Goal: Task Accomplishment & Management: Manage account settings

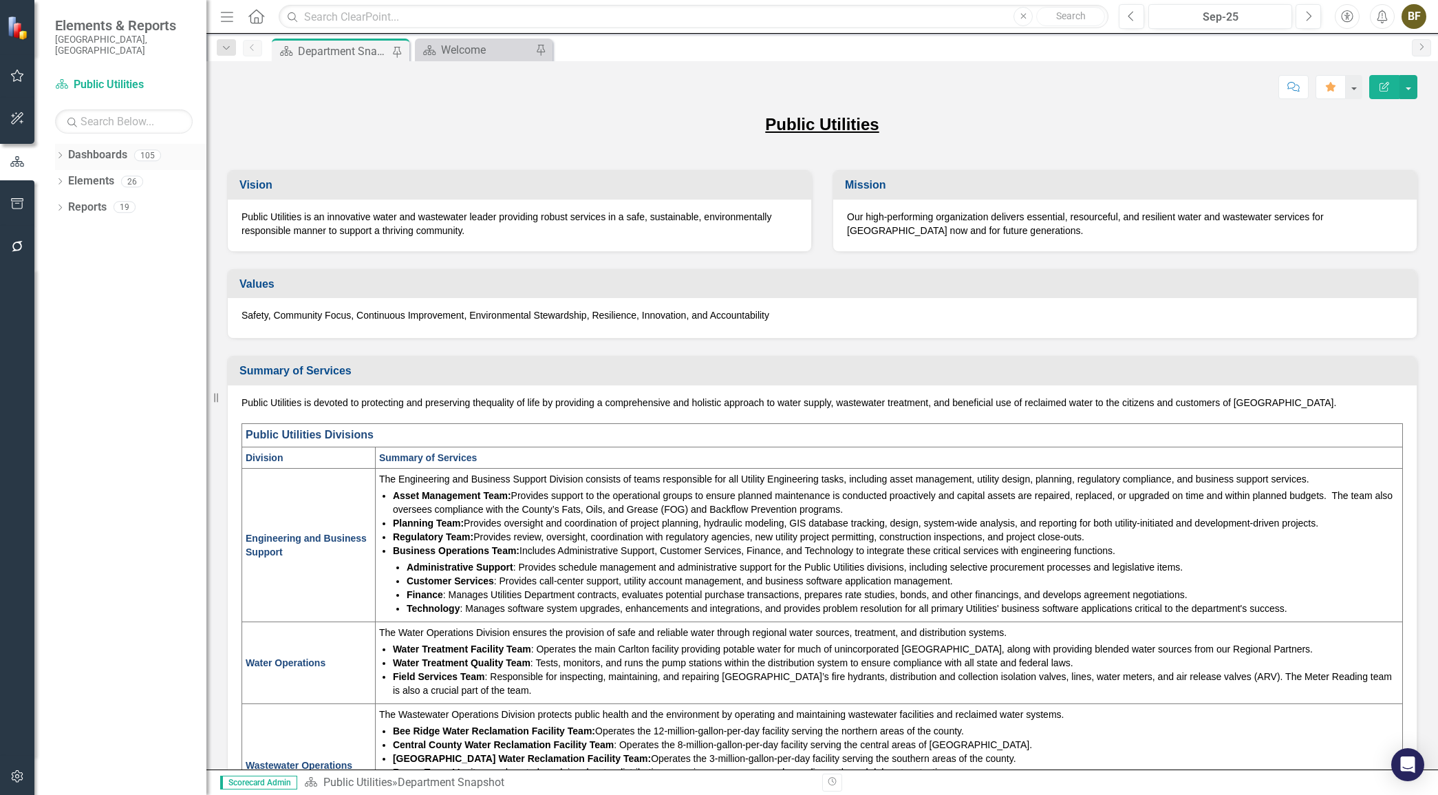
click at [59, 153] on icon "Dropdown" at bounding box center [60, 157] width 10 height 8
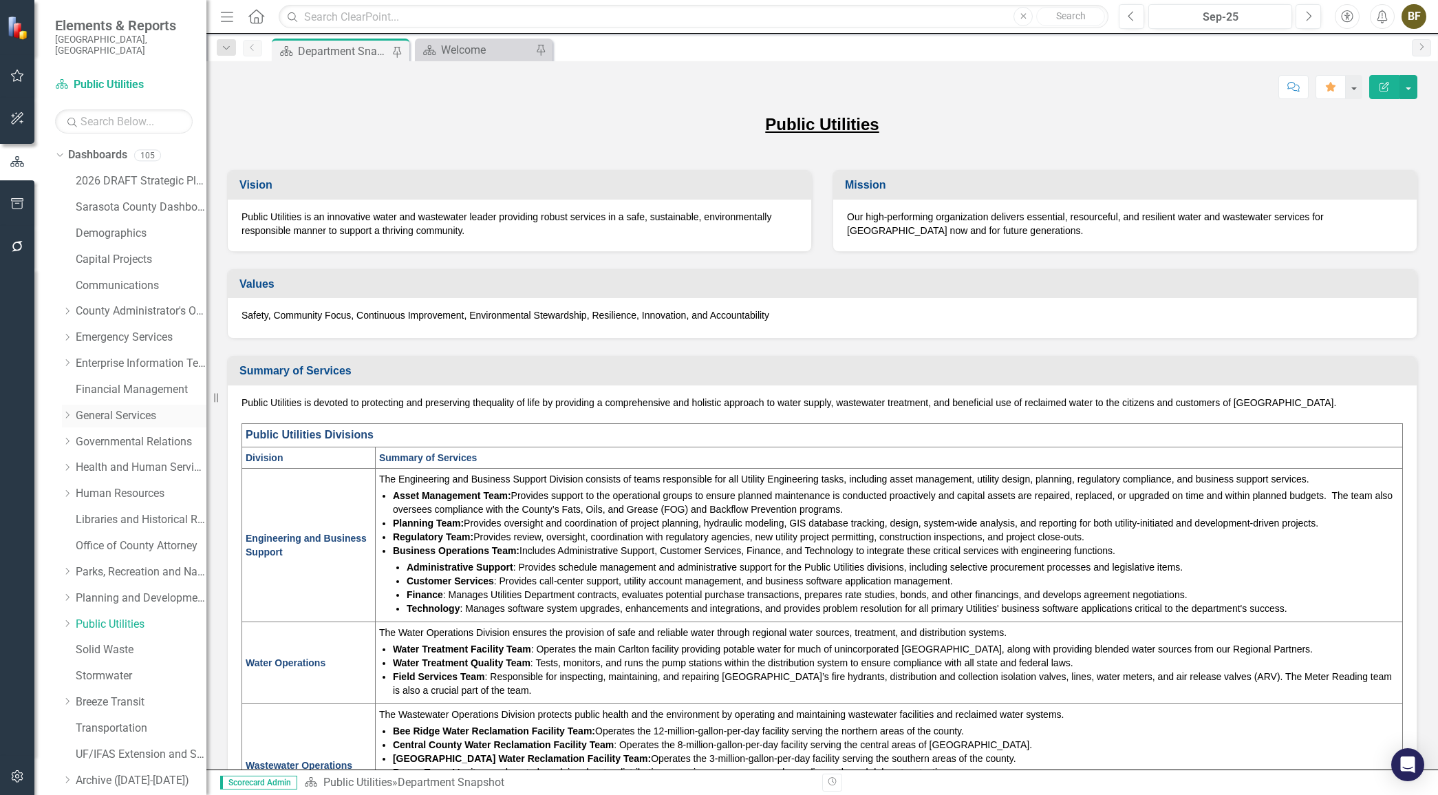
click at [71, 411] on icon "Dropdown" at bounding box center [67, 415] width 10 height 8
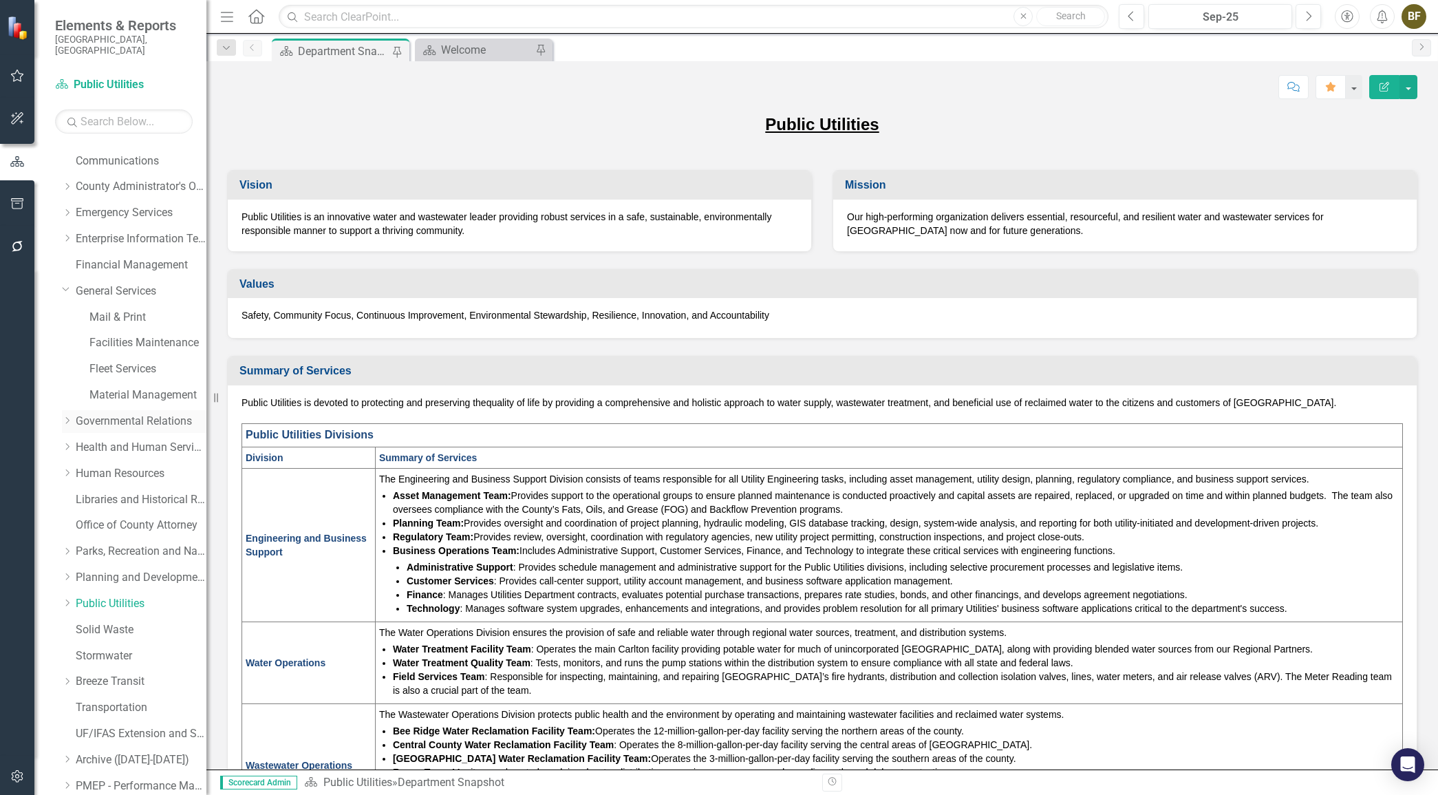
click at [72, 416] on icon "Dropdown" at bounding box center [67, 420] width 10 height 8
click at [66, 468] on div "Dropdown" at bounding box center [67, 474] width 10 height 12
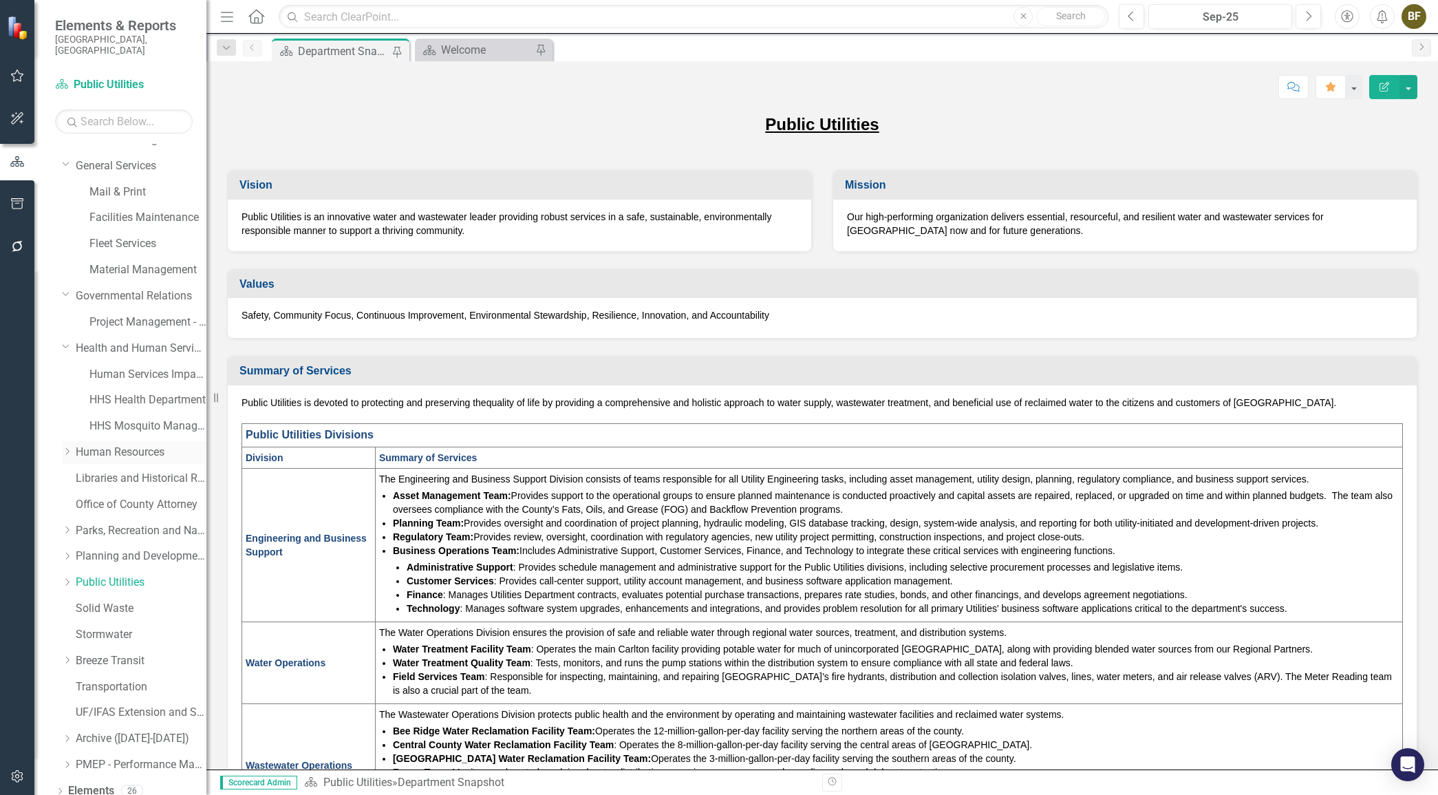
click at [69, 447] on div "Dropdown" at bounding box center [67, 453] width 10 height 12
click at [63, 501] on icon "Dropdown" at bounding box center [67, 505] width 10 height 8
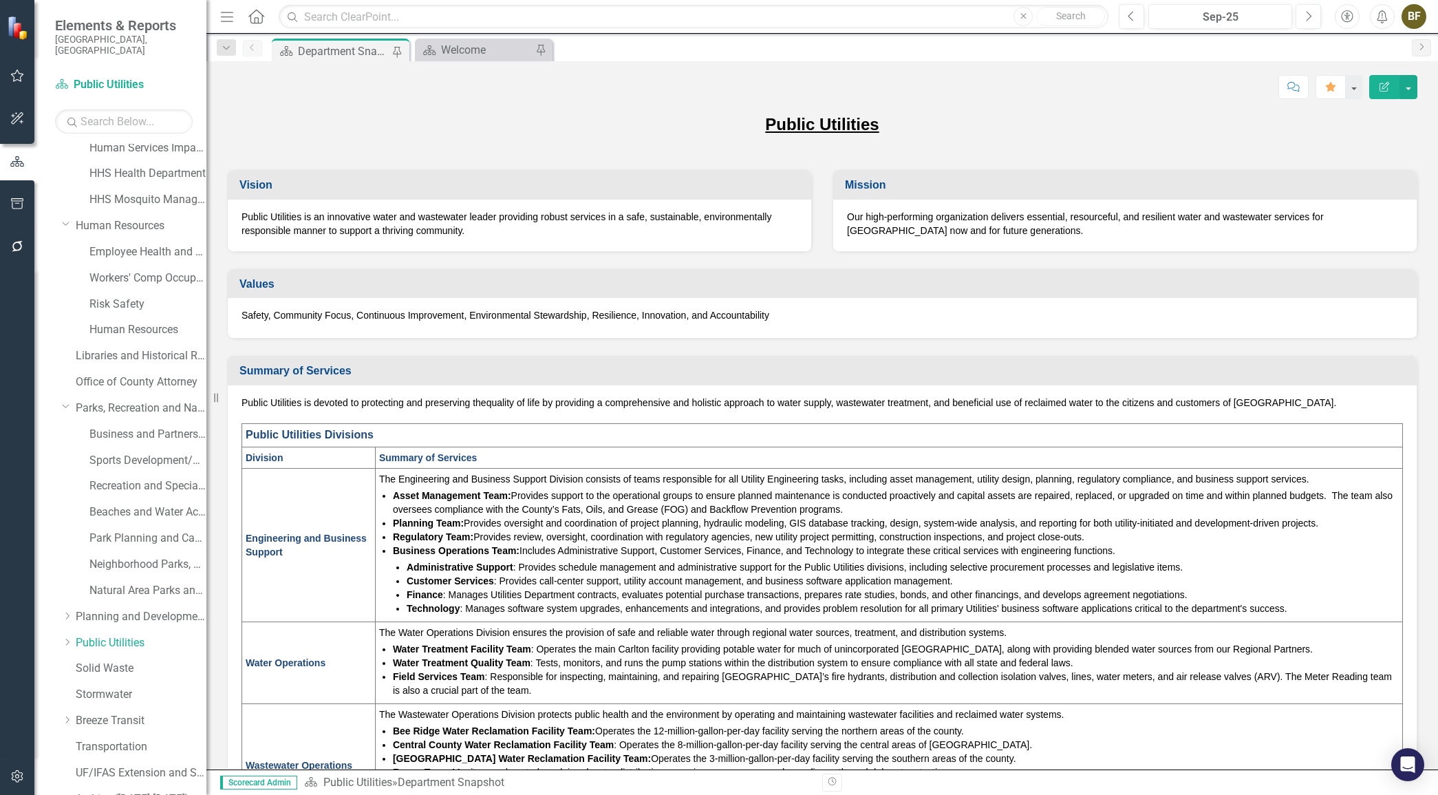
scroll to position [504, 0]
click at [72, 584] on div "Dropdown" at bounding box center [69, 590] width 14 height 12
click at [66, 589] on icon "Dropdown" at bounding box center [67, 593] width 10 height 8
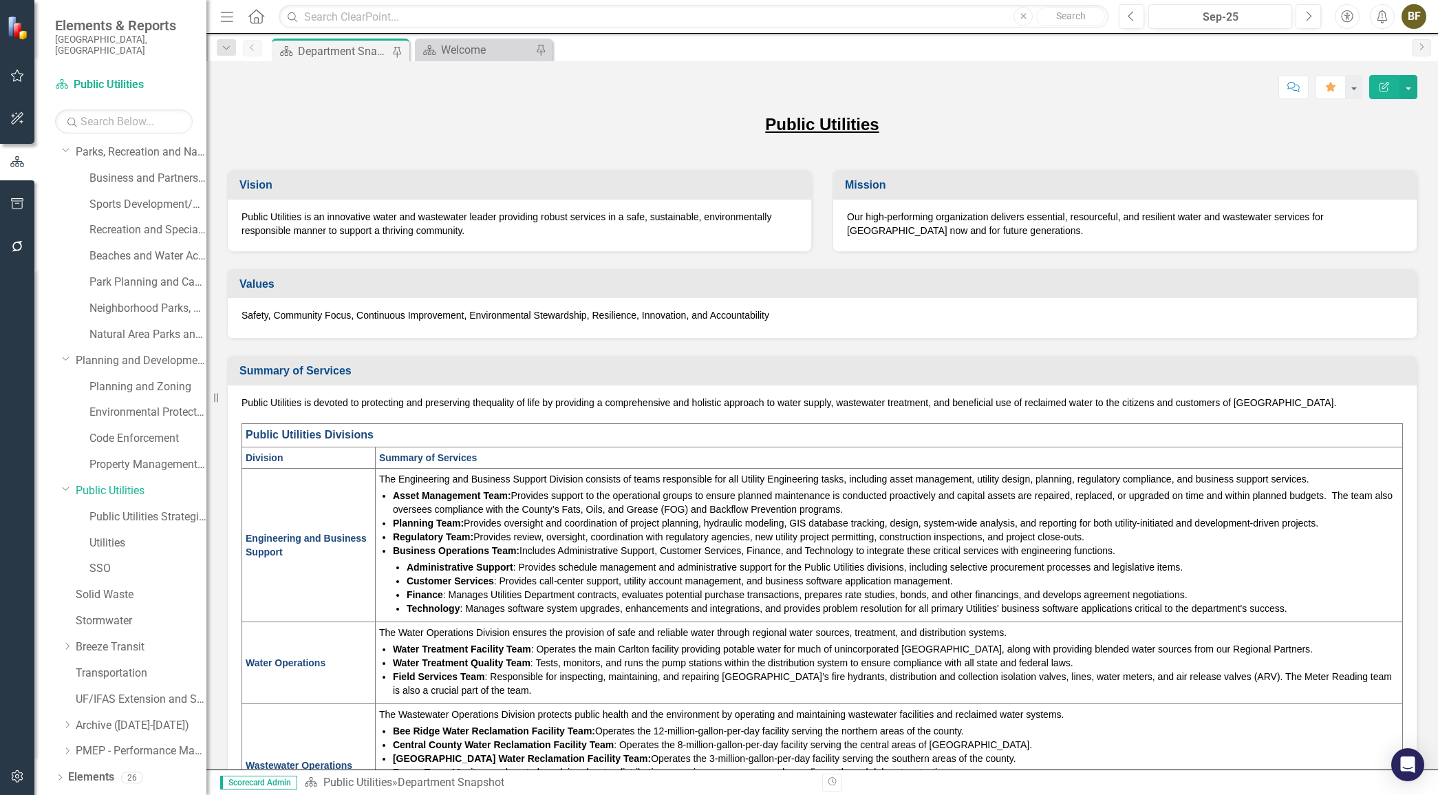
scroll to position [743, 0]
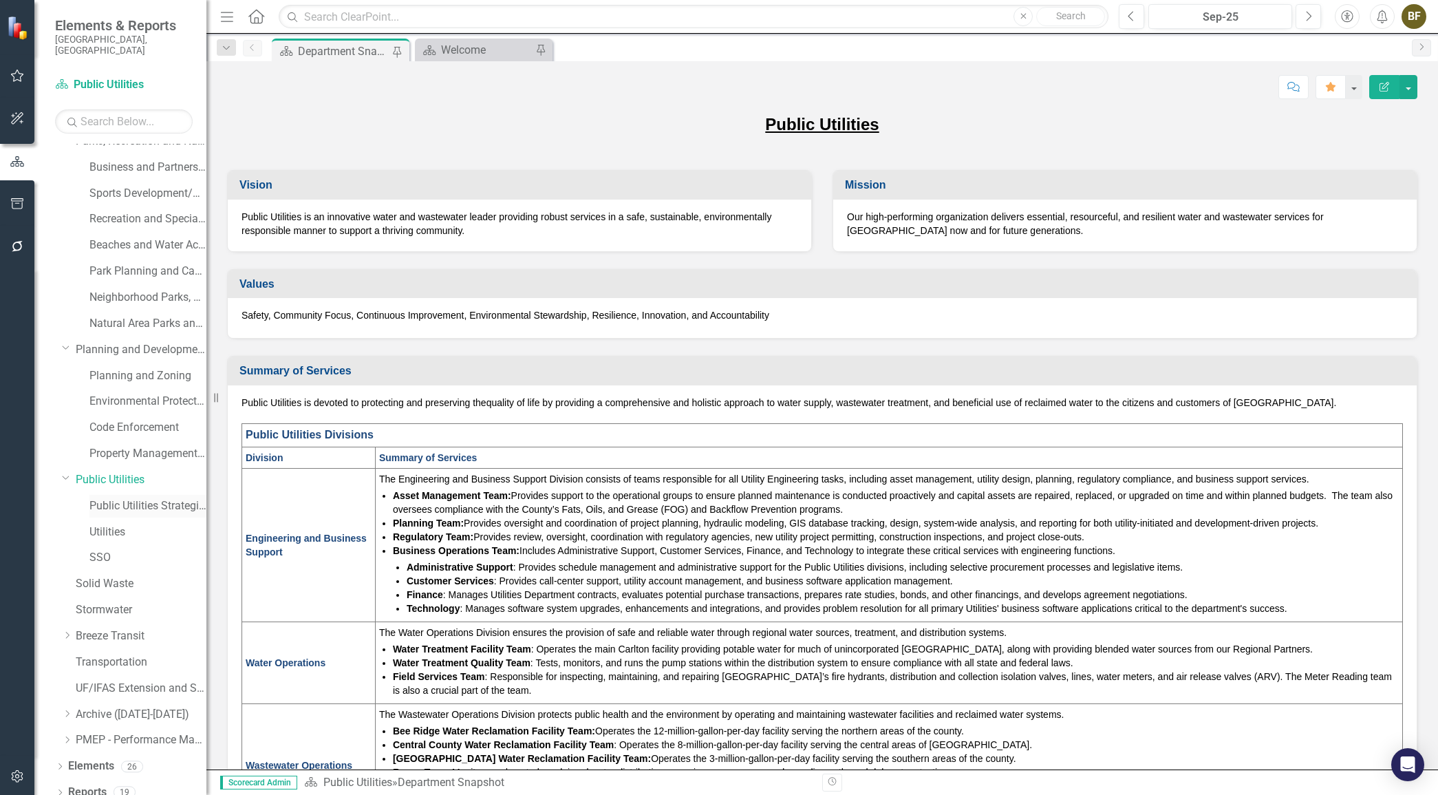
click at [111, 498] on link "Public Utilities Strategic Plan" at bounding box center [147, 506] width 117 height 16
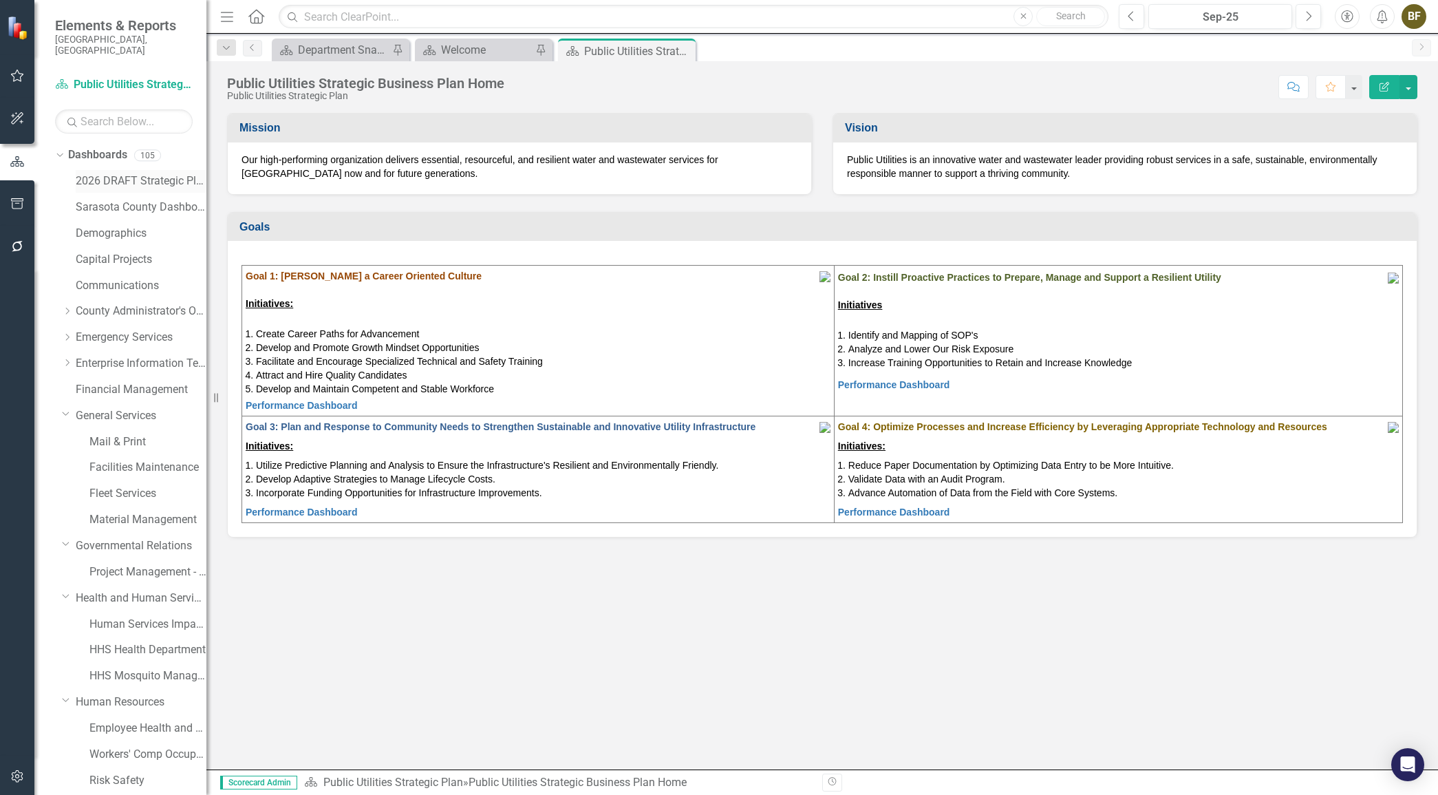
click at [118, 173] on link "2026 DRAFT Strategic Plan" at bounding box center [141, 181] width 131 height 16
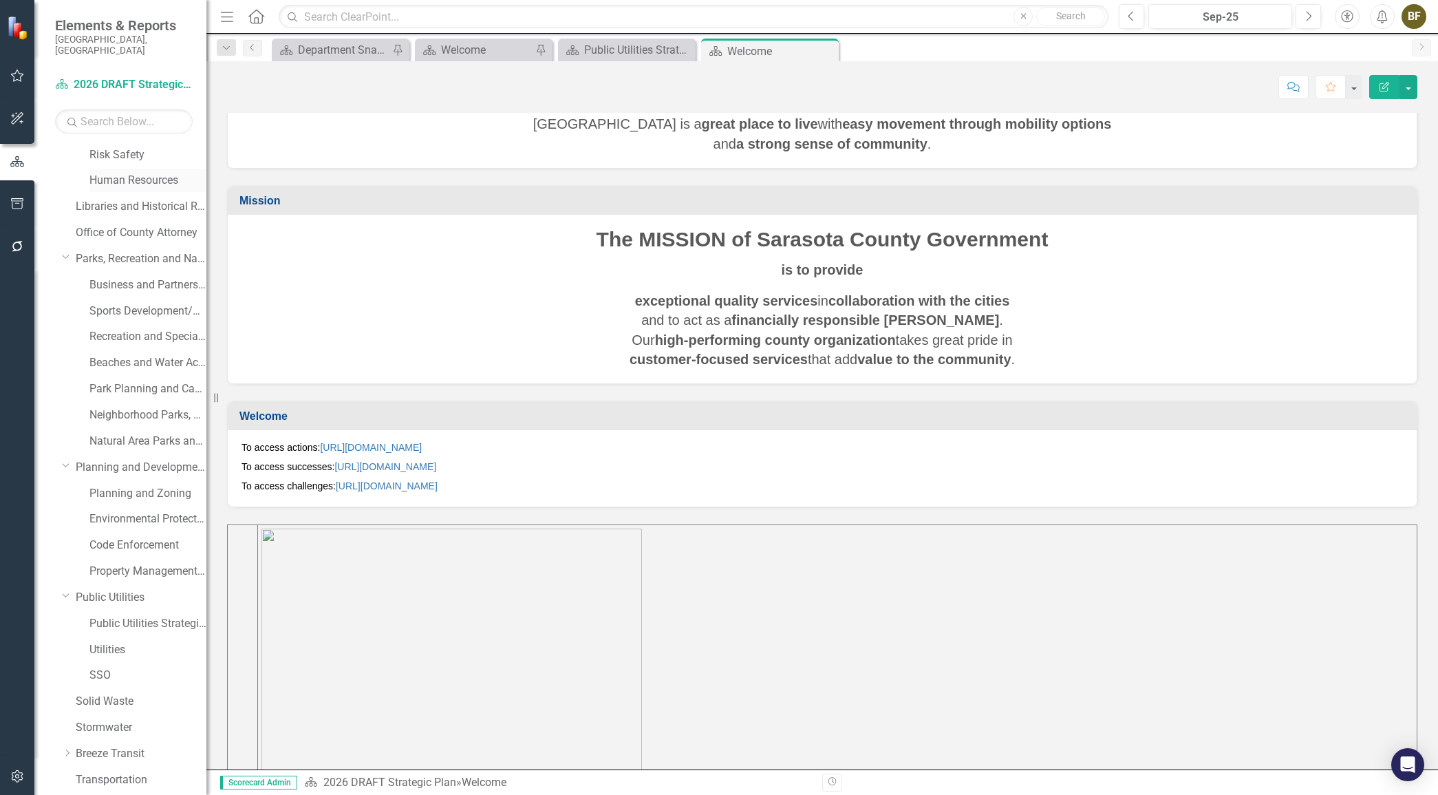
scroll to position [743, 0]
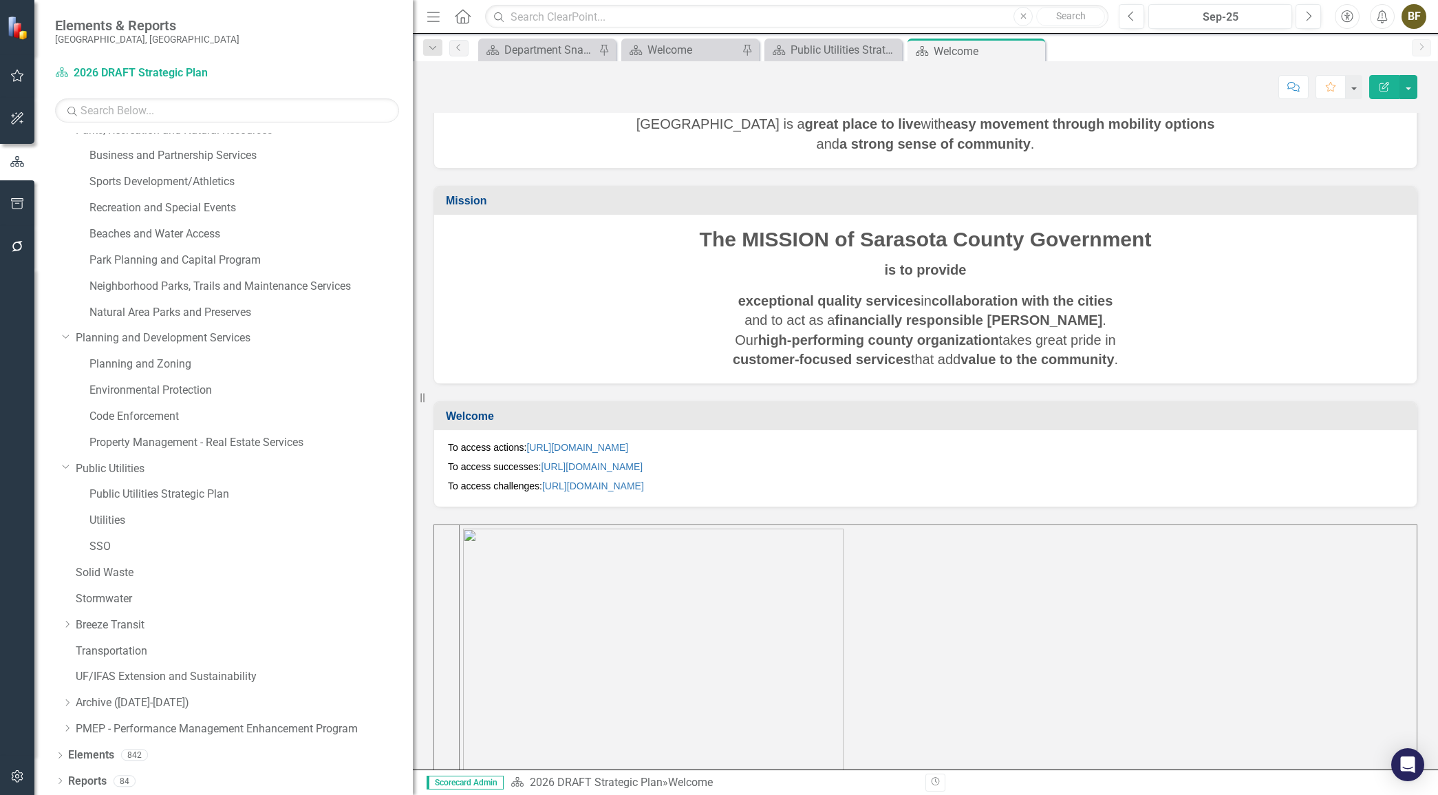
drag, startPoint x: 217, startPoint y: 392, endPoint x: 554, endPoint y: 398, distance: 337.3
click at [554, 398] on div "Elements & Reports [GEOGRAPHIC_DATA], [GEOGRAPHIC_DATA] Dashboard 2026 DRAFT St…" at bounding box center [719, 397] width 1438 height 795
click at [134, 496] on link "Public Utilities Strategic Plan" at bounding box center [250, 495] width 323 height 16
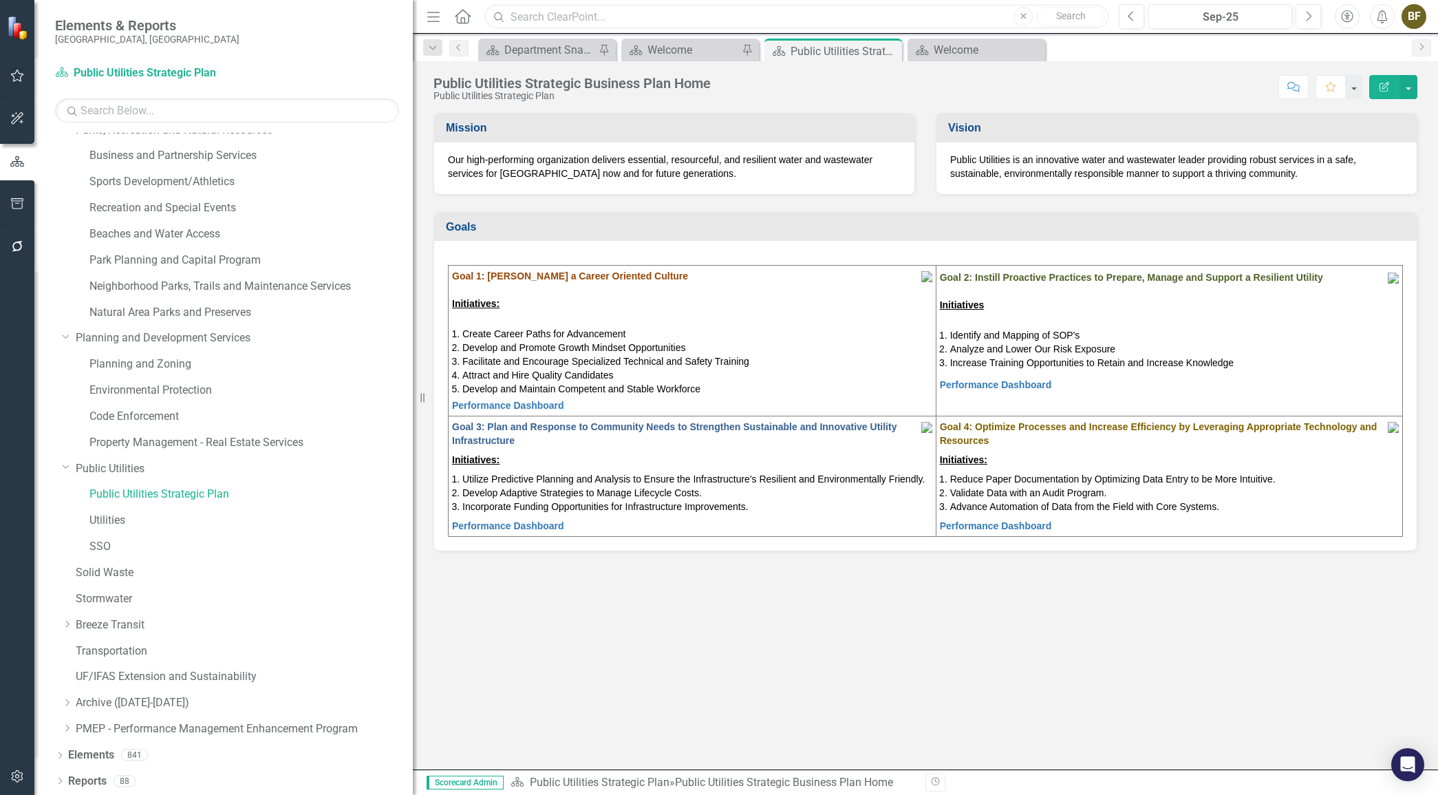
click at [529, 23] on input "text" at bounding box center [797, 17] width 624 height 24
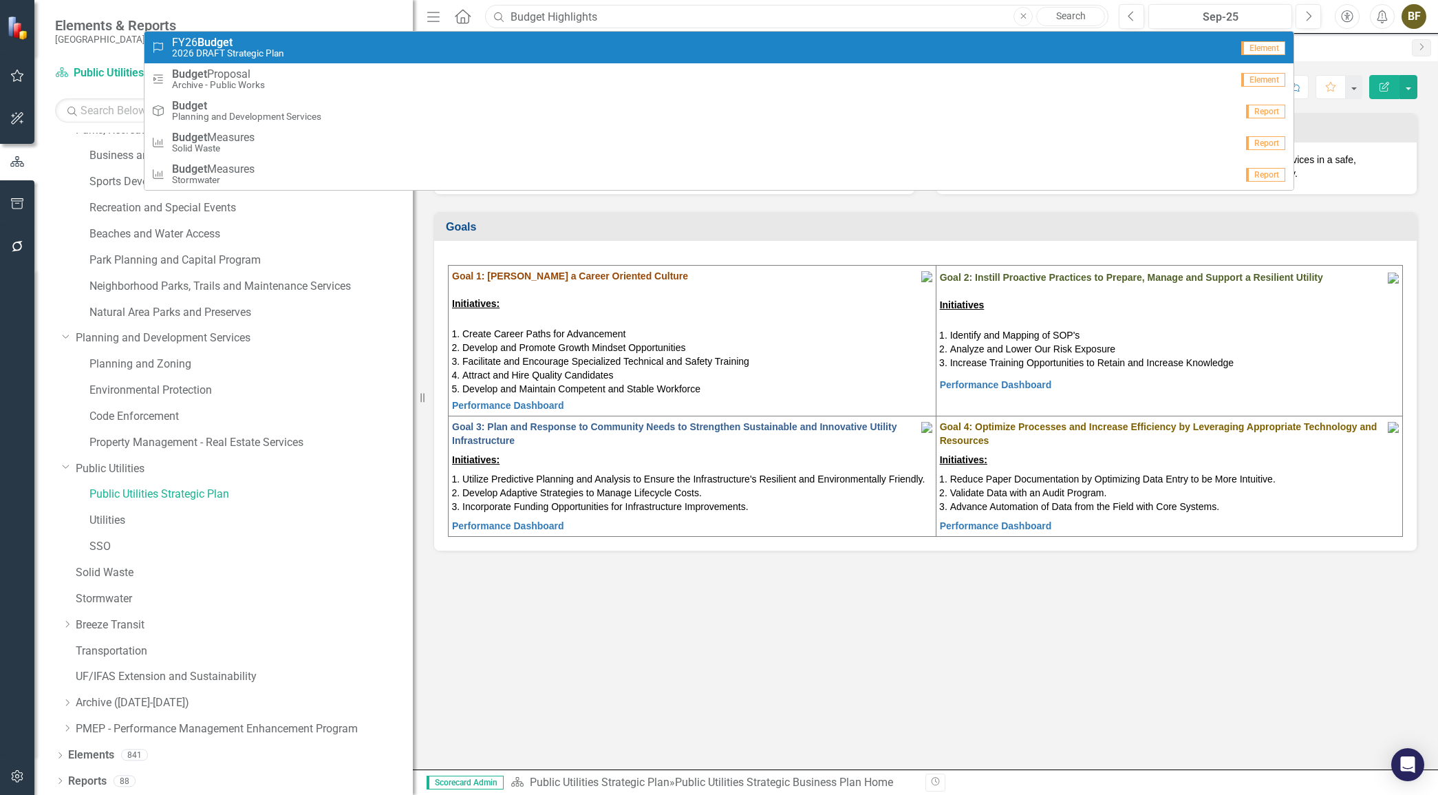
type input "Budget Highlights"
click at [228, 55] on small "2026 DRAFT Strategic Plan" at bounding box center [228, 53] width 112 height 10
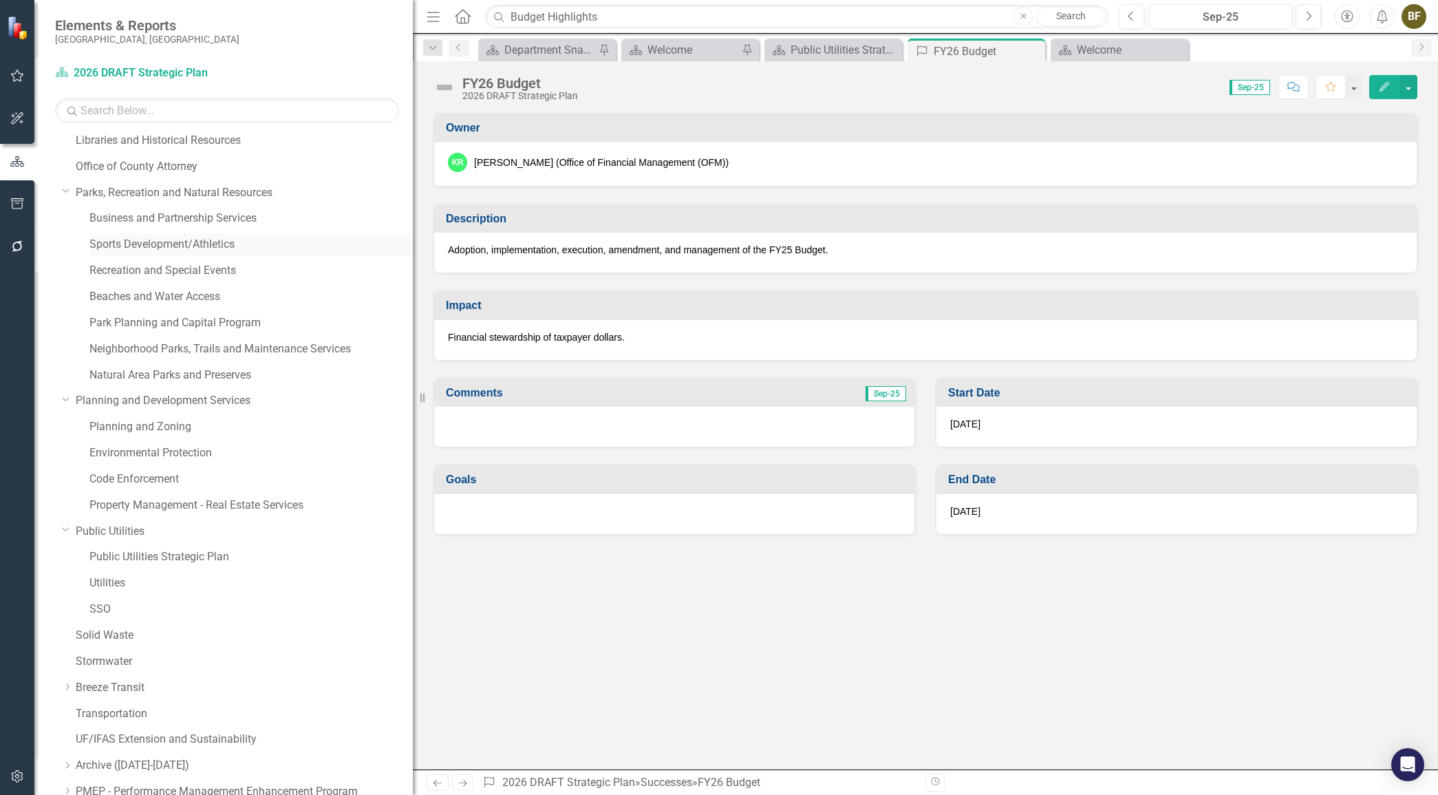
scroll to position [688, 0]
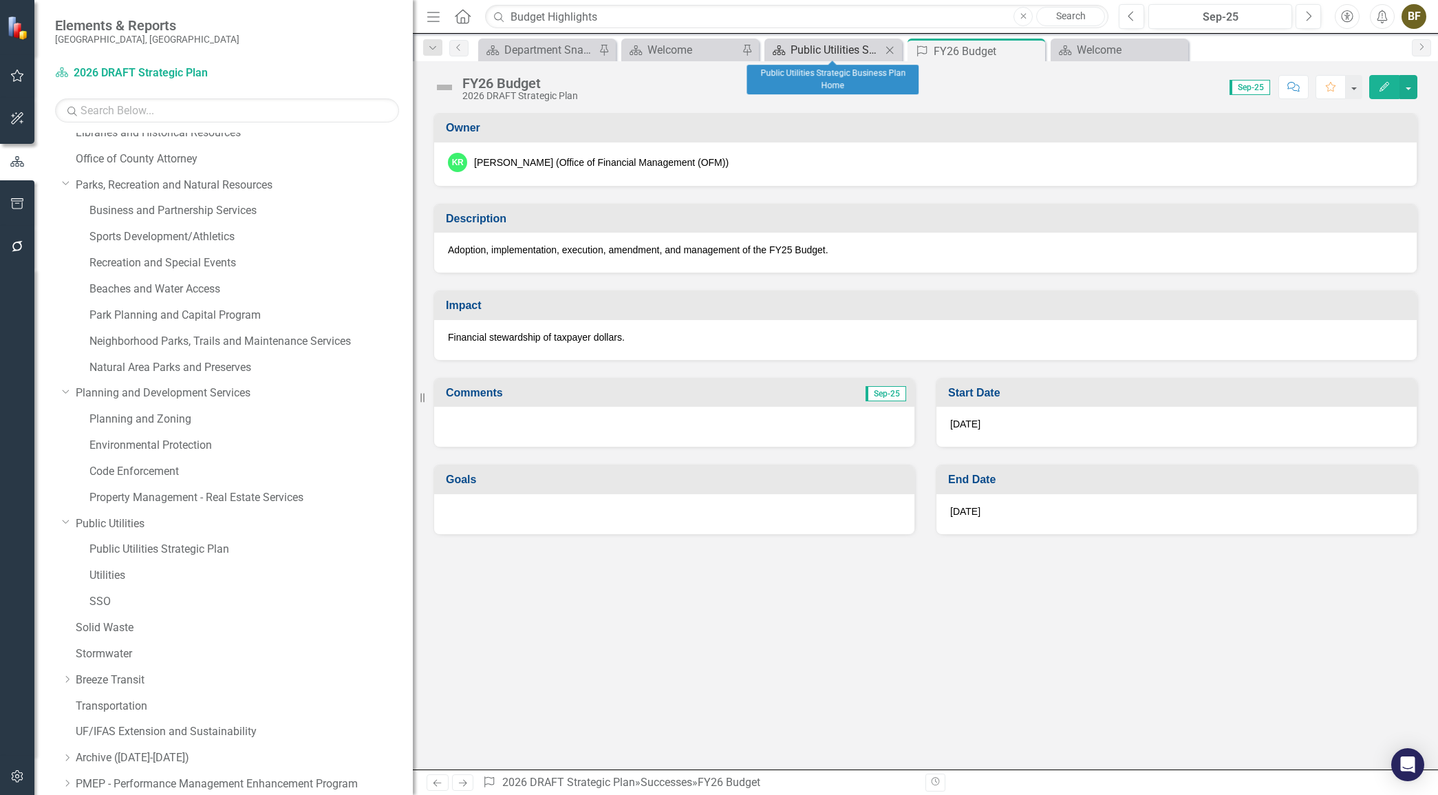
click at [793, 49] on div "Public Utilities Strategic Business Plan Home" at bounding box center [836, 49] width 91 height 17
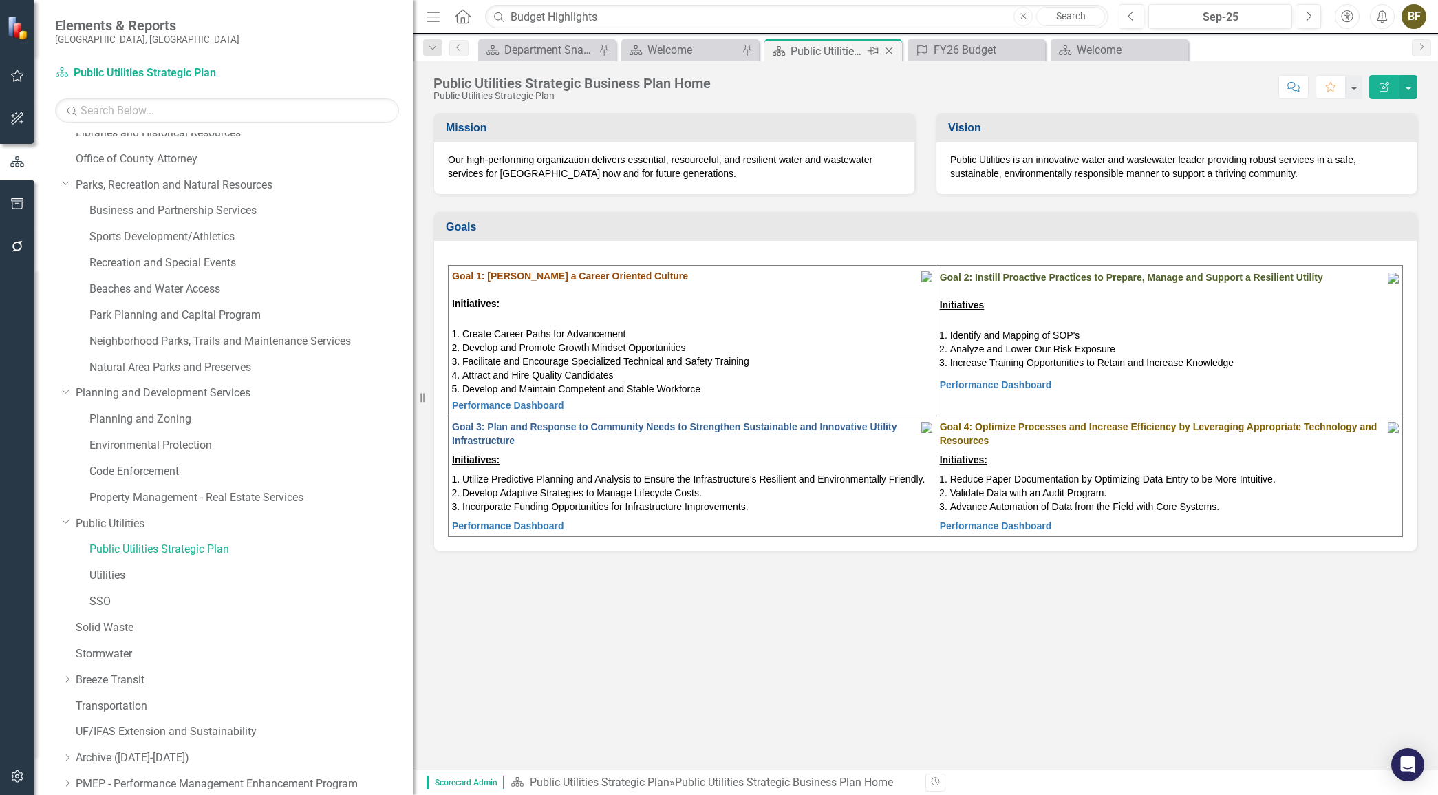
click at [888, 50] on icon at bounding box center [890, 51] width 8 height 8
click at [992, 51] on div "Welcome" at bounding box center [979, 49] width 91 height 17
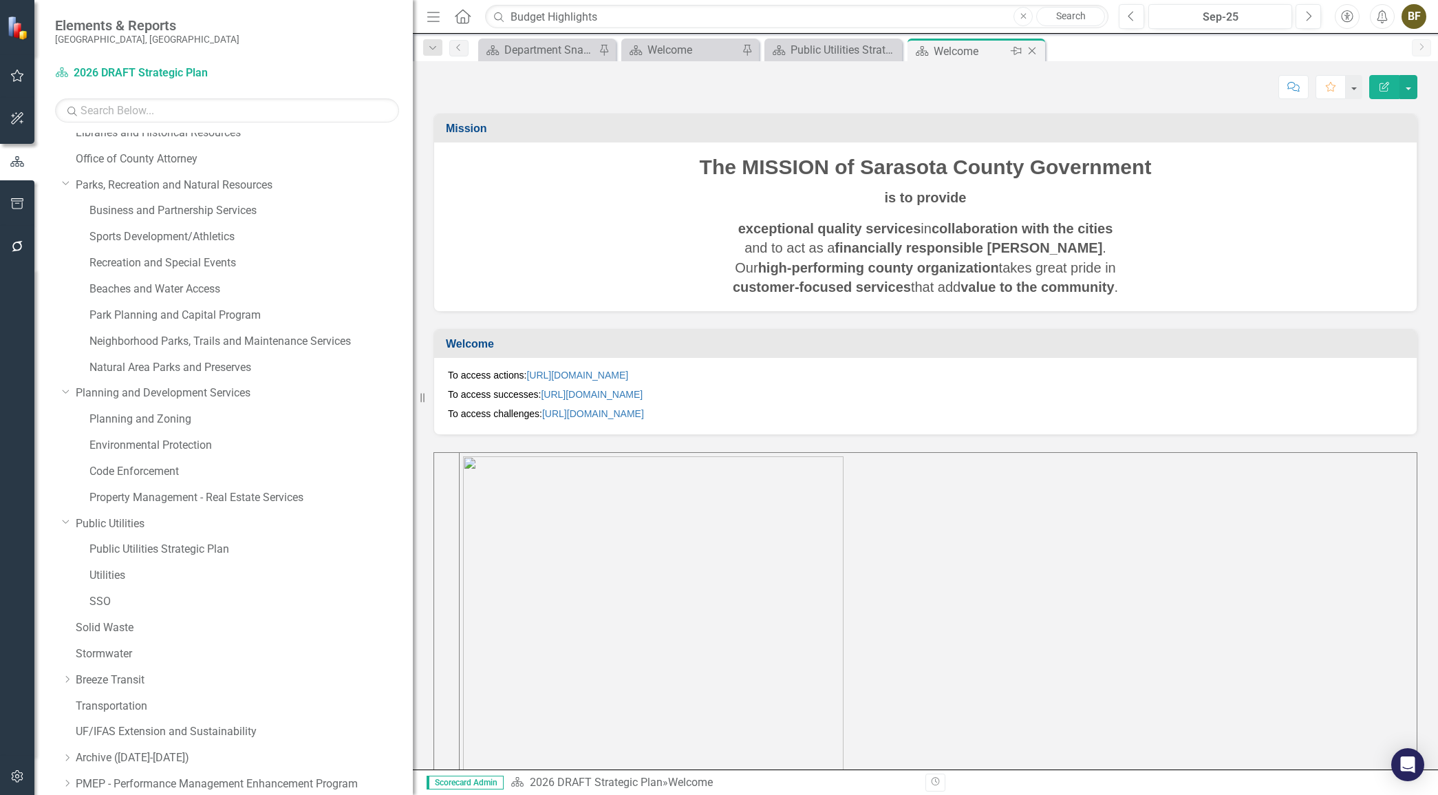
scroll to position [39, 0]
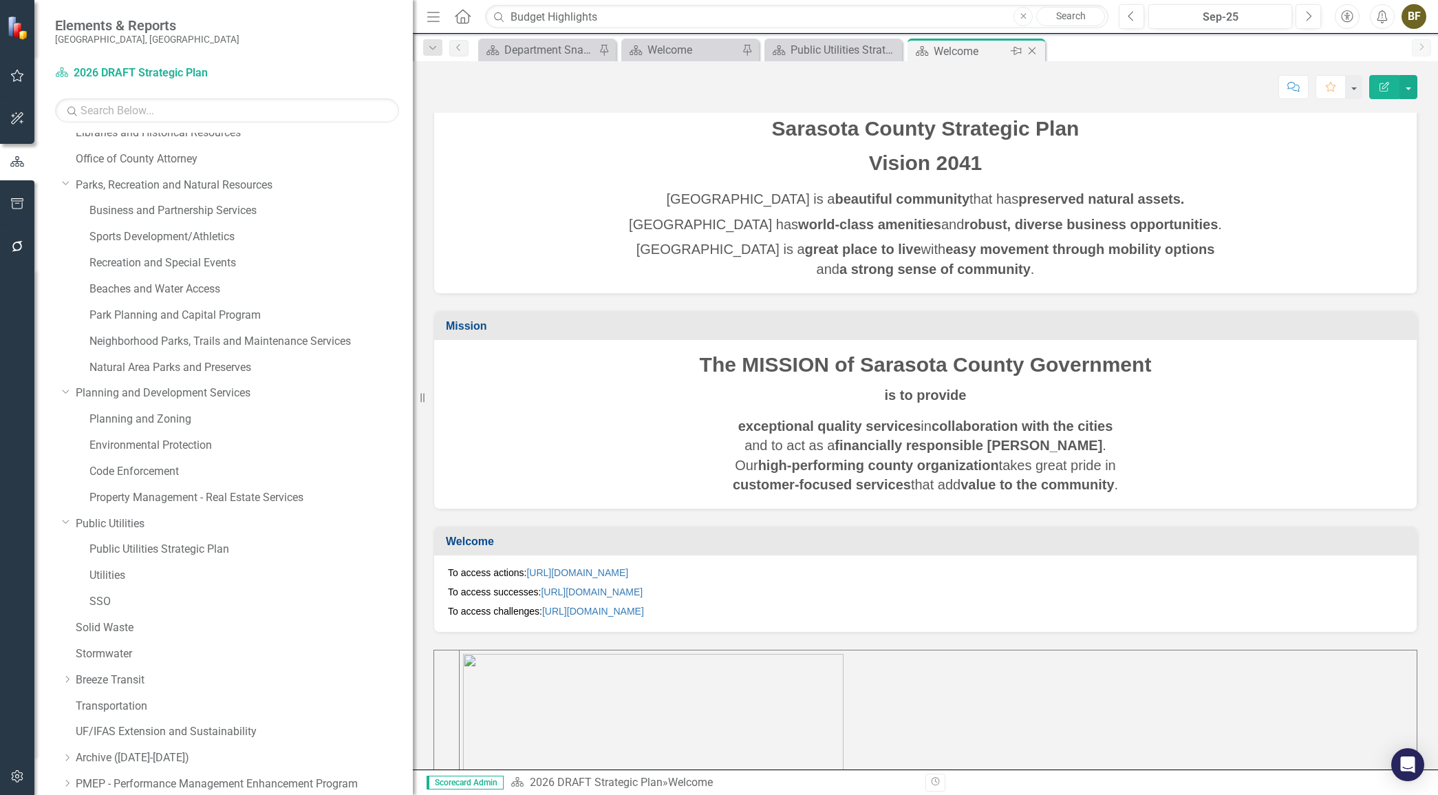
click at [1037, 50] on icon "Close" at bounding box center [1032, 50] width 14 height 11
click at [895, 48] on icon "Close" at bounding box center [889, 50] width 14 height 11
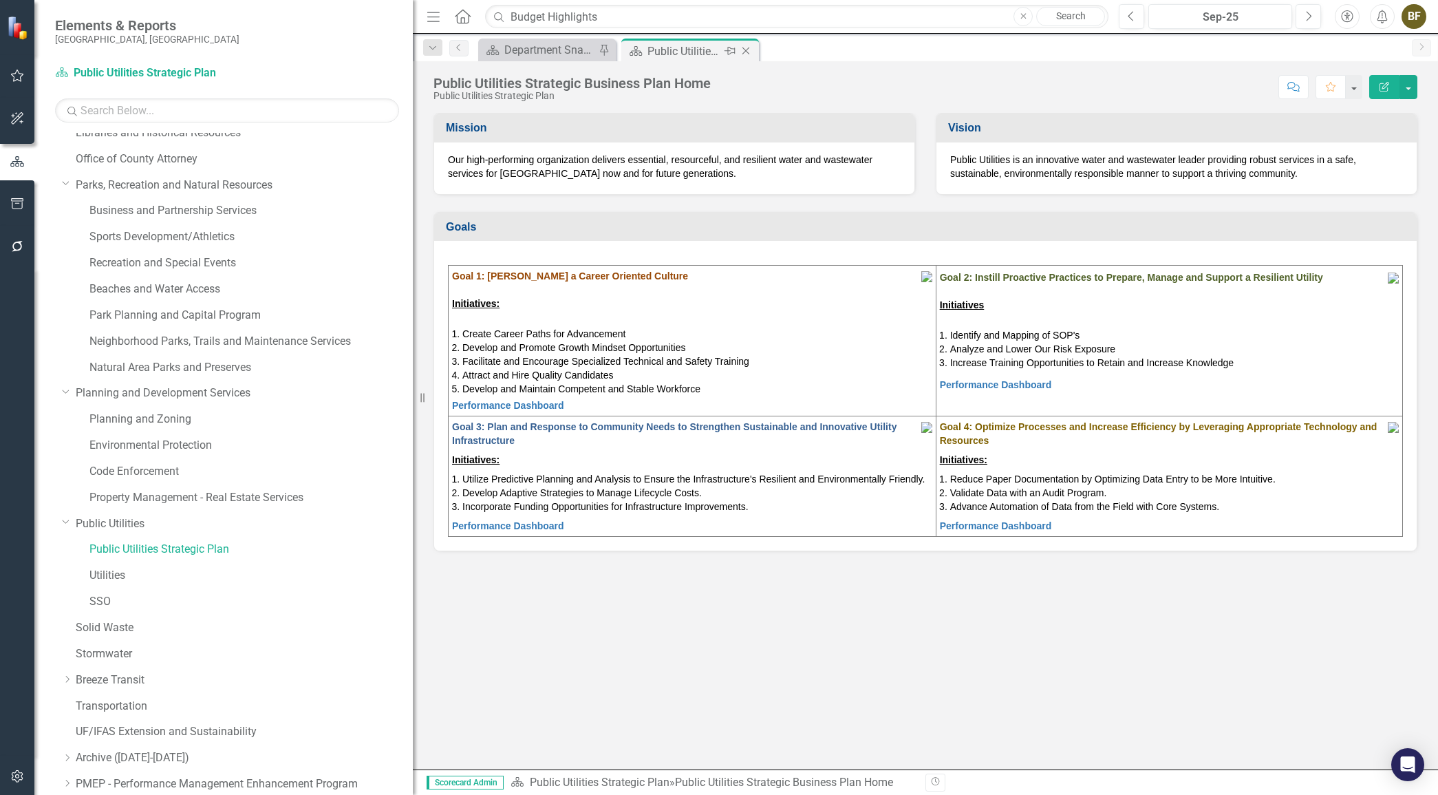
click at [750, 47] on icon "Close" at bounding box center [746, 50] width 14 height 11
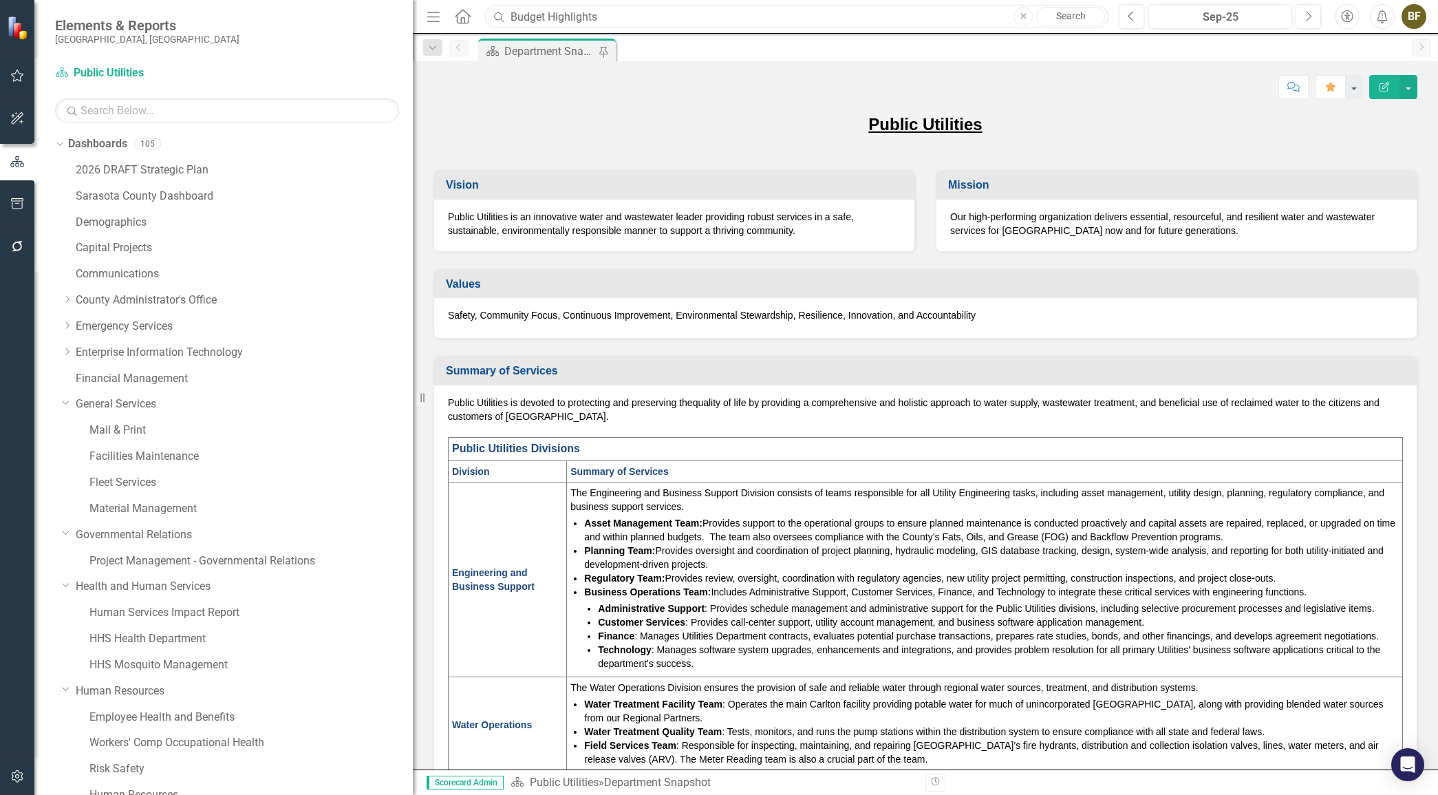
click at [617, 10] on input "Budget Highlights" at bounding box center [797, 17] width 624 height 24
drag, startPoint x: 617, startPoint y: 10, endPoint x: 588, endPoint y: 13, distance: 29.0
click at [571, 14] on input "Budget Highlights" at bounding box center [797, 17] width 624 height 24
click at [657, 23] on input "Budget Highlights" at bounding box center [797, 17] width 624 height 24
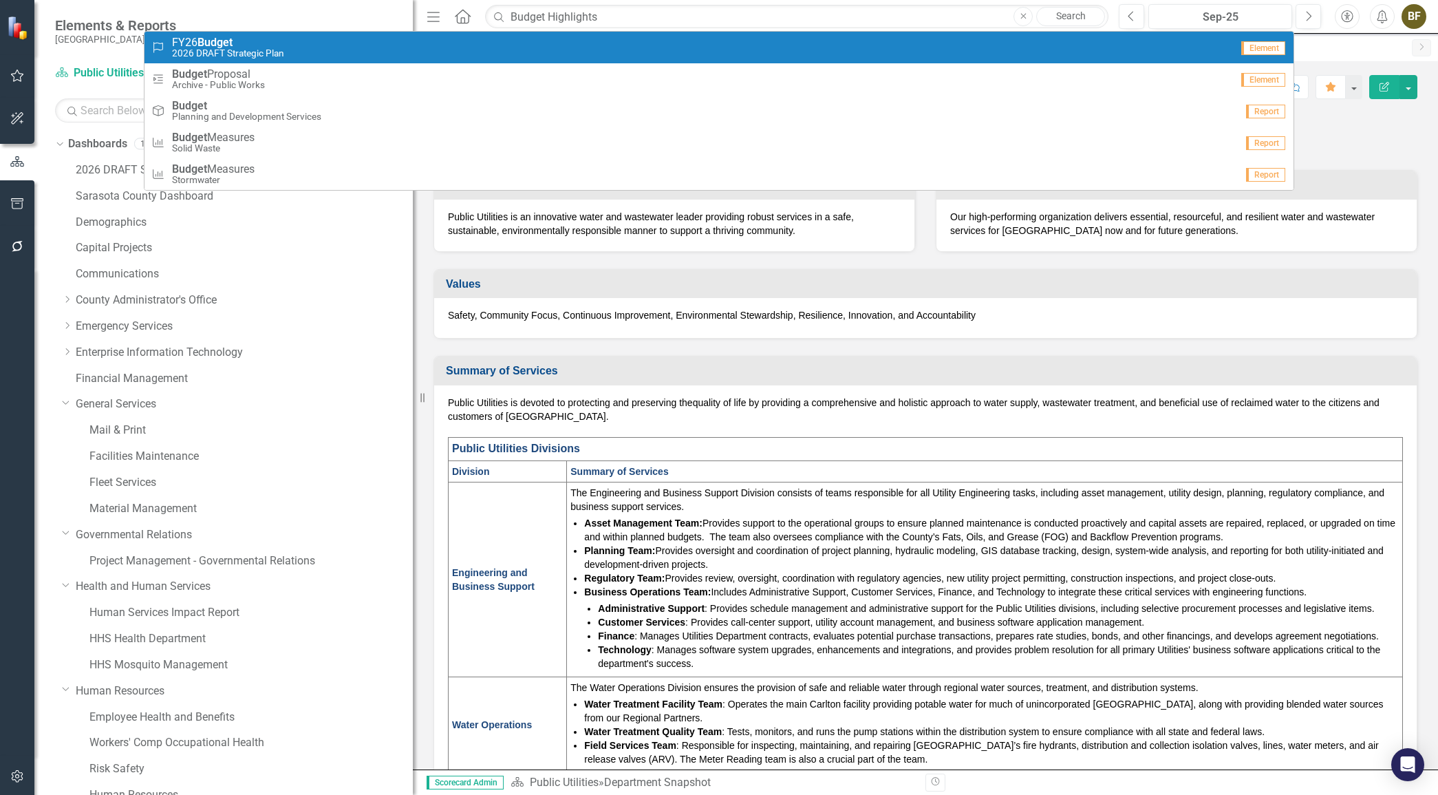
click at [270, 44] on span "FY26 Budget" at bounding box center [228, 42] width 112 height 12
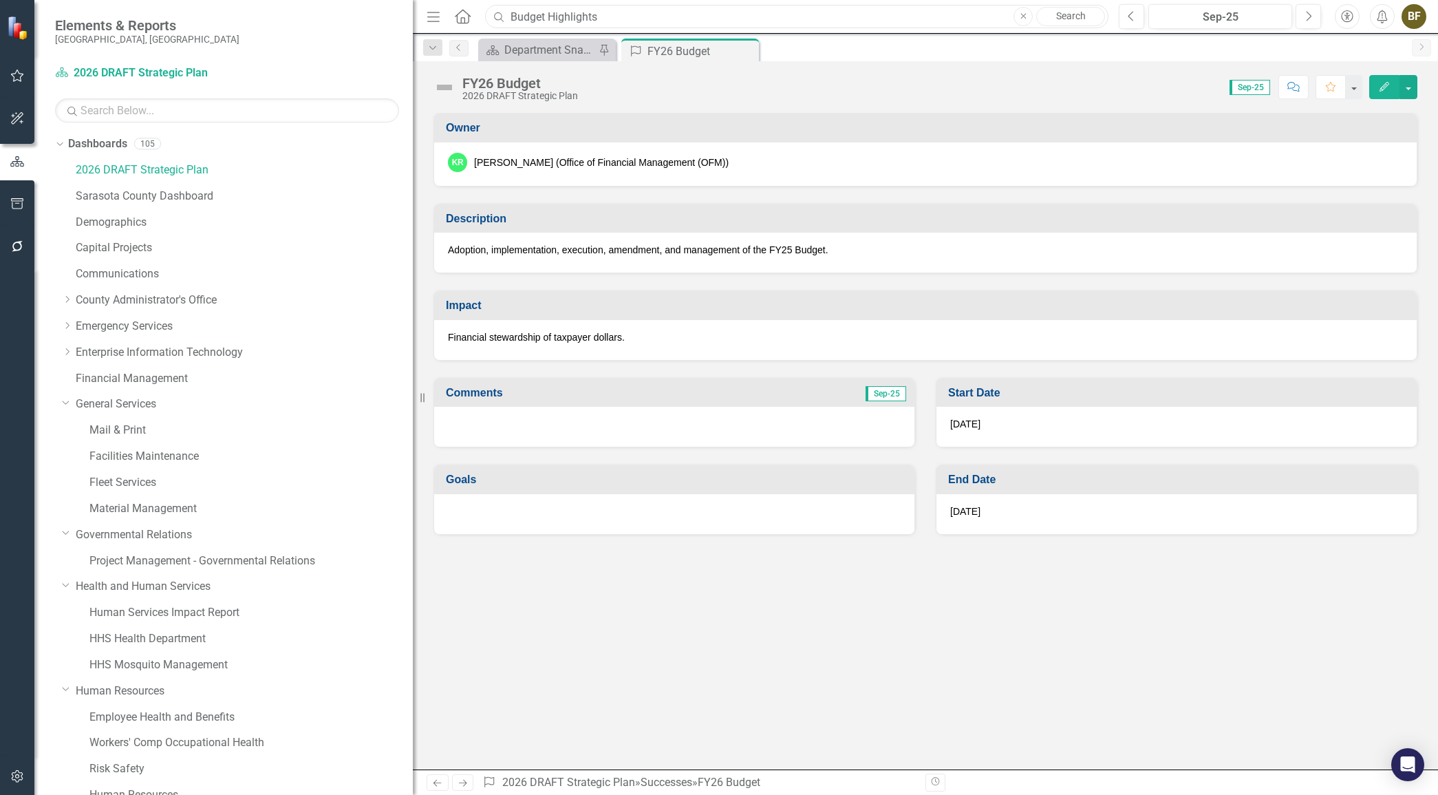
click at [626, 18] on input "Budget Highlights" at bounding box center [797, 17] width 624 height 24
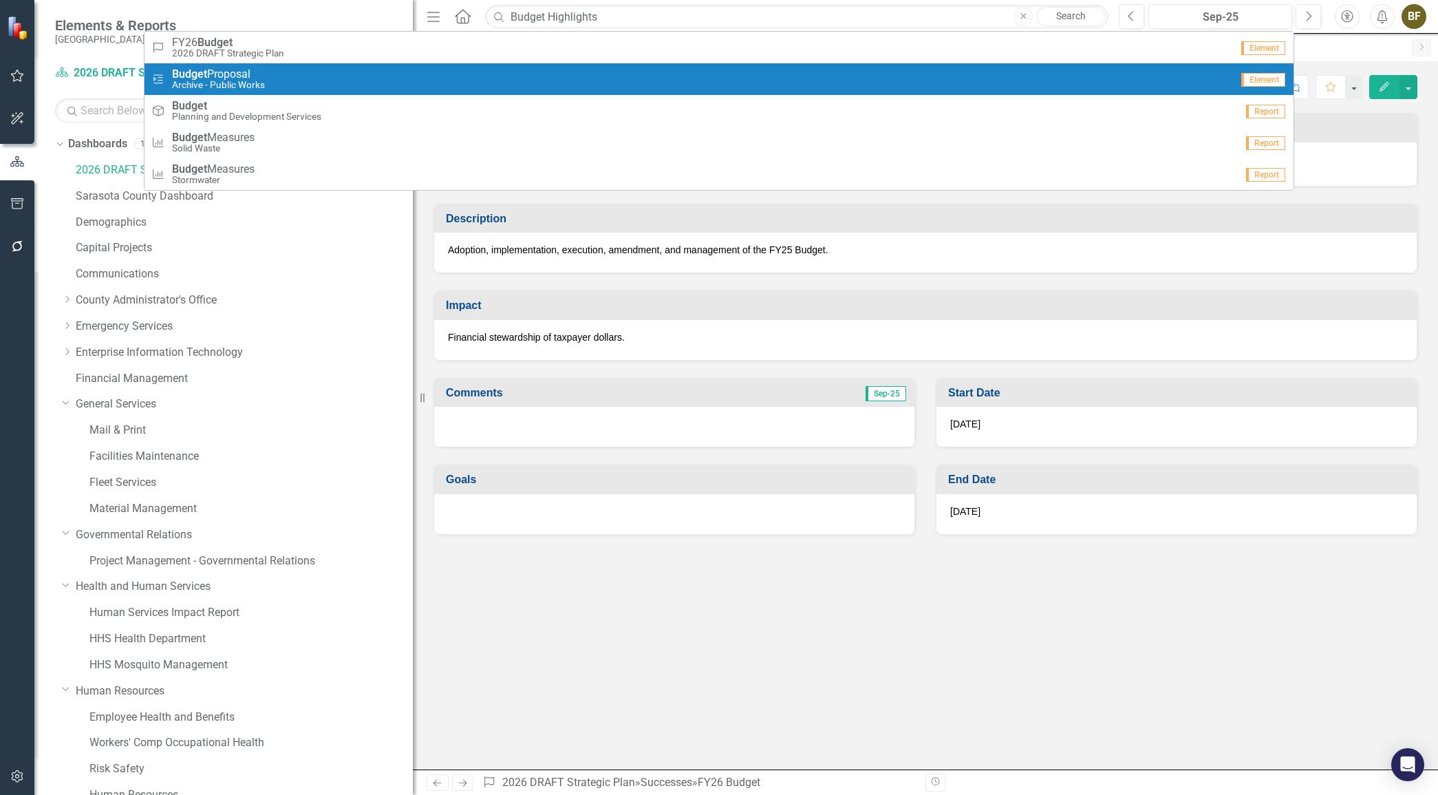
click at [248, 78] on span "Budget Proposal" at bounding box center [218, 74] width 93 height 12
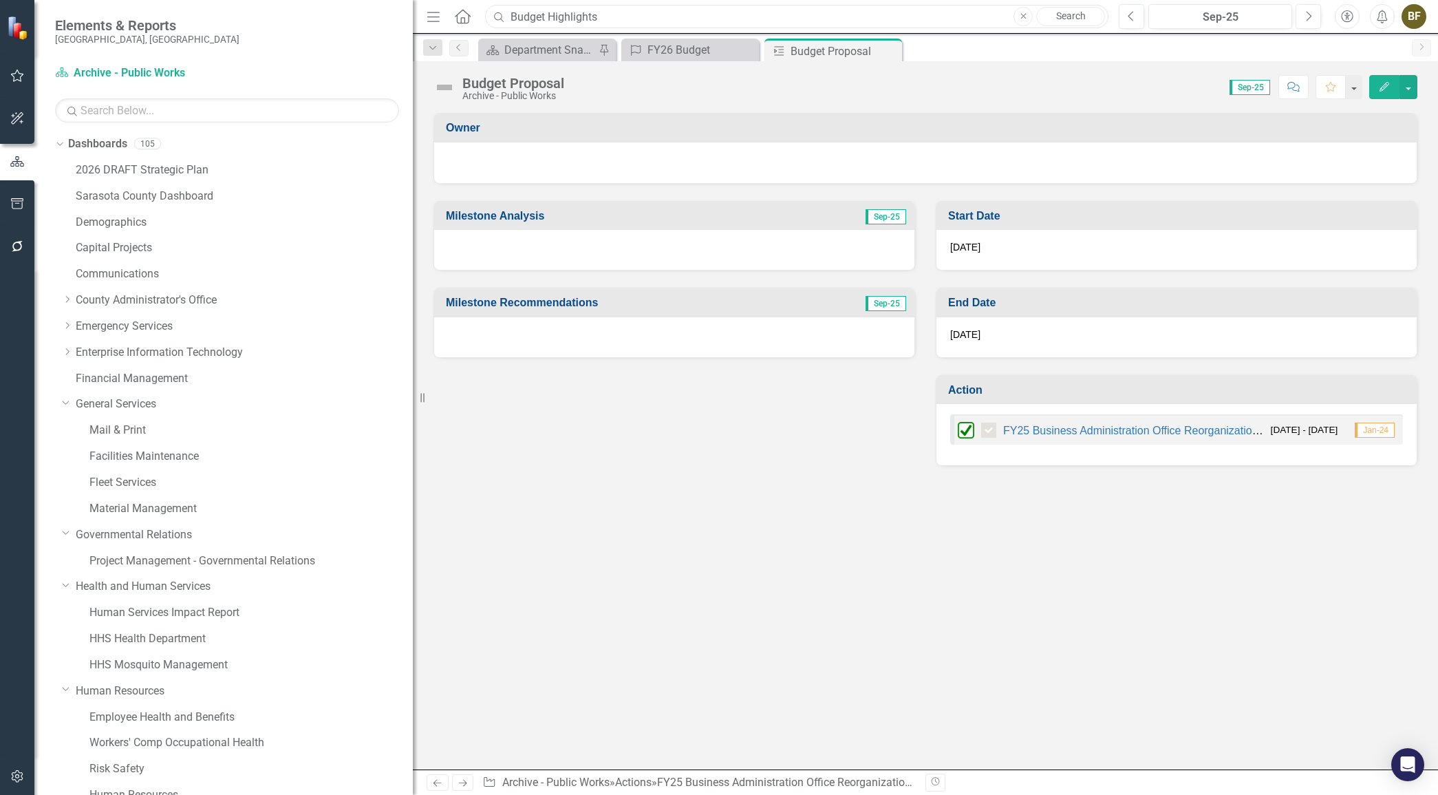
click at [630, 17] on input "Budget Highlights" at bounding box center [797, 17] width 624 height 24
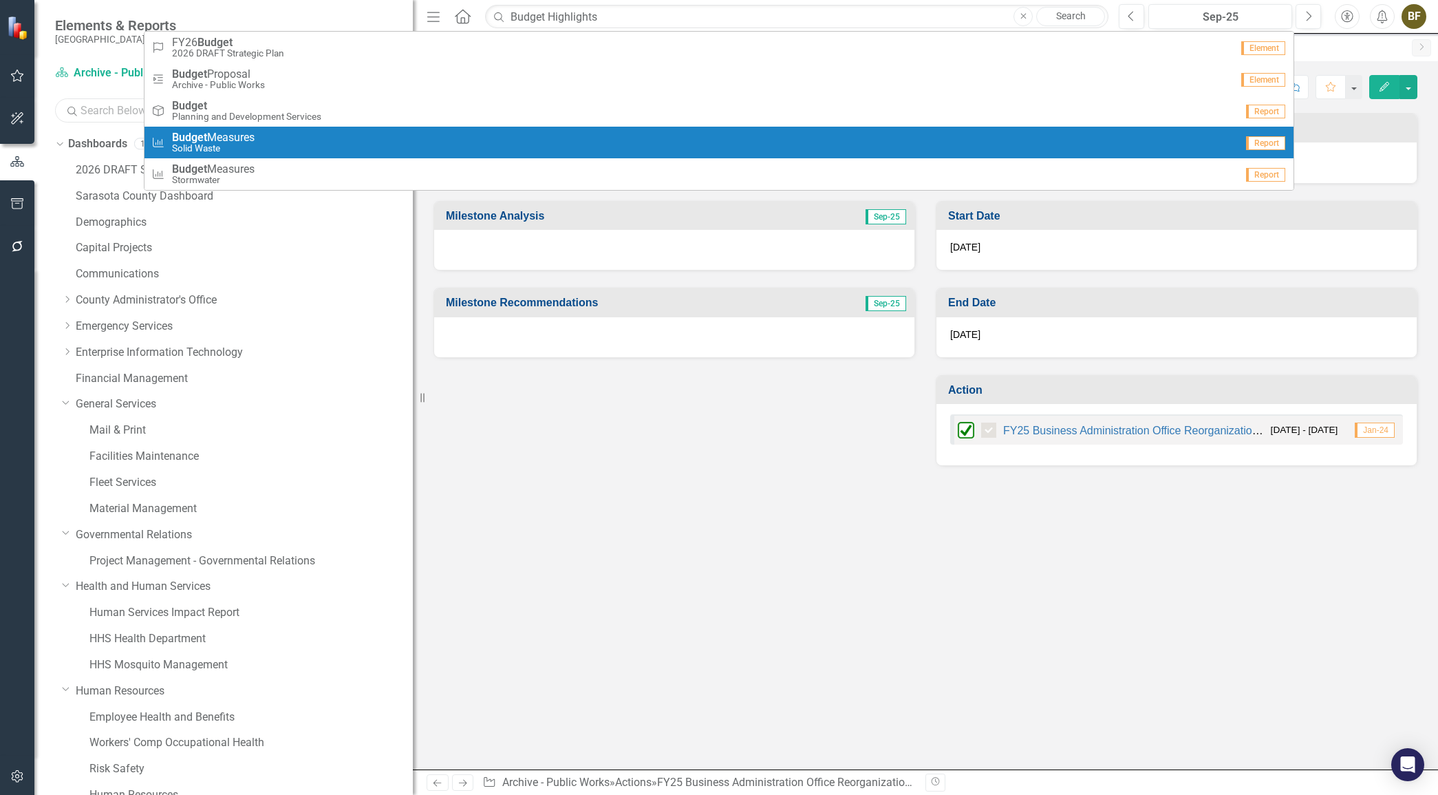
click at [105, 115] on input "text" at bounding box center [227, 110] width 344 height 24
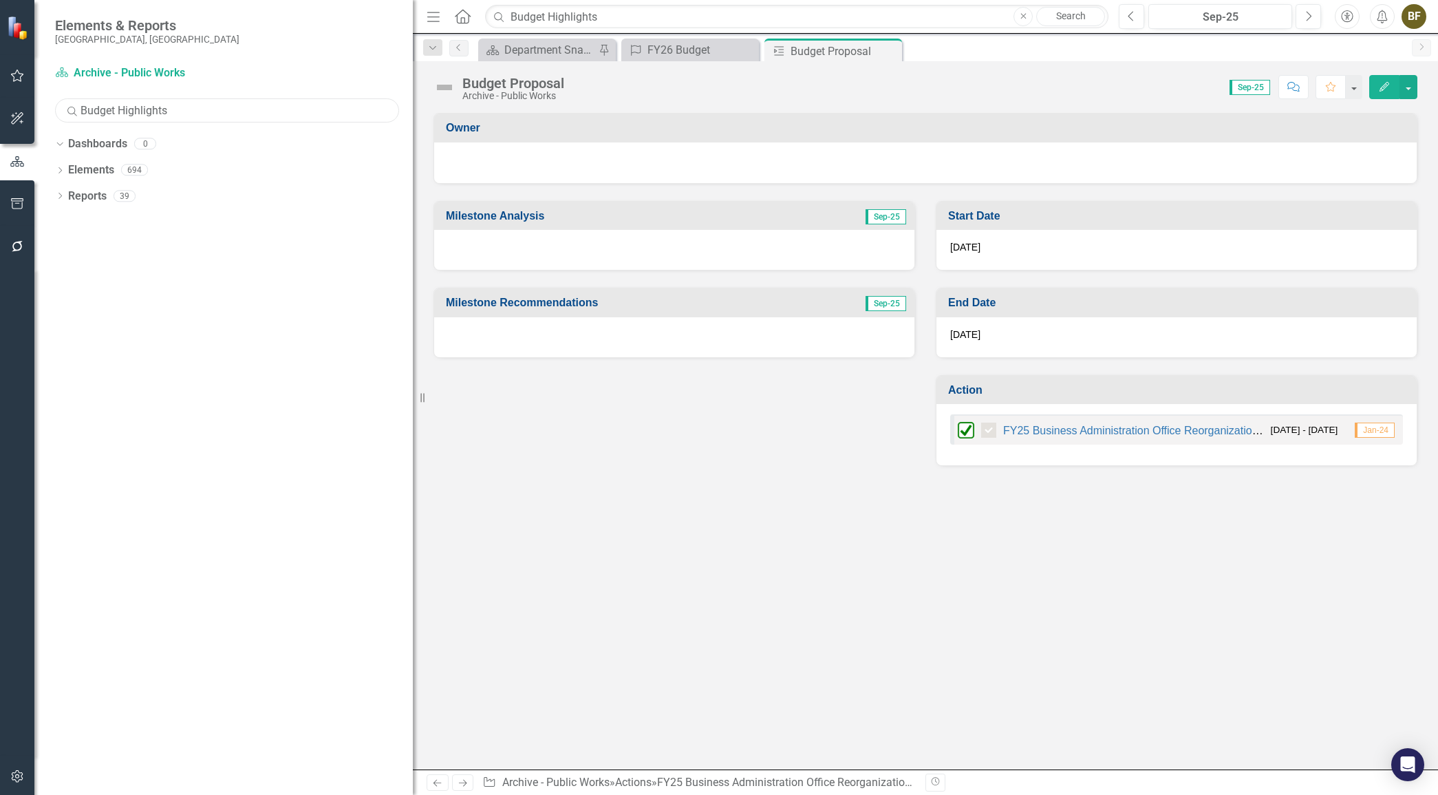
type input "Budget Highlights"
click at [96, 143] on link "Dashboards" at bounding box center [97, 144] width 59 height 16
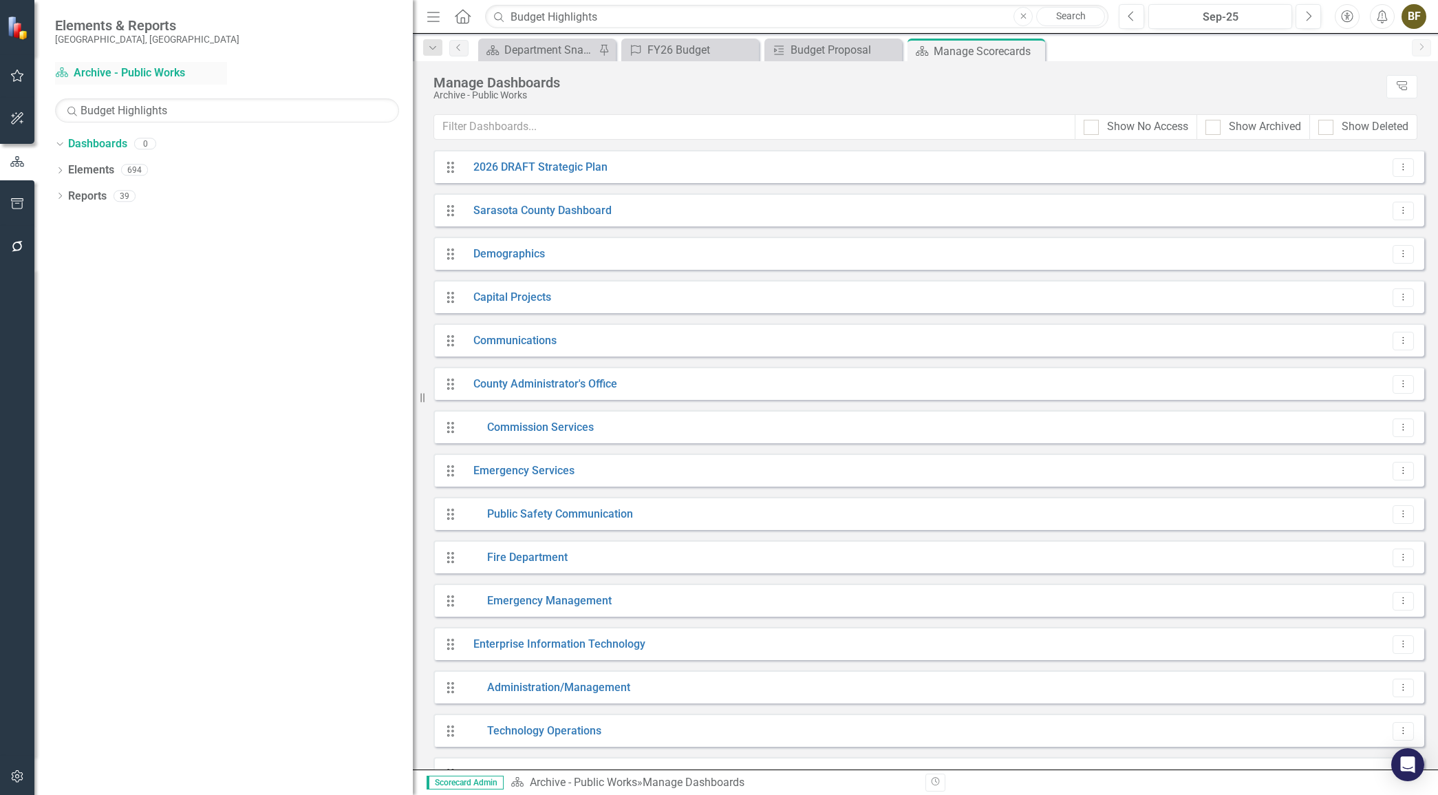
click at [123, 72] on link "Dashboard Archive - Public Works" at bounding box center [141, 73] width 172 height 16
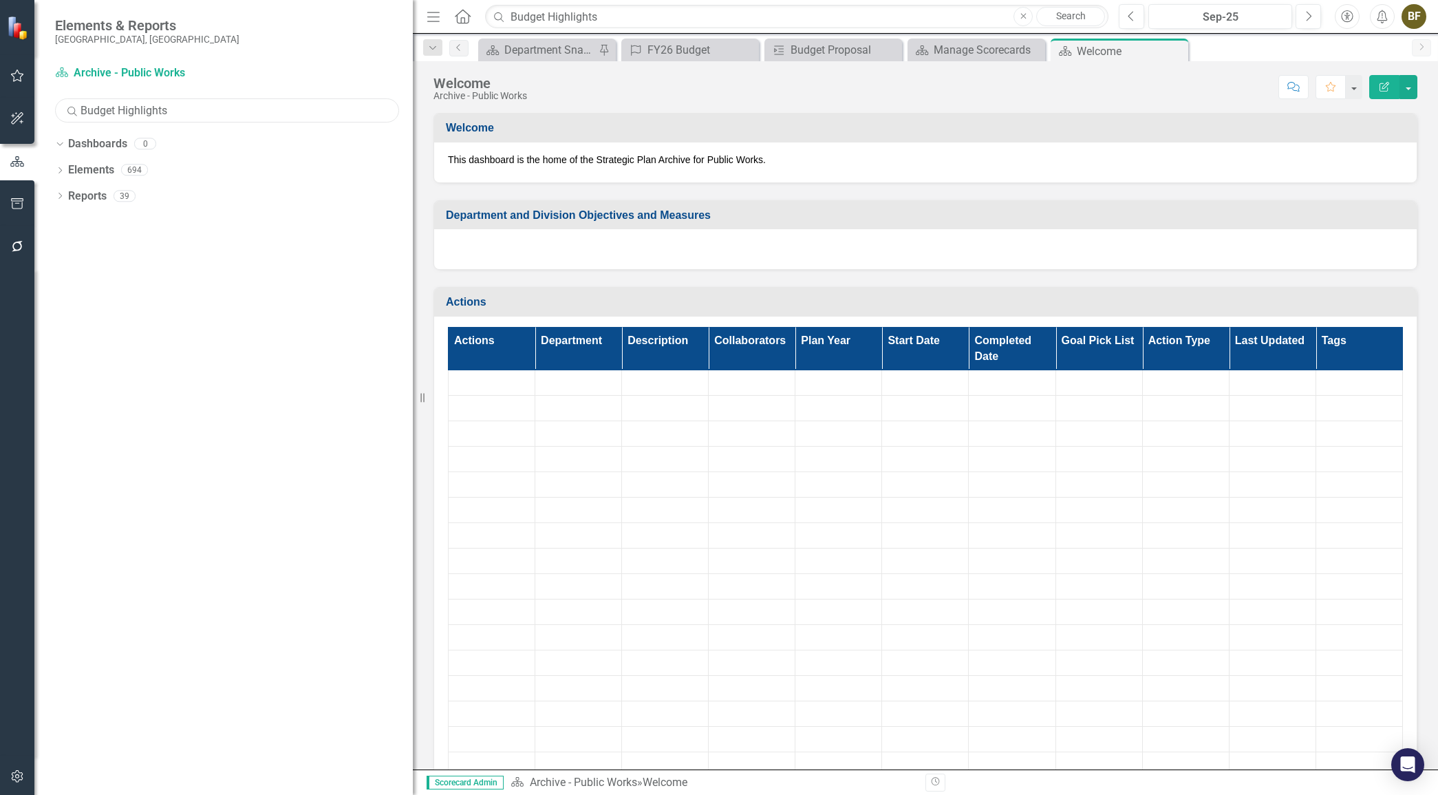
drag, startPoint x: 176, startPoint y: 107, endPoint x: 43, endPoint y: 109, distance: 132.8
click at [43, 109] on div "Dashboard Archive - Public Works Search Budget Highlights Sorry, no results fou…" at bounding box center [223, 428] width 379 height 733
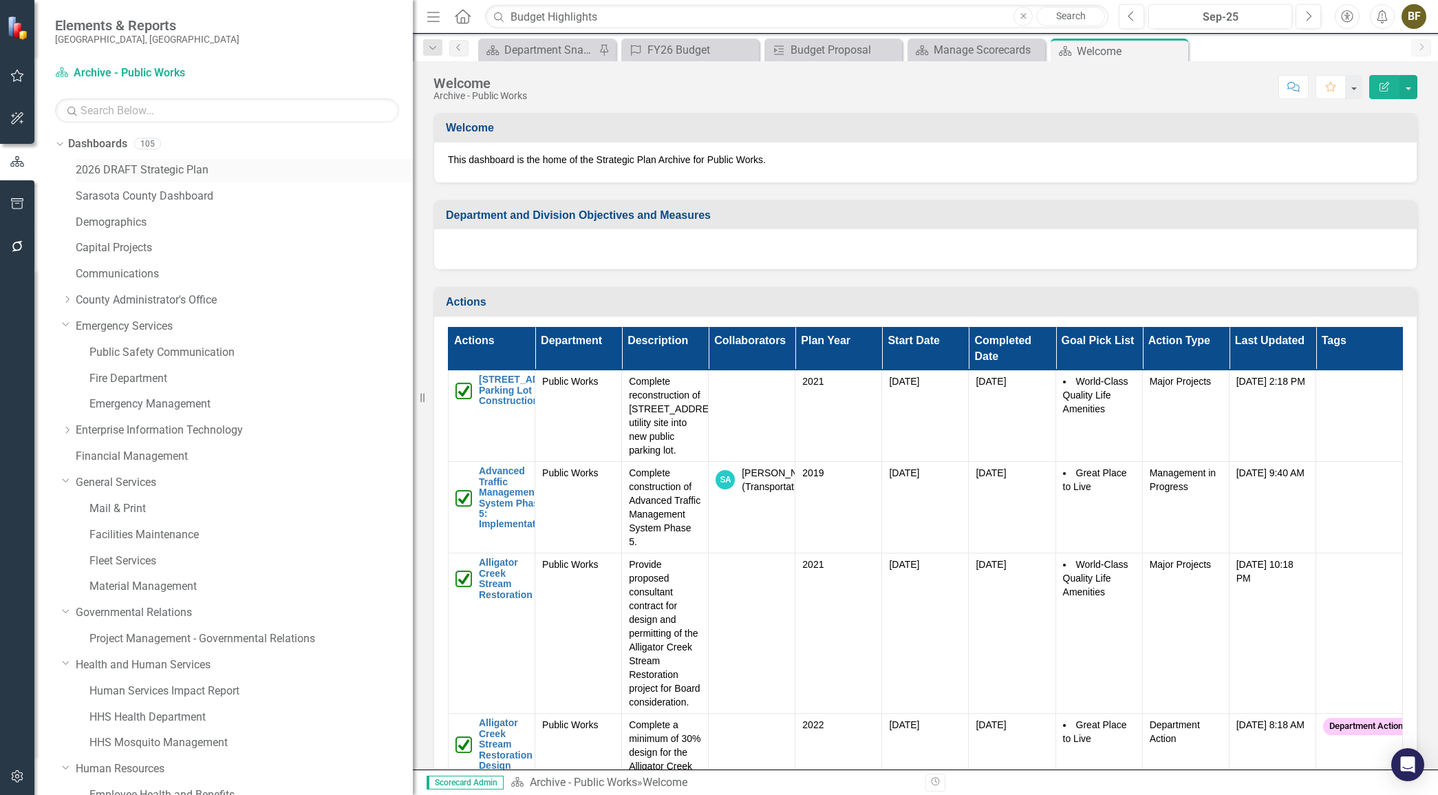
click at [98, 169] on link "2026 DRAFT Strategic Plan" at bounding box center [244, 170] width 337 height 16
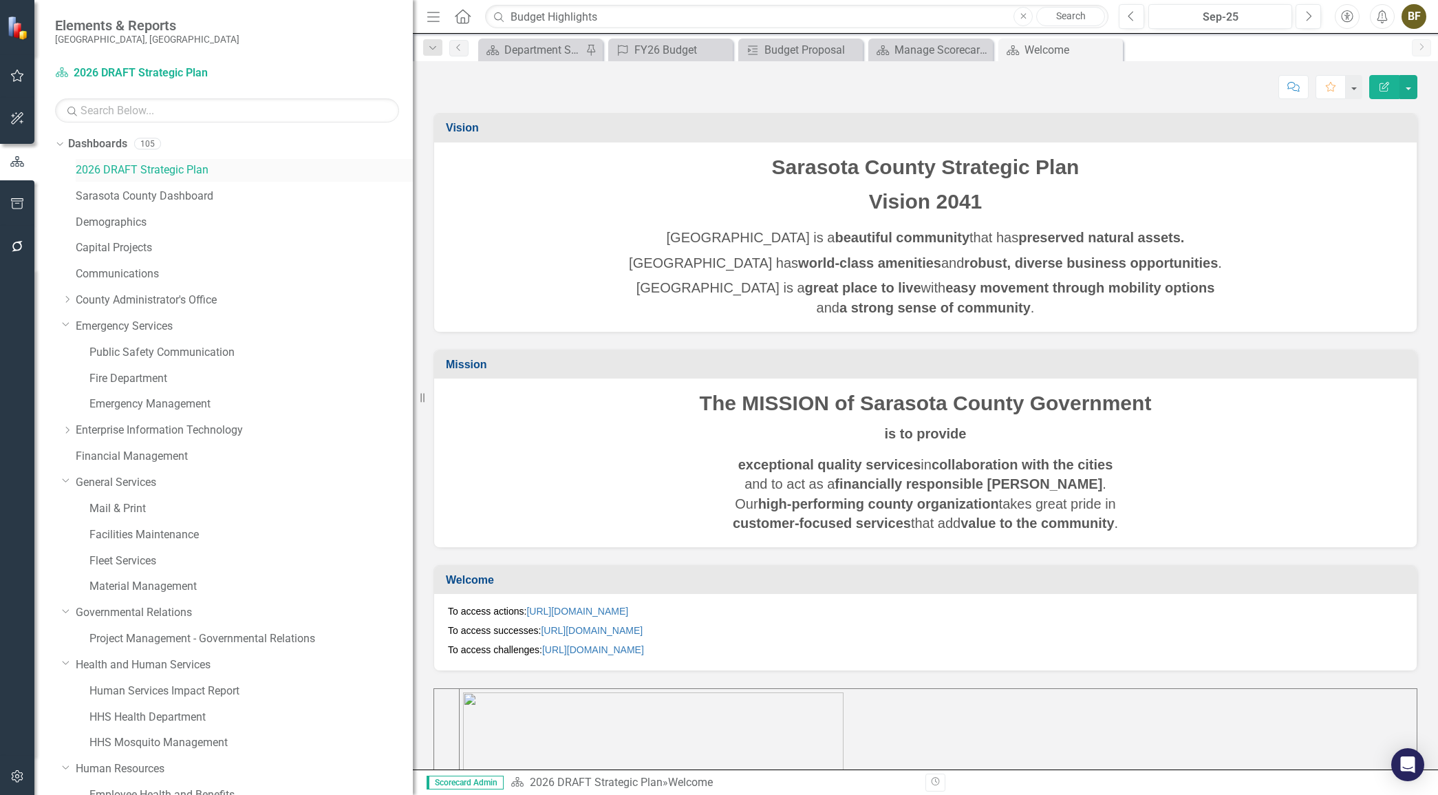
click at [121, 169] on link "2026 DRAFT Strategic Plan" at bounding box center [244, 170] width 337 height 16
click at [1259, 46] on icon "Close" at bounding box center [1253, 50] width 14 height 11
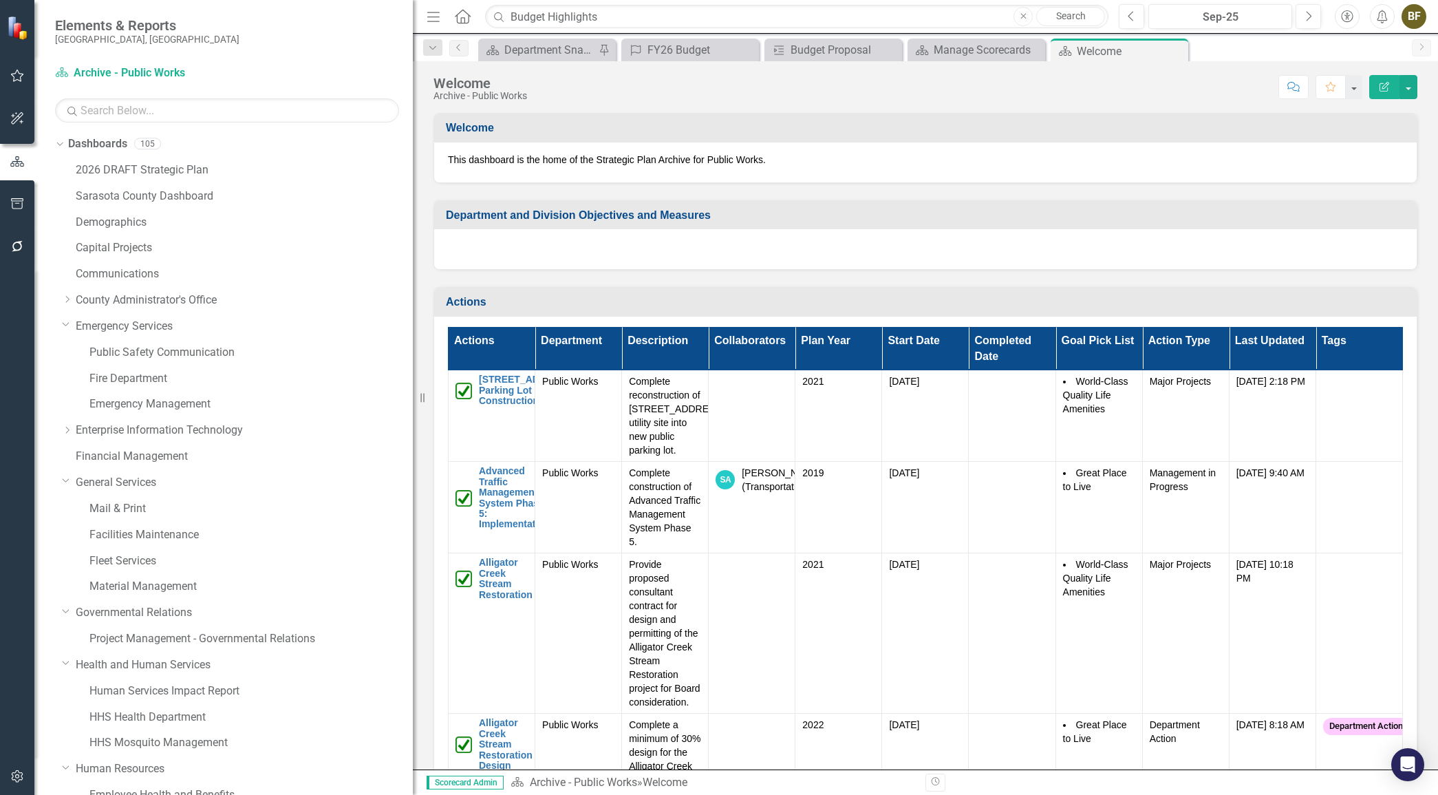
click at [0, 0] on icon "Close" at bounding box center [0, 0] width 0 height 0
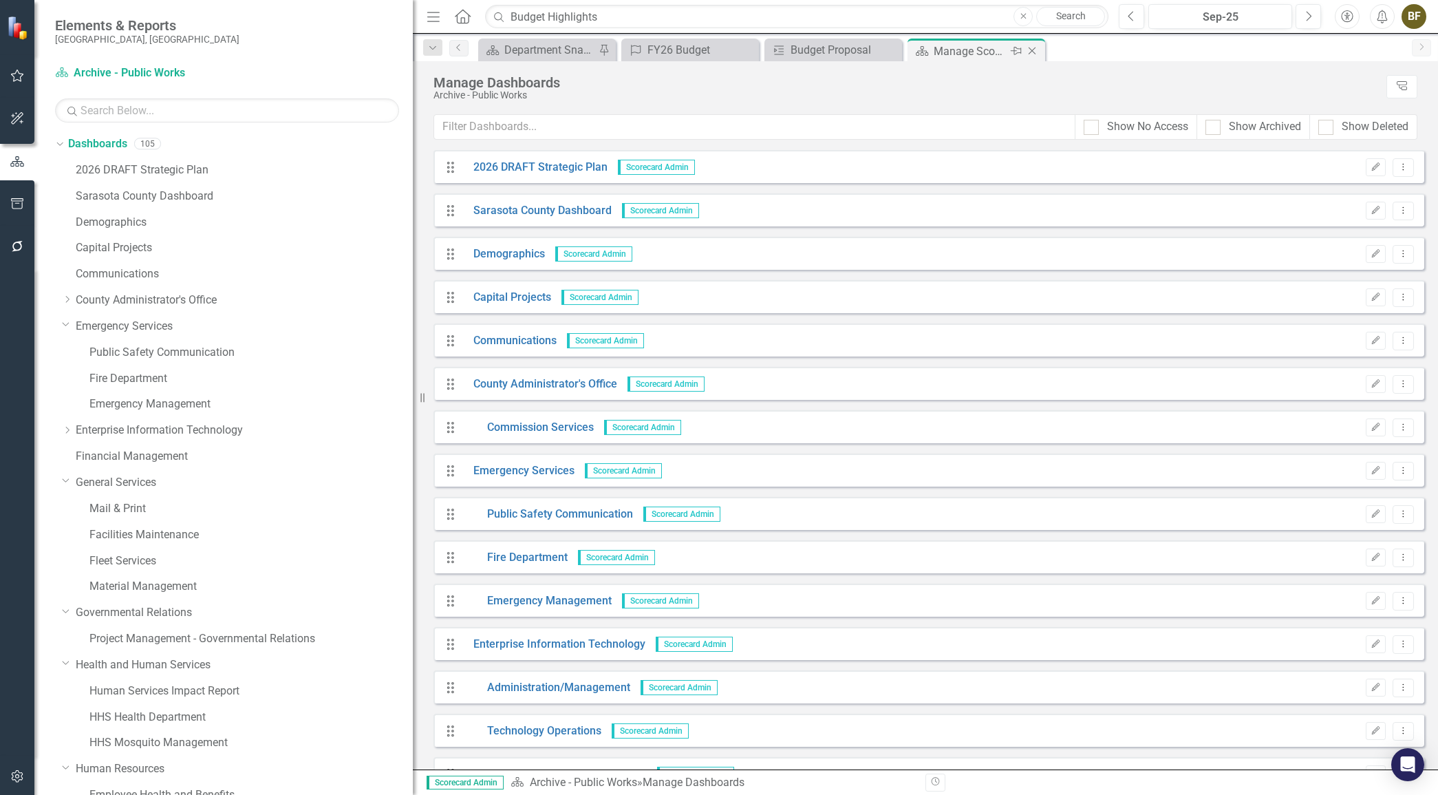
click at [1032, 50] on icon at bounding box center [1033, 51] width 8 height 8
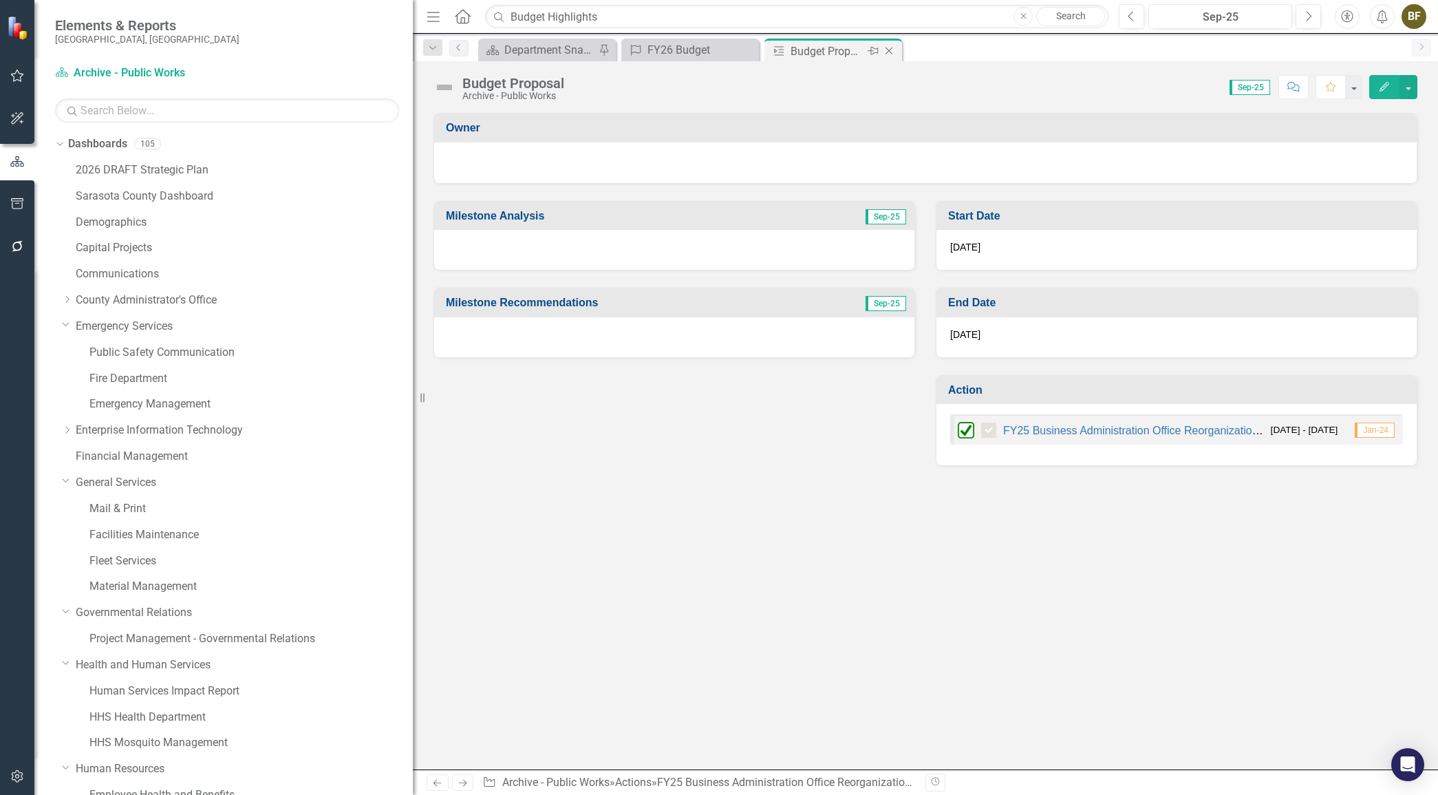
click at [890, 50] on icon "Close" at bounding box center [889, 50] width 14 height 11
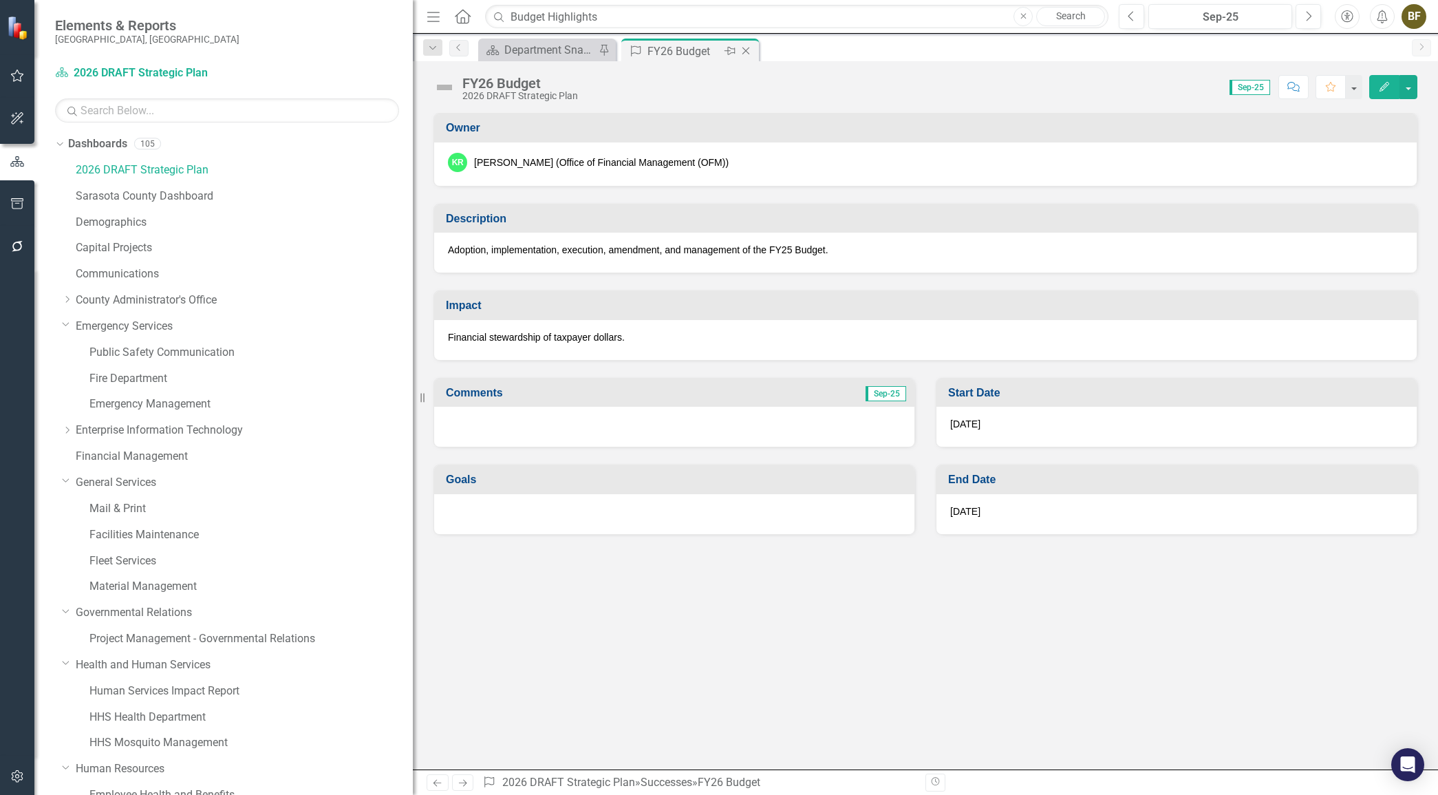
click at [749, 50] on icon "Close" at bounding box center [746, 50] width 14 height 11
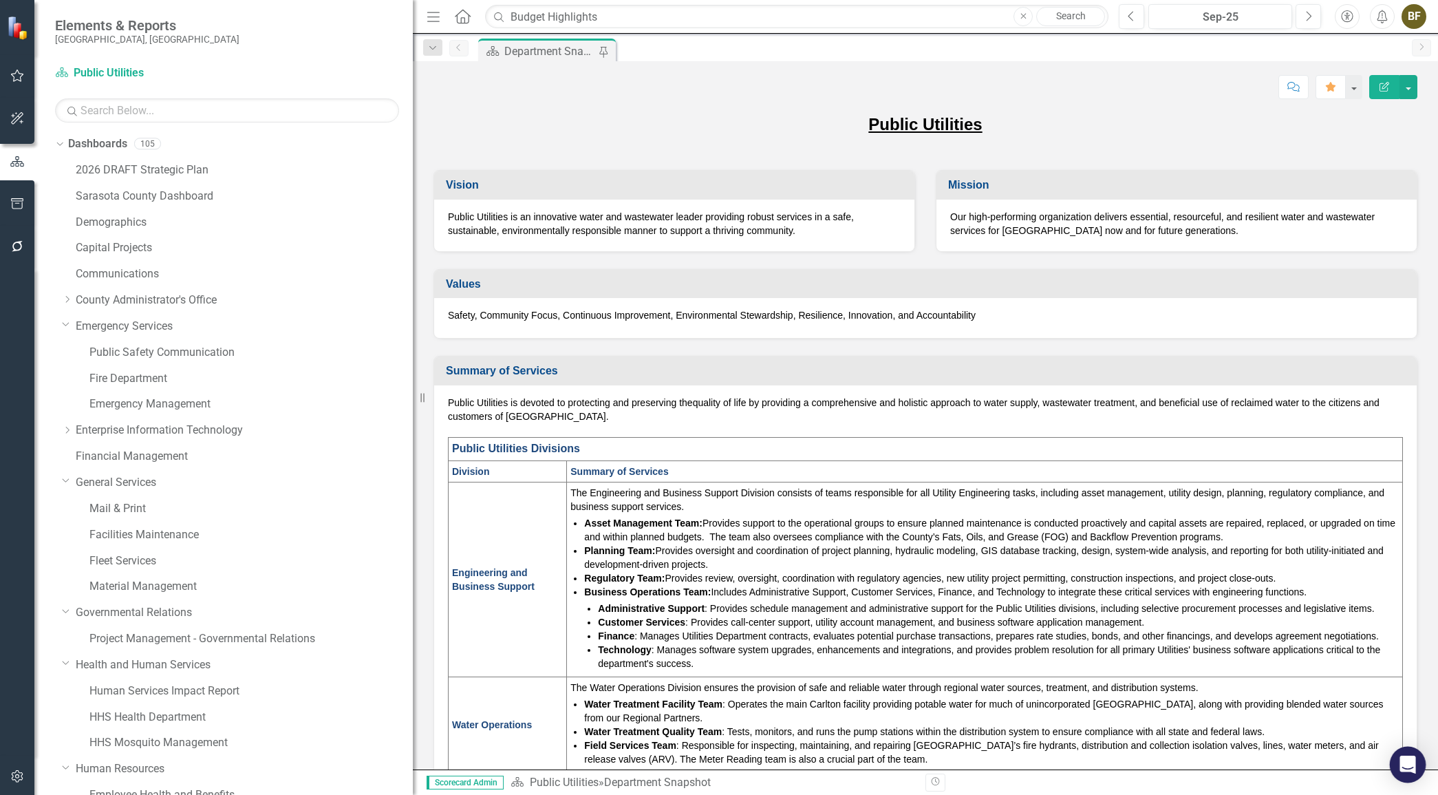
click at [1411, 759] on icon "Open Intercom Messenger" at bounding box center [1408, 765] width 16 height 18
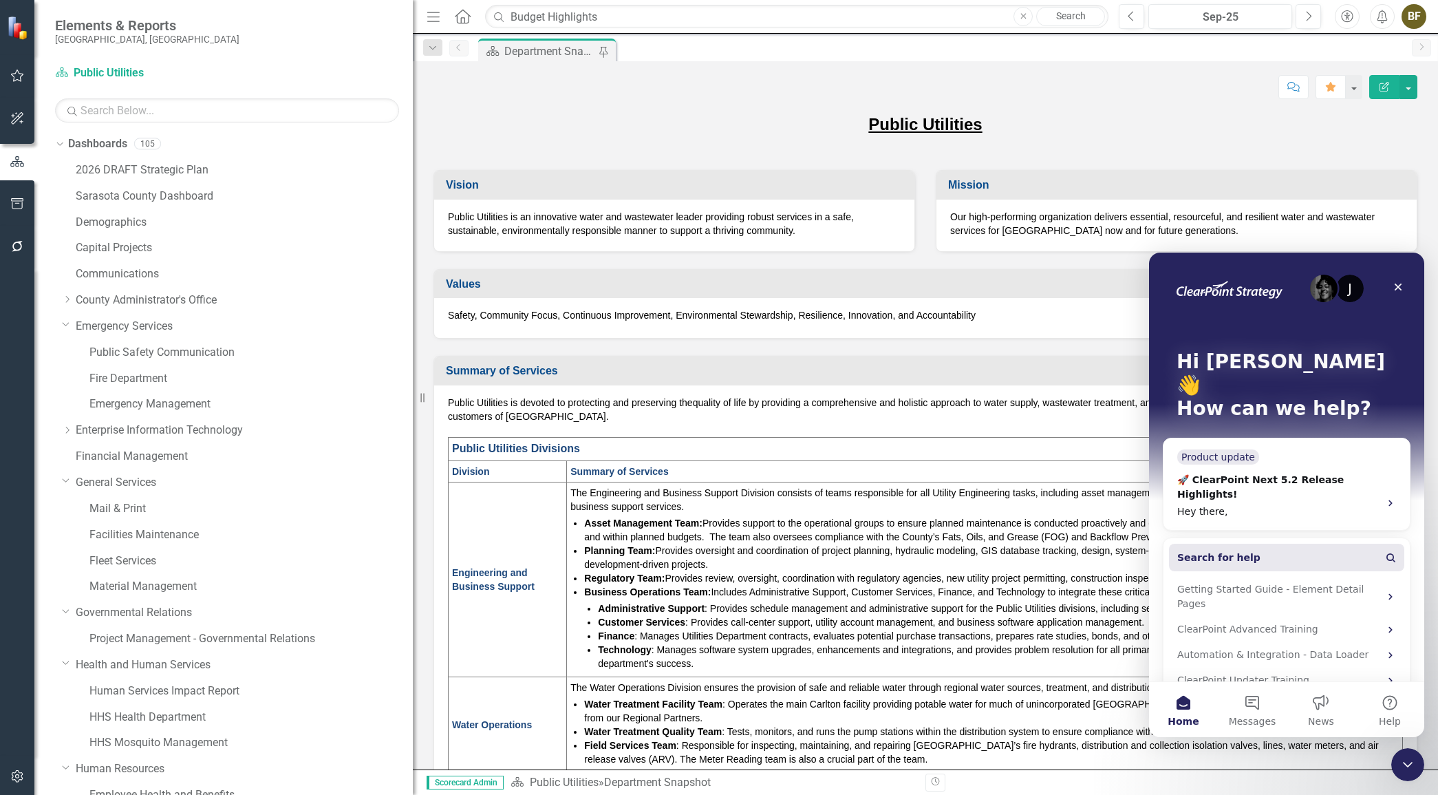
click at [1233, 551] on span "Search for help" at bounding box center [1219, 558] width 83 height 14
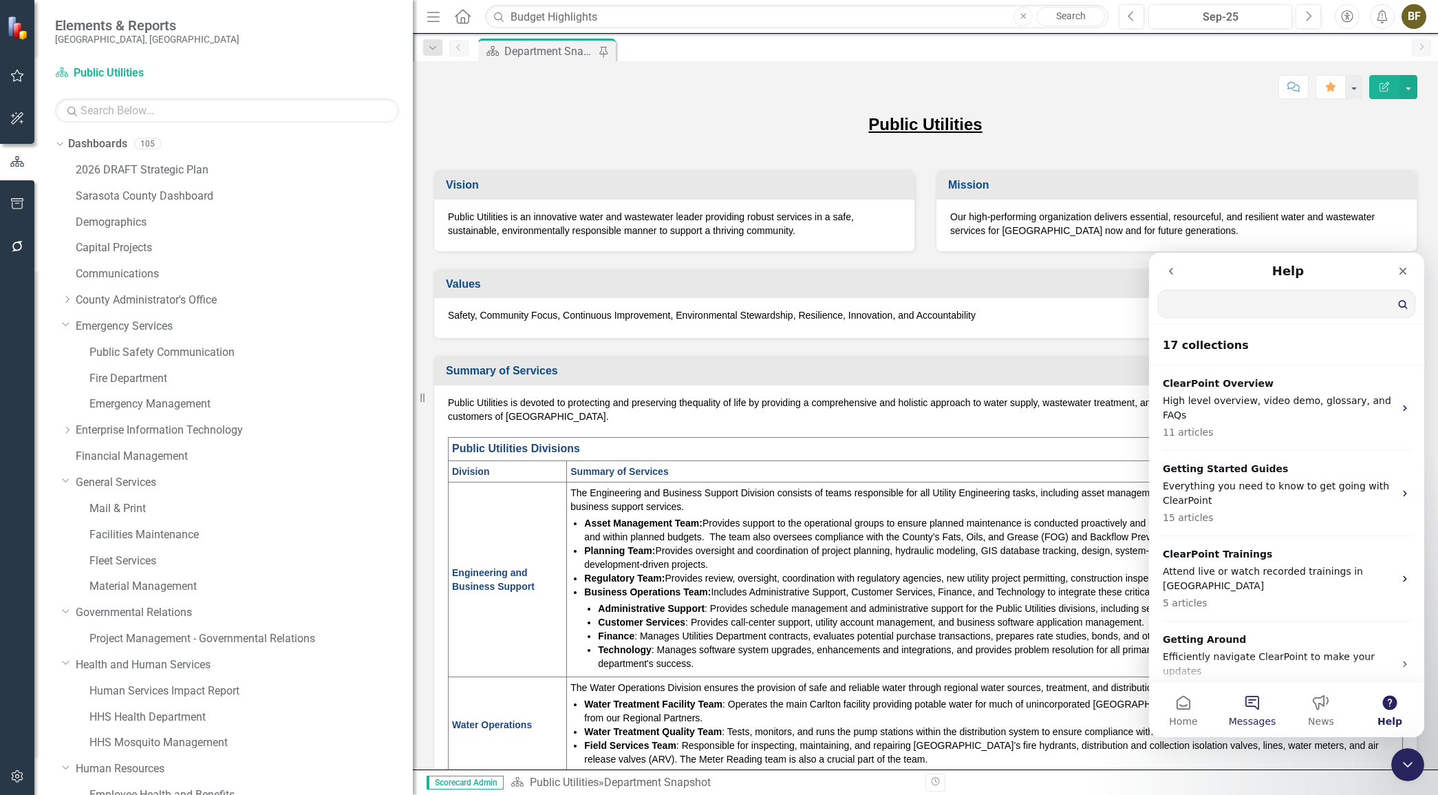
click at [1247, 699] on button "Messages" at bounding box center [1252, 709] width 69 height 55
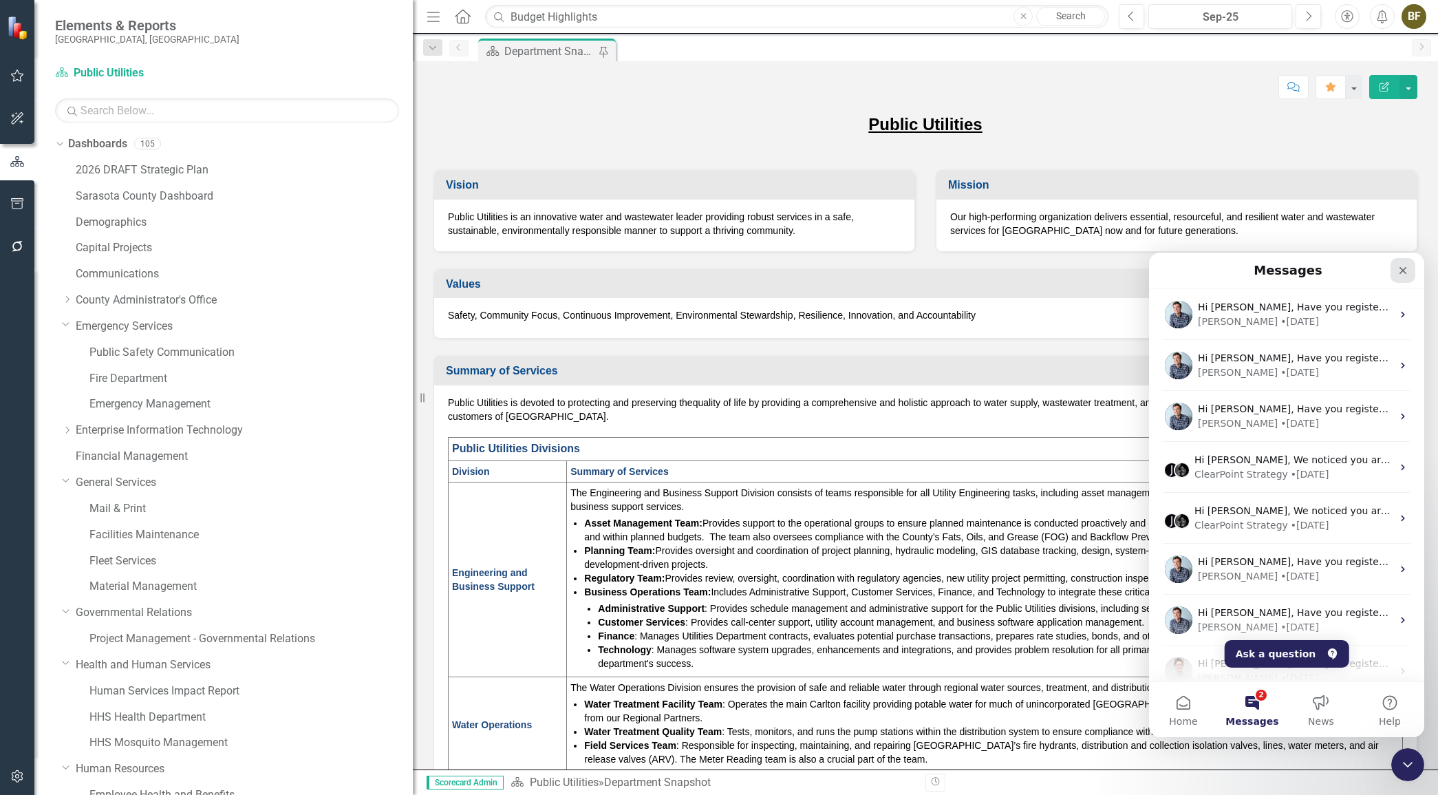
click at [1403, 268] on icon "Close" at bounding box center [1403, 270] width 11 height 11
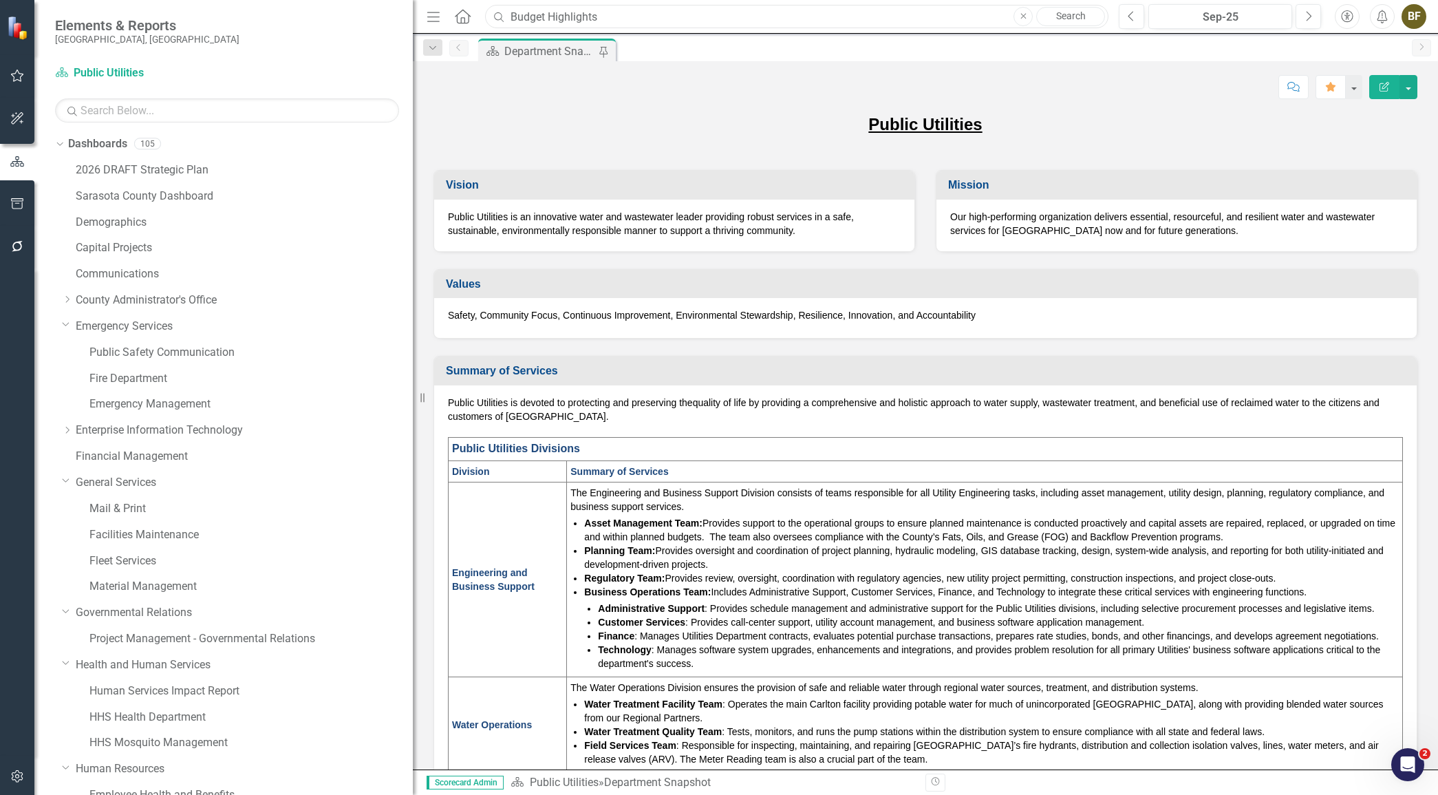
drag, startPoint x: 605, startPoint y: 19, endPoint x: 550, endPoint y: 16, distance: 55.1
click at [550, 16] on input "Budget Highlights" at bounding box center [797, 17] width 624 height 24
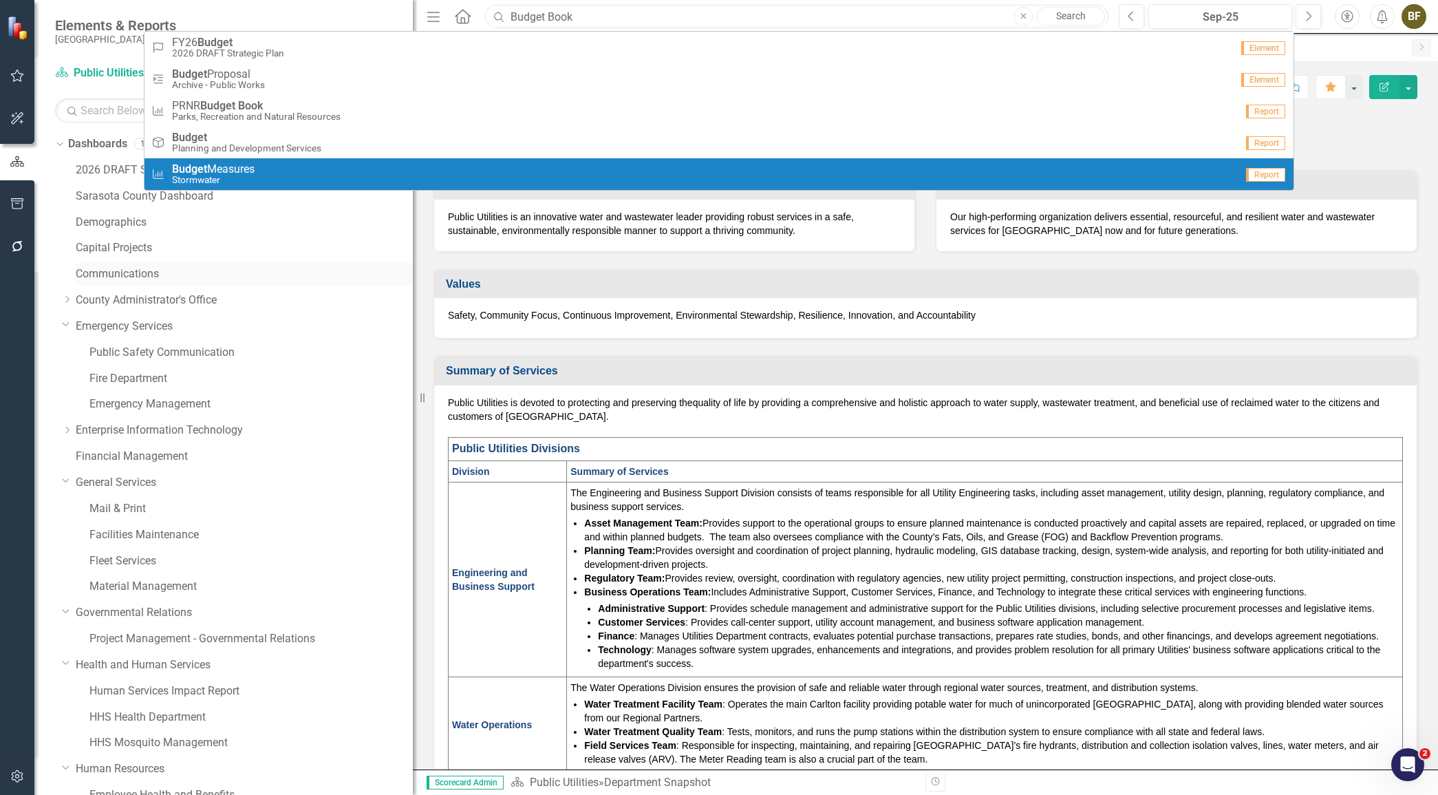
type input "Budget Book"
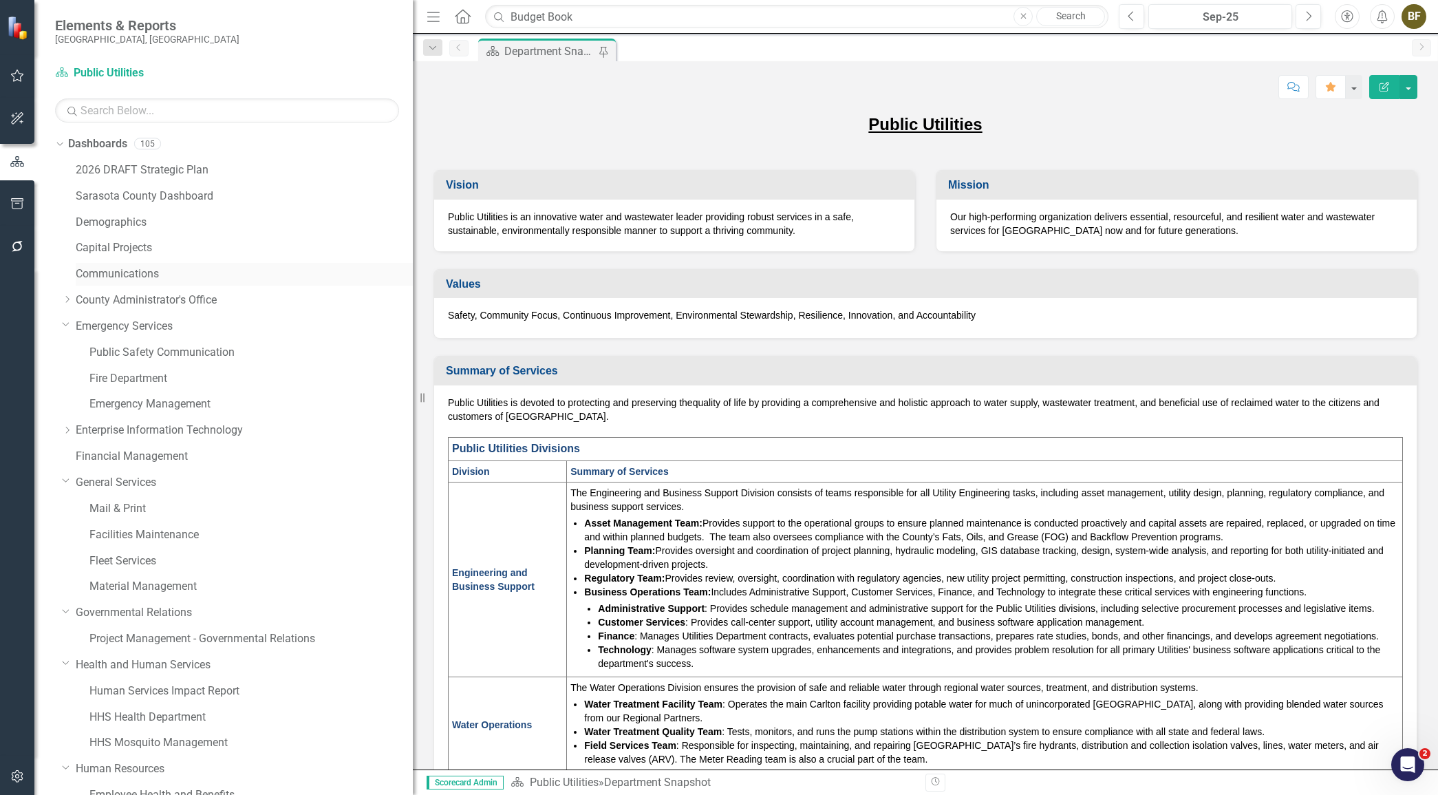
click at [354, 270] on link "Communications" at bounding box center [244, 274] width 337 height 16
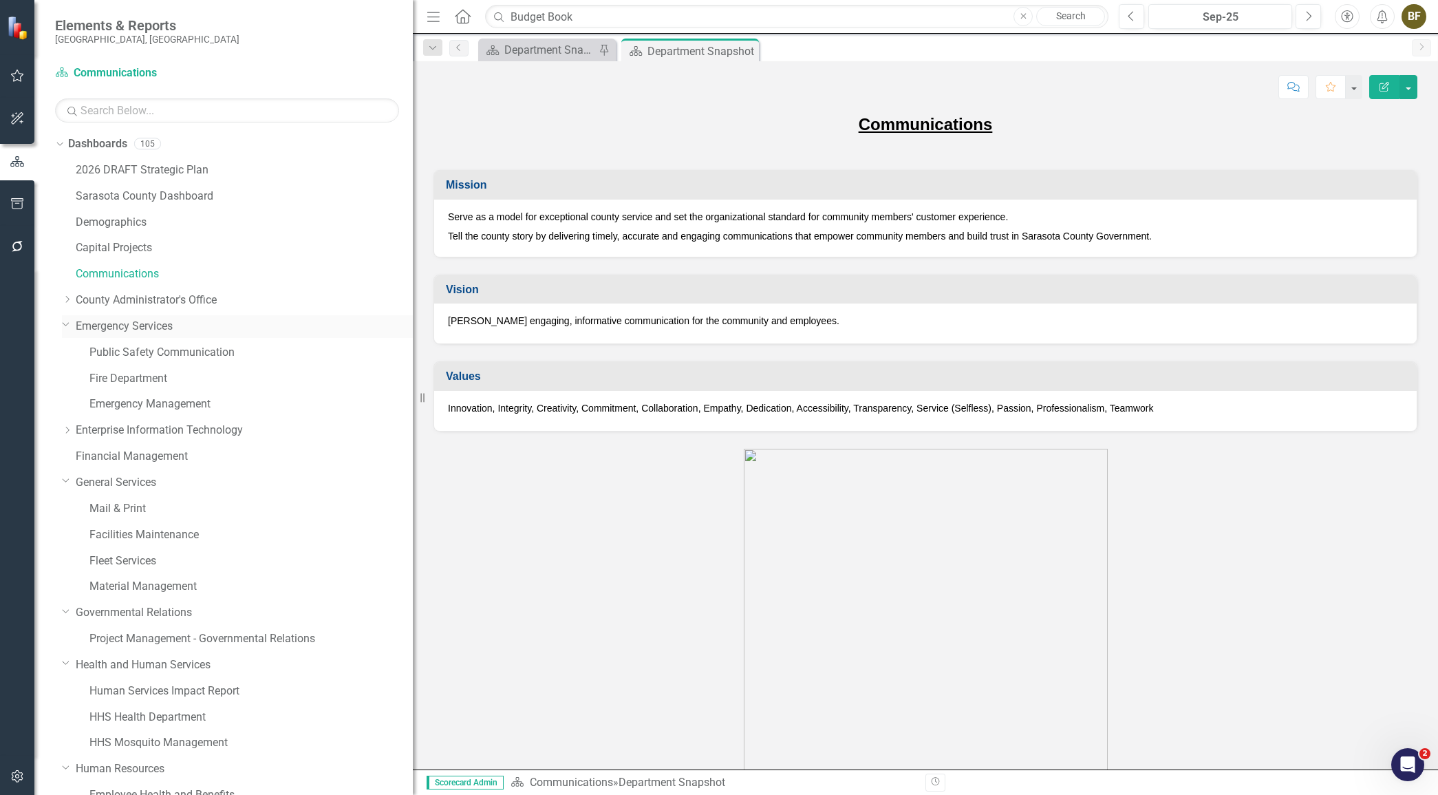
click at [67, 322] on icon "Dropdown" at bounding box center [66, 324] width 8 height 10
click at [66, 401] on icon "Dropdown" at bounding box center [66, 402] width 8 height 10
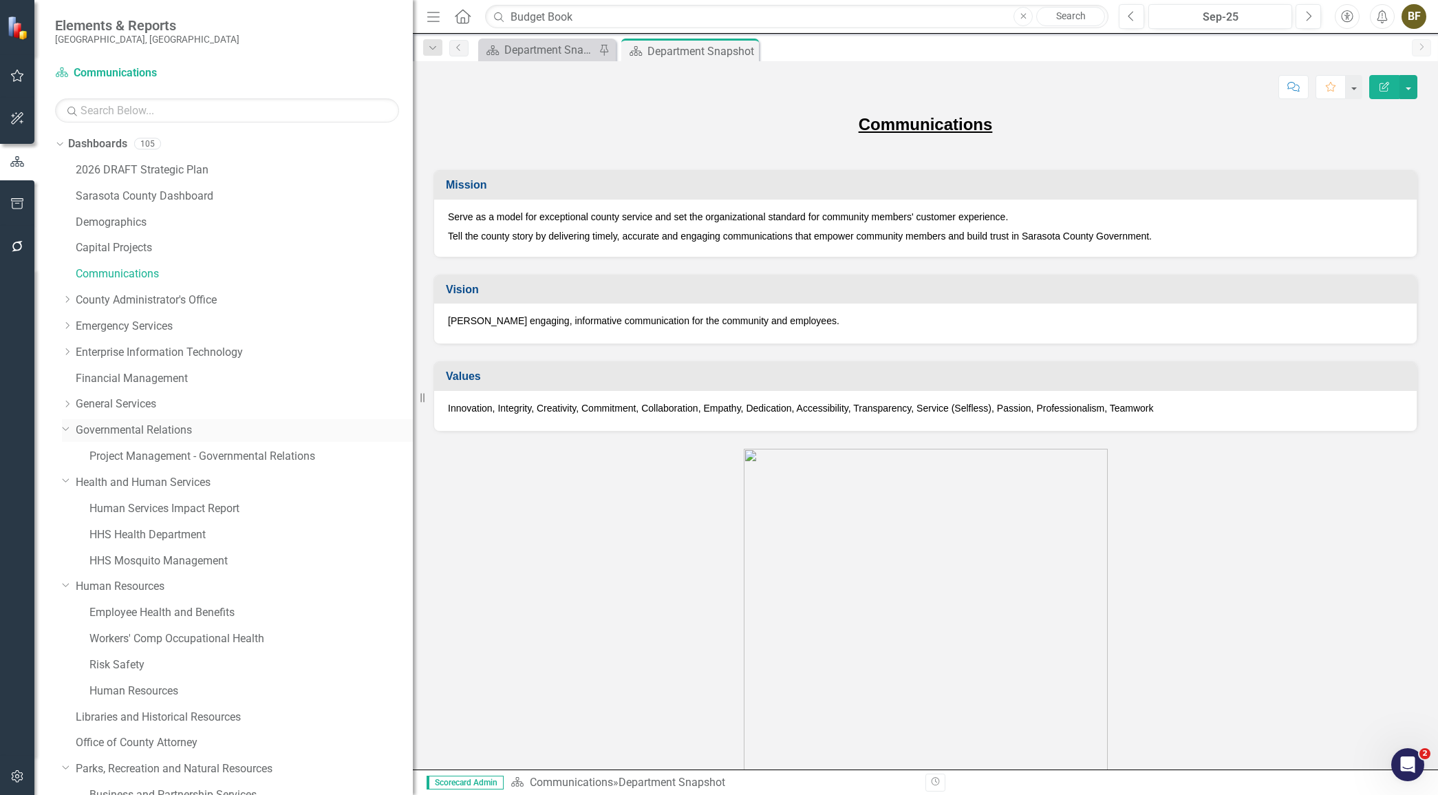
click at [65, 428] on icon "Dropdown" at bounding box center [66, 428] width 8 height 10
click at [69, 458] on icon "Dropdown" at bounding box center [66, 454] width 8 height 10
click at [67, 482] on icon "Dropdown" at bounding box center [66, 480] width 8 height 10
click at [67, 557] on icon "Dropdown" at bounding box center [66, 558] width 8 height 10
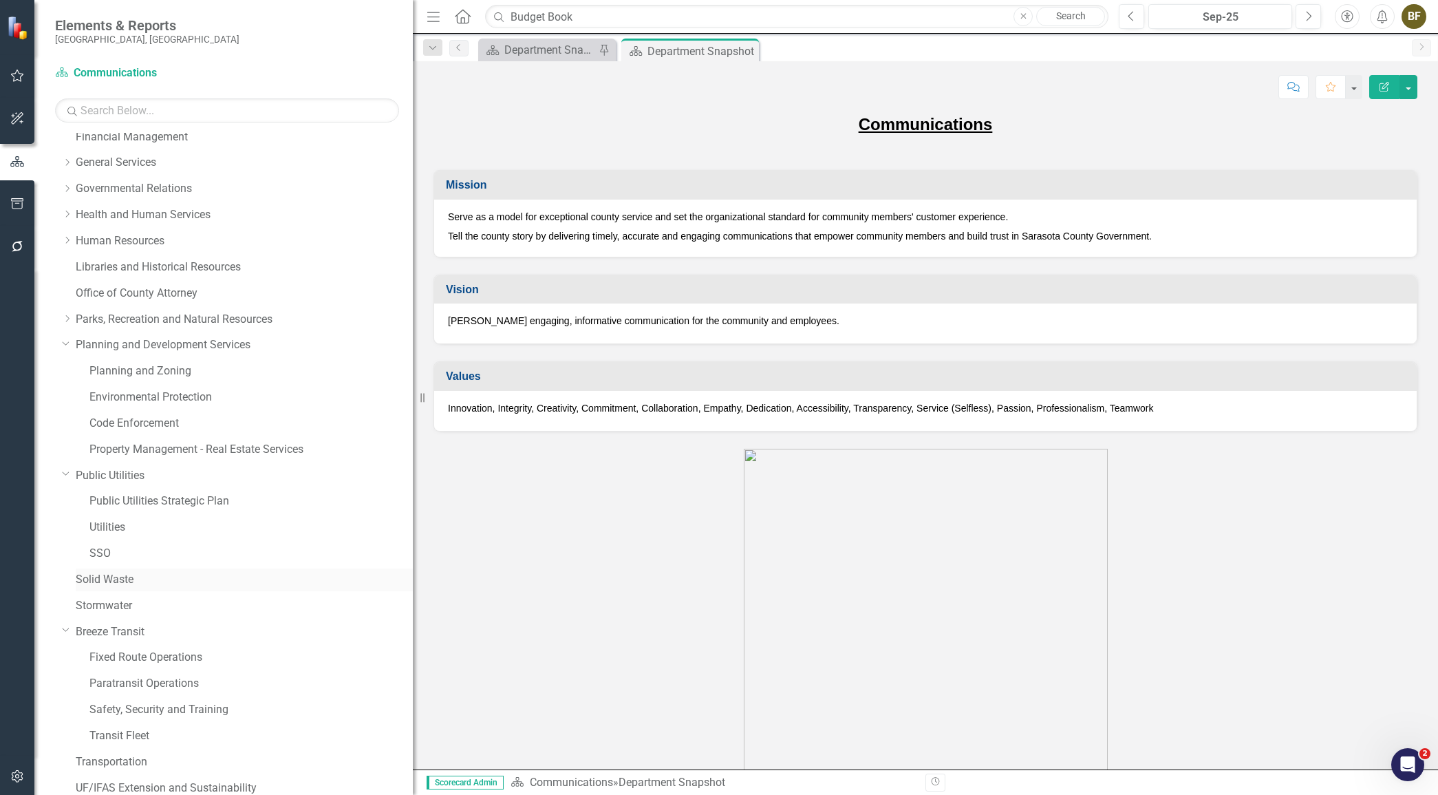
scroll to position [250, 0]
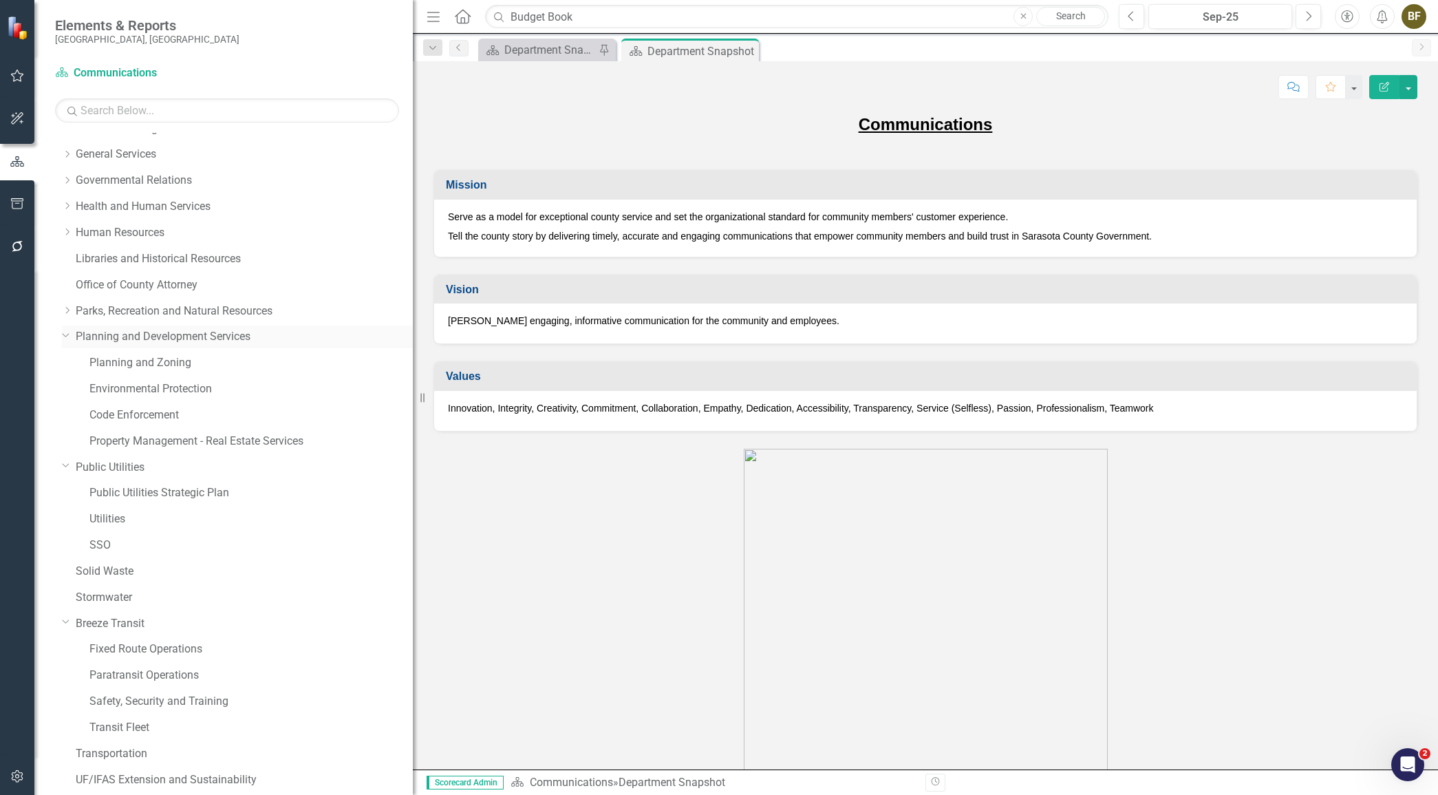
click at [65, 330] on icon "Dropdown" at bounding box center [66, 335] width 8 height 10
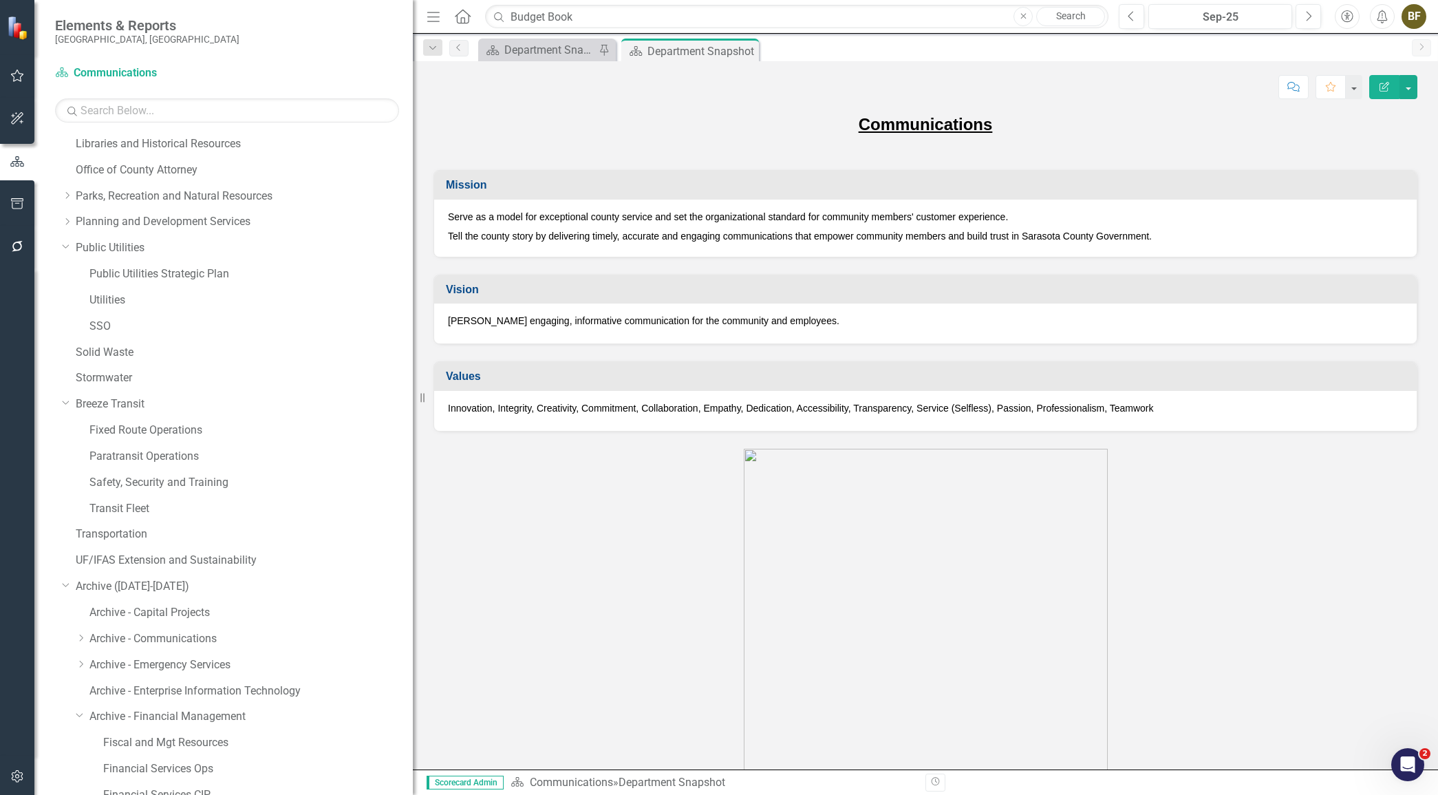
scroll to position [375, 0]
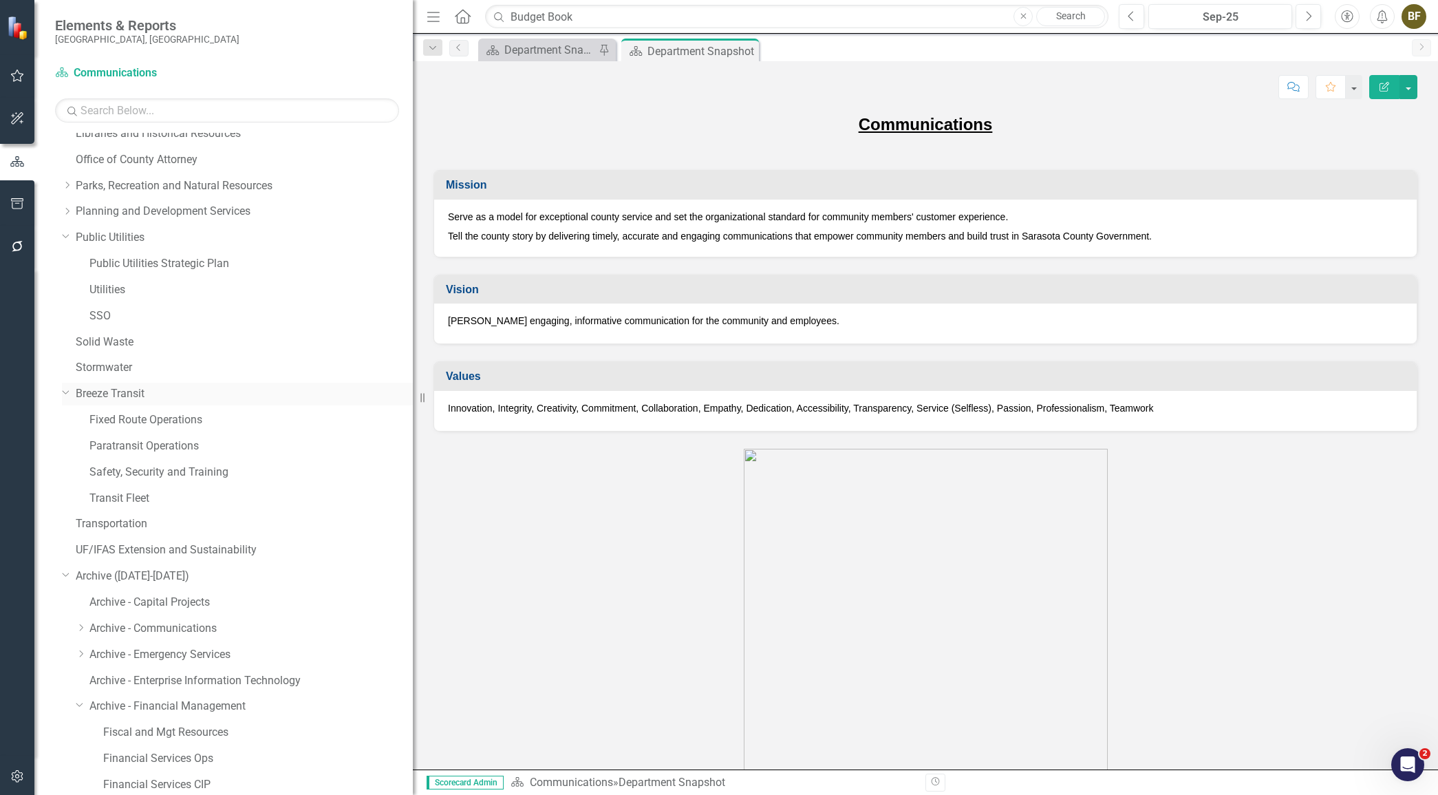
click at [67, 392] on icon "Dropdown" at bounding box center [66, 391] width 8 height 10
click at [67, 471] on icon "Dropdown" at bounding box center [66, 470] width 8 height 10
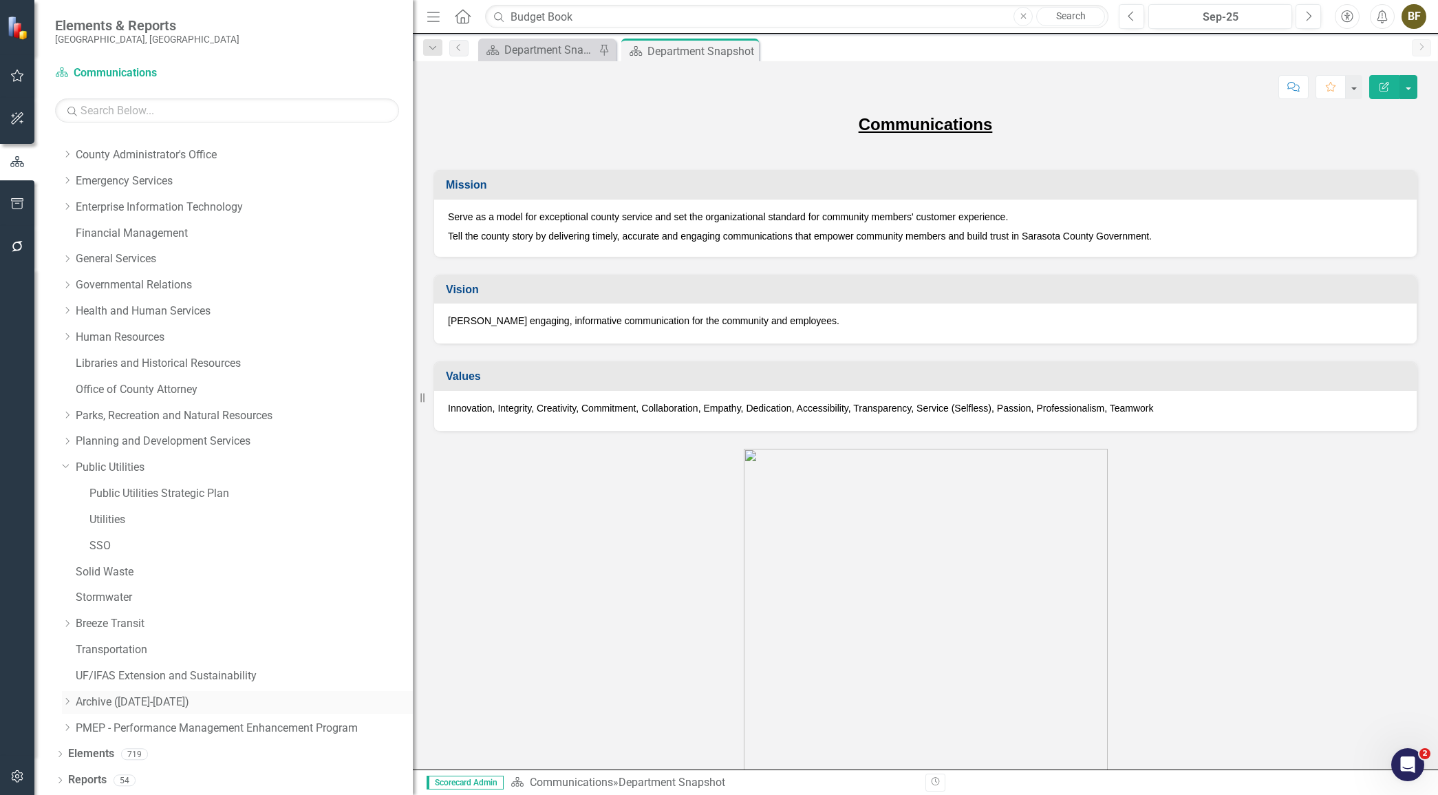
scroll to position [145, 0]
click at [57, 754] on icon "Dropdown" at bounding box center [60, 756] width 10 height 8
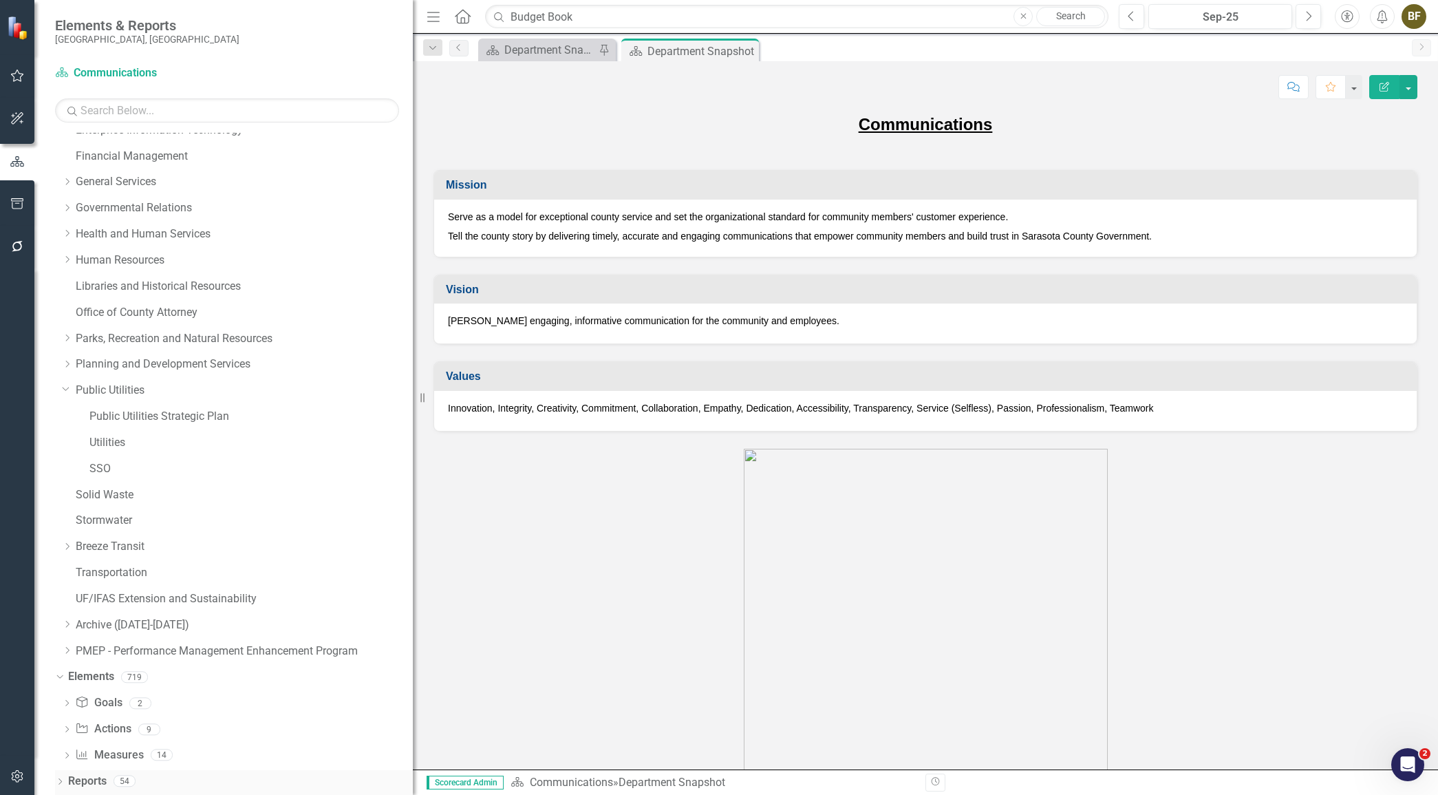
click at [61, 774] on div "Dropdown Reports 54" at bounding box center [234, 783] width 358 height 26
click at [61, 778] on div "Dropdown" at bounding box center [60, 783] width 10 height 12
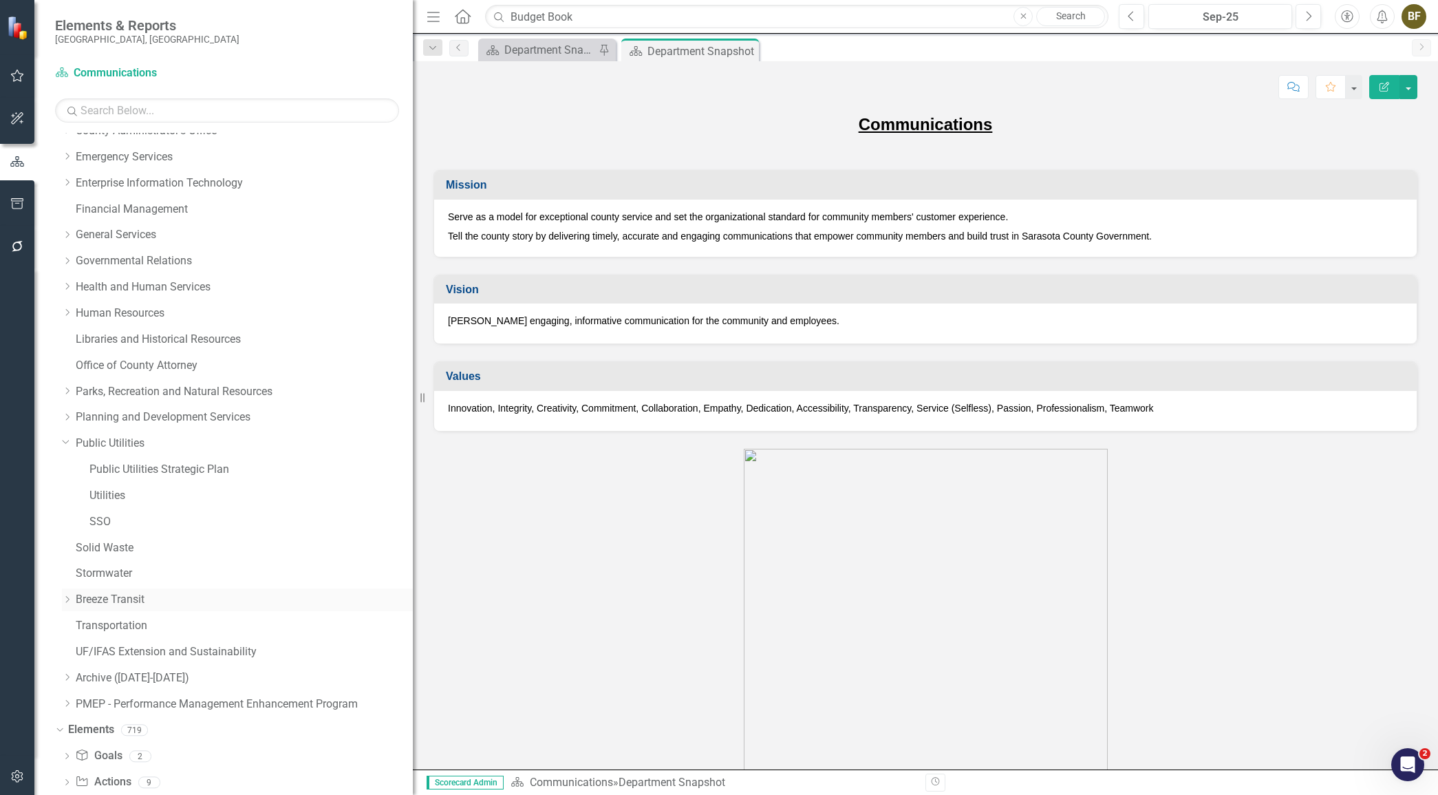
scroll to position [0, 0]
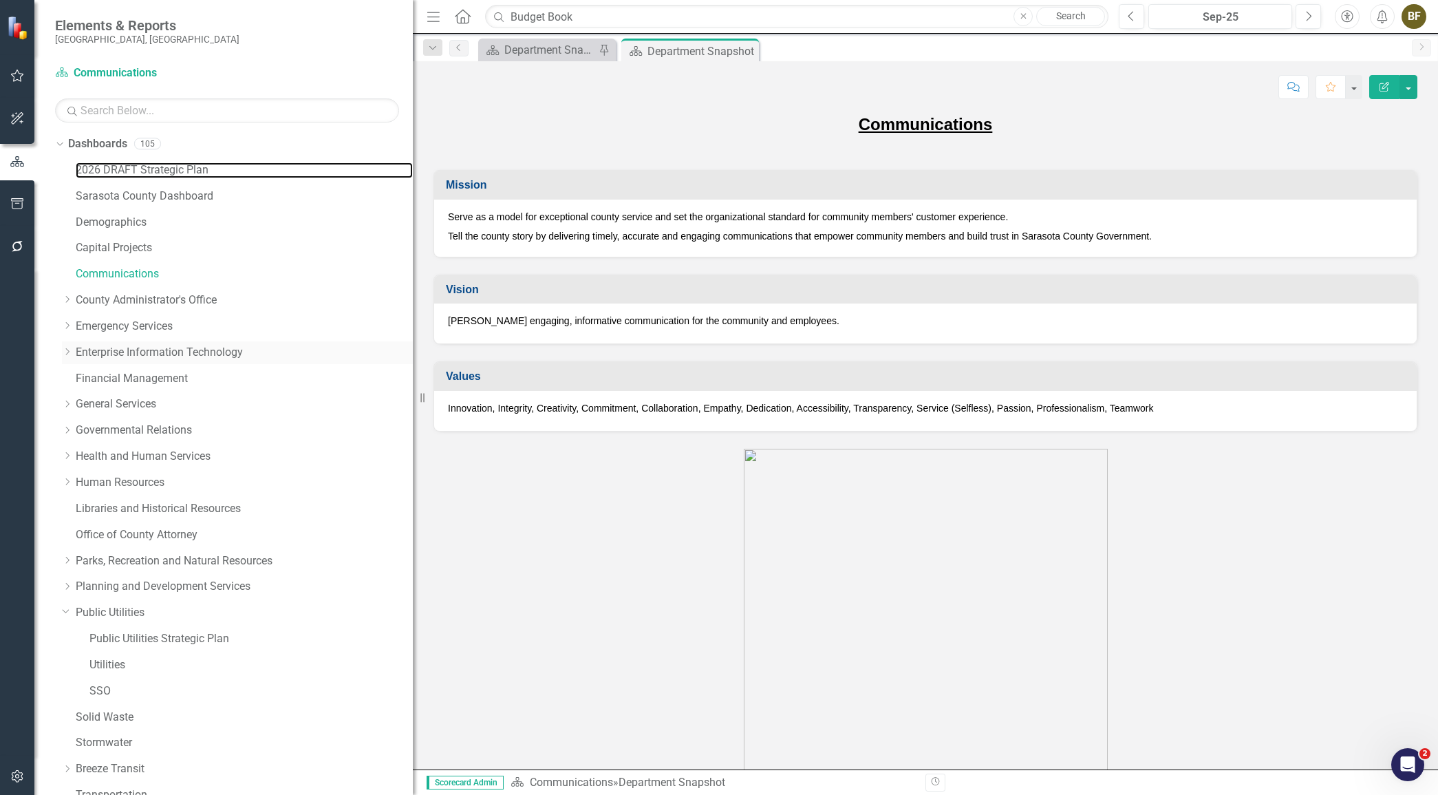
drag, startPoint x: 337, startPoint y: 171, endPoint x: 176, endPoint y: 363, distance: 250.1
click at [337, 171] on link "2026 DRAFT Strategic Plan" at bounding box center [244, 170] width 337 height 16
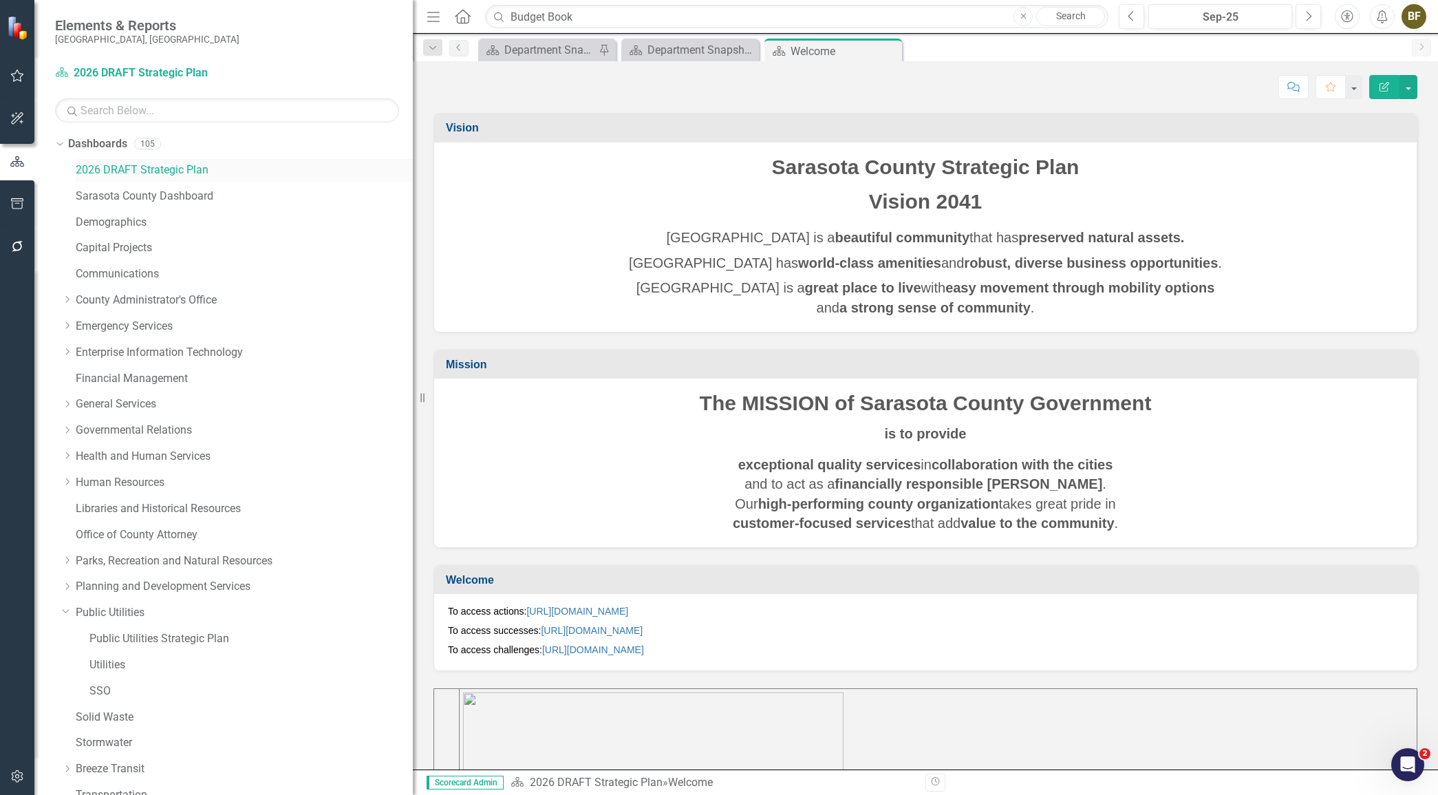
click at [167, 166] on link "2026 DRAFT Strategic Plan" at bounding box center [244, 170] width 337 height 16
click at [107, 613] on link "Public Utilities" at bounding box center [244, 613] width 337 height 16
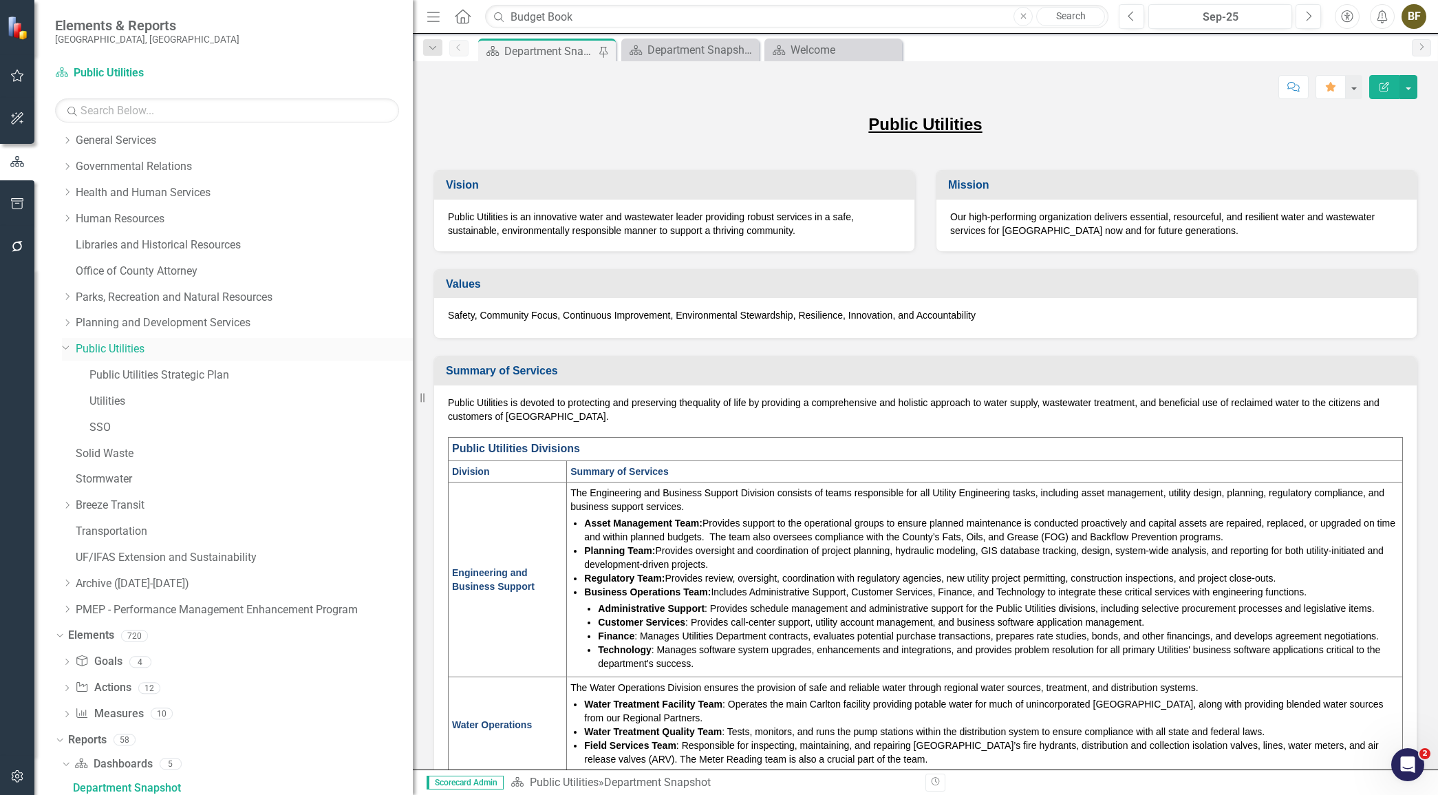
scroll to position [267, 0]
click at [716, 44] on div "Department Snapshot" at bounding box center [693, 49] width 91 height 17
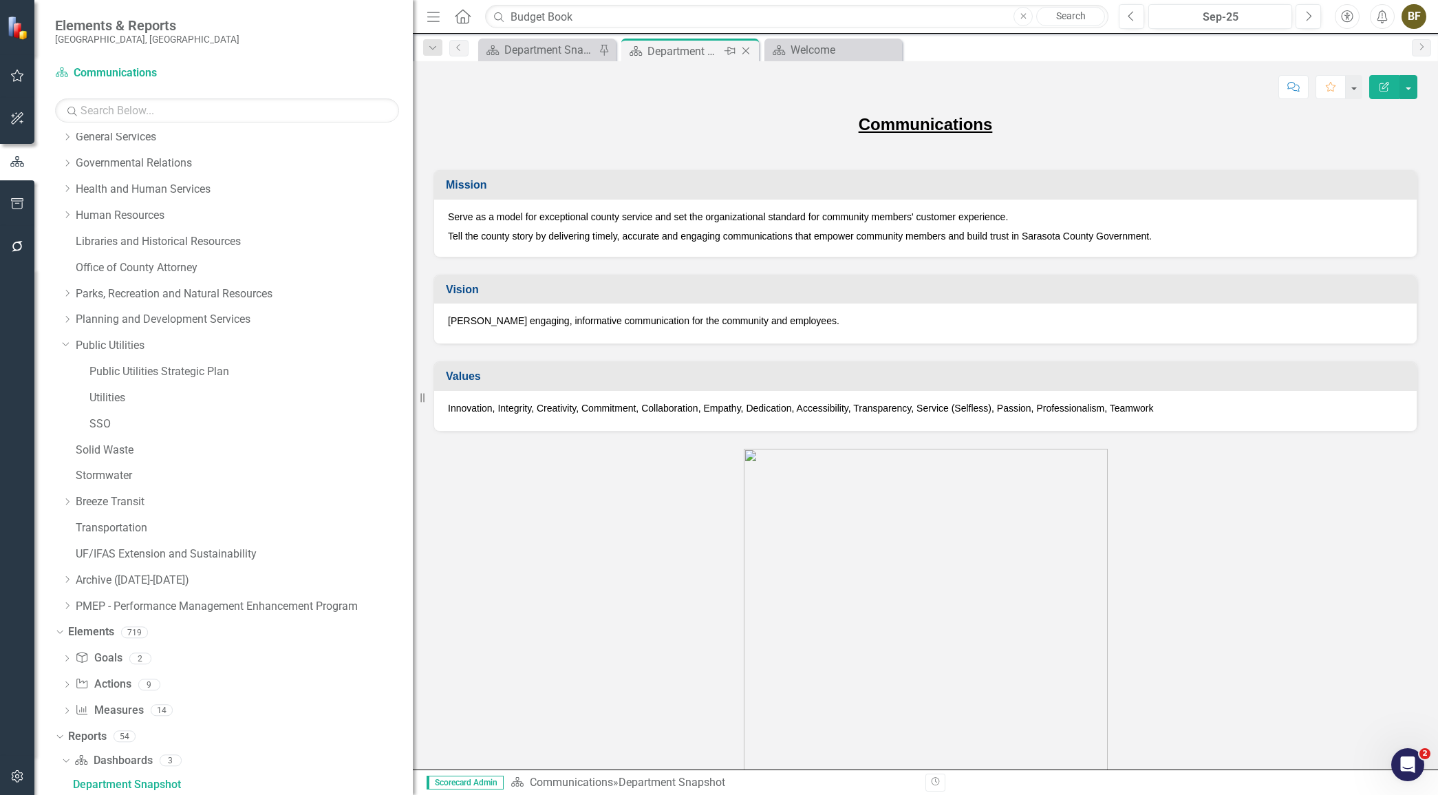
click at [748, 48] on icon at bounding box center [747, 51] width 8 height 8
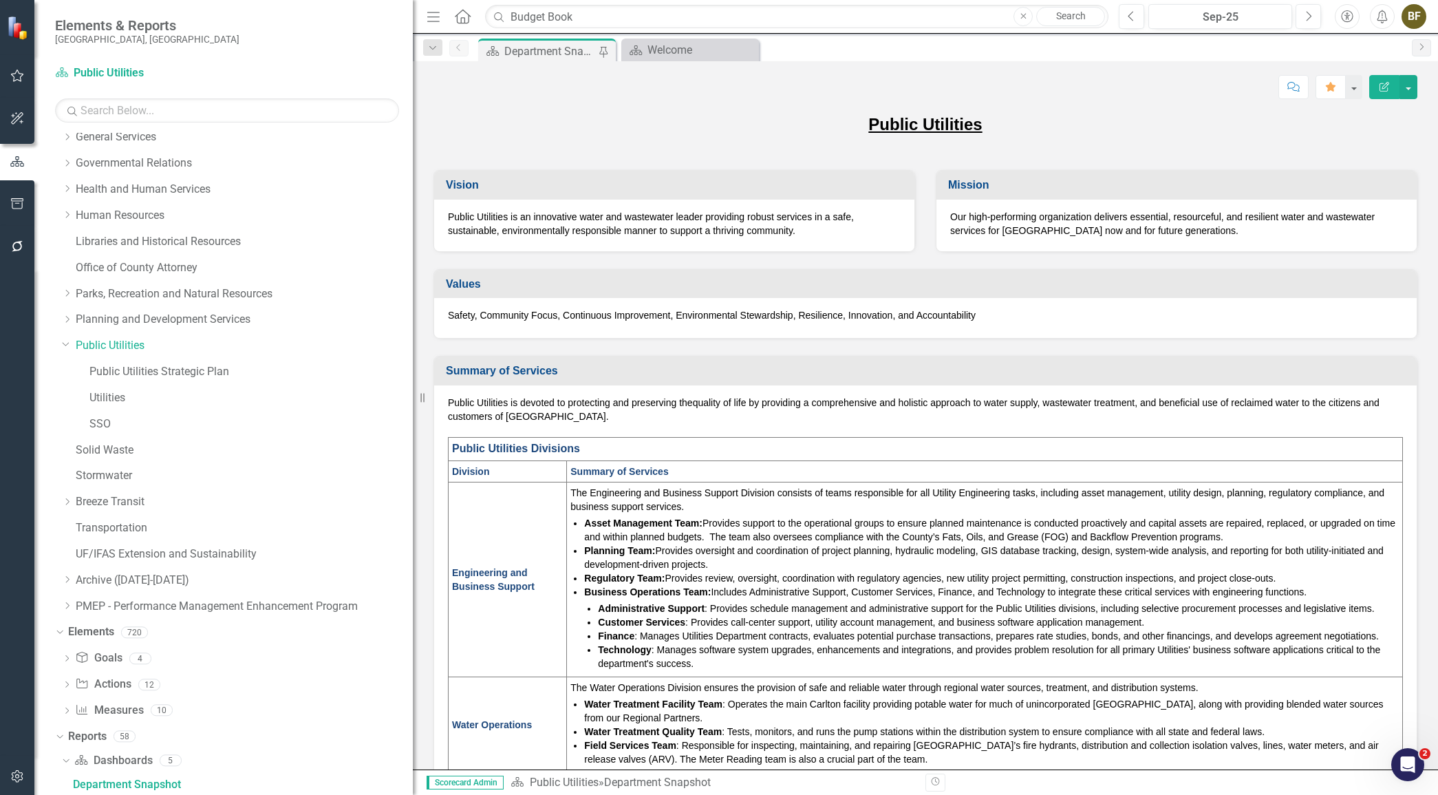
click at [566, 46] on div "Department Snapshot" at bounding box center [549, 51] width 91 height 17
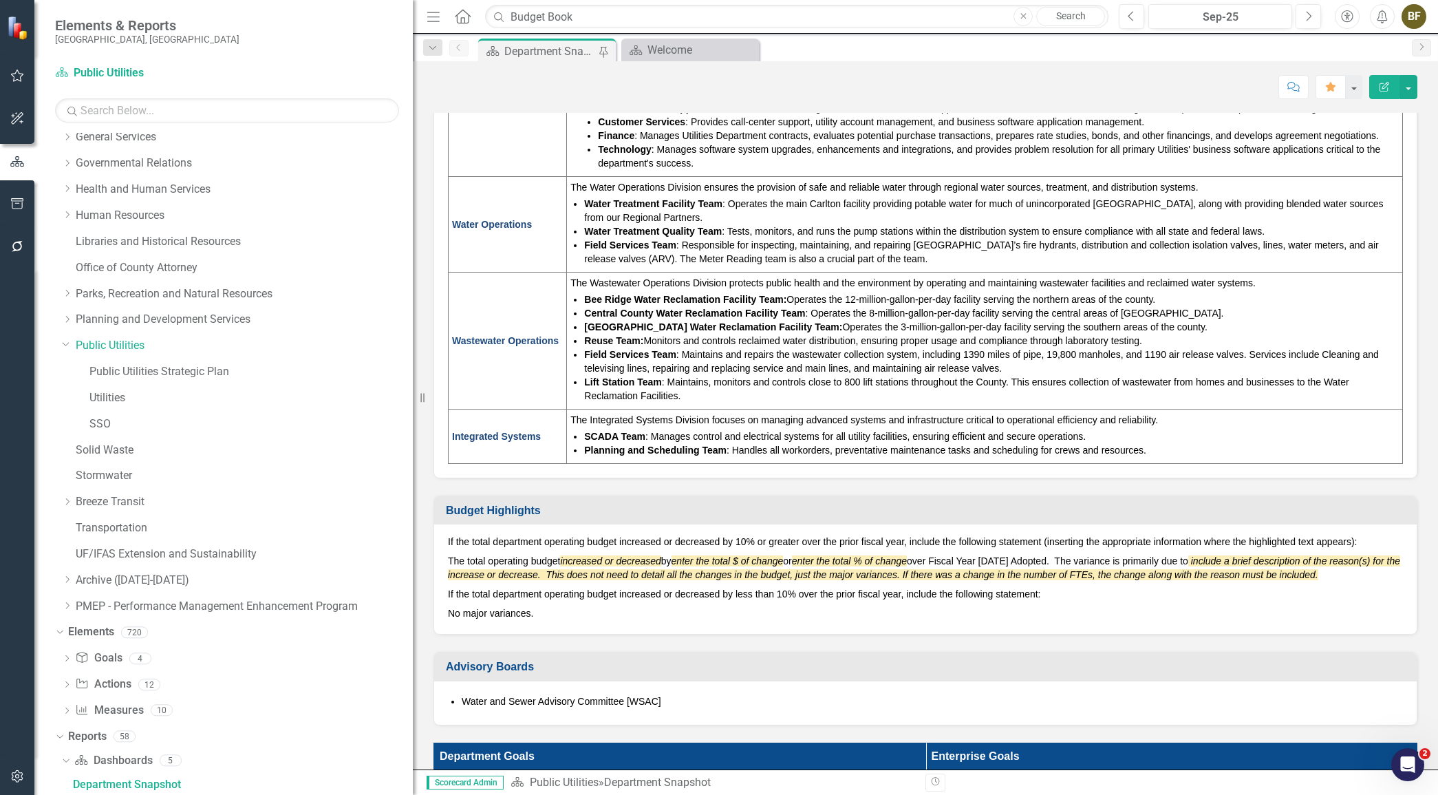
scroll to position [626, 0]
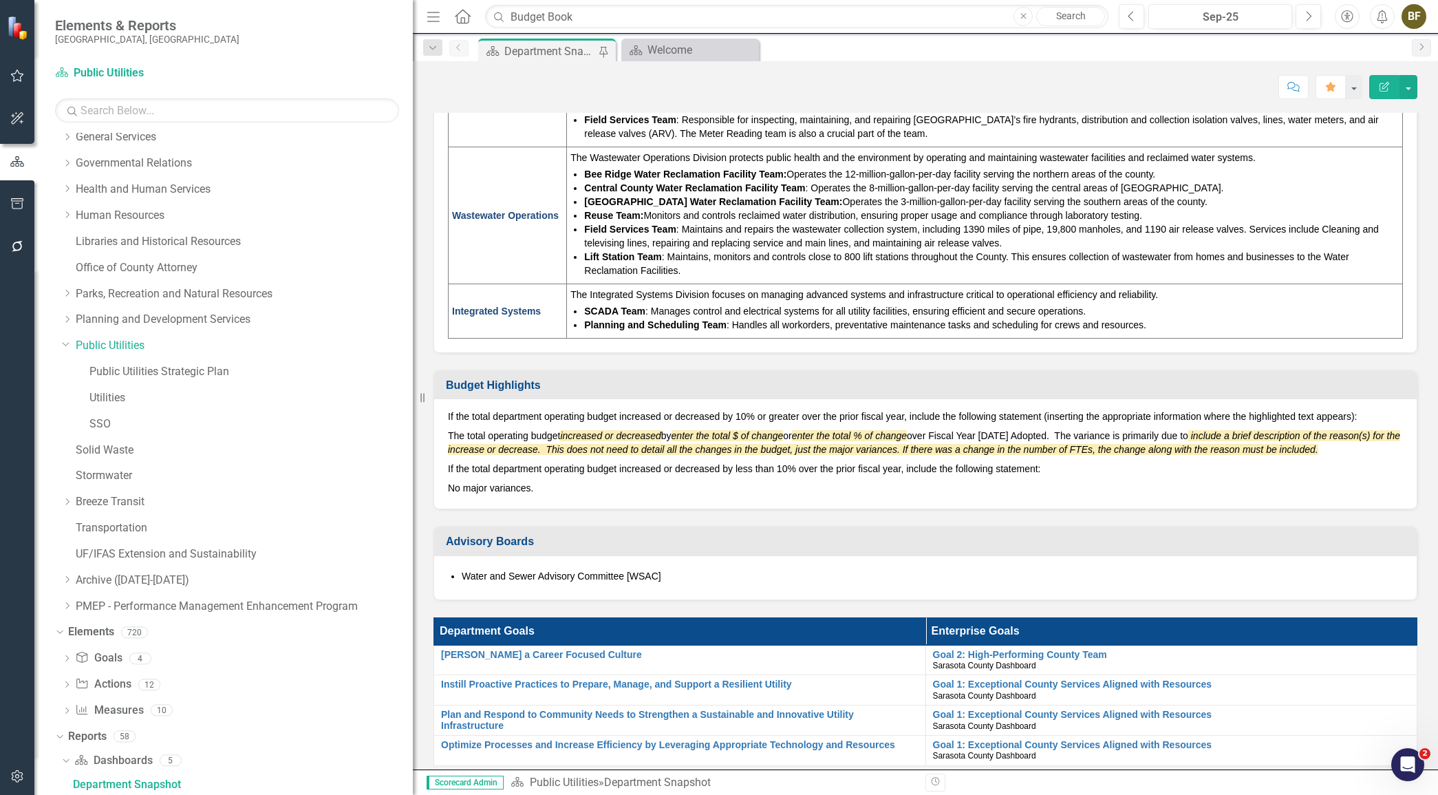
click at [1385, 85] on icon "Edit Report" at bounding box center [1385, 87] width 12 height 10
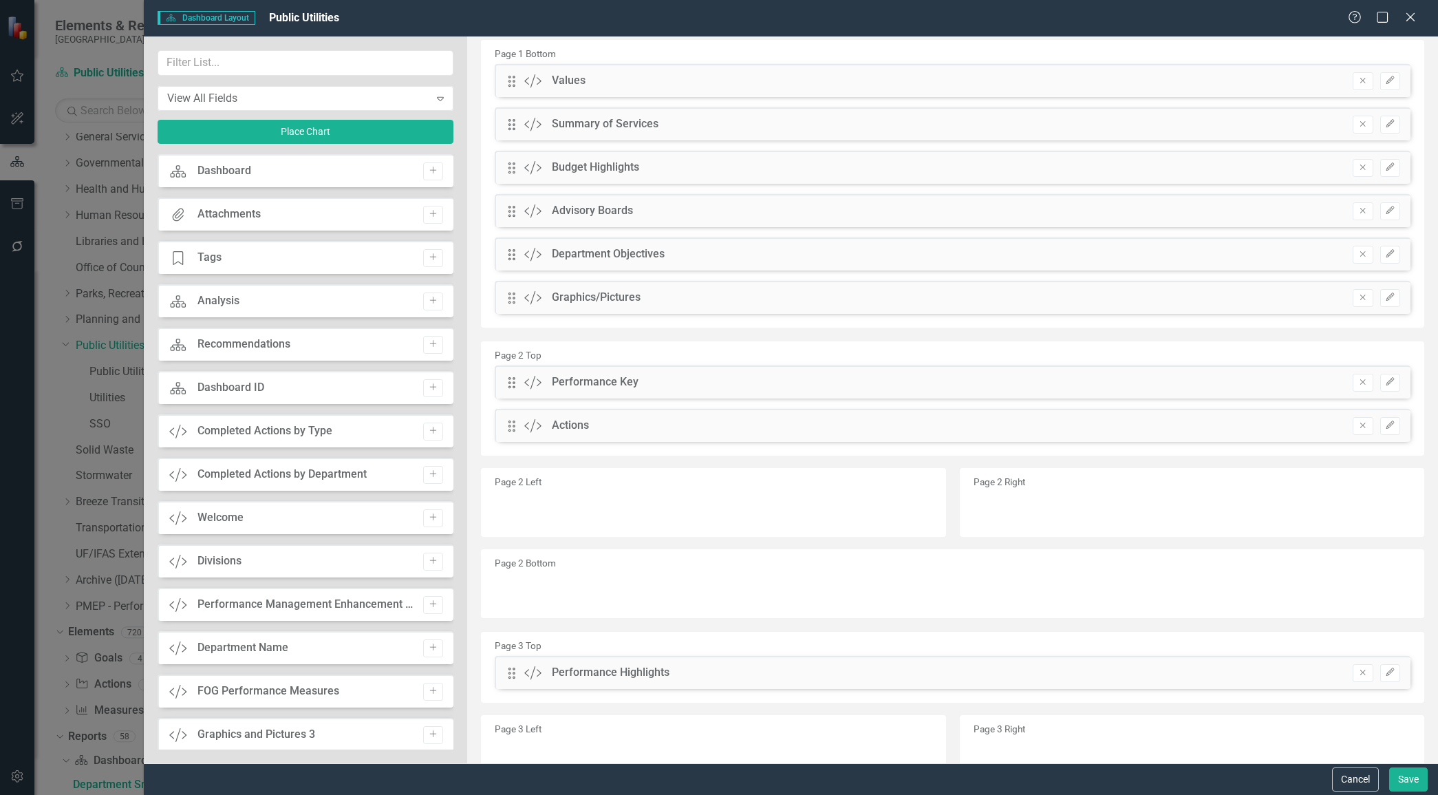
scroll to position [125, 0]
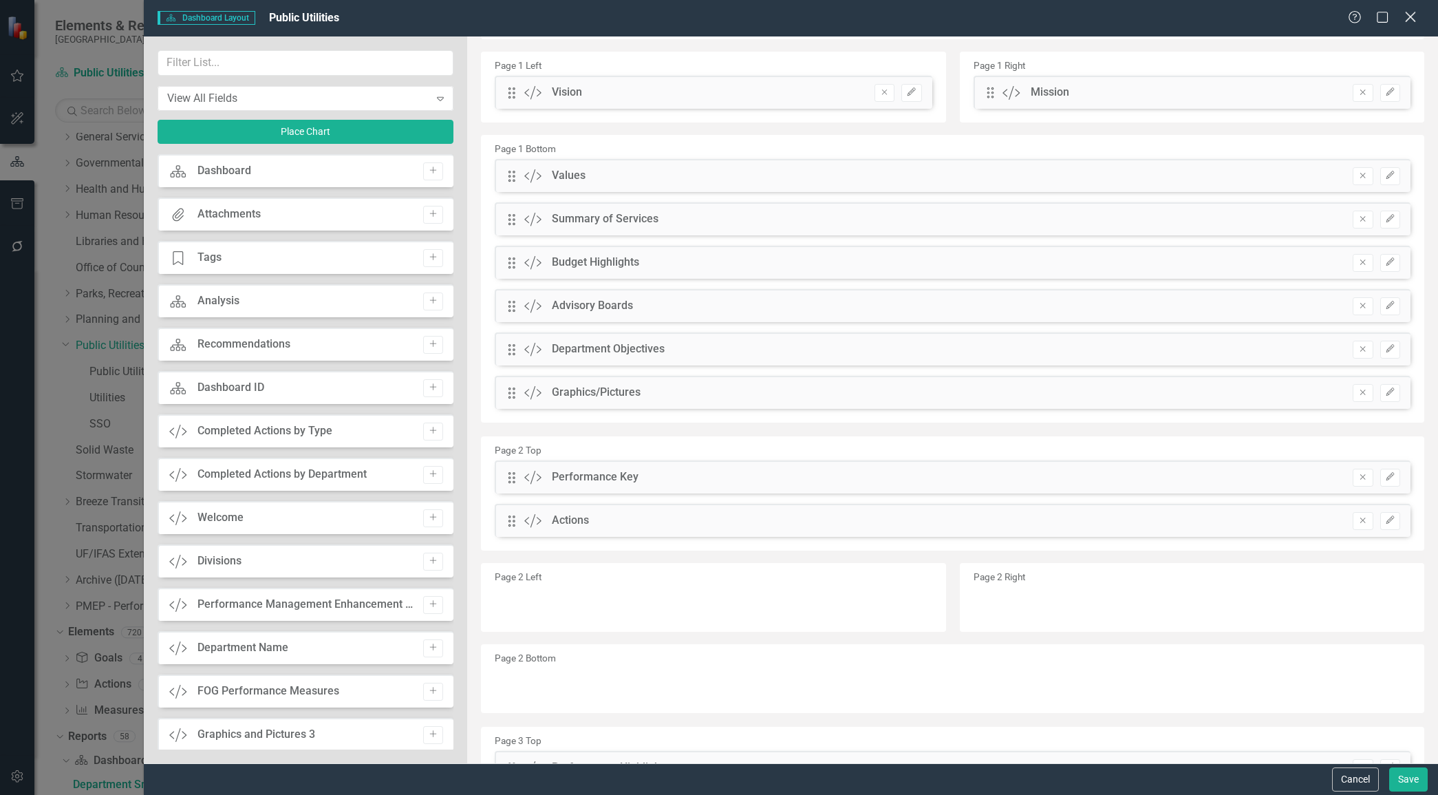
click at [1414, 14] on icon "Close" at bounding box center [1410, 16] width 17 height 13
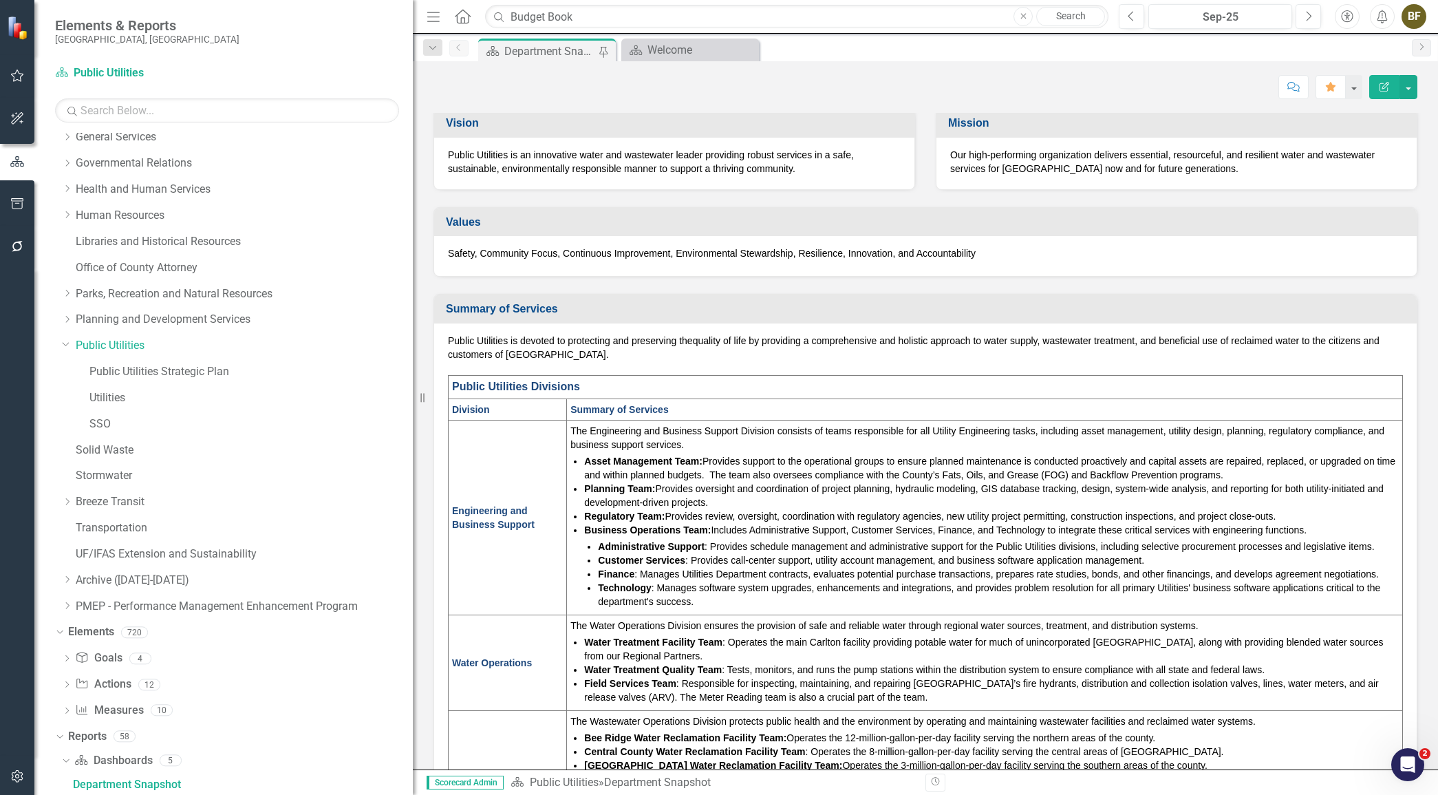
scroll to position [0, 0]
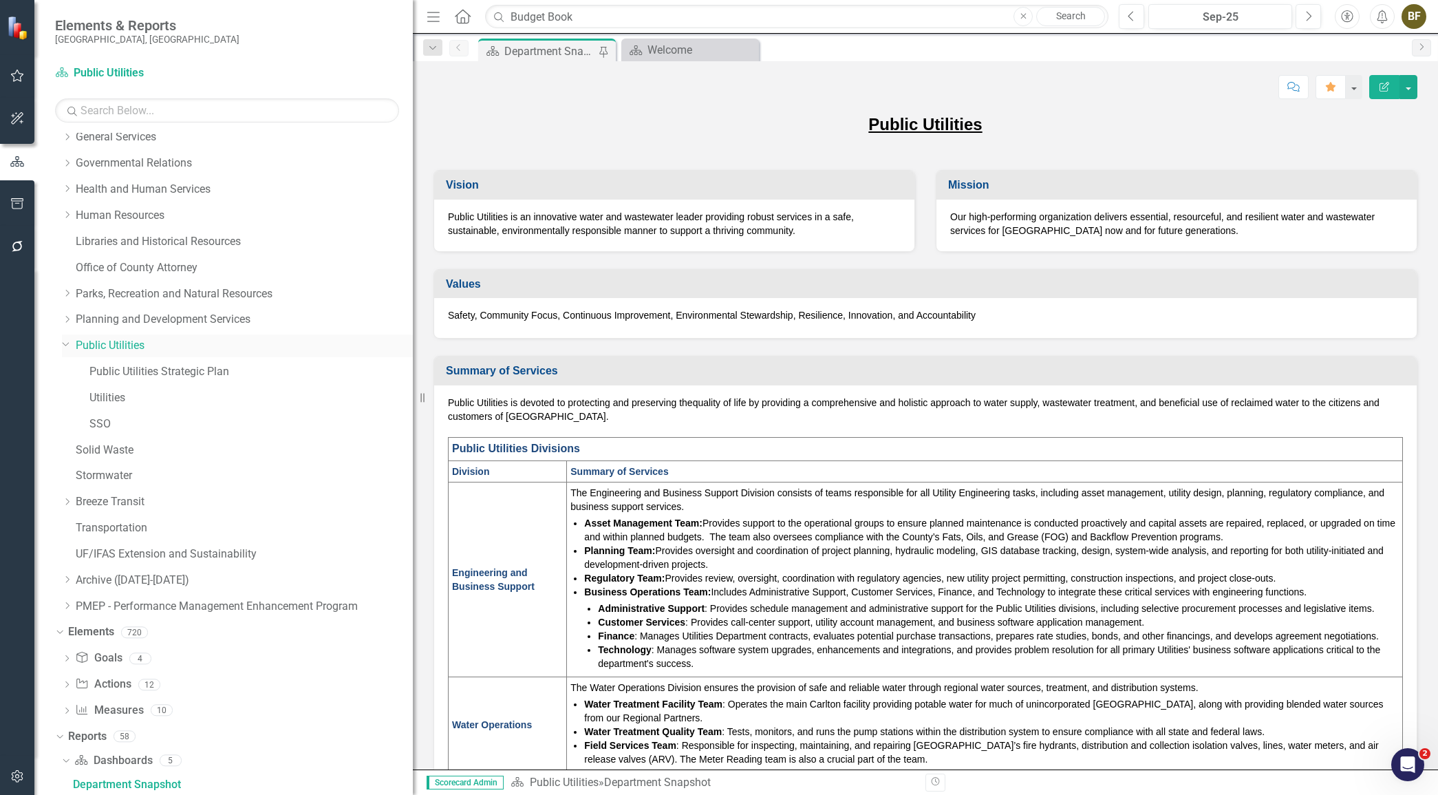
click at [120, 346] on link "Public Utilities" at bounding box center [244, 346] width 337 height 16
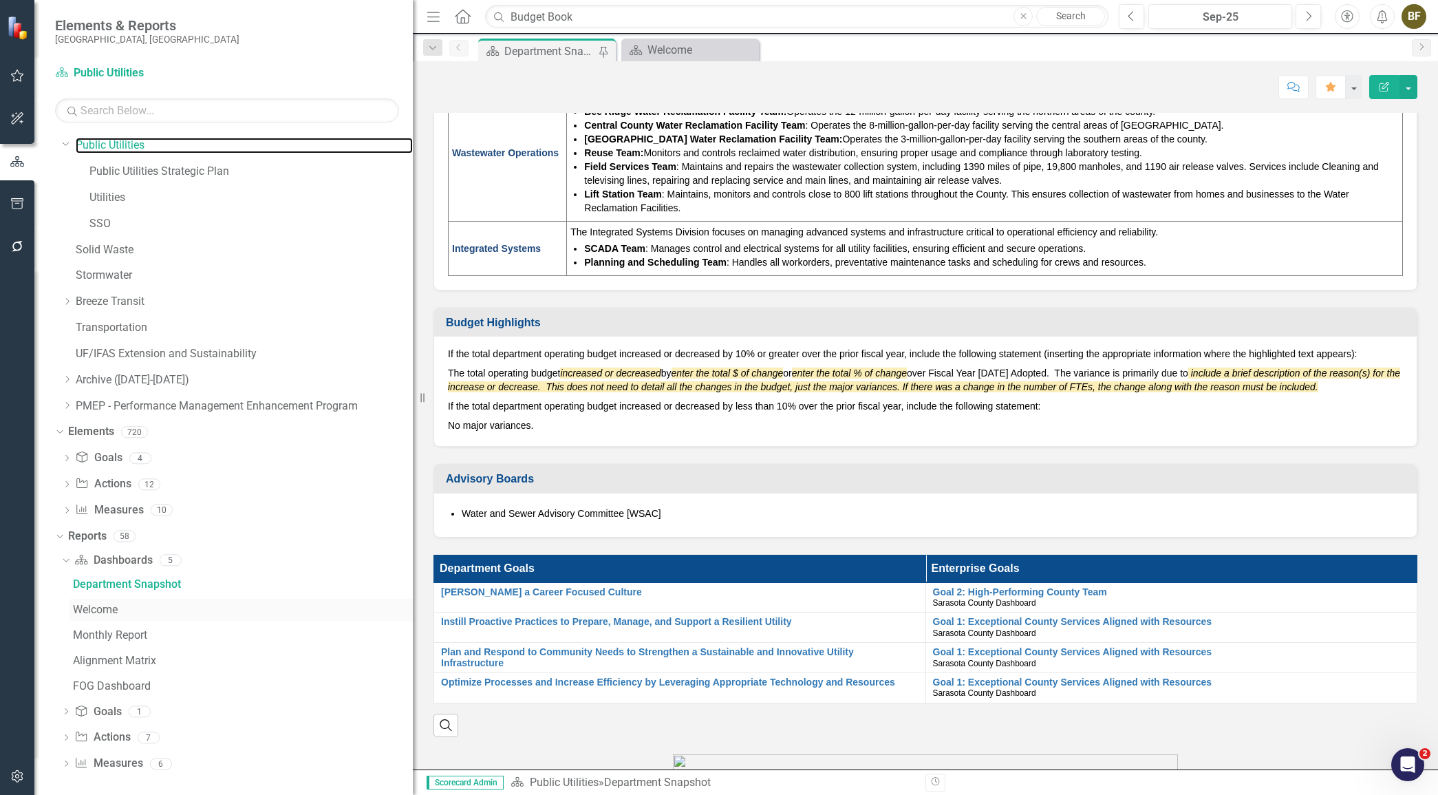
scroll to position [471, 0]
click at [102, 602] on div "Welcome" at bounding box center [243, 606] width 340 height 12
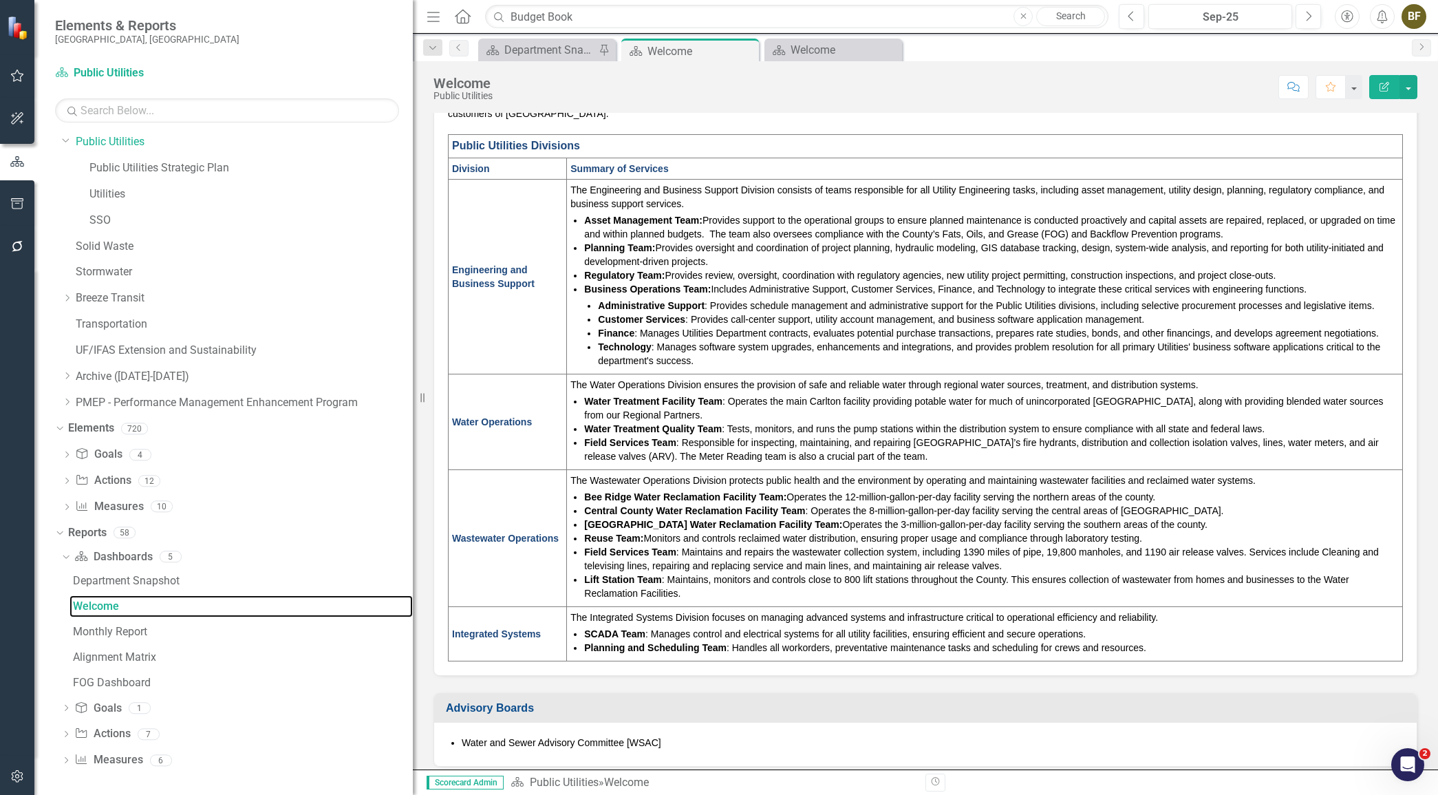
scroll to position [392, 0]
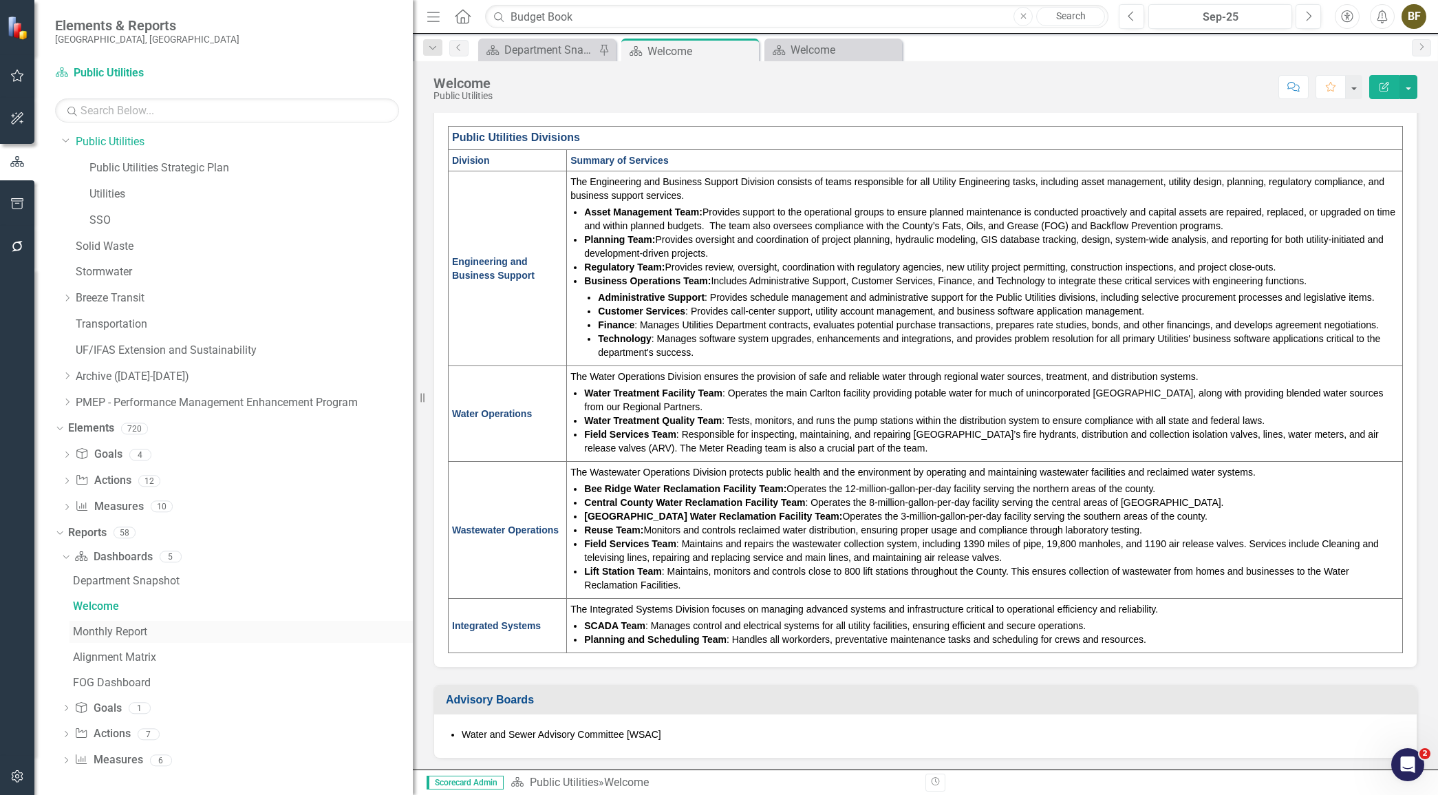
click at [129, 633] on div "Monthly Report" at bounding box center [243, 632] width 340 height 12
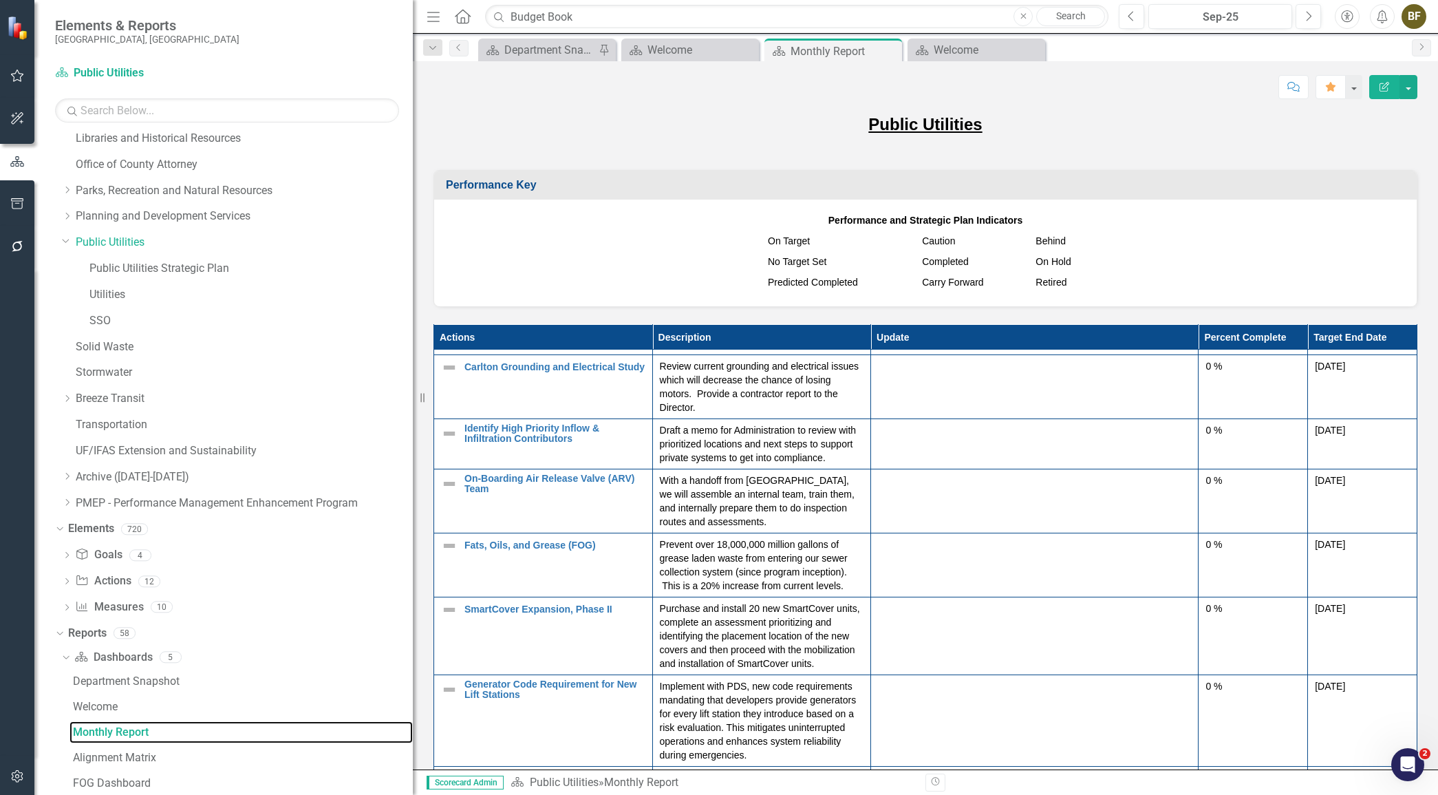
scroll to position [443, 0]
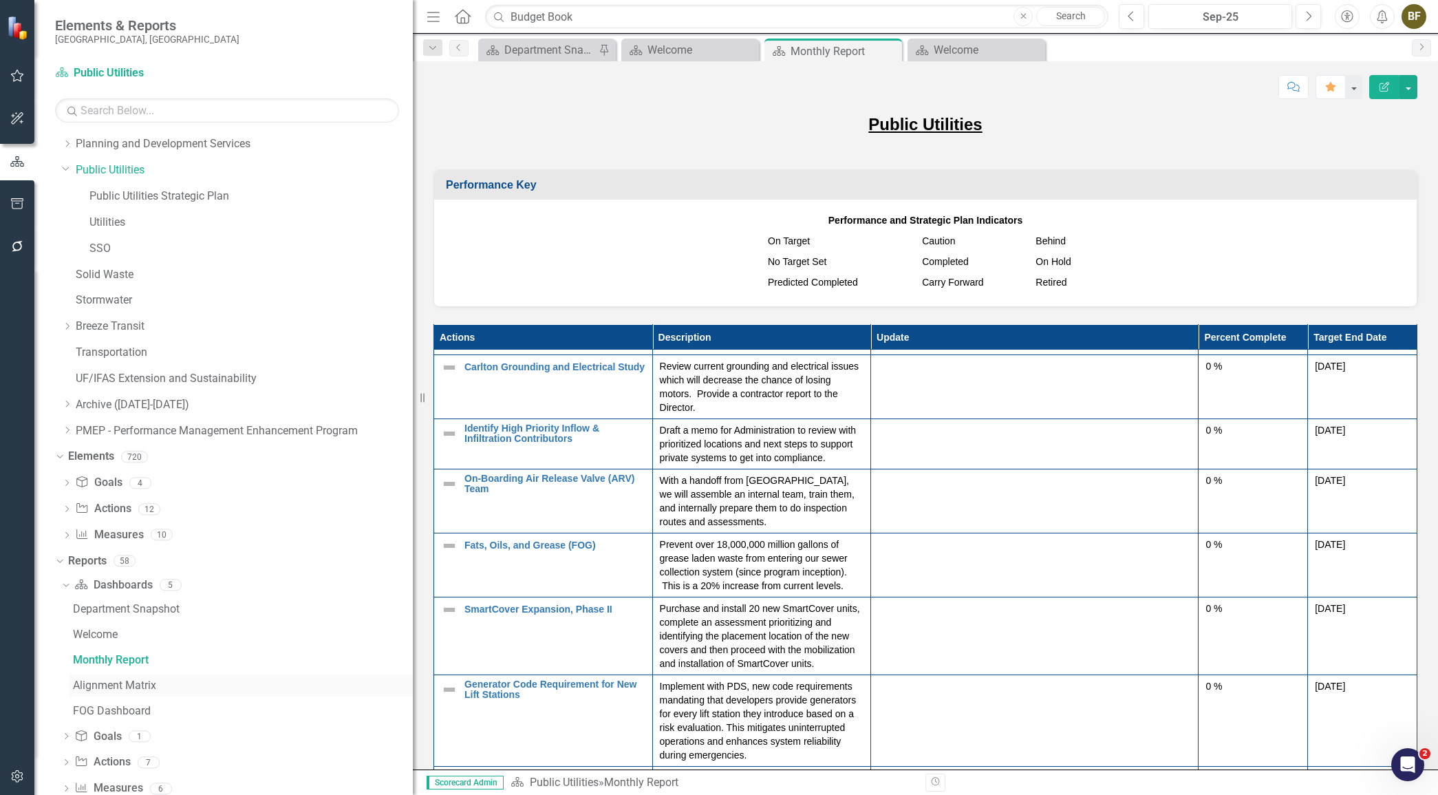
click at [135, 685] on div "Alignment Matrix" at bounding box center [243, 685] width 340 height 12
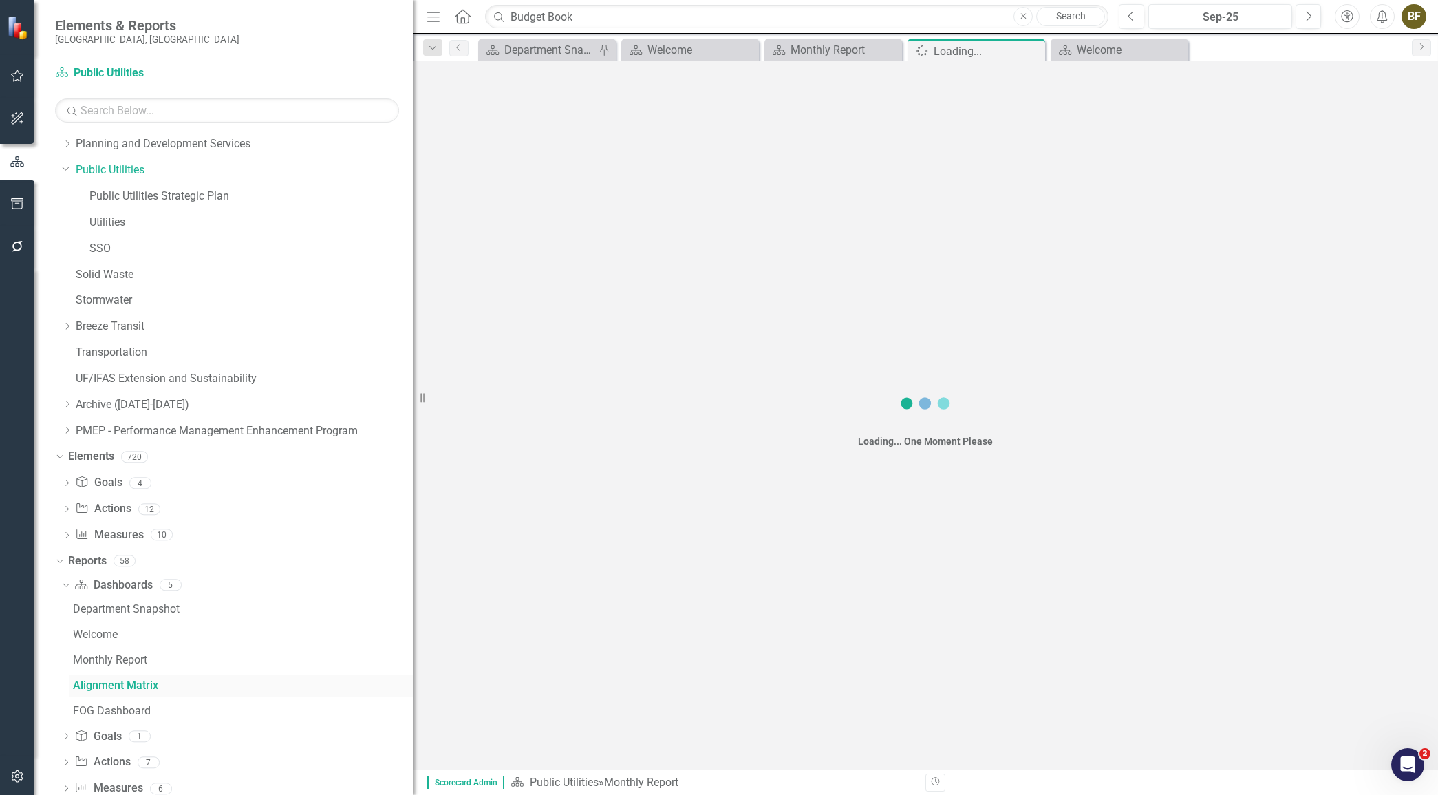
scroll to position [343, 0]
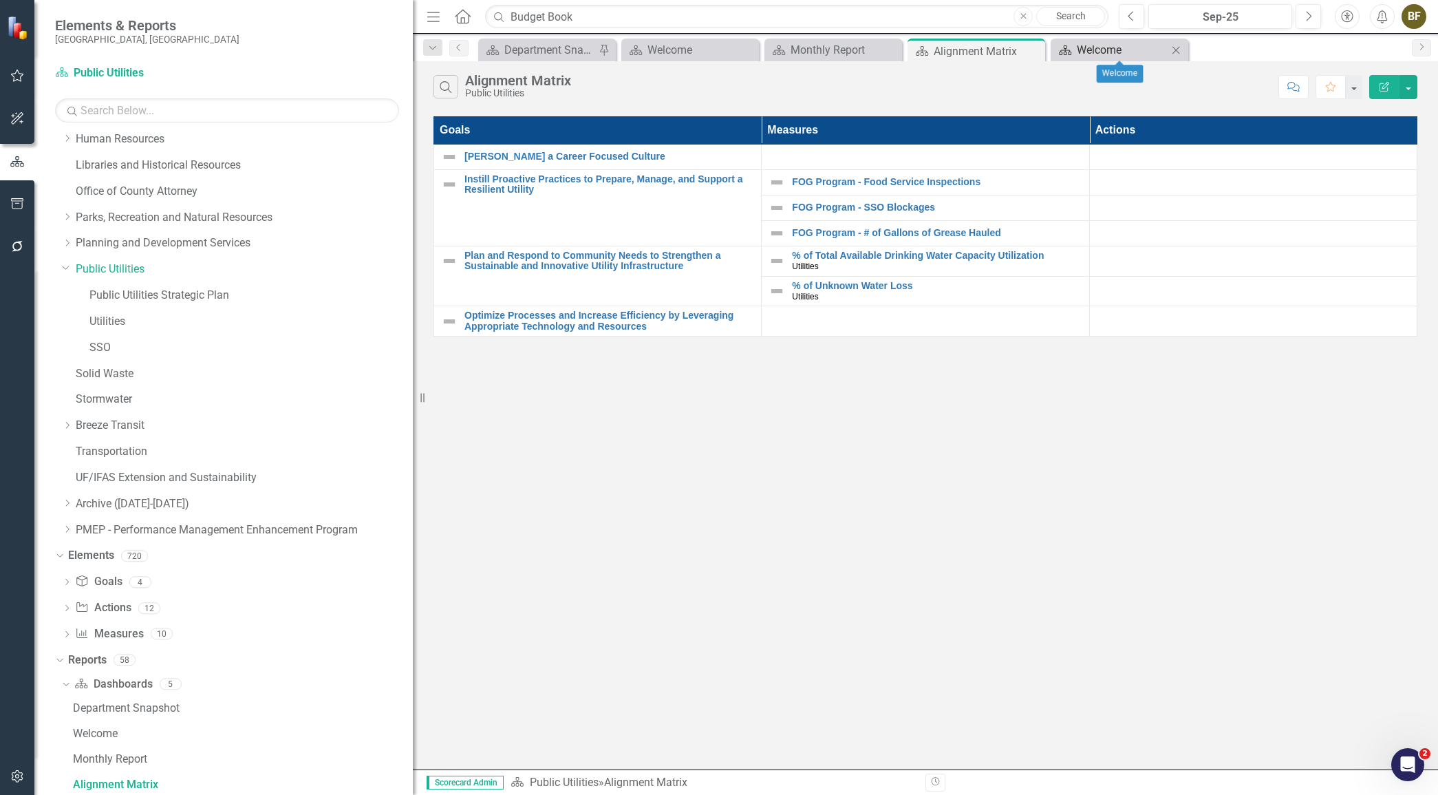
click at [1148, 45] on div "Welcome" at bounding box center [1122, 49] width 91 height 17
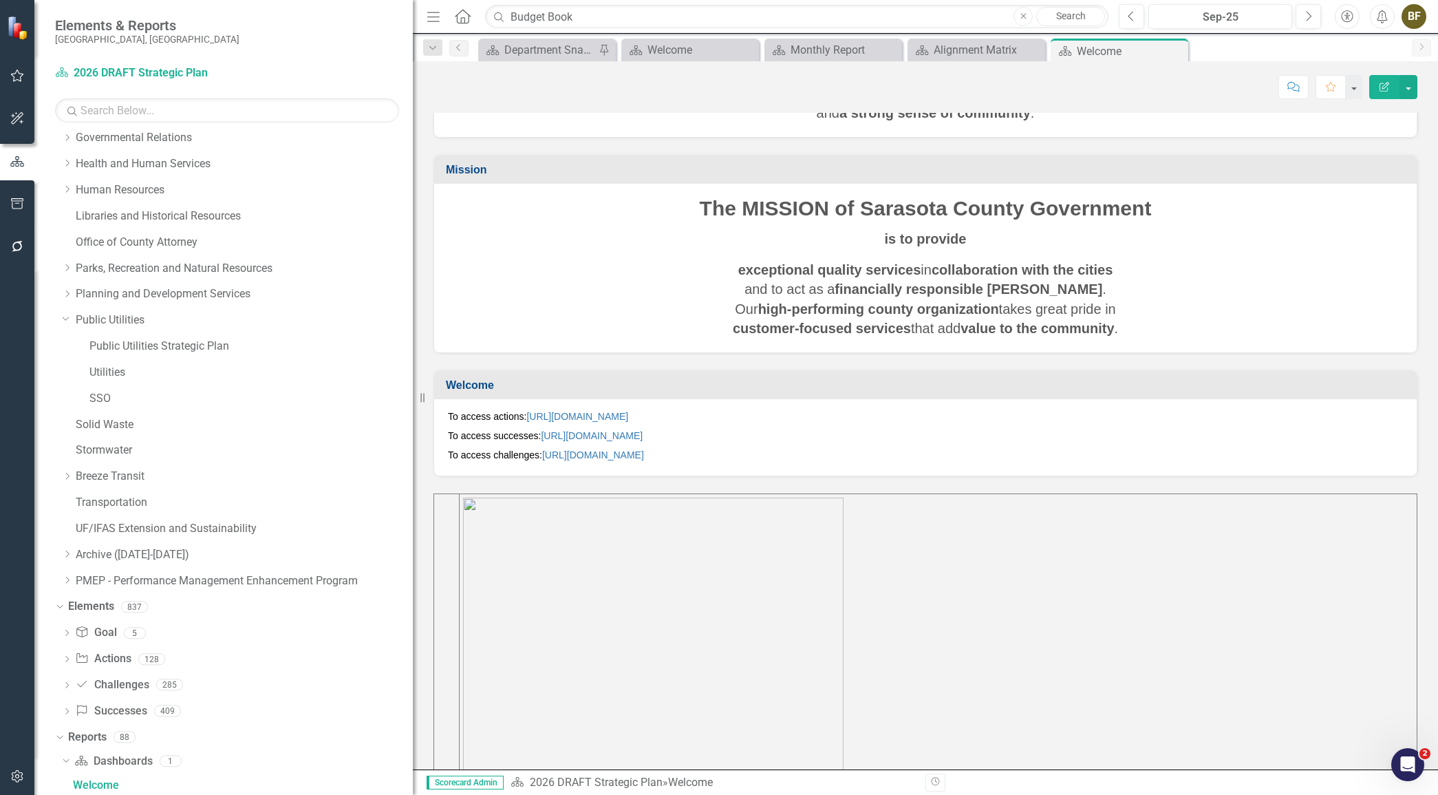
scroll to position [62, 0]
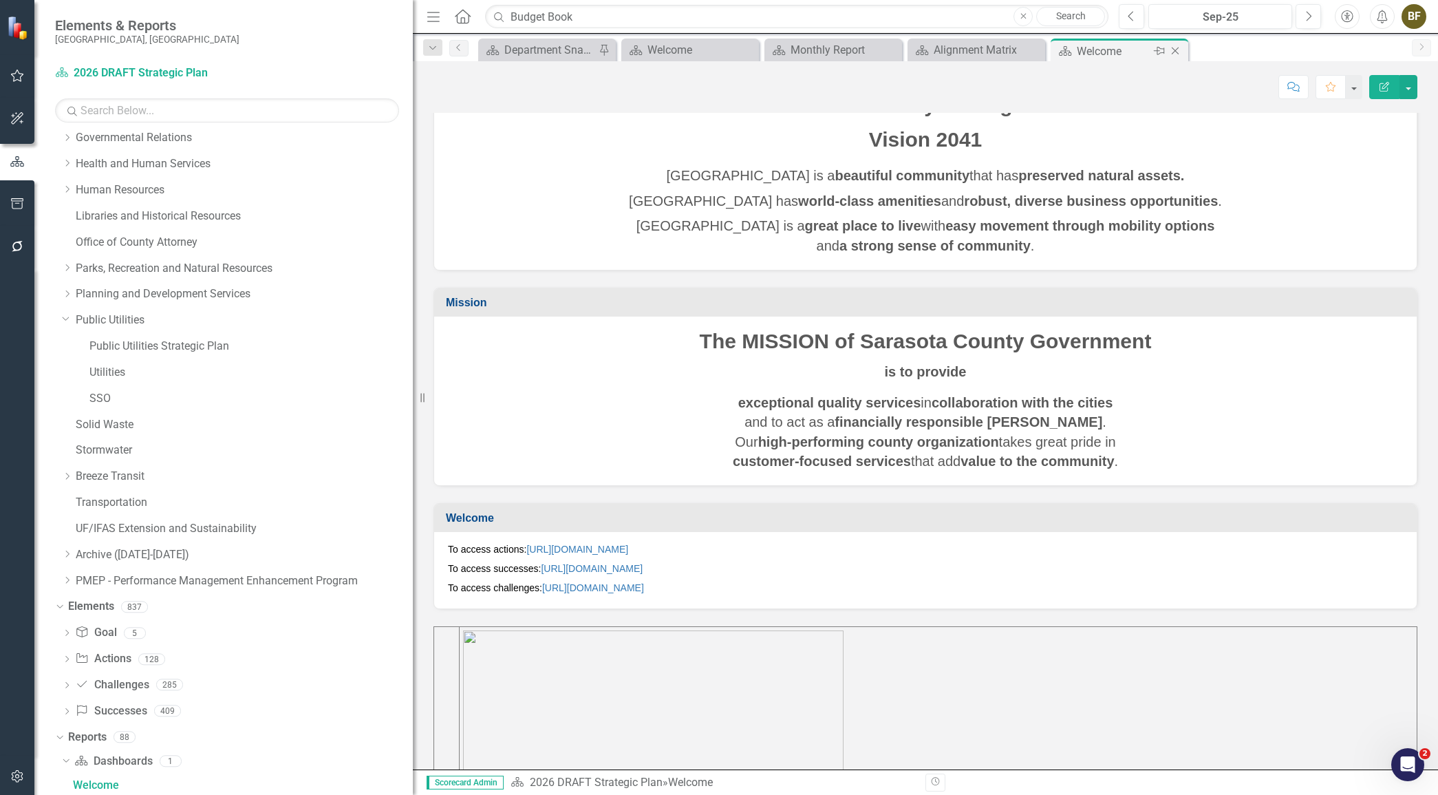
click at [1176, 50] on icon "Close" at bounding box center [1176, 50] width 14 height 11
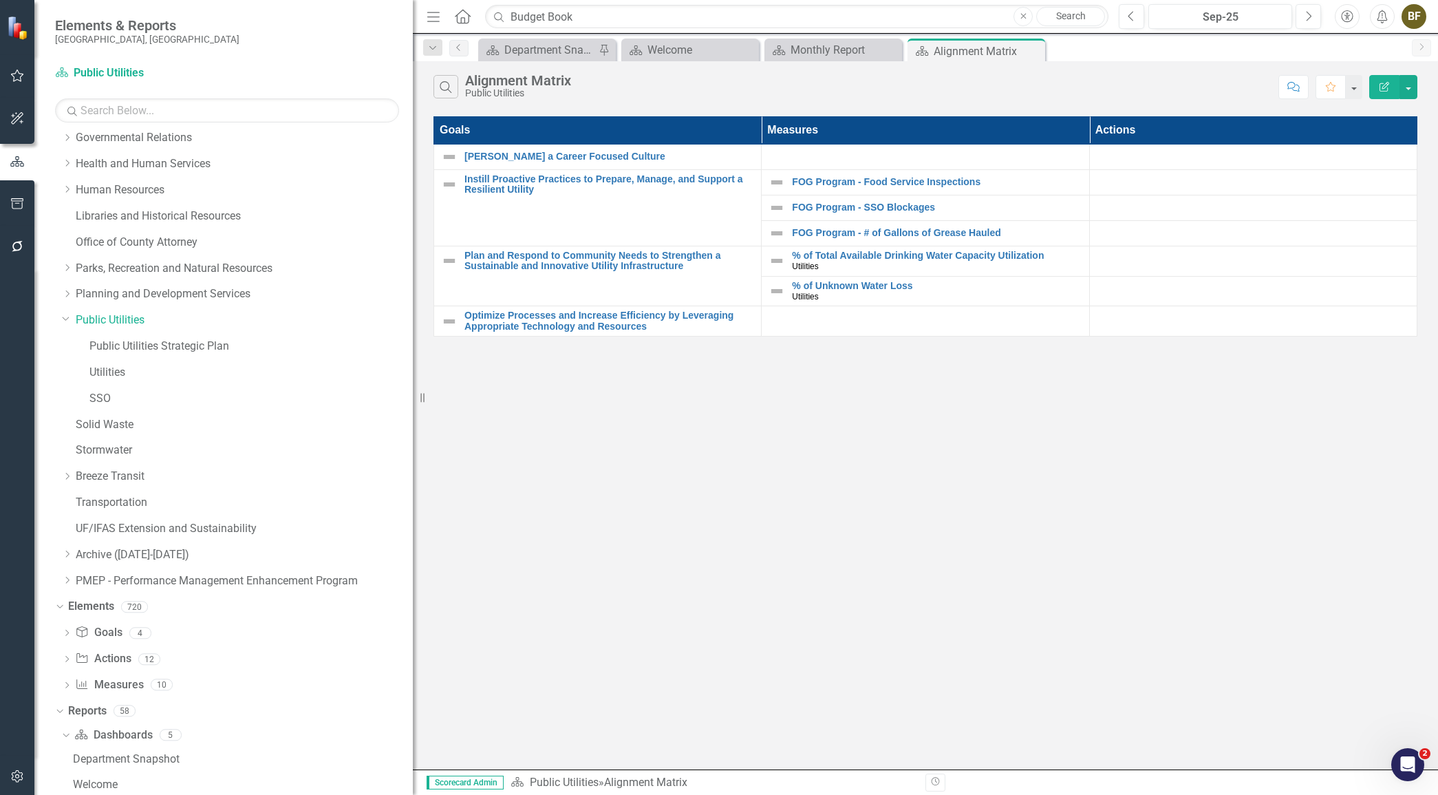
scroll to position [343, 0]
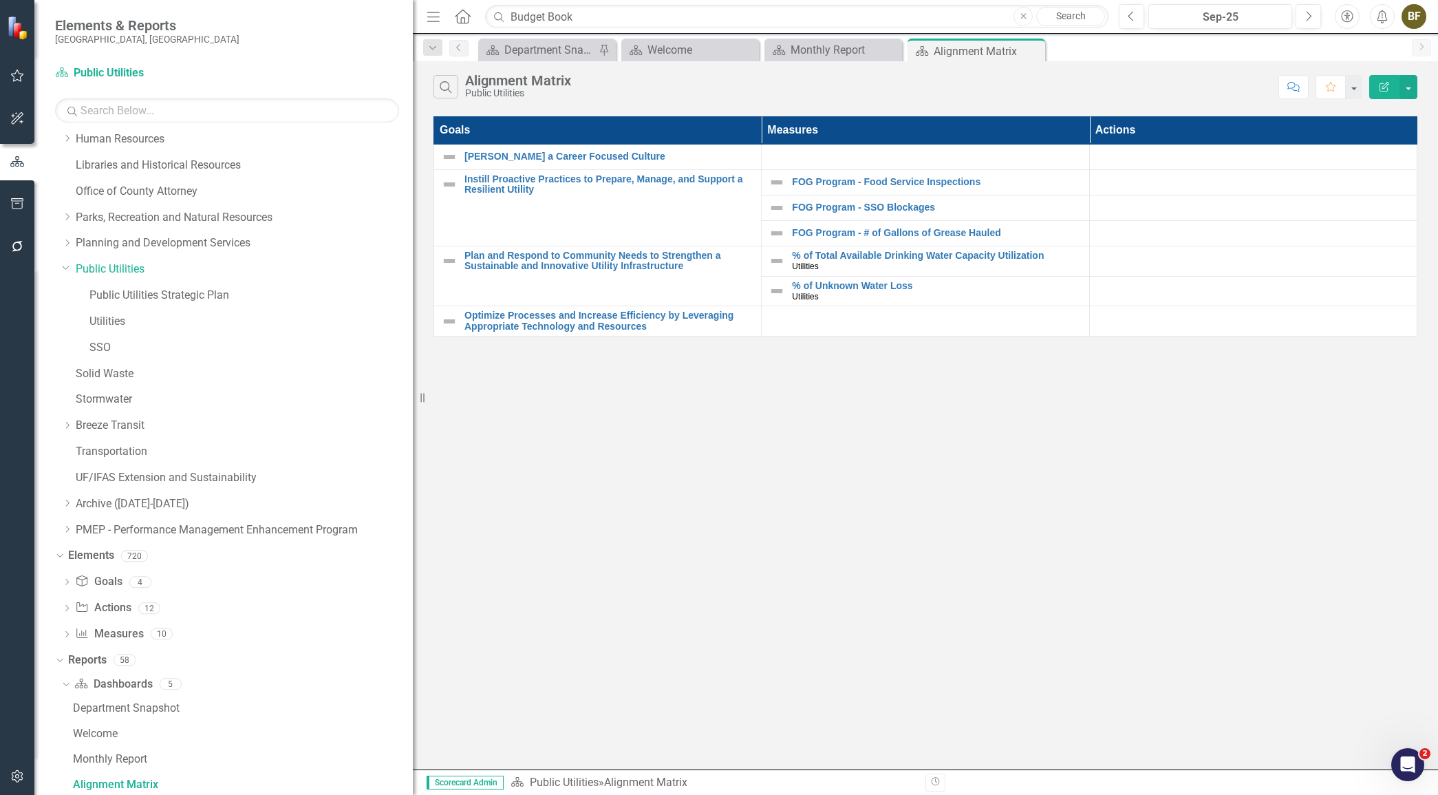
click at [0, 0] on icon at bounding box center [0, 0] width 0 height 0
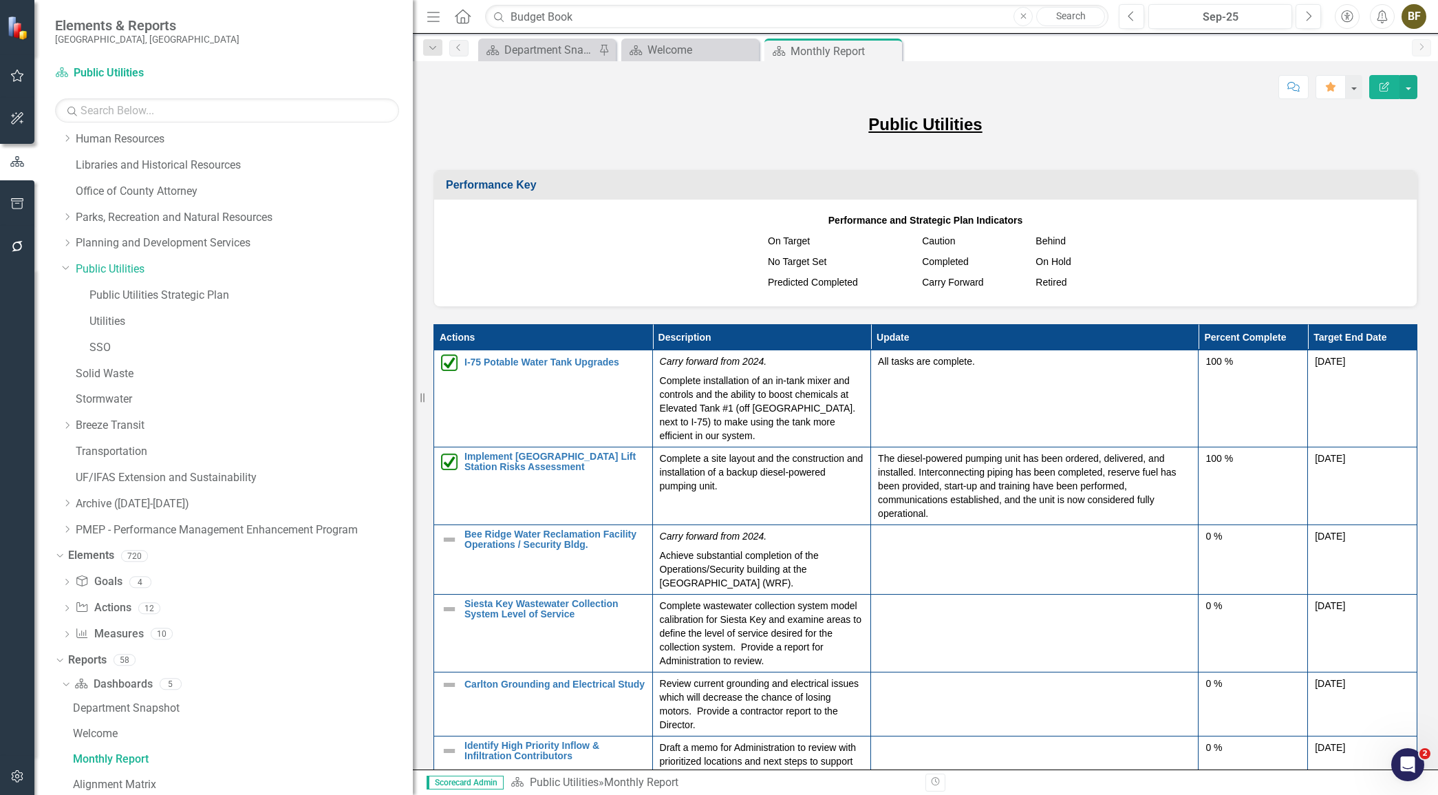
scroll to position [317, 0]
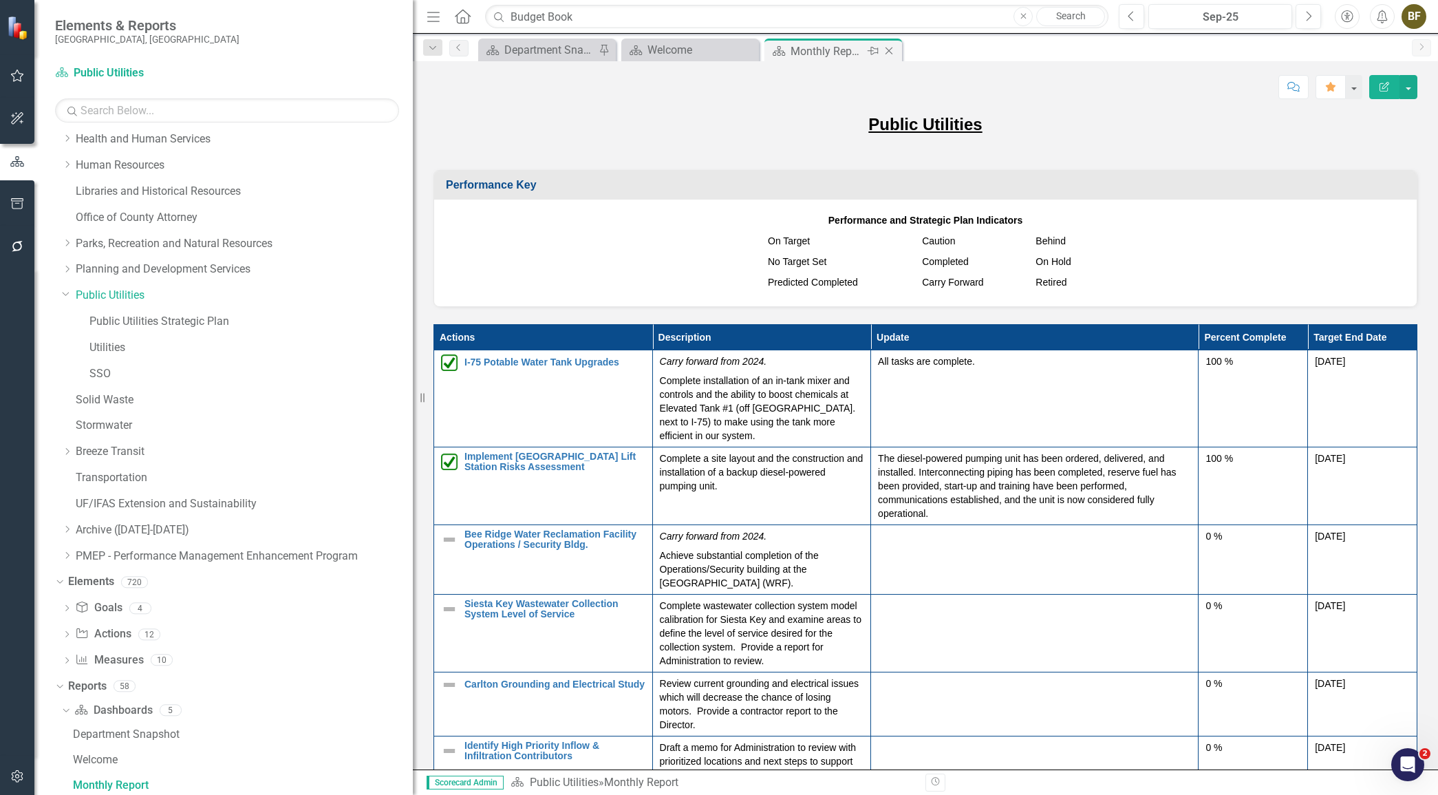
click at [895, 50] on icon "Close" at bounding box center [889, 50] width 14 height 11
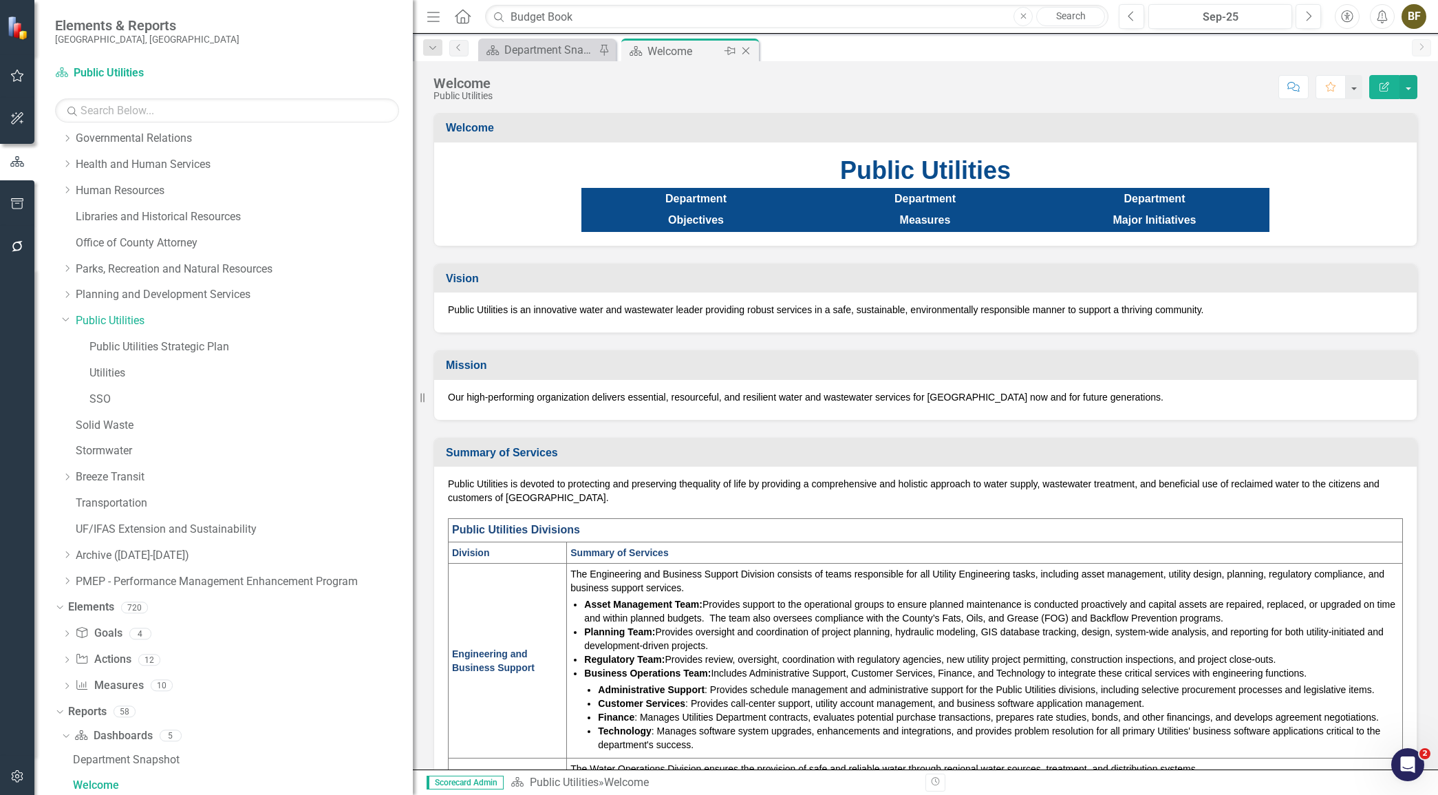
click at [748, 46] on icon "Close" at bounding box center [746, 50] width 14 height 11
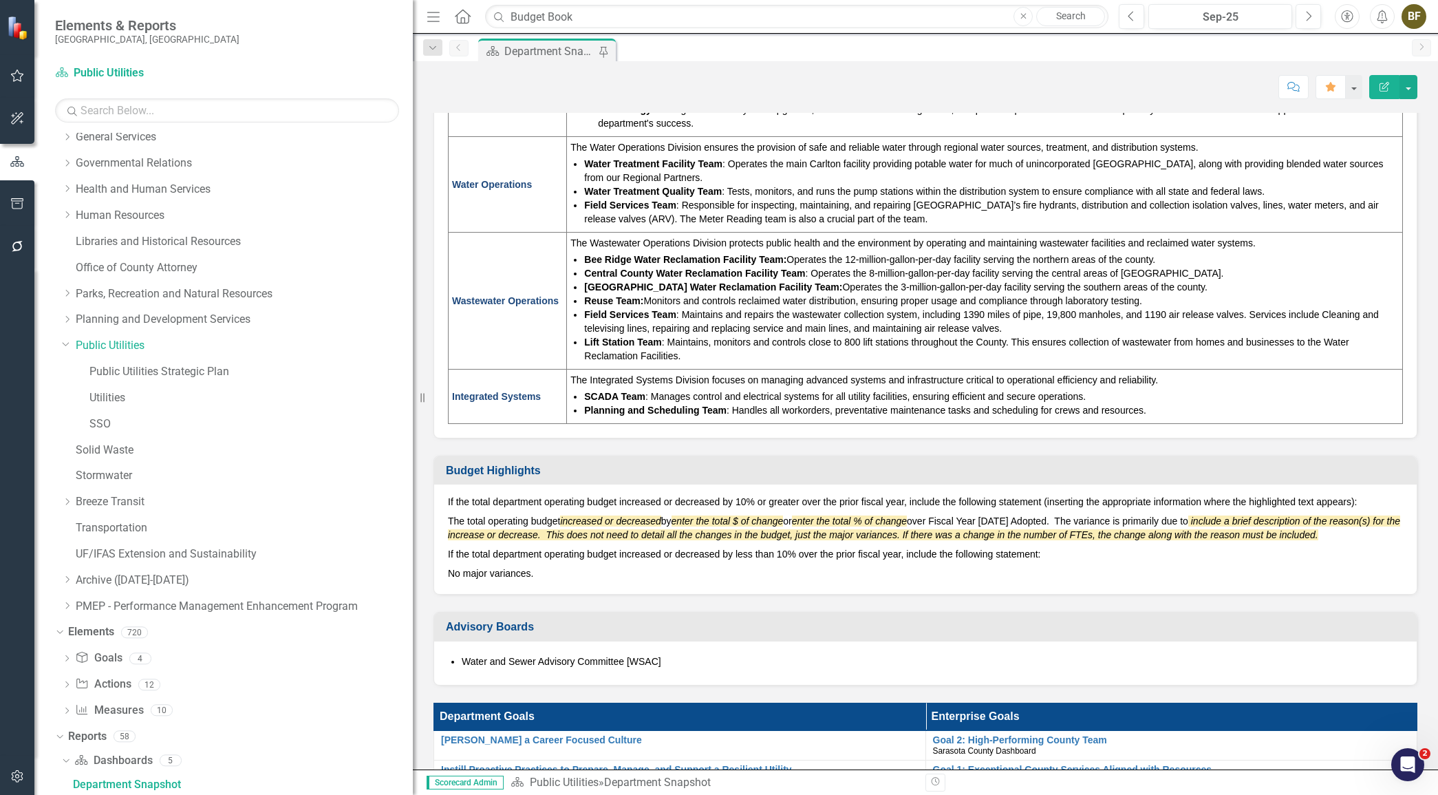
scroll to position [563, 0]
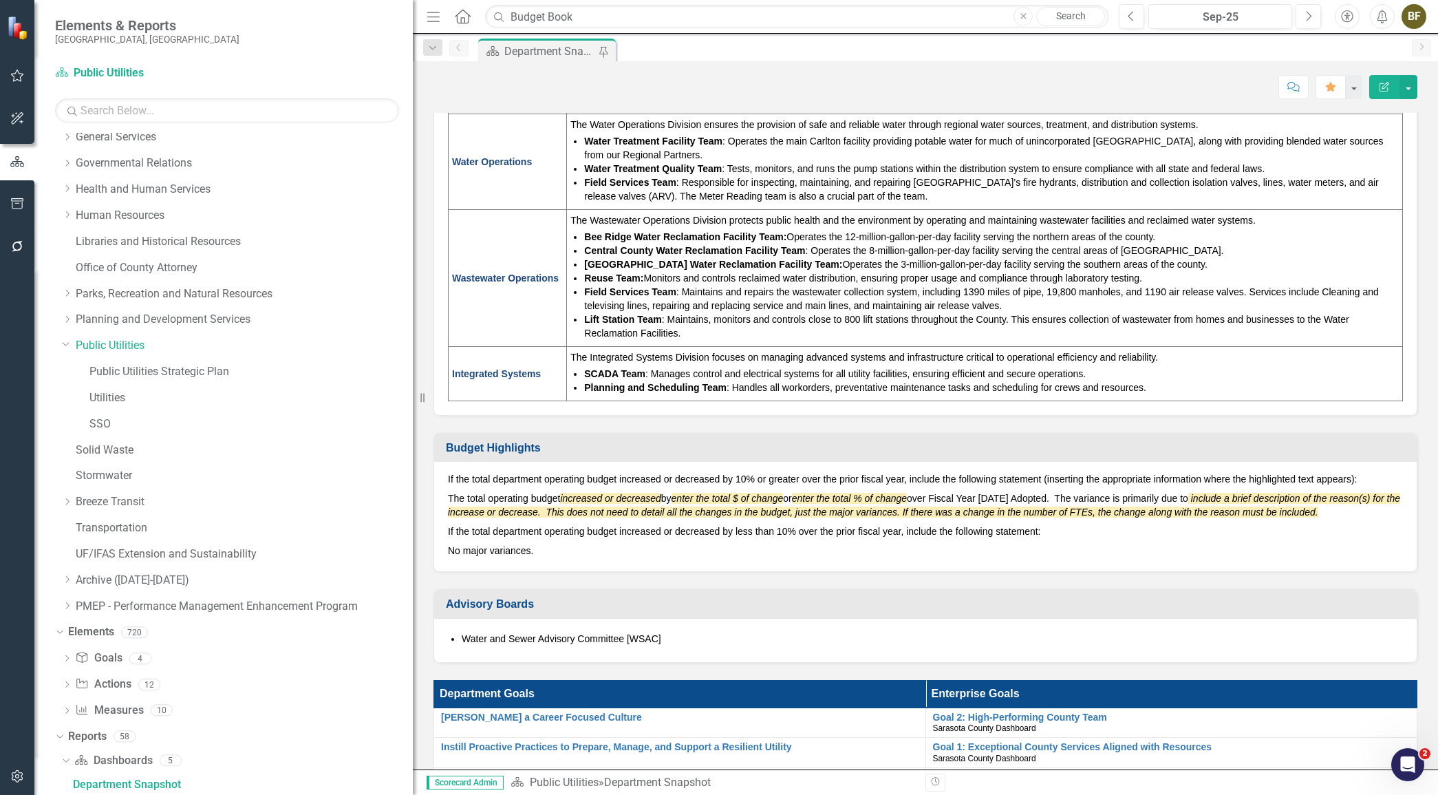
click at [857, 456] on td "Budget Highlights" at bounding box center [928, 449] width 964 height 23
click at [829, 506] on em "include a brief description of the reason(s) for the increase or decrease. This…" at bounding box center [924, 505] width 953 height 25
click at [1357, 87] on button "button" at bounding box center [1354, 87] width 18 height 24
click at [1245, 77] on div "Score: N/A Sep-25 Completed Comment Favorite Edit Report" at bounding box center [926, 86] width 984 height 23
click at [1414, 87] on button "button" at bounding box center [1409, 87] width 18 height 24
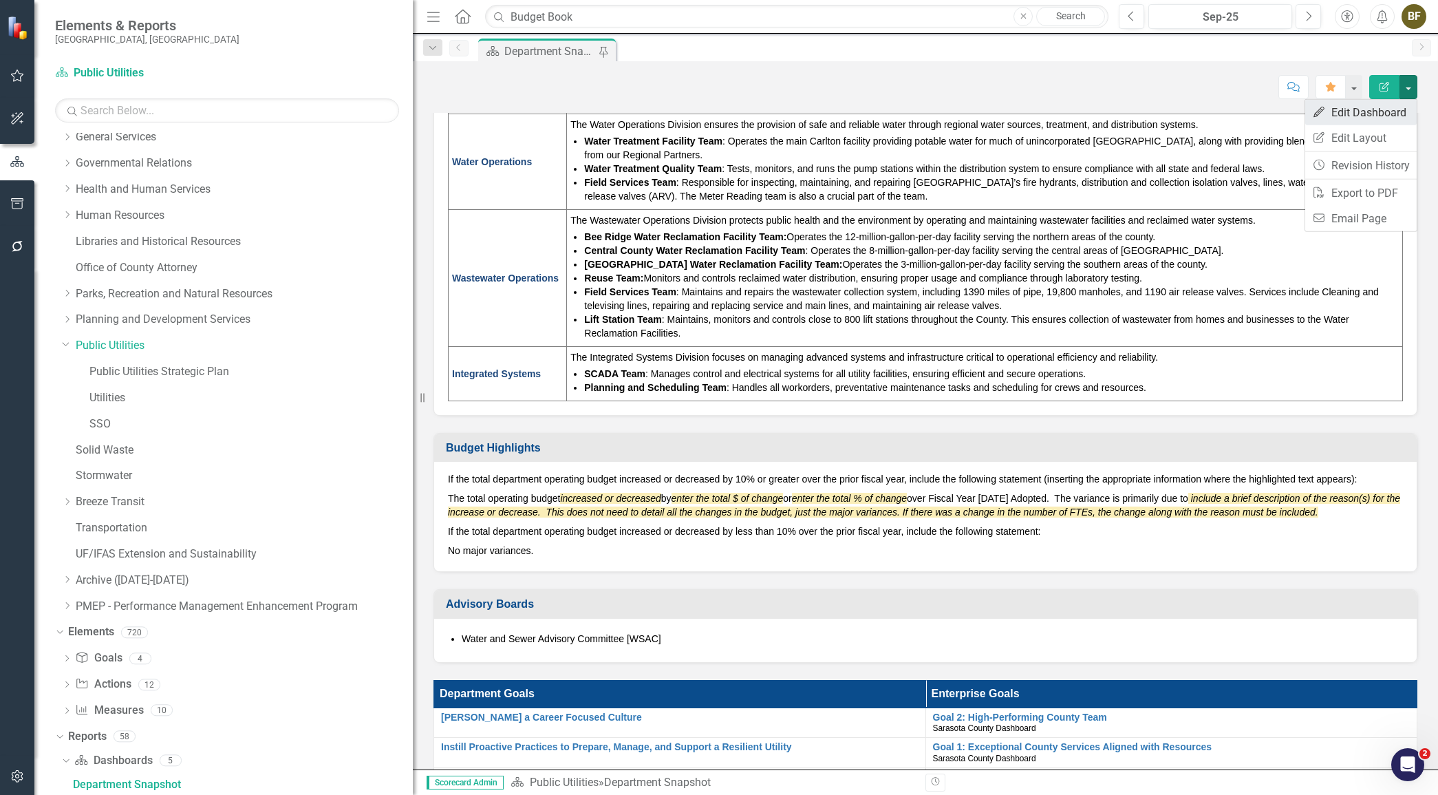
click at [1374, 109] on link "Edit Edit Dashboard" at bounding box center [1361, 112] width 111 height 25
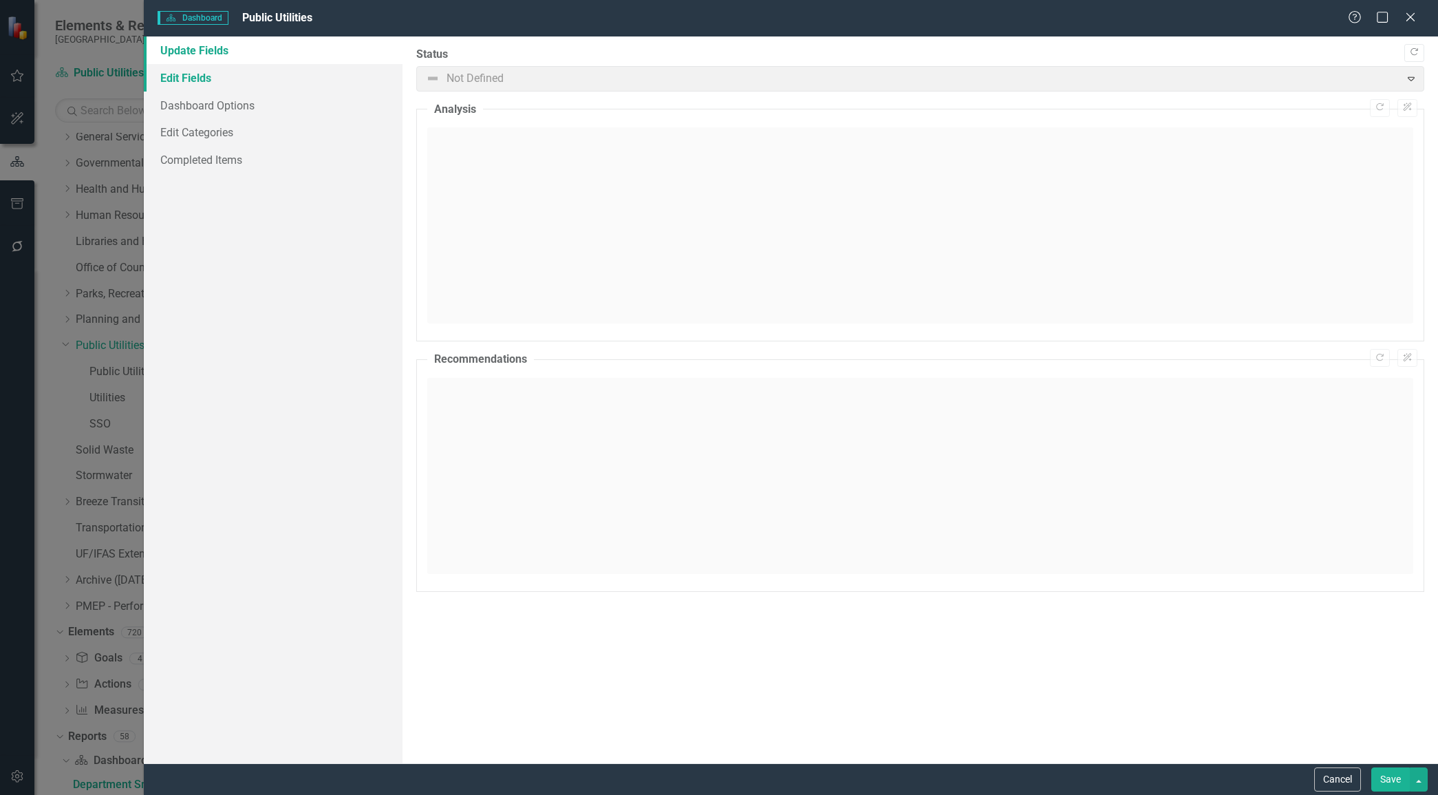
click at [203, 75] on link "Edit Fields" at bounding box center [273, 78] width 259 height 28
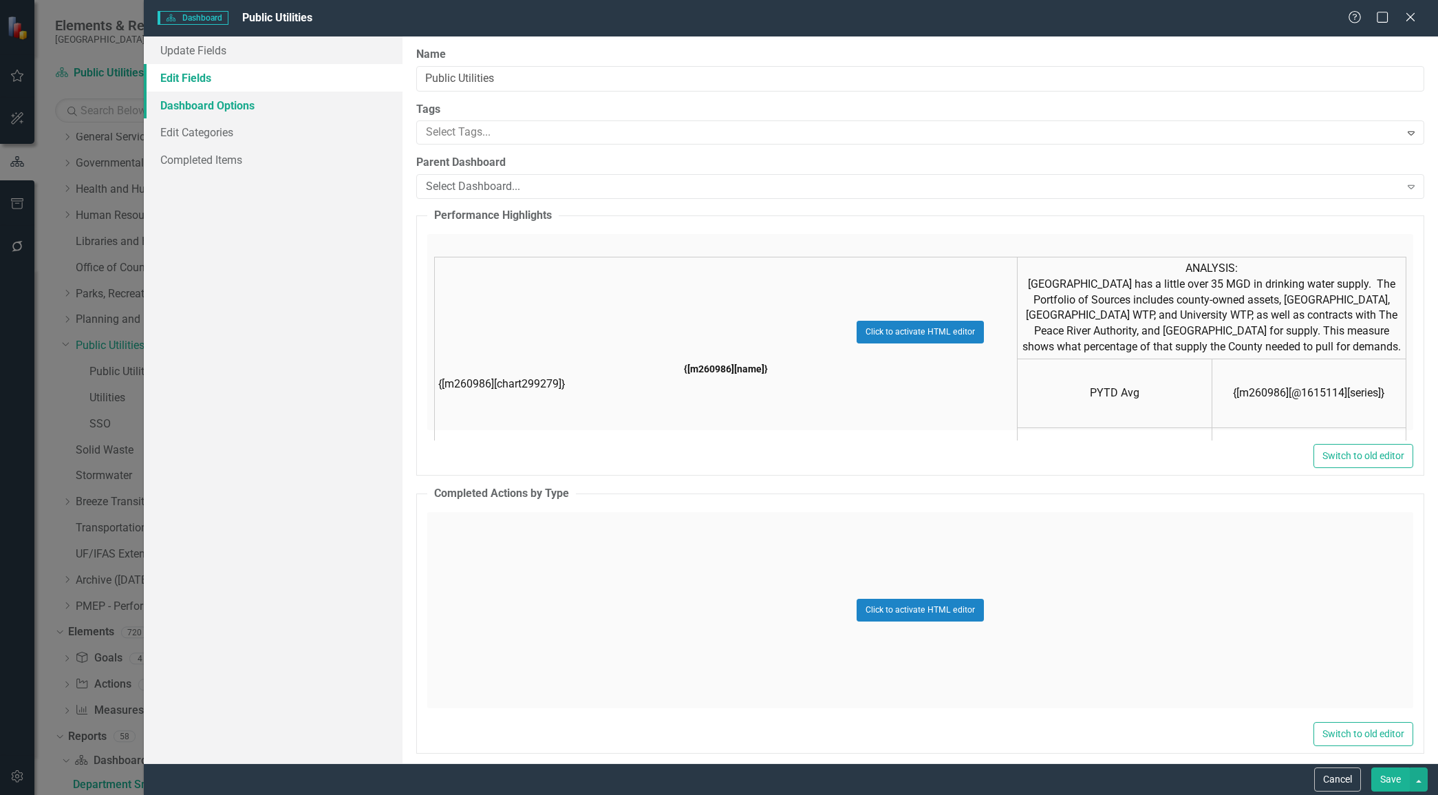
click at [241, 104] on link "Dashboard Options" at bounding box center [273, 106] width 259 height 28
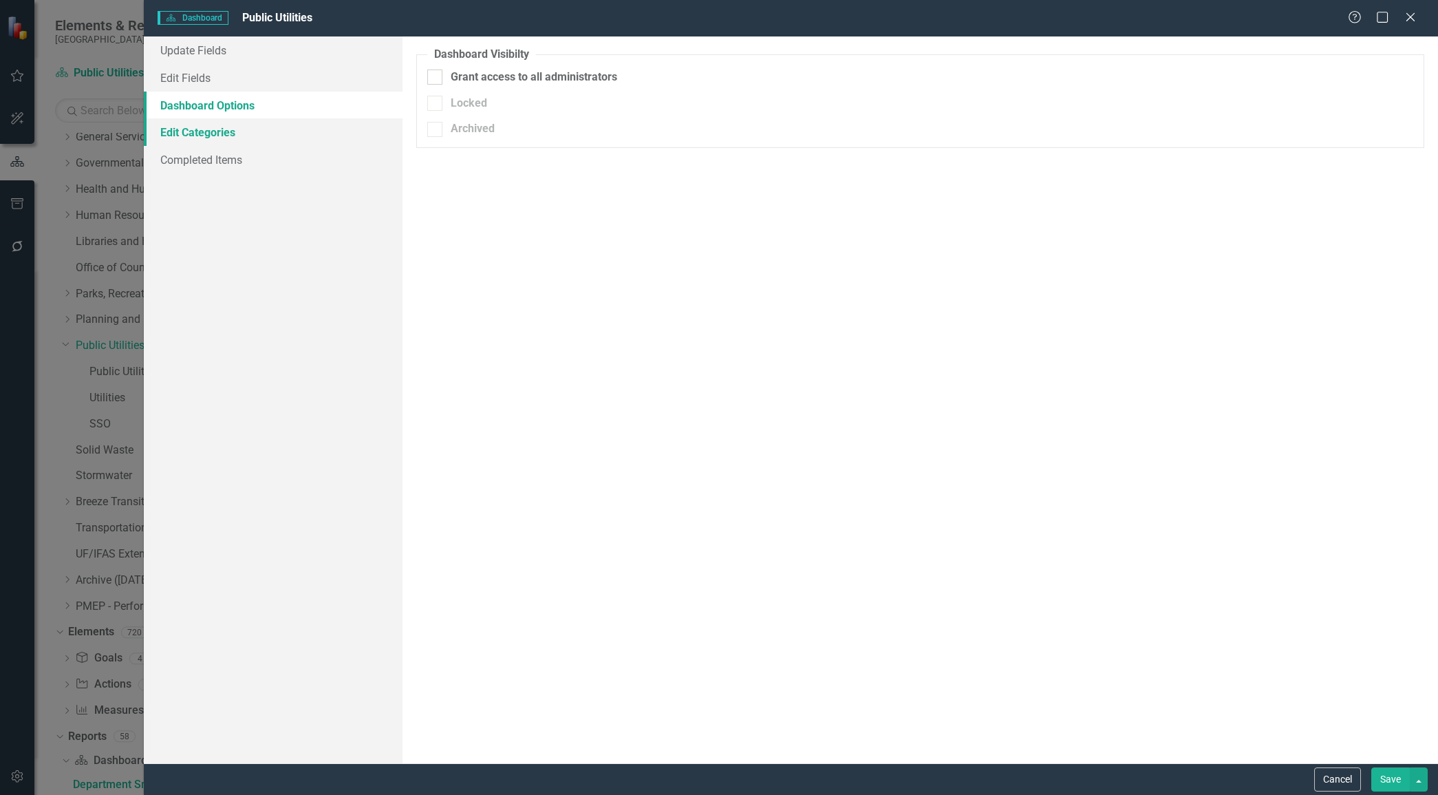
click at [213, 130] on link "Edit Categories" at bounding box center [273, 132] width 259 height 28
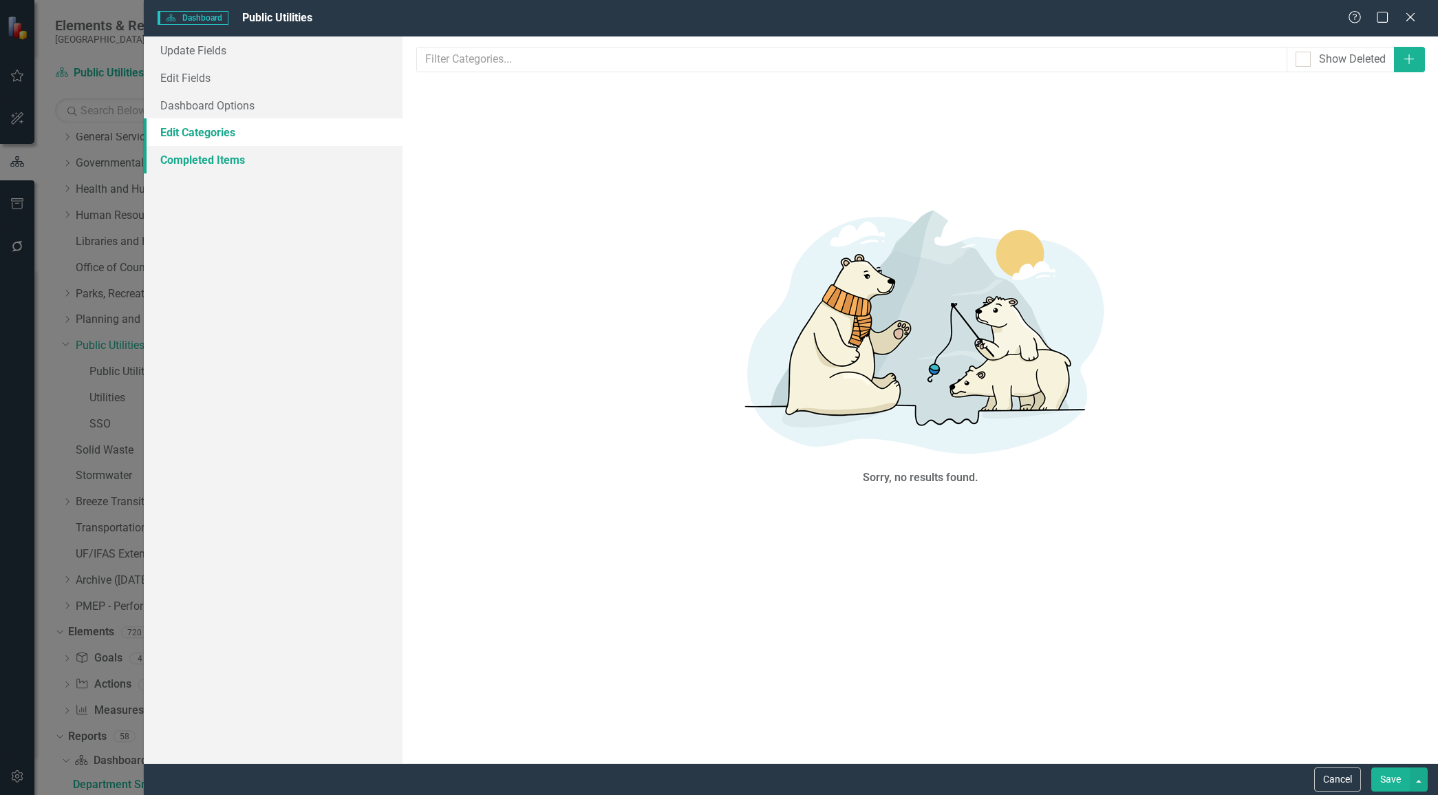
click at [210, 162] on link "Completed Items" at bounding box center [273, 160] width 259 height 28
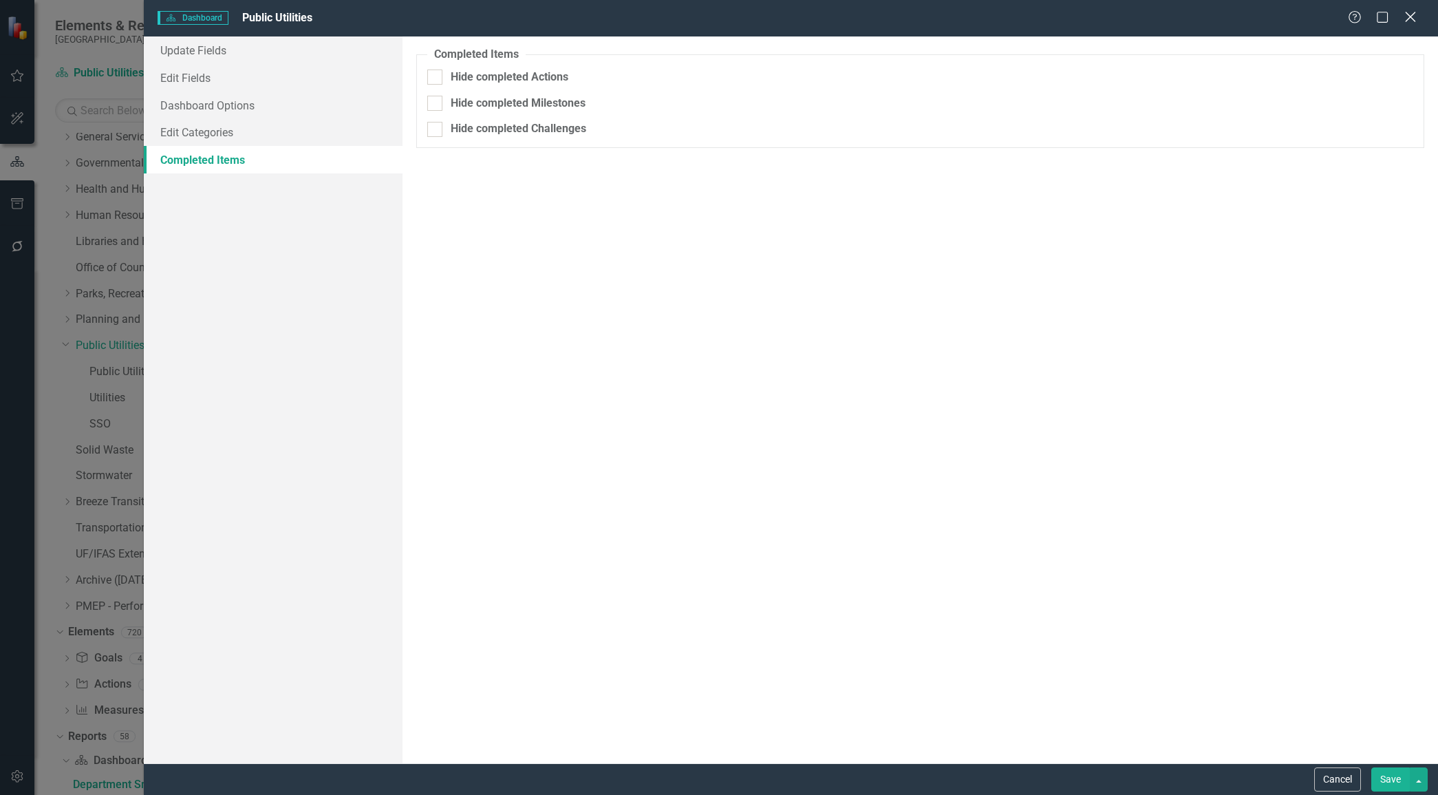
click at [1414, 17] on icon "Close" at bounding box center [1410, 16] width 17 height 13
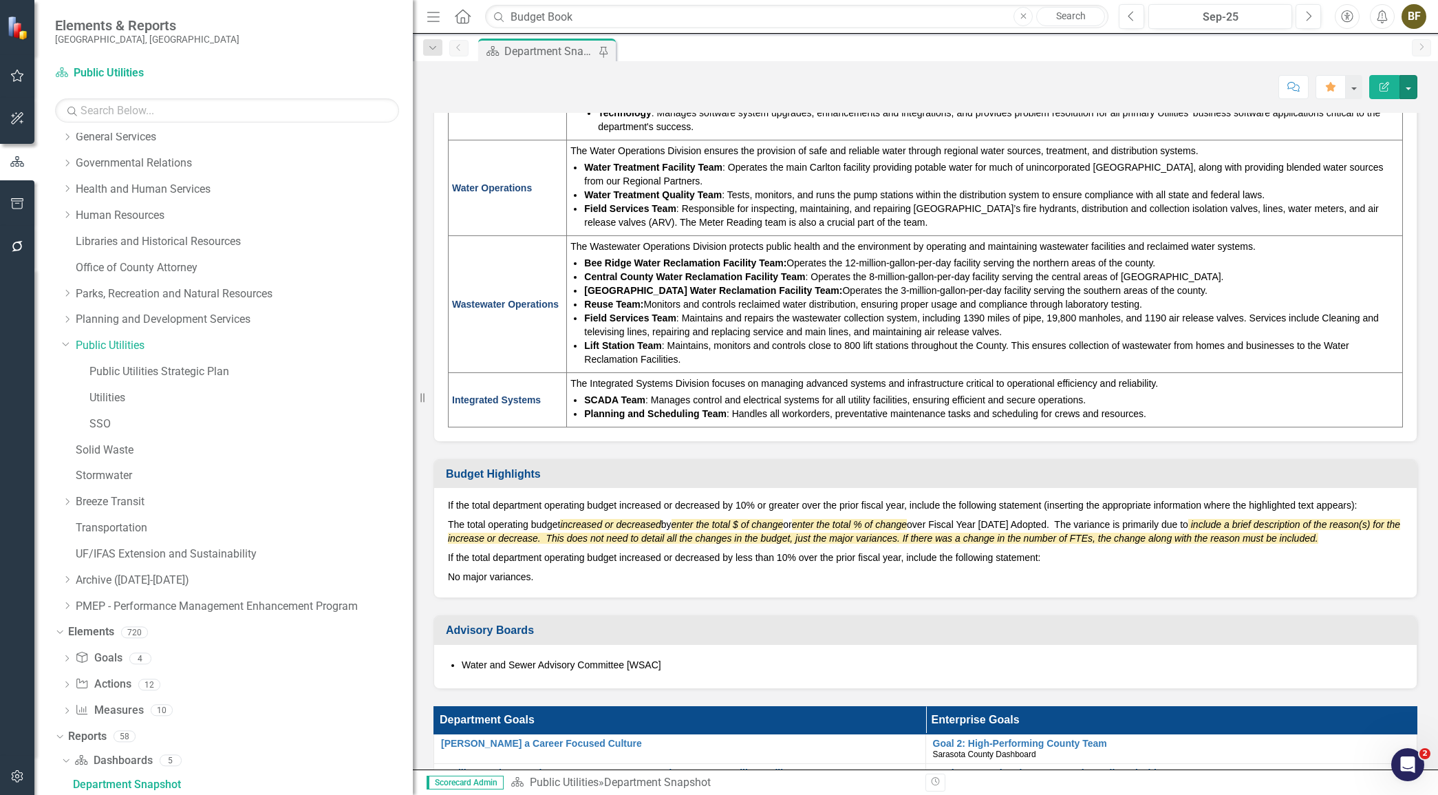
scroll to position [526, 0]
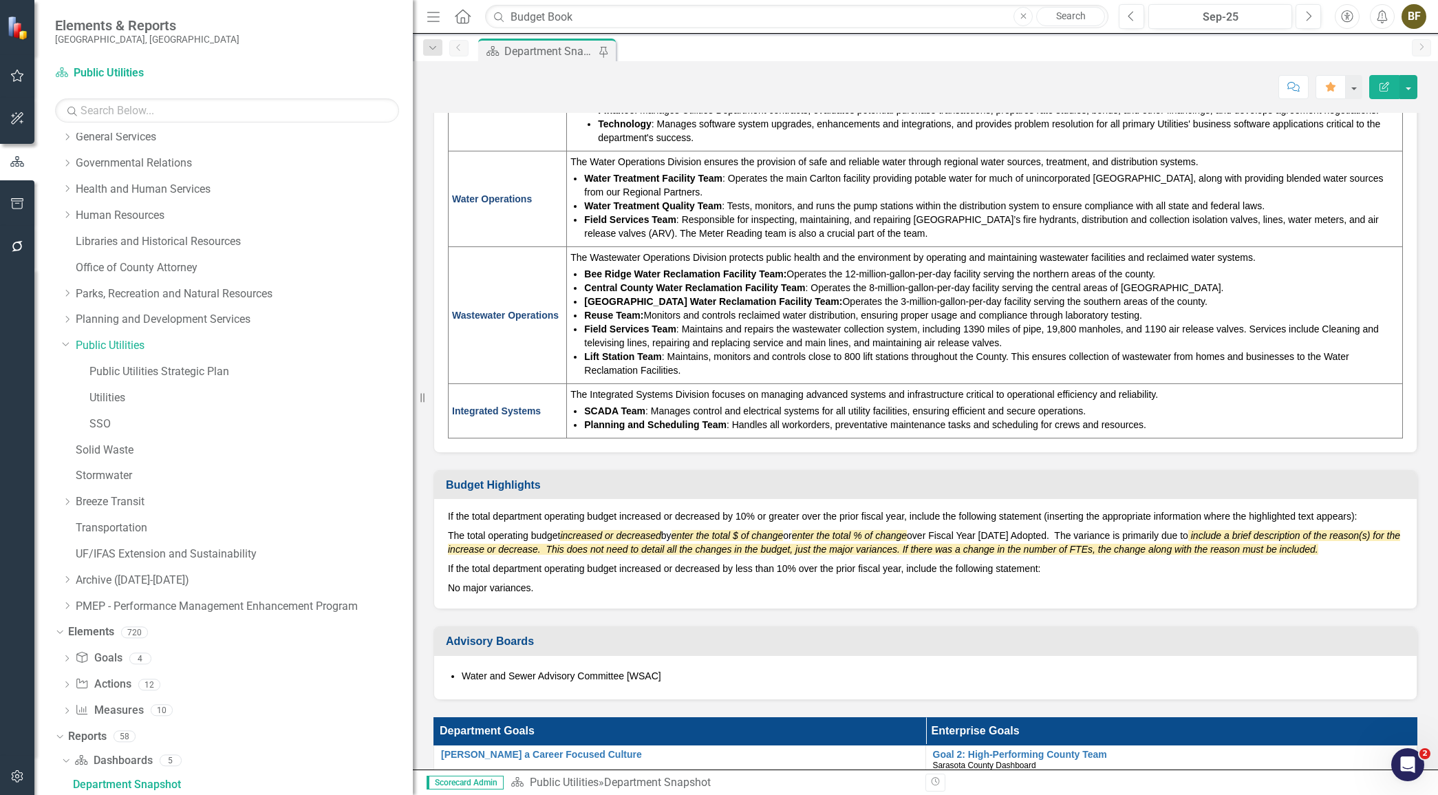
click at [1381, 86] on icon "Edit Report" at bounding box center [1385, 87] width 12 height 10
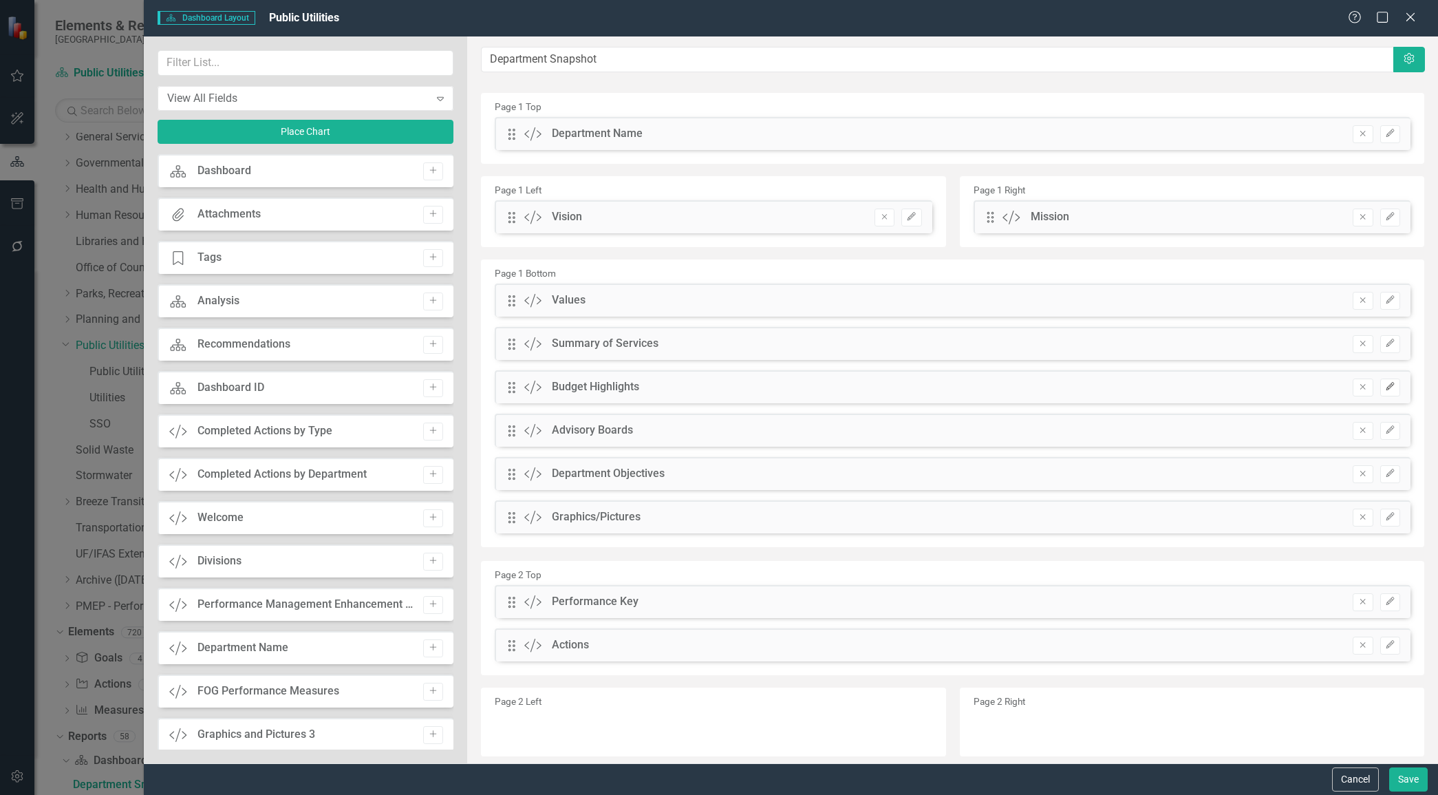
click at [1385, 384] on icon "Edit" at bounding box center [1390, 387] width 10 height 8
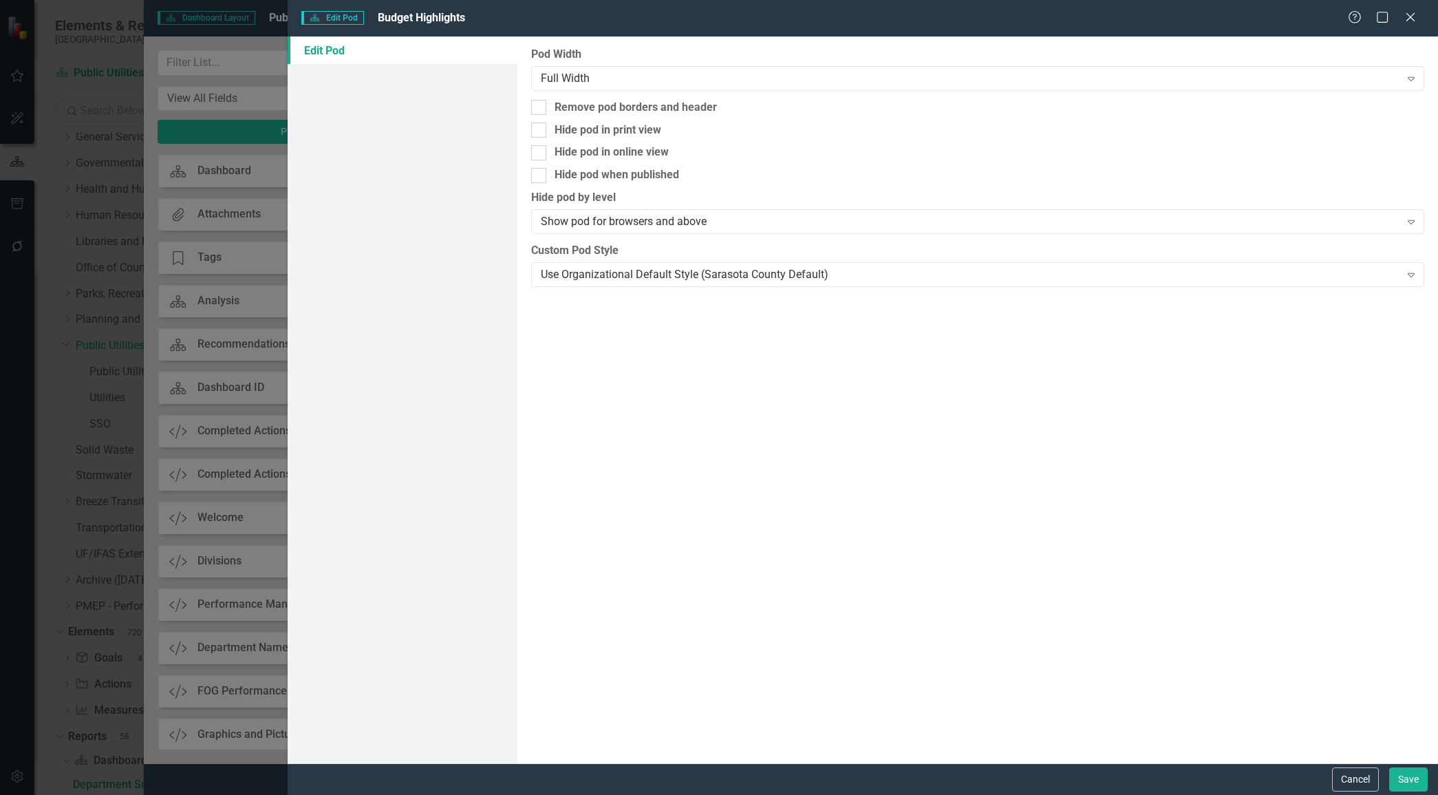
click at [326, 52] on link "Edit Pod" at bounding box center [403, 50] width 230 height 28
click at [1414, 15] on icon "Close" at bounding box center [1410, 16] width 17 height 13
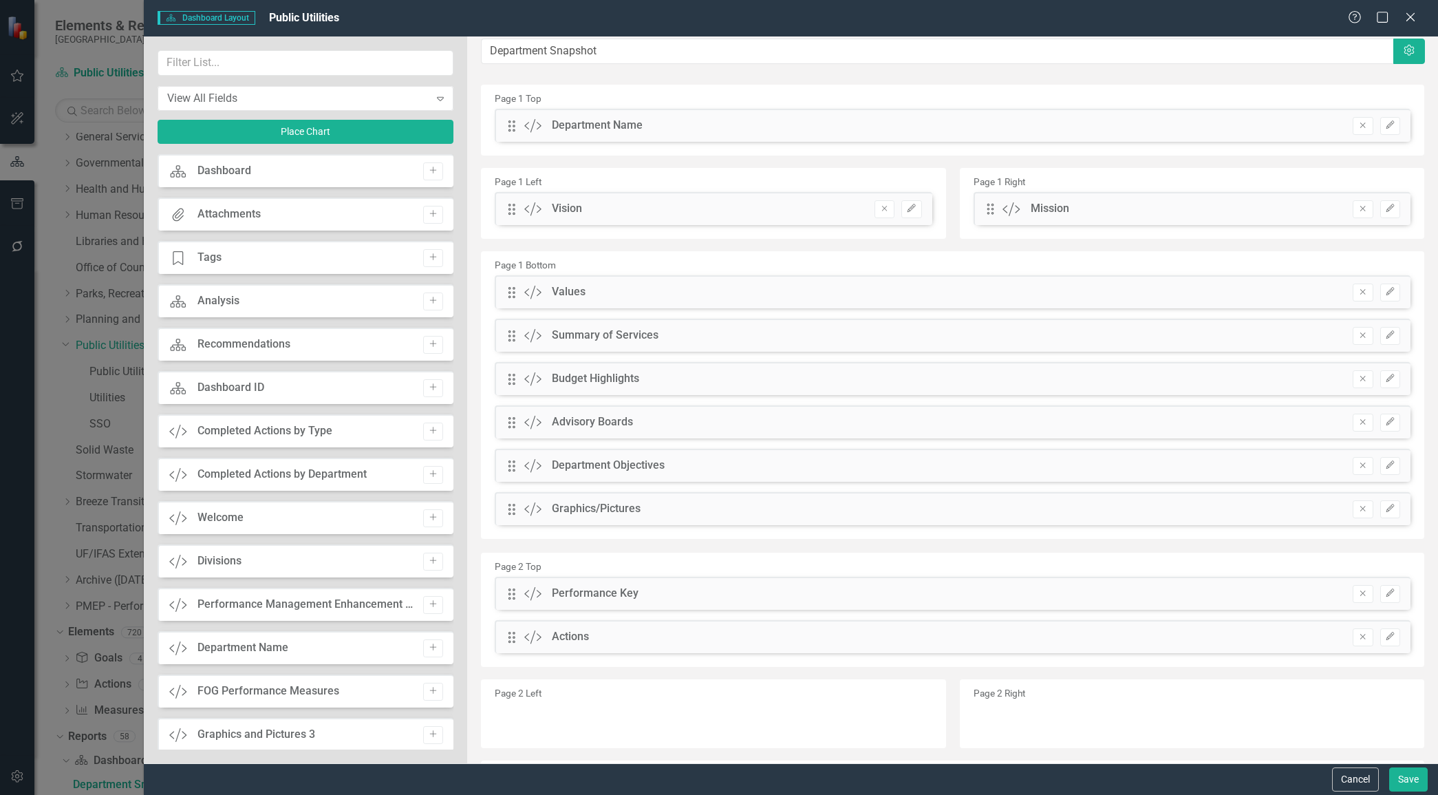
scroll to position [0, 0]
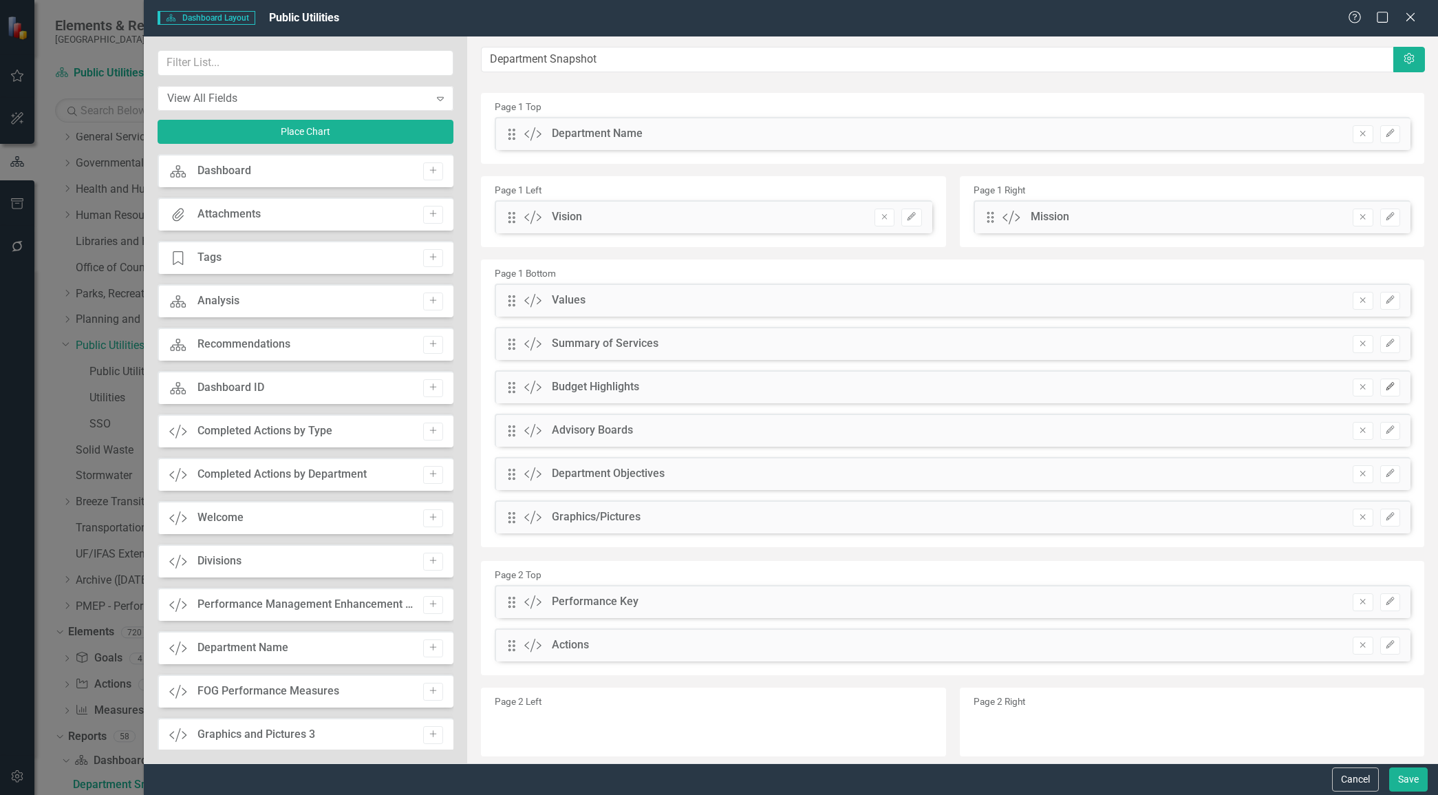
click at [1386, 387] on icon "button" at bounding box center [1390, 386] width 8 height 8
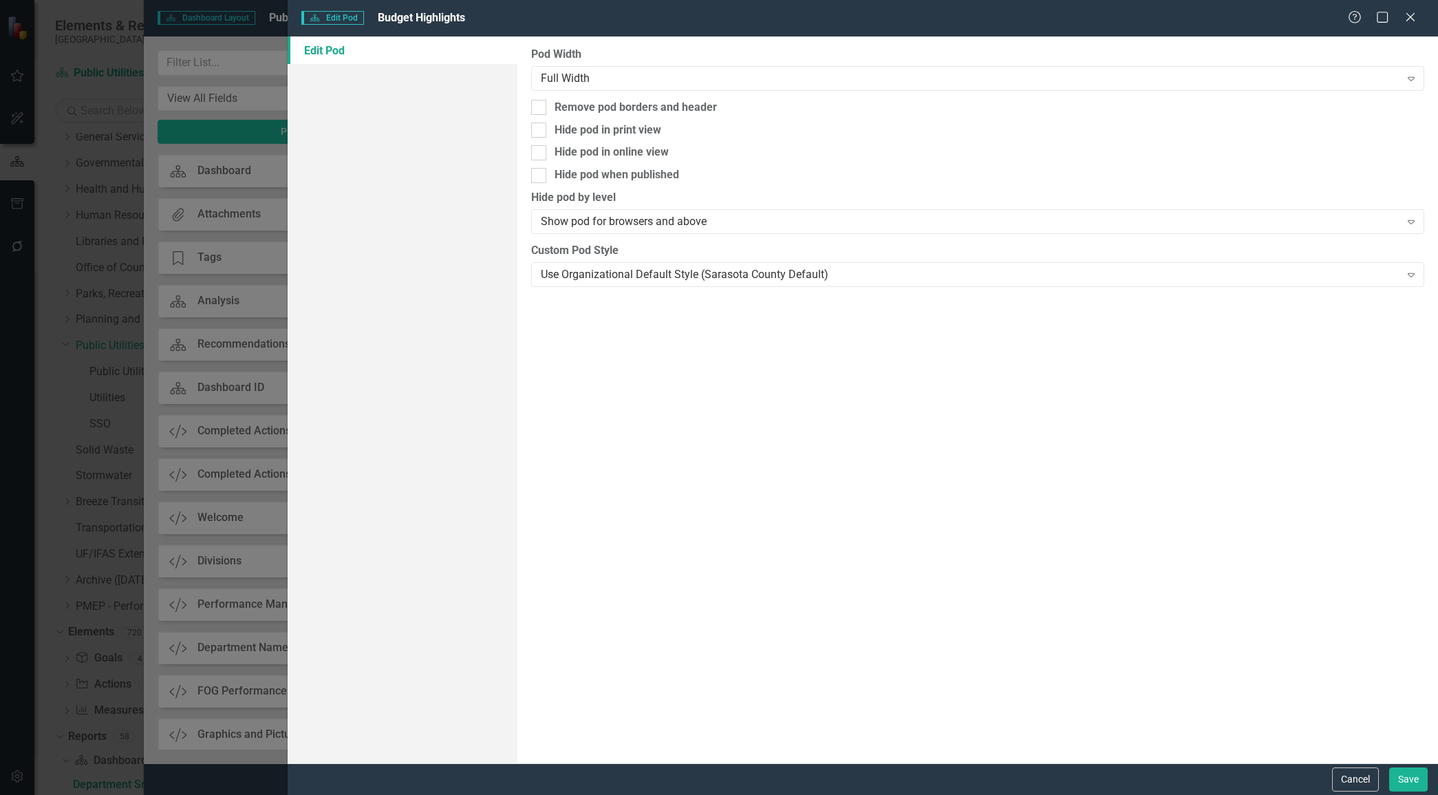
click at [1223, 405] on div "Pod Width Full Width Expand Remove pod borders and header Hide pod in print vie…" at bounding box center [978, 399] width 921 height 727
click at [1411, 275] on icon "Expand" at bounding box center [1412, 274] width 14 height 11
click at [1411, 220] on icon at bounding box center [1411, 222] width 7 height 4
click at [1409, 18] on icon "Close" at bounding box center [1410, 16] width 17 height 13
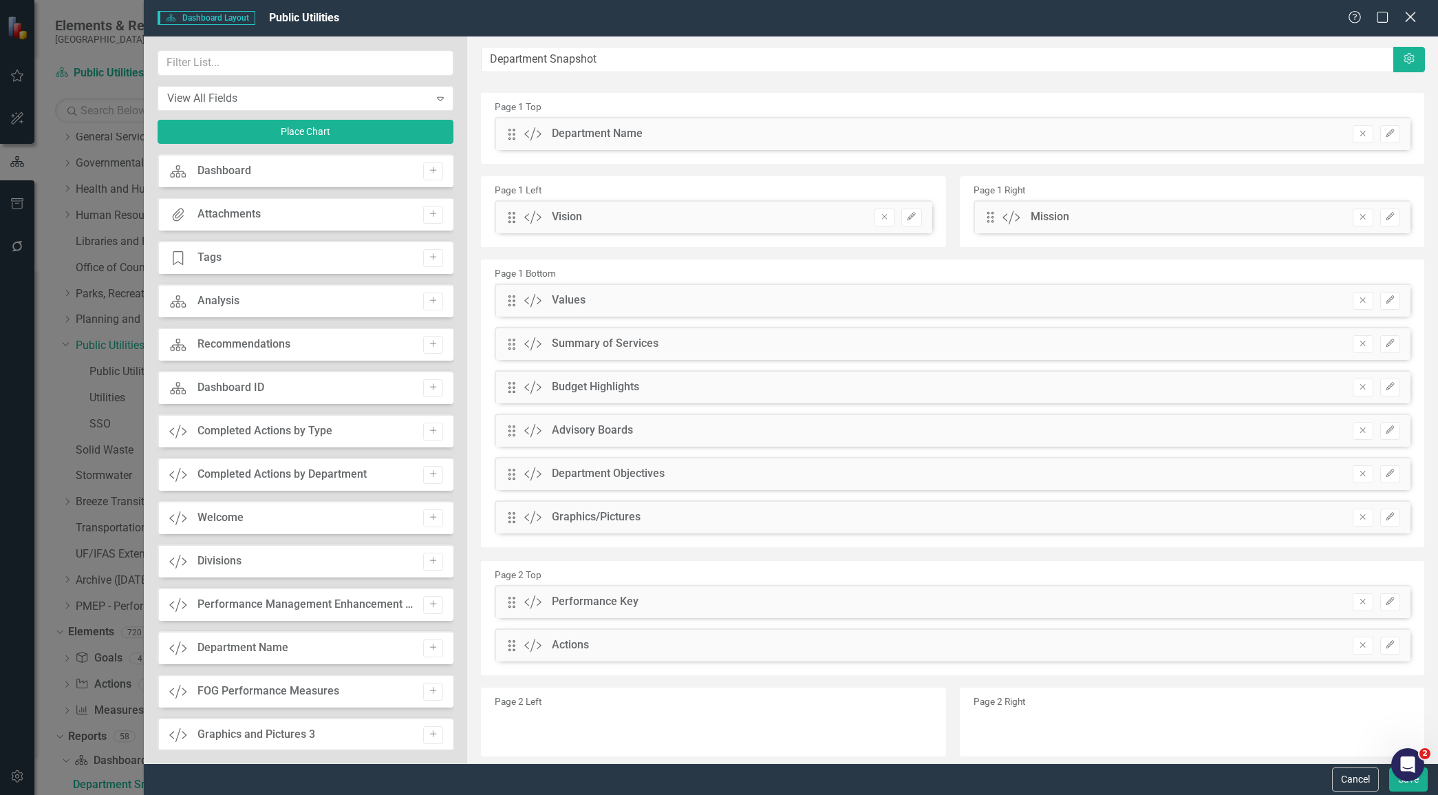
click at [1410, 14] on icon "Close" at bounding box center [1410, 16] width 17 height 13
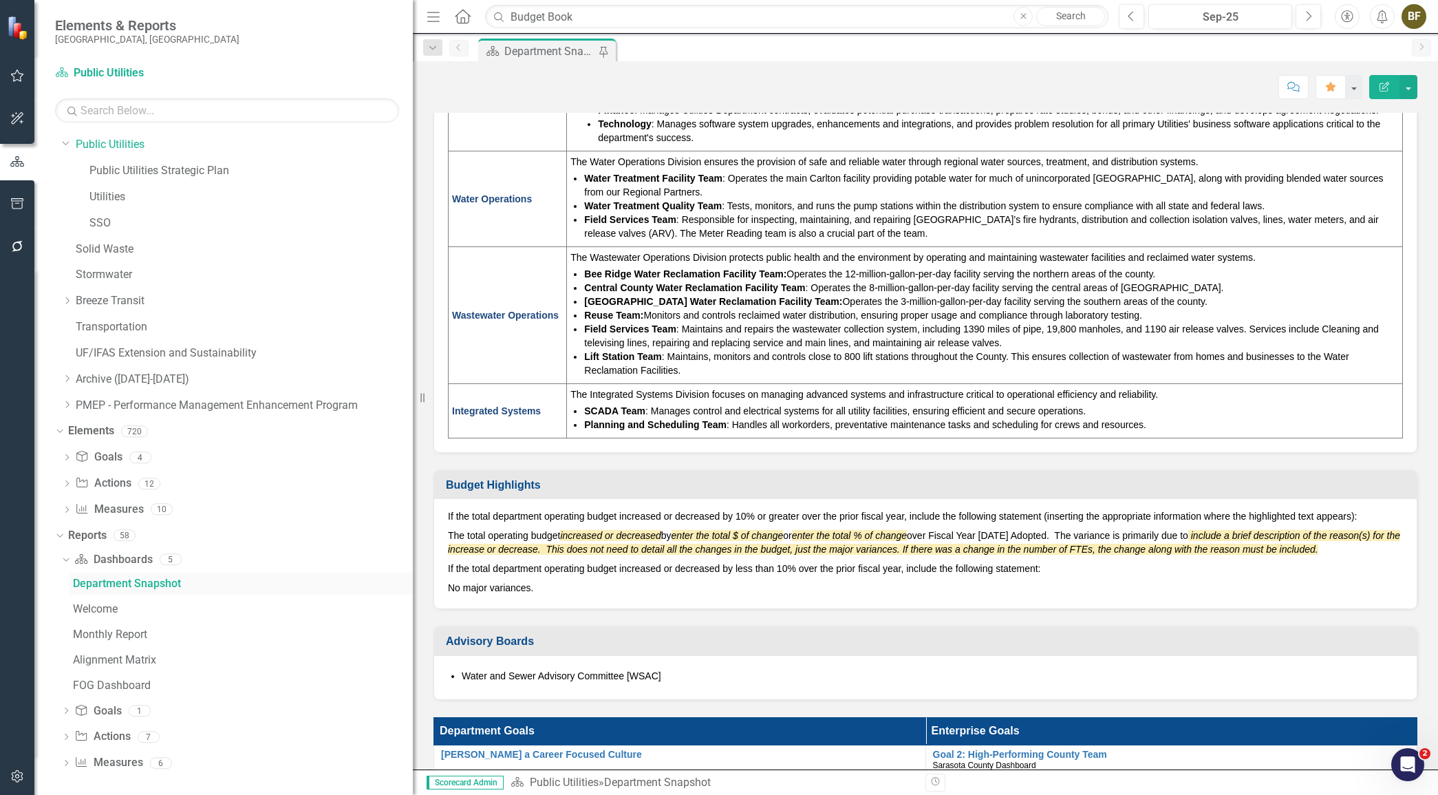
scroll to position [471, 0]
click at [100, 632] on div "Monthly Report" at bounding box center [243, 632] width 340 height 12
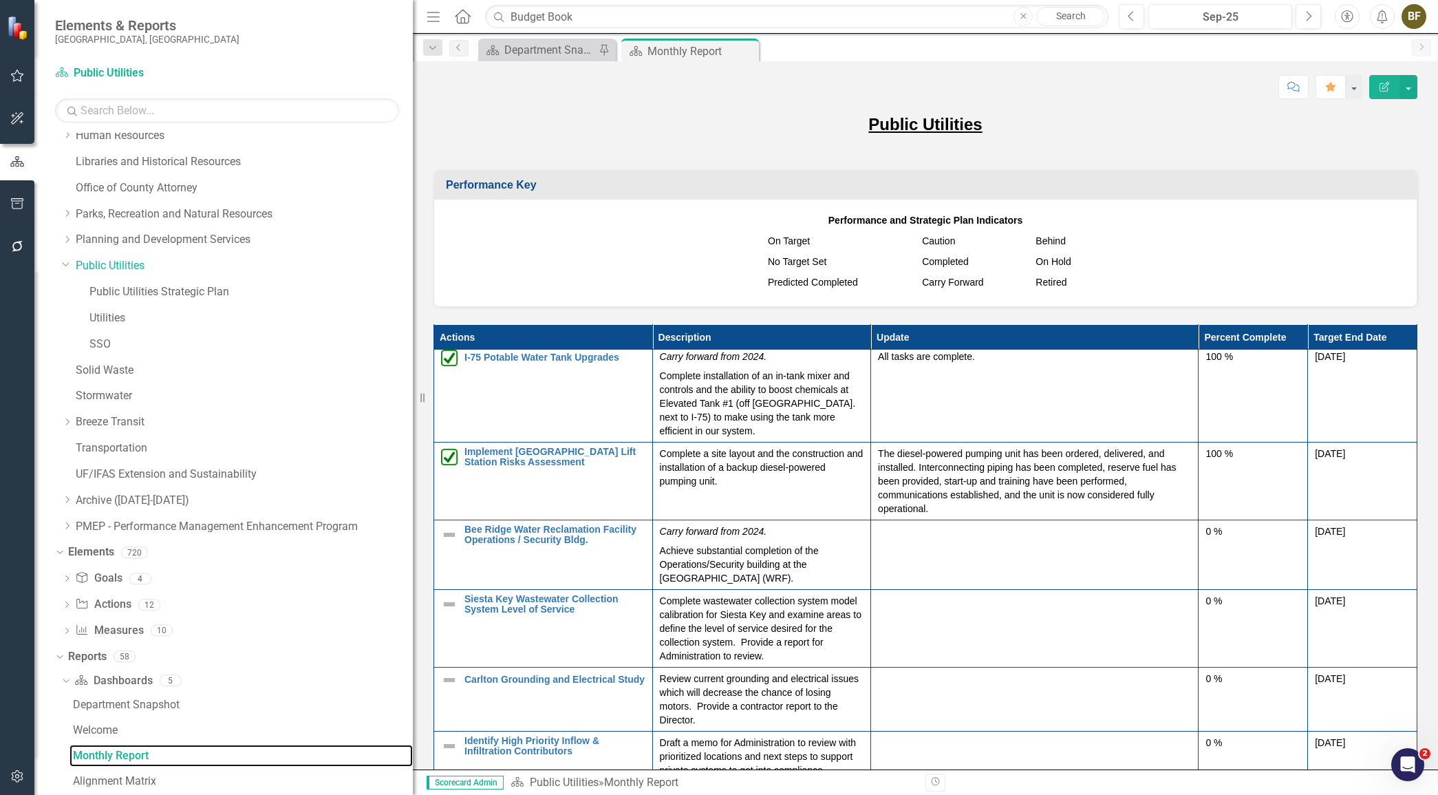
scroll to position [345, 0]
click at [93, 552] on link "Elements" at bounding box center [91, 554] width 46 height 16
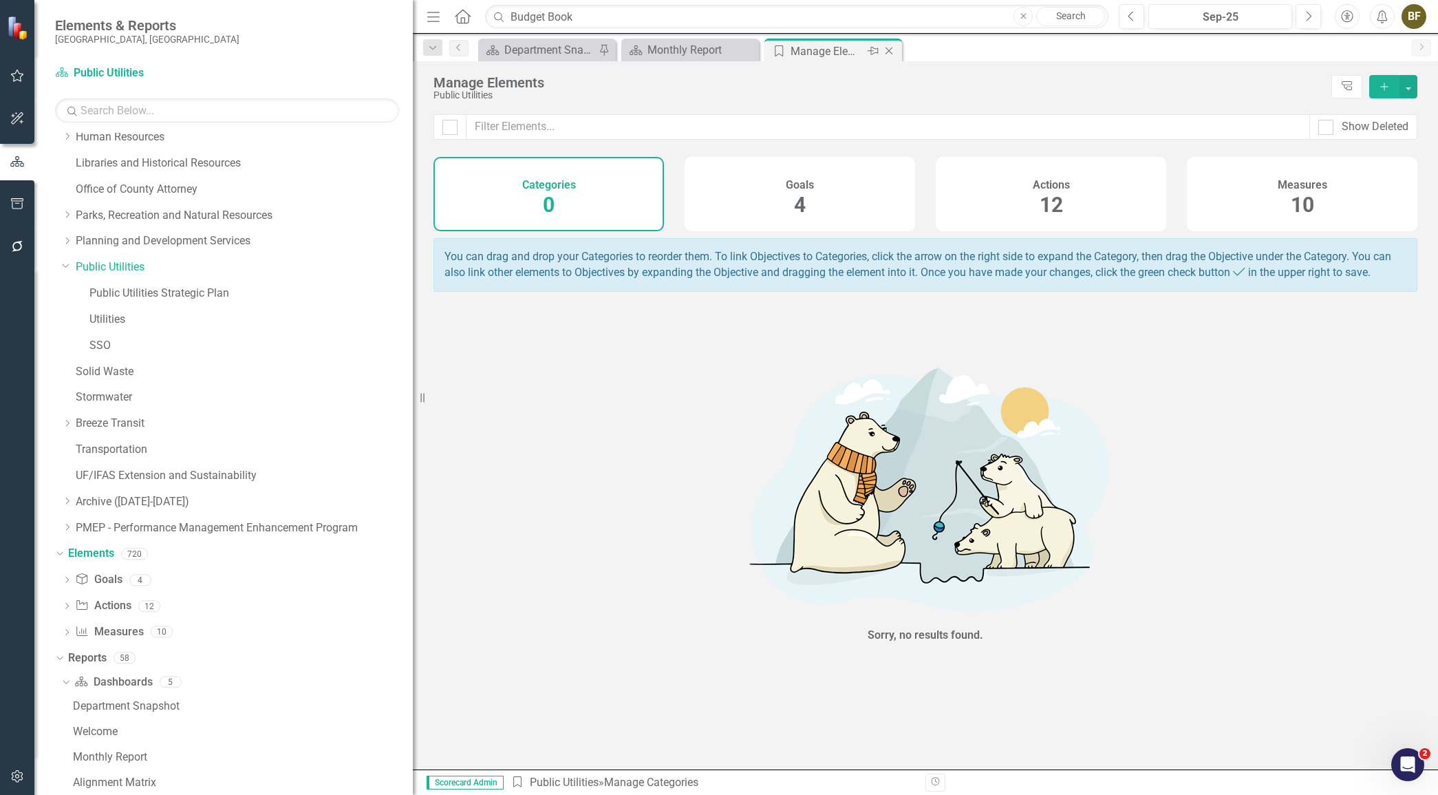
click at [891, 50] on icon "Close" at bounding box center [889, 50] width 14 height 11
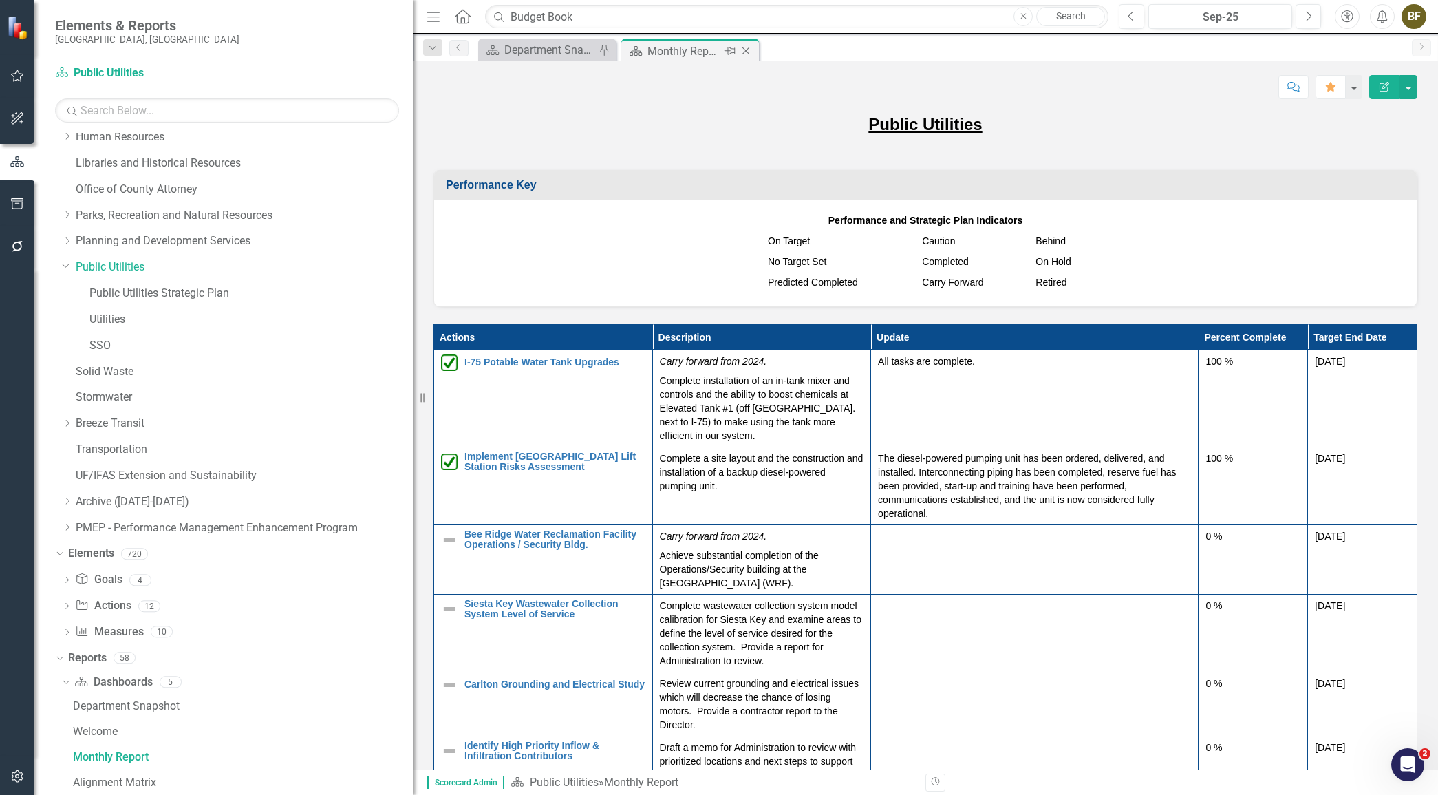
scroll to position [317, 0]
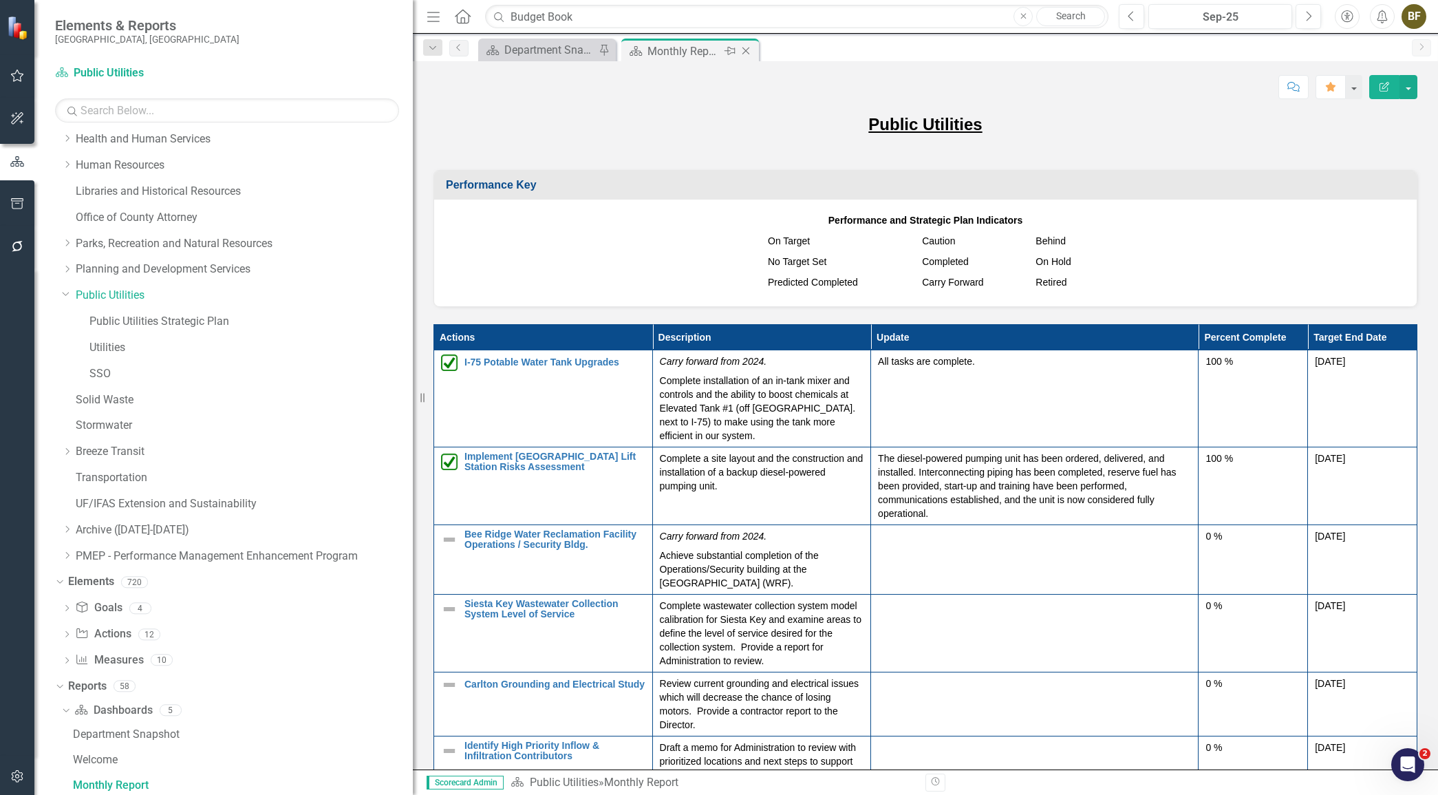
click at [745, 48] on icon "Close" at bounding box center [746, 50] width 14 height 11
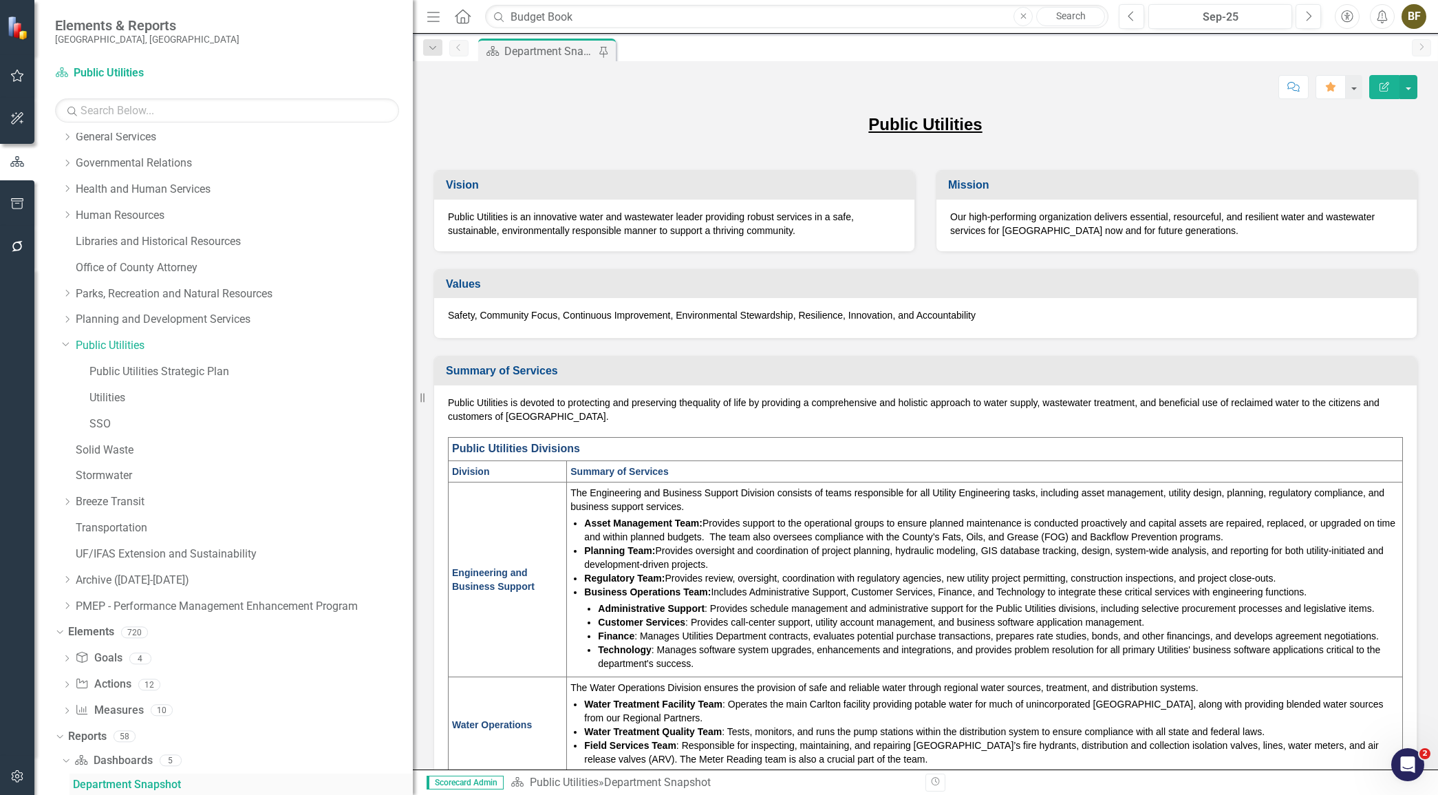
scroll to position [392, 0]
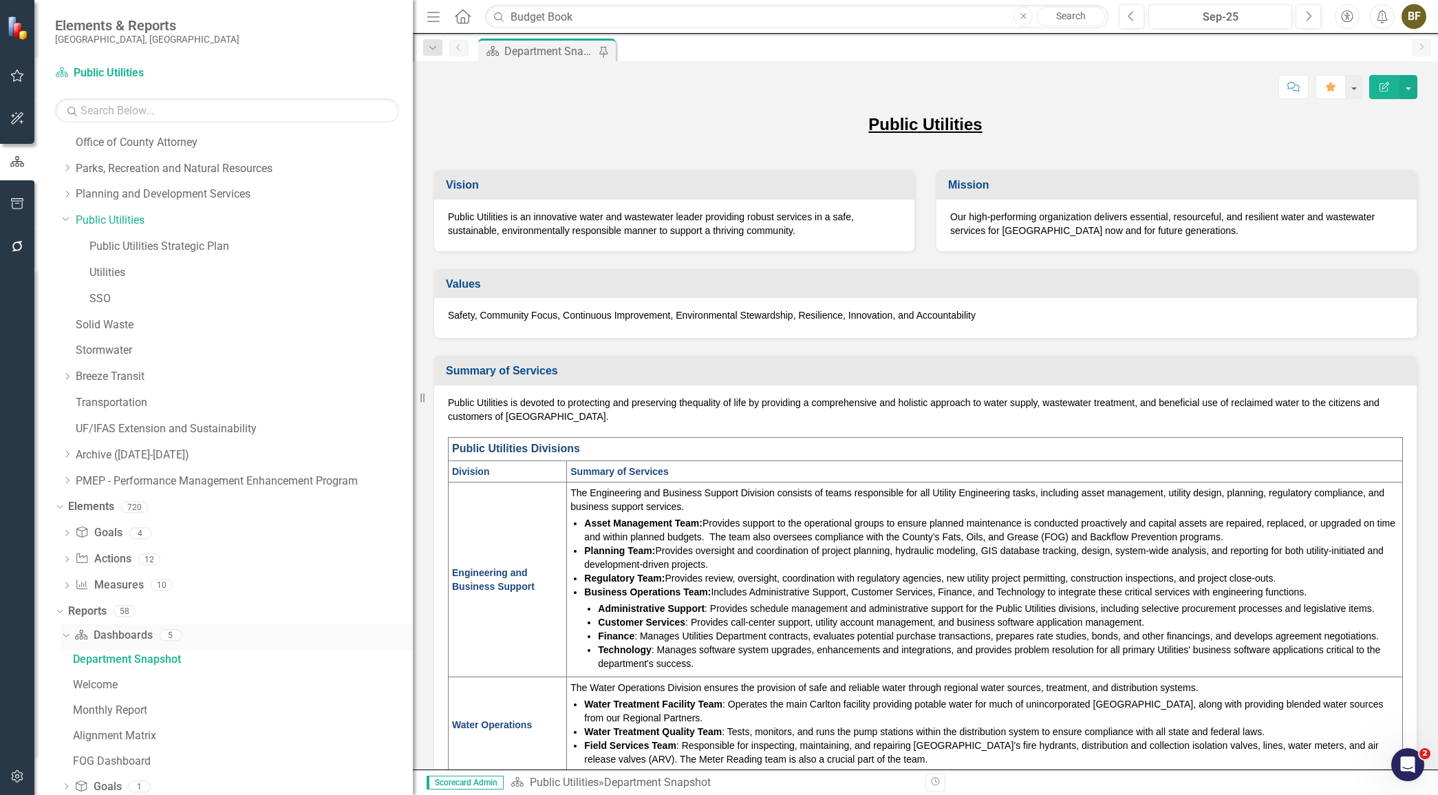
click at [130, 636] on link "Dashboard Dashboards" at bounding box center [113, 636] width 78 height 16
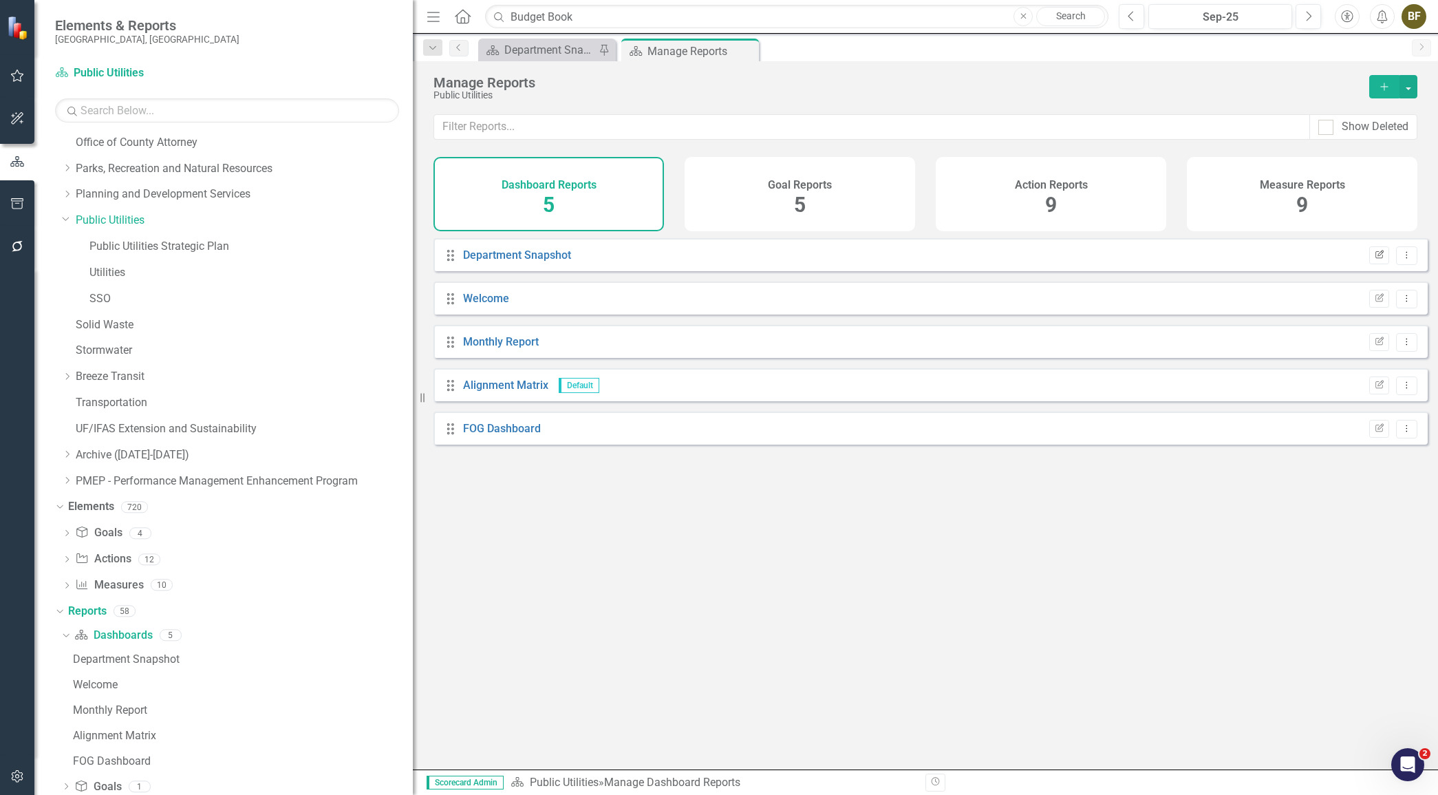
click at [1374, 259] on icon "Edit Report" at bounding box center [1379, 255] width 10 height 8
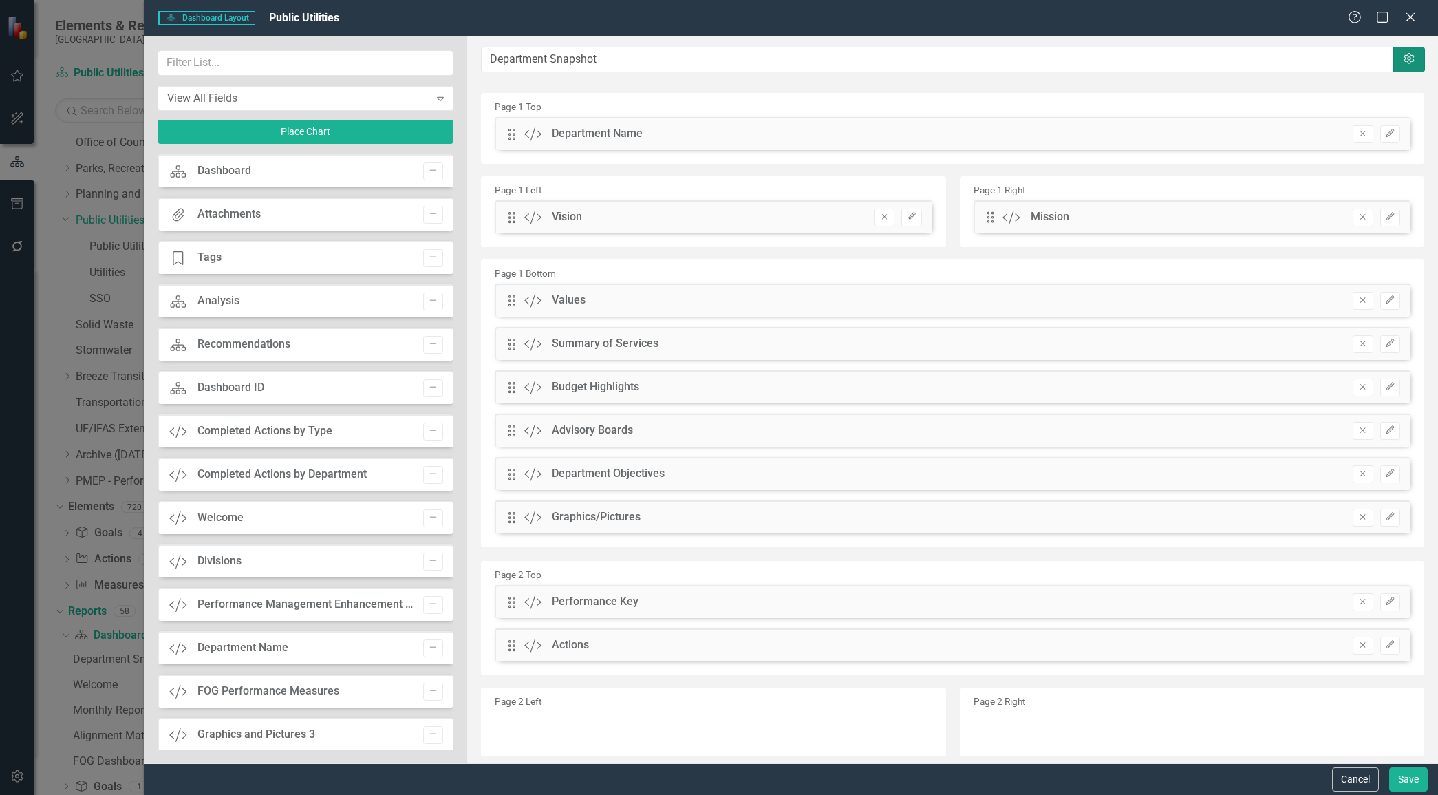
click at [1403, 63] on icon "Settings" at bounding box center [1410, 59] width 14 height 11
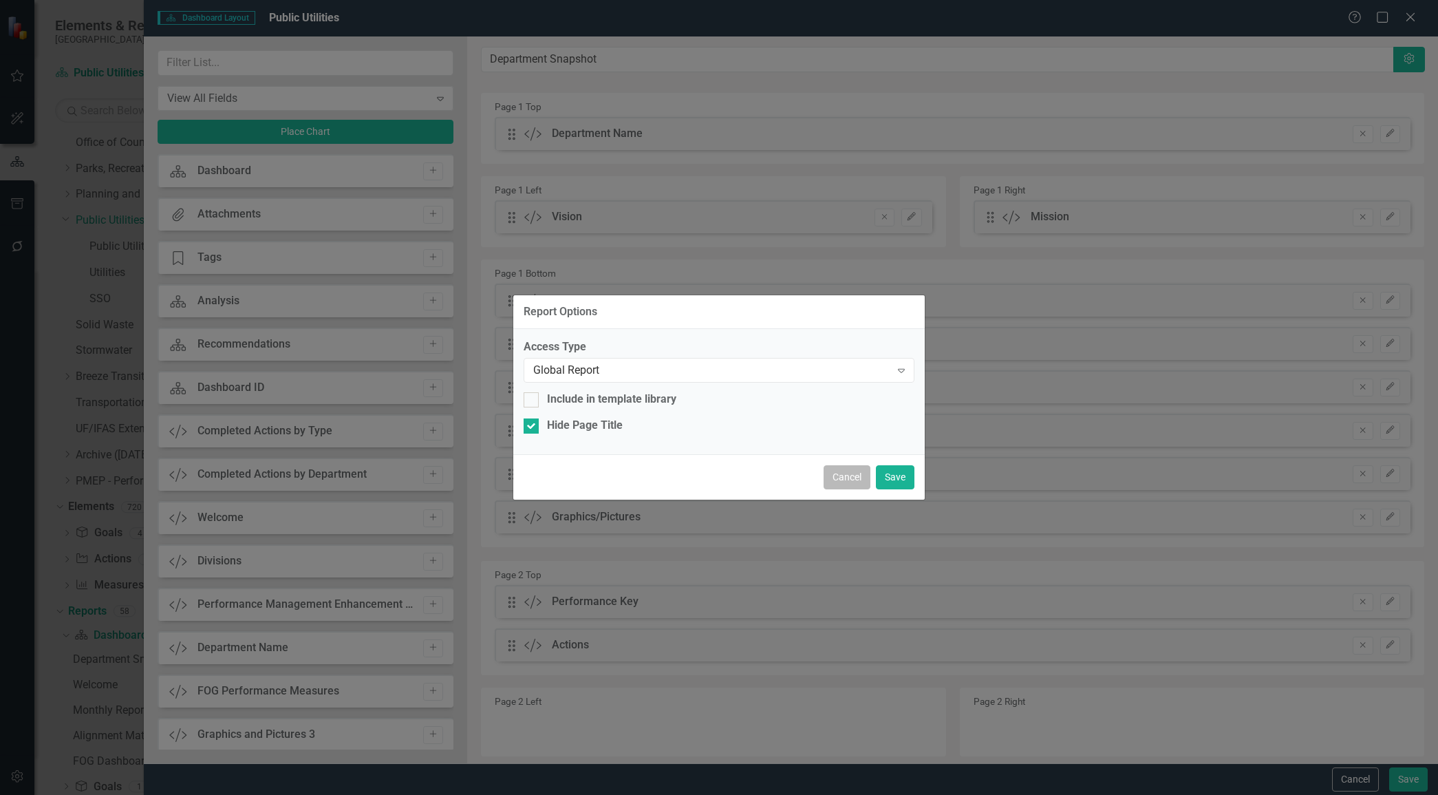
click at [844, 481] on button "Cancel" at bounding box center [847, 477] width 47 height 24
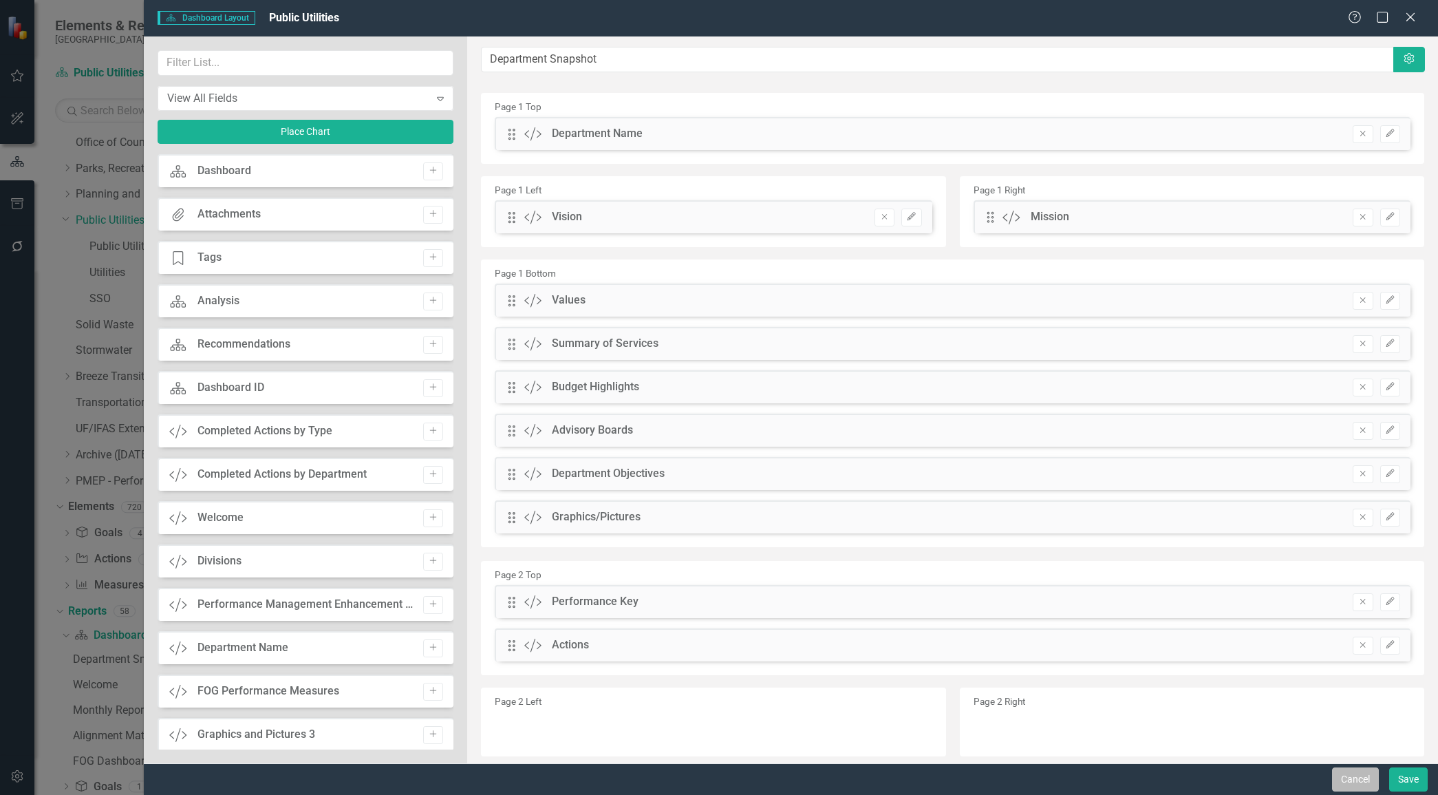
click at [1363, 772] on button "Cancel" at bounding box center [1355, 779] width 47 height 24
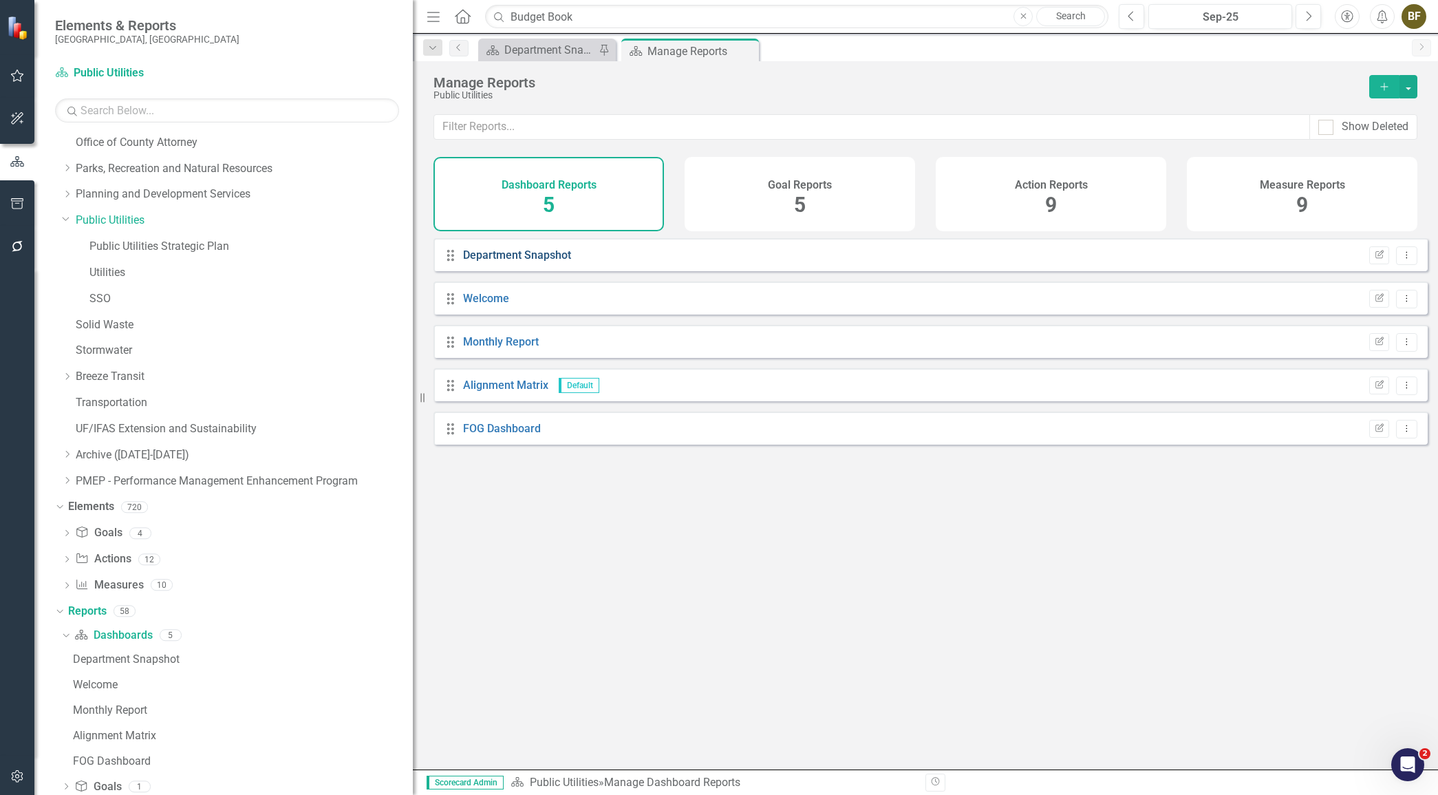
click at [544, 262] on link "Department Snapshot" at bounding box center [517, 254] width 108 height 13
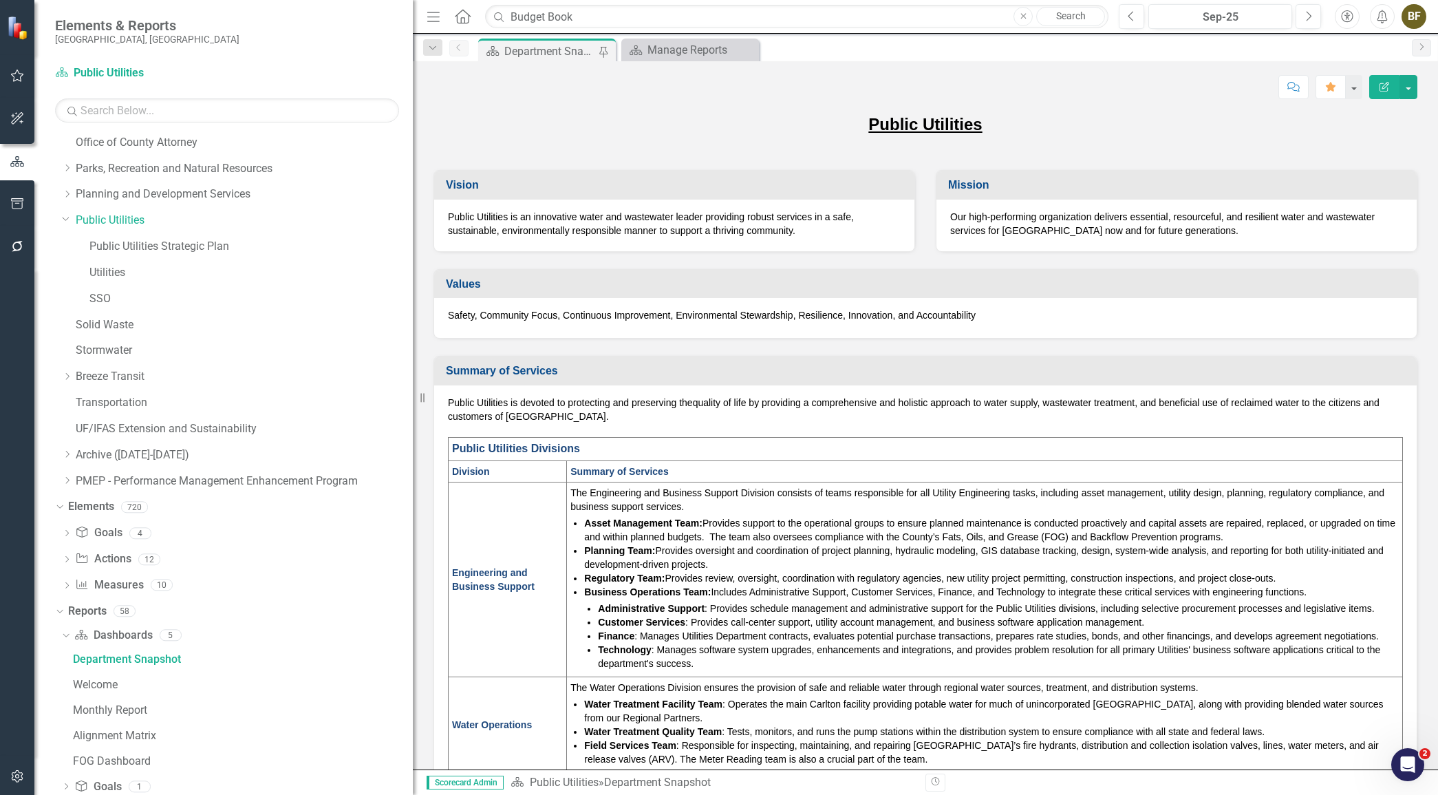
scroll to position [267, 0]
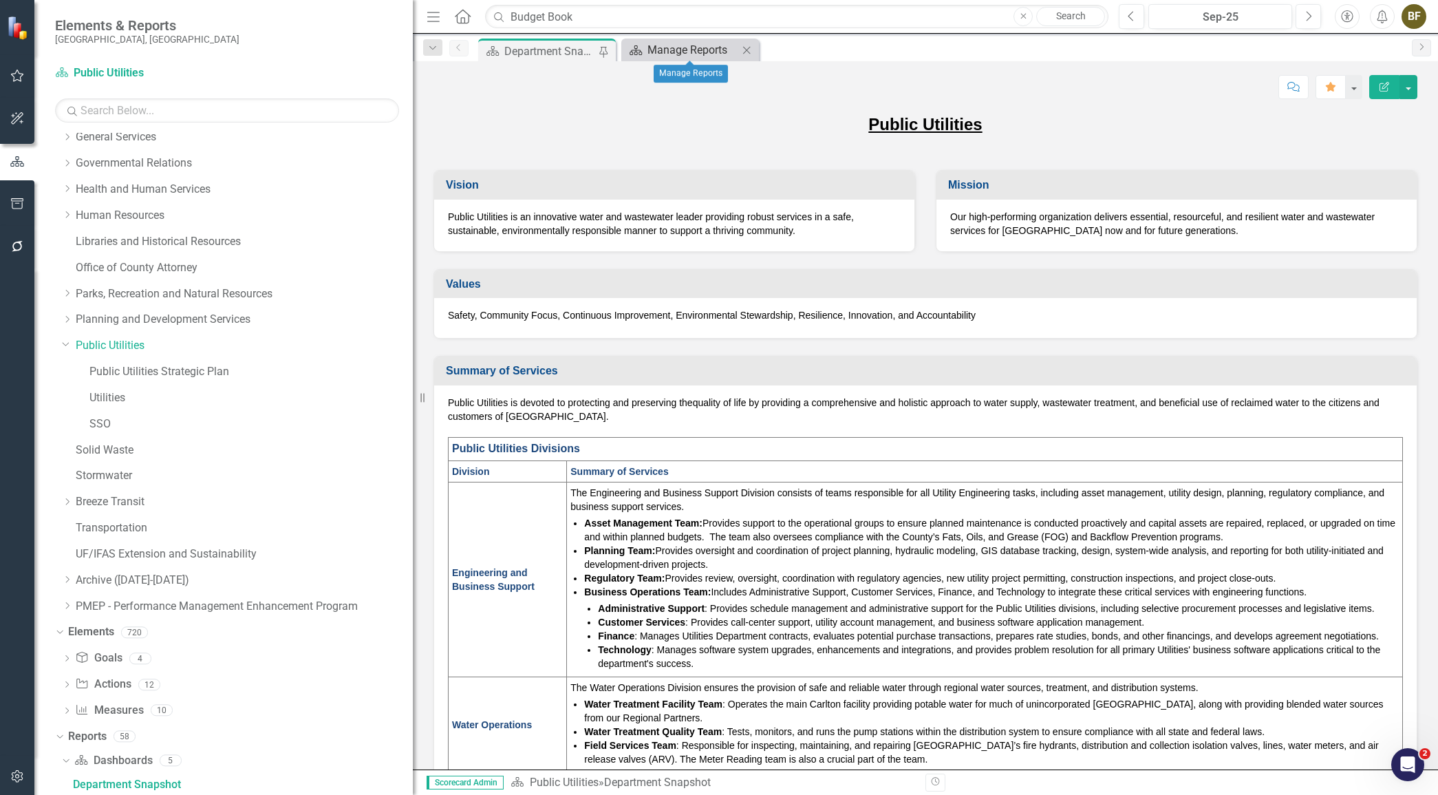
click at [710, 52] on div "Manage Reports" at bounding box center [693, 49] width 91 height 17
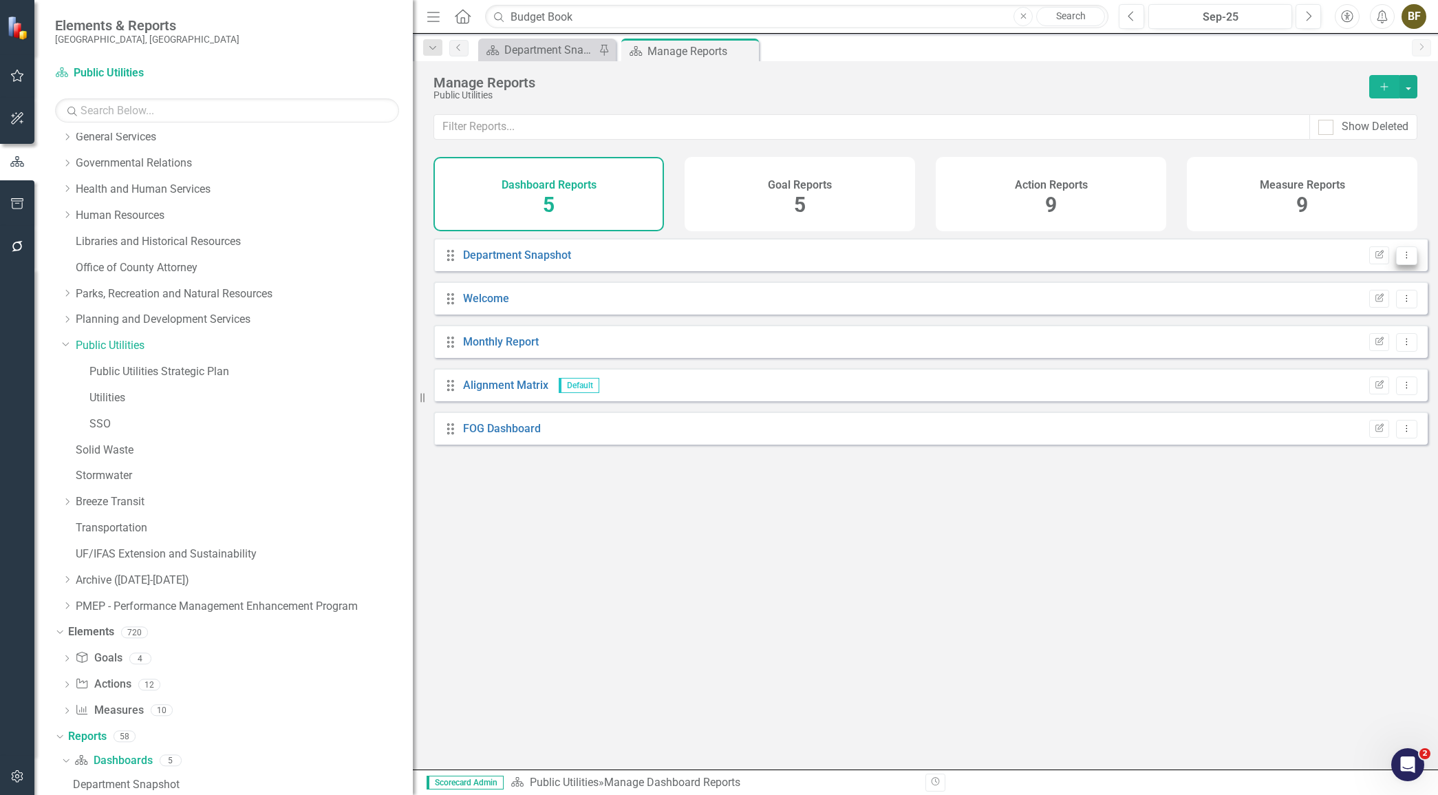
click at [1401, 259] on icon "Dropdown Menu" at bounding box center [1407, 255] width 12 height 9
click at [557, 262] on link "Department Snapshot" at bounding box center [517, 254] width 108 height 13
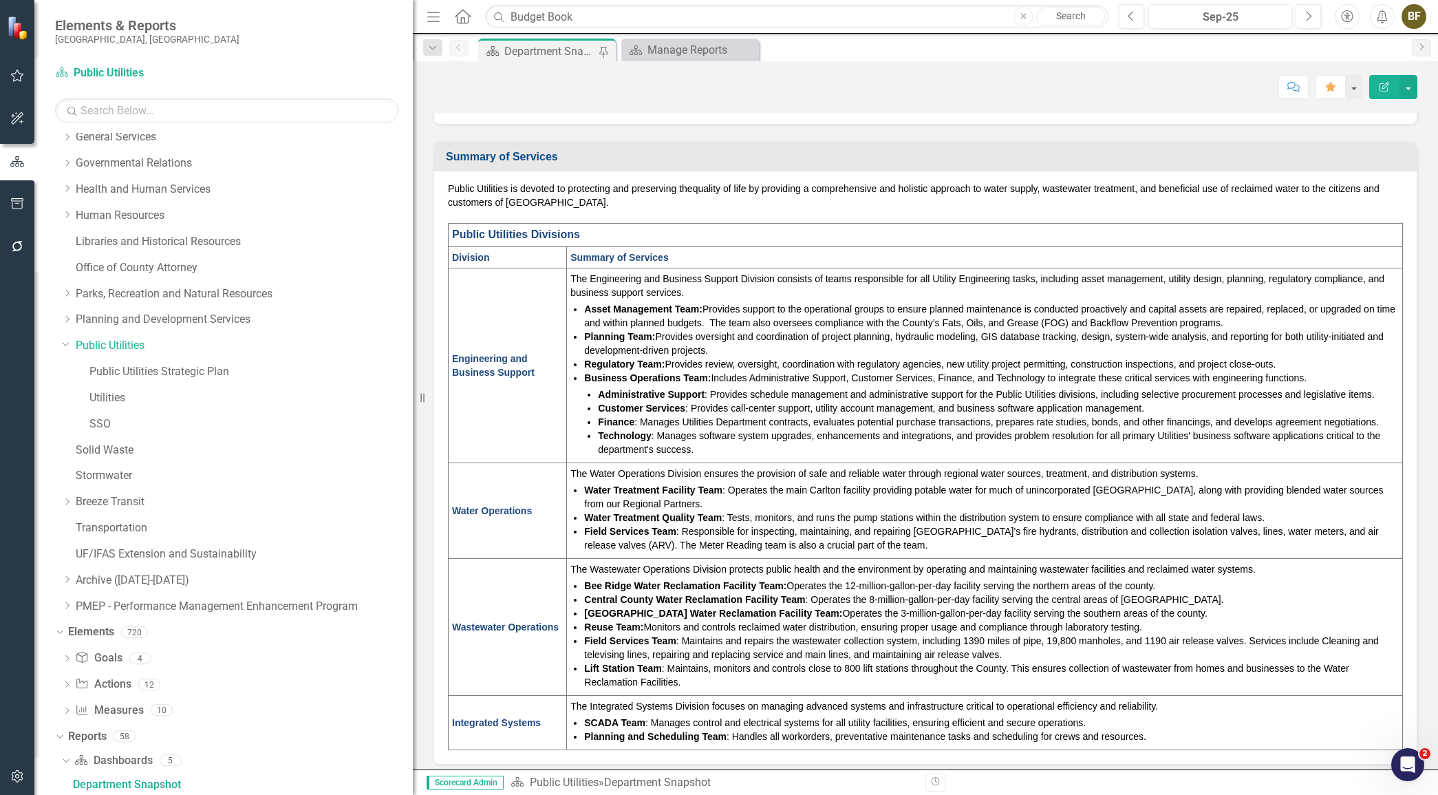
scroll to position [125, 0]
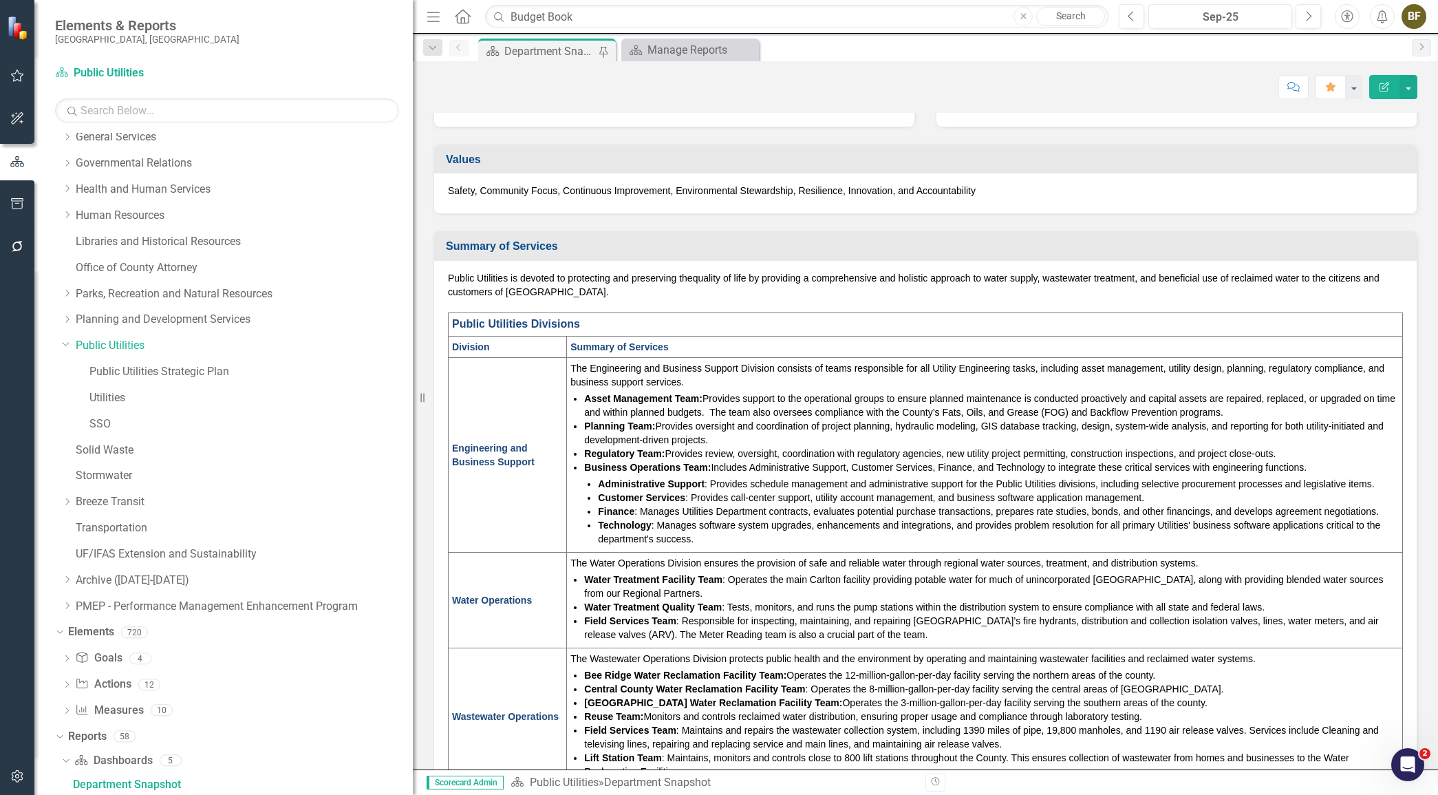
click at [1383, 88] on icon "Edit Report" at bounding box center [1385, 87] width 12 height 10
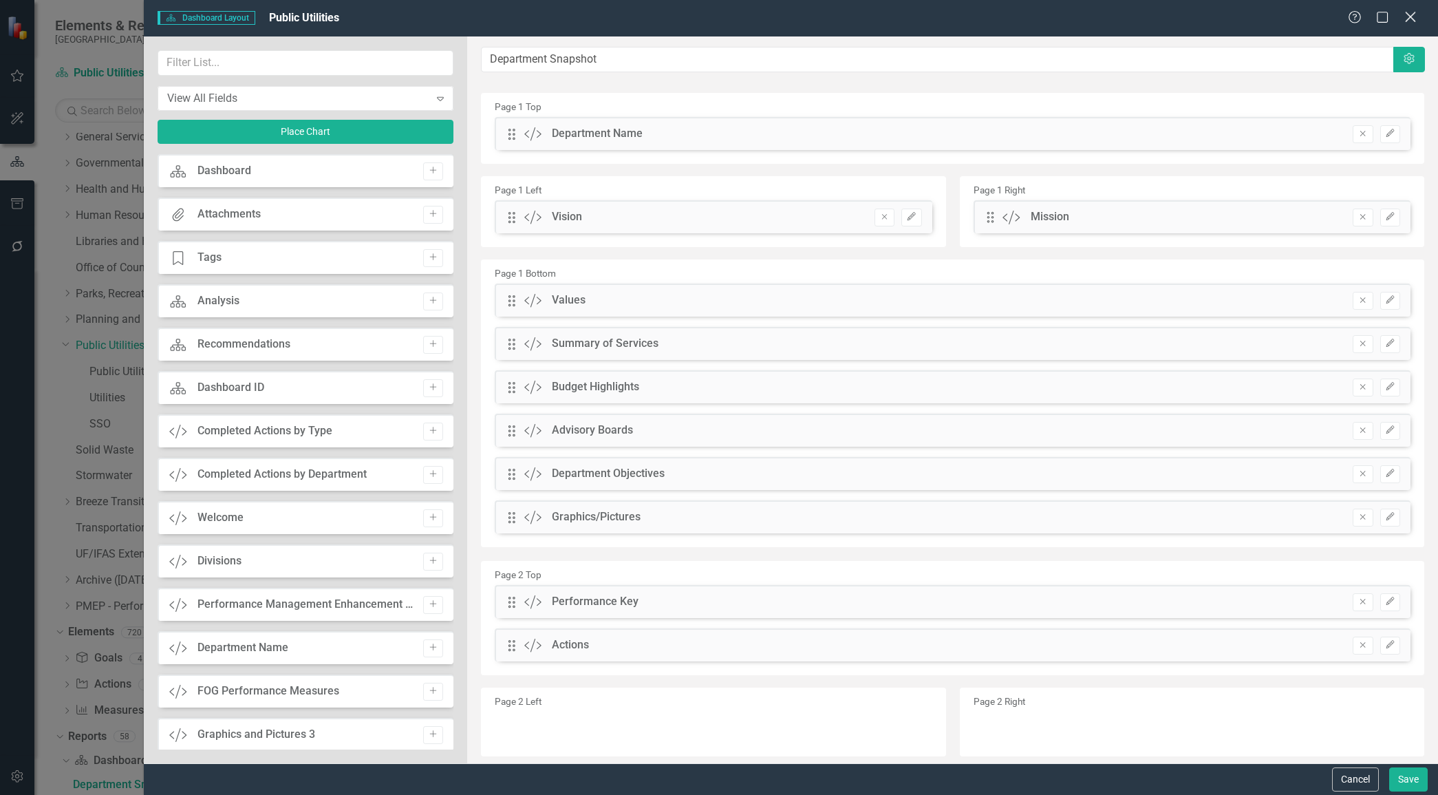
click at [1413, 14] on icon at bounding box center [1410, 17] width 10 height 10
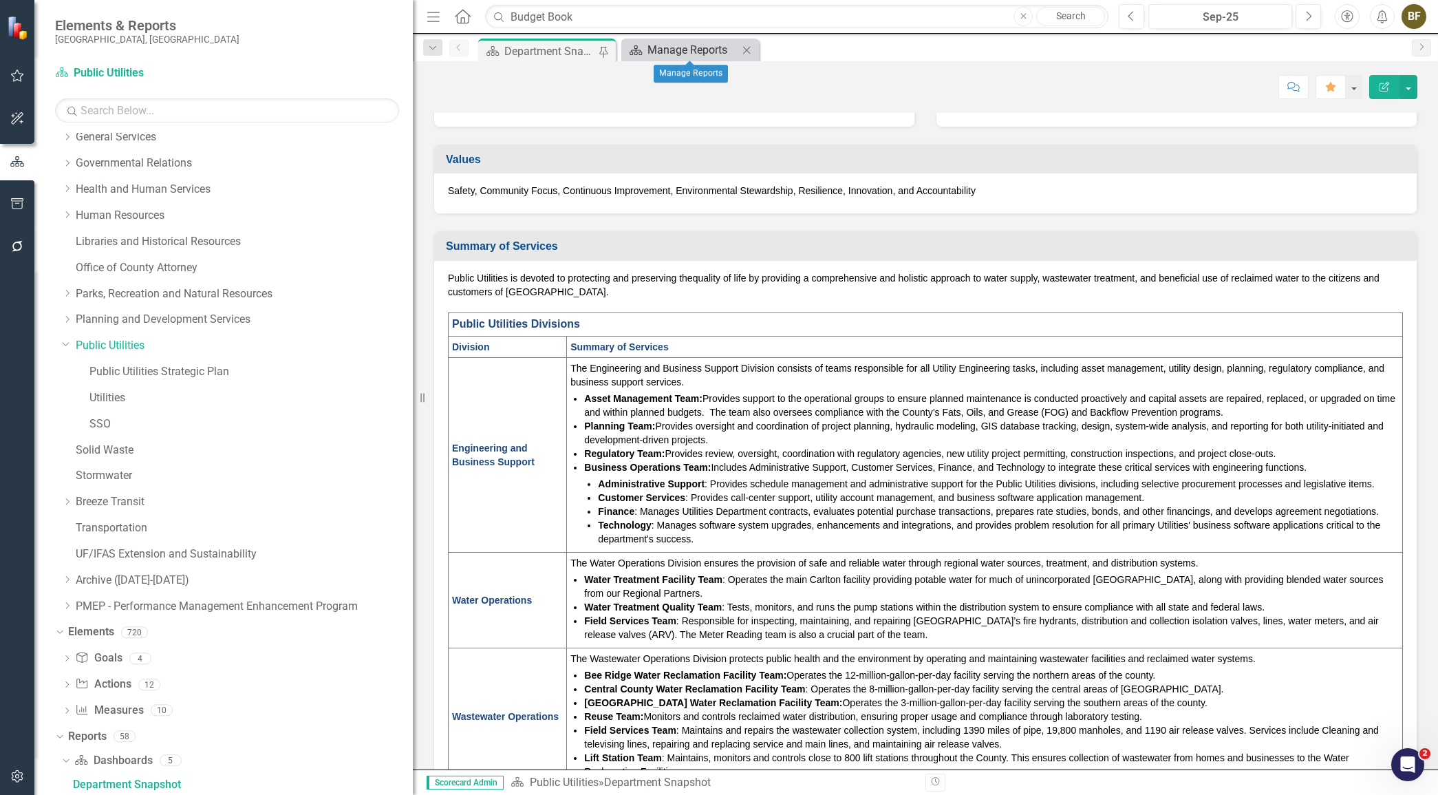
click at [719, 48] on div "Manage Reports" at bounding box center [693, 49] width 91 height 17
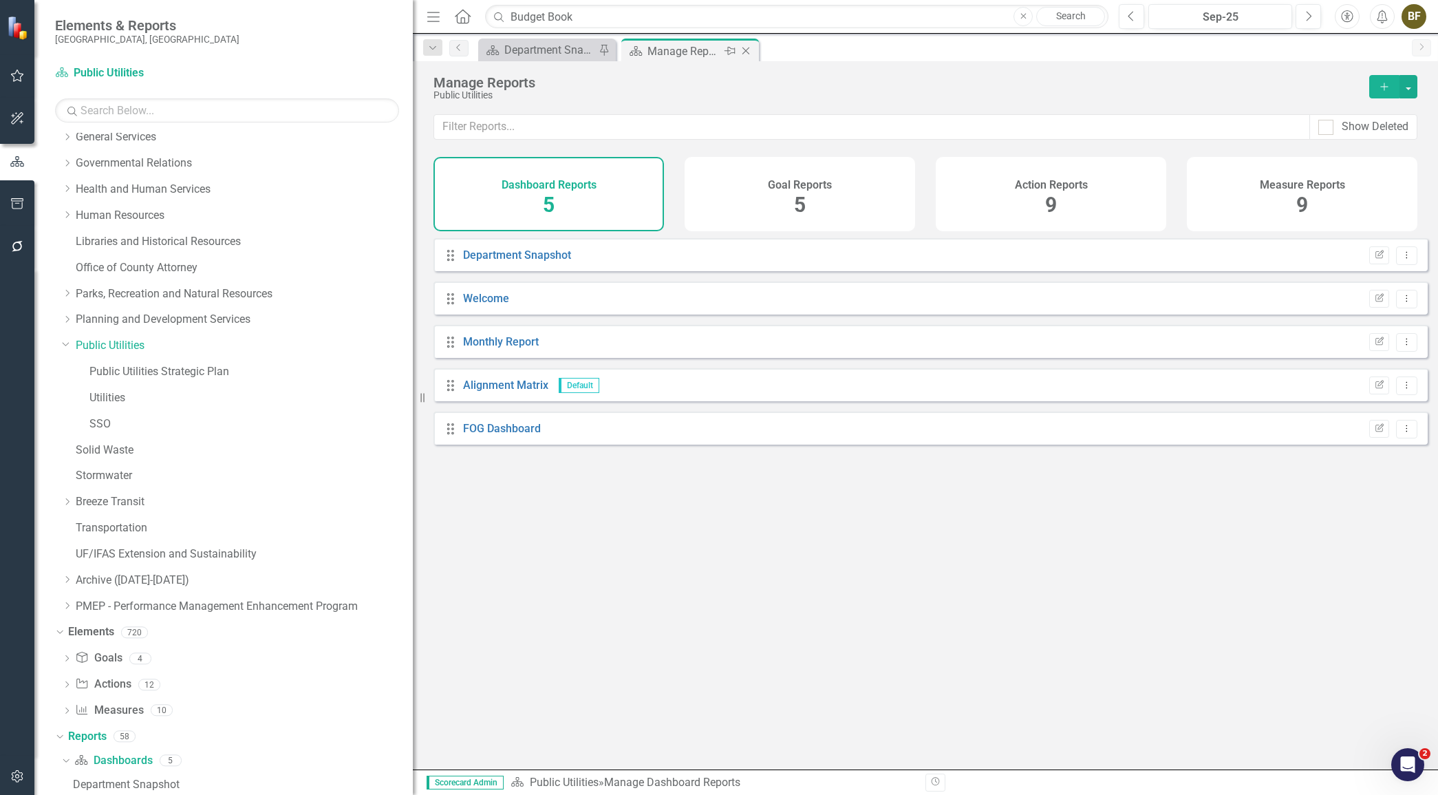
click at [747, 49] on icon at bounding box center [747, 51] width 8 height 8
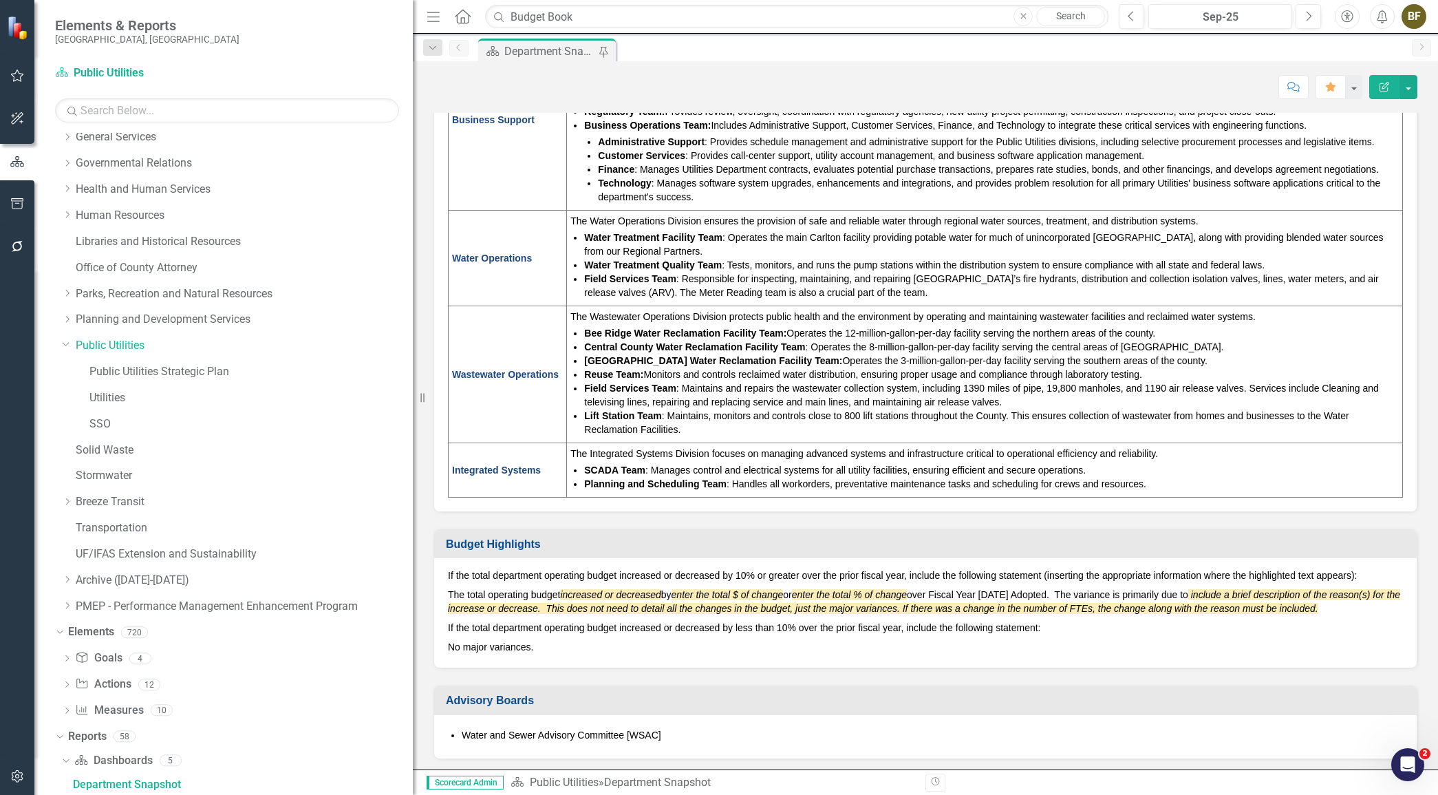
scroll to position [500, 0]
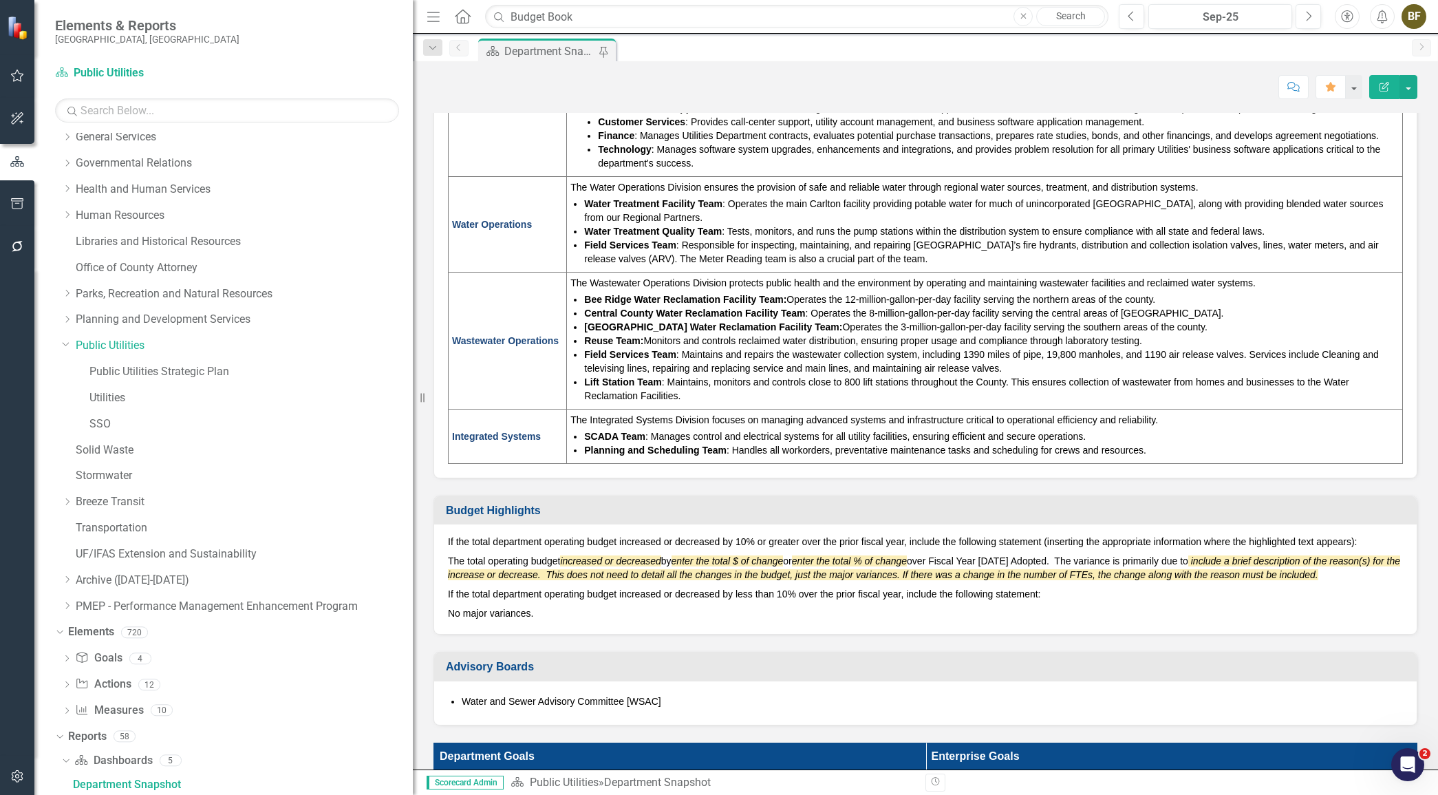
click at [521, 564] on p "The total operating budget increased or decreased by enter the total $ of chang…" at bounding box center [925, 567] width 955 height 33
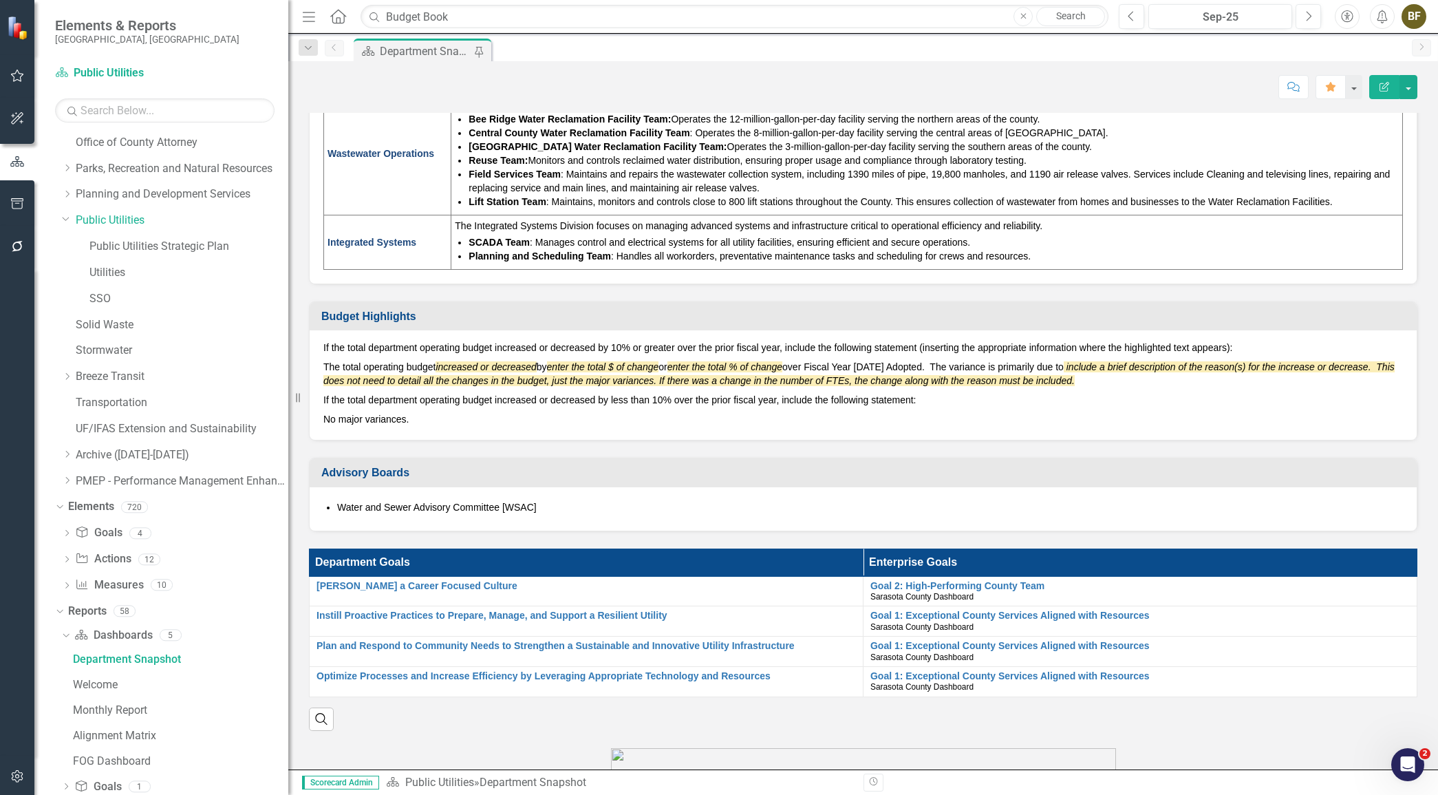
scroll to position [571, 0]
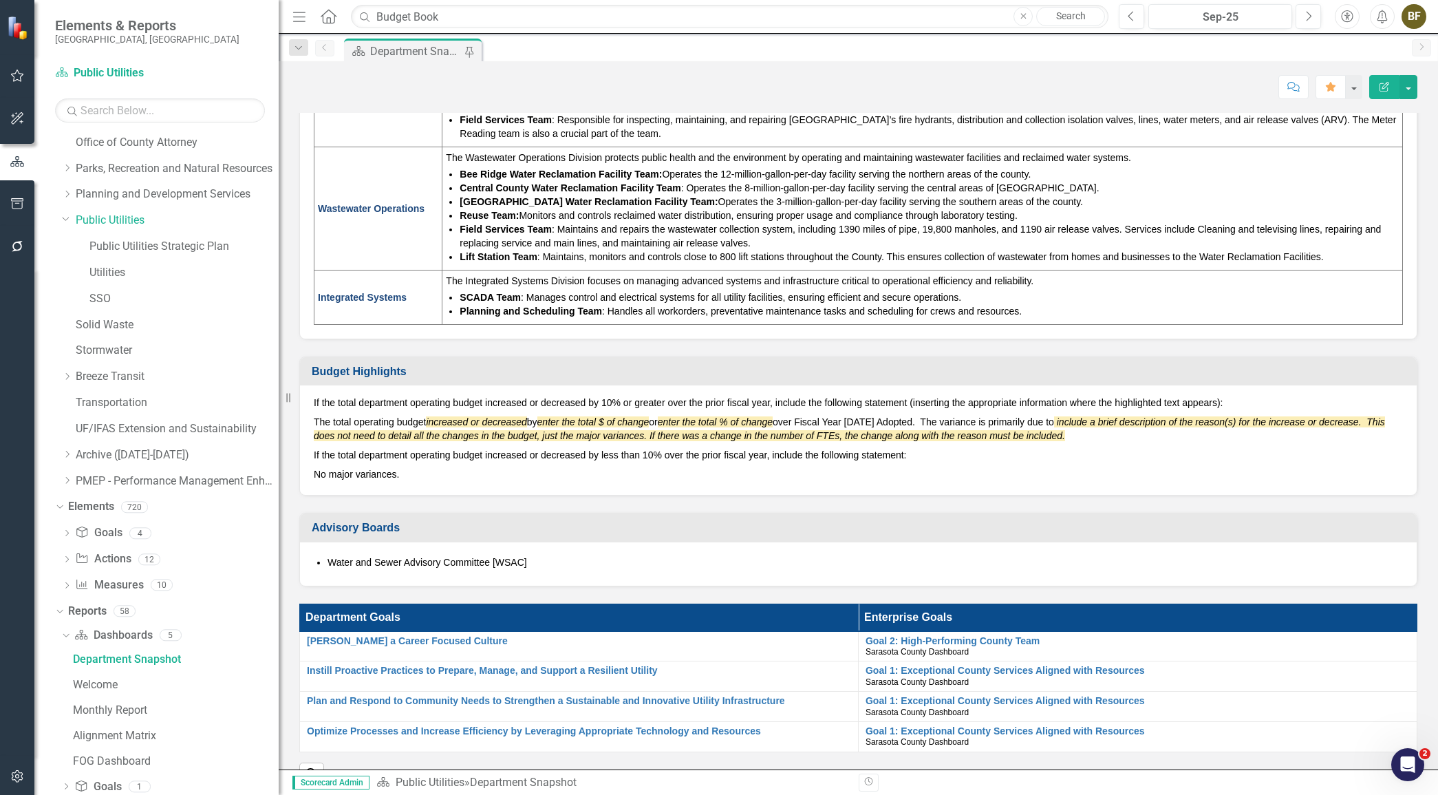
drag, startPoint x: 424, startPoint y: 396, endPoint x: 279, endPoint y: 394, distance: 145.2
click at [279, 394] on div "Resize" at bounding box center [284, 397] width 11 height 795
click at [723, 416] on em "enter the total % of change" at bounding box center [715, 421] width 115 height 11
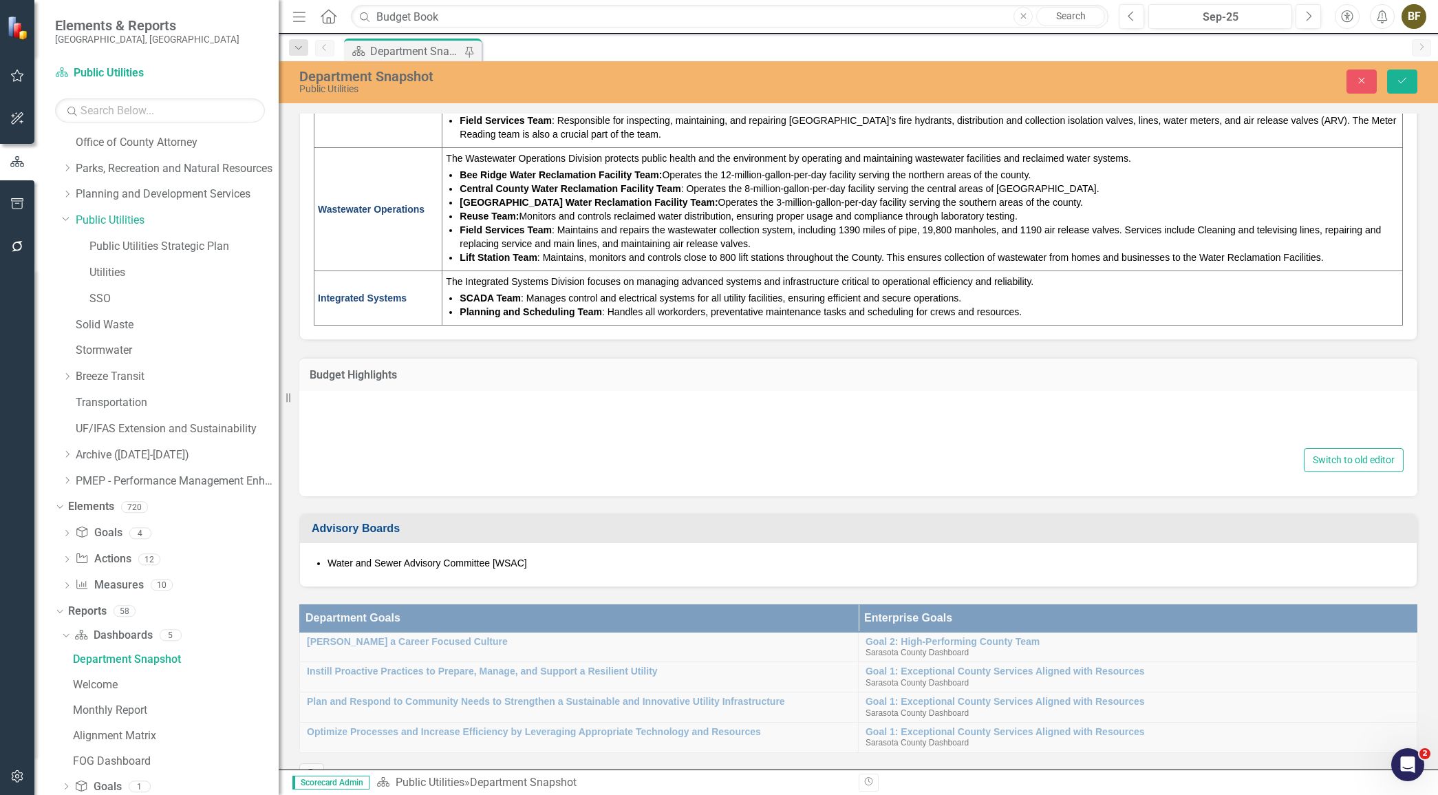
type textarea "<p>If the total department operating budget increased or decreased by 10% or gr…"
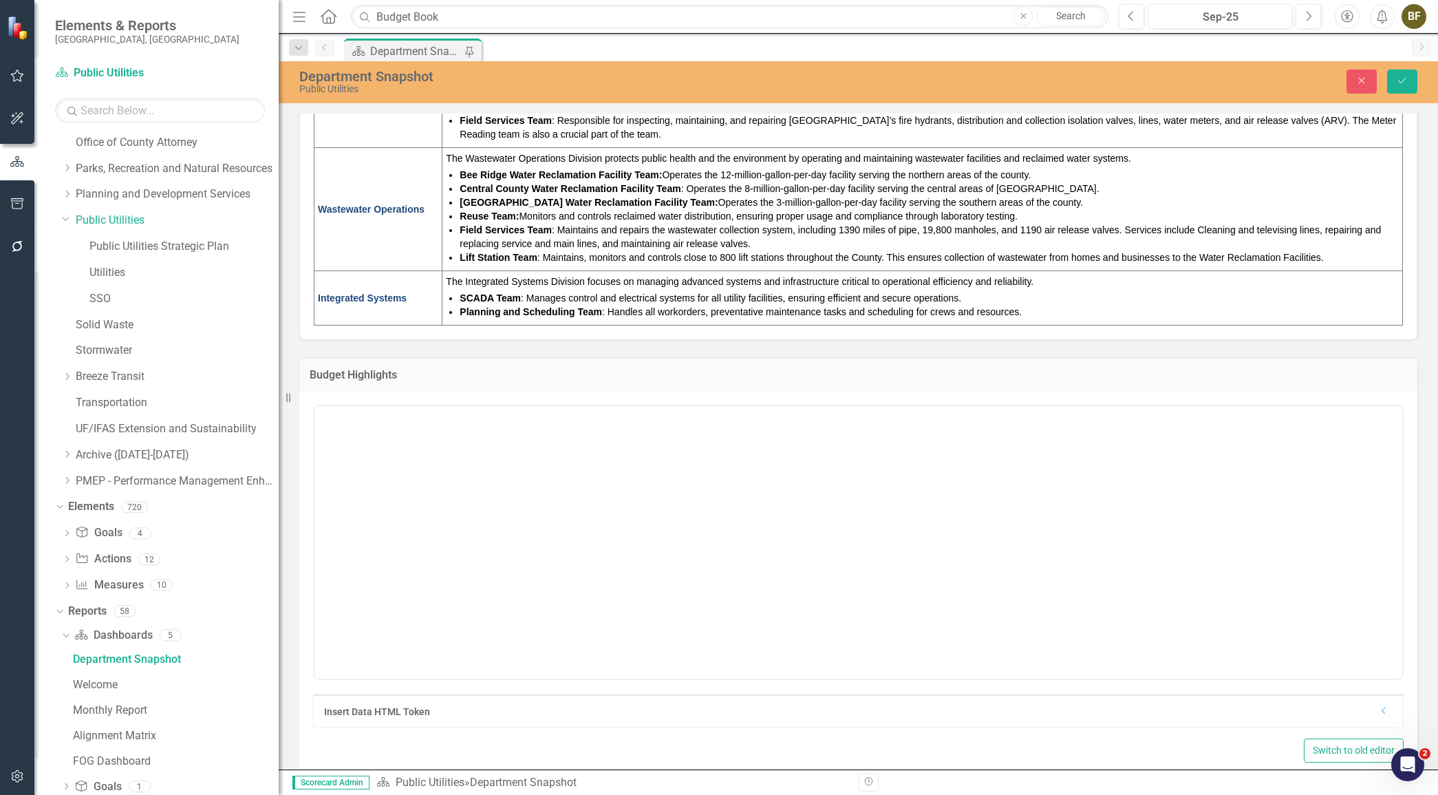
scroll to position [0, 0]
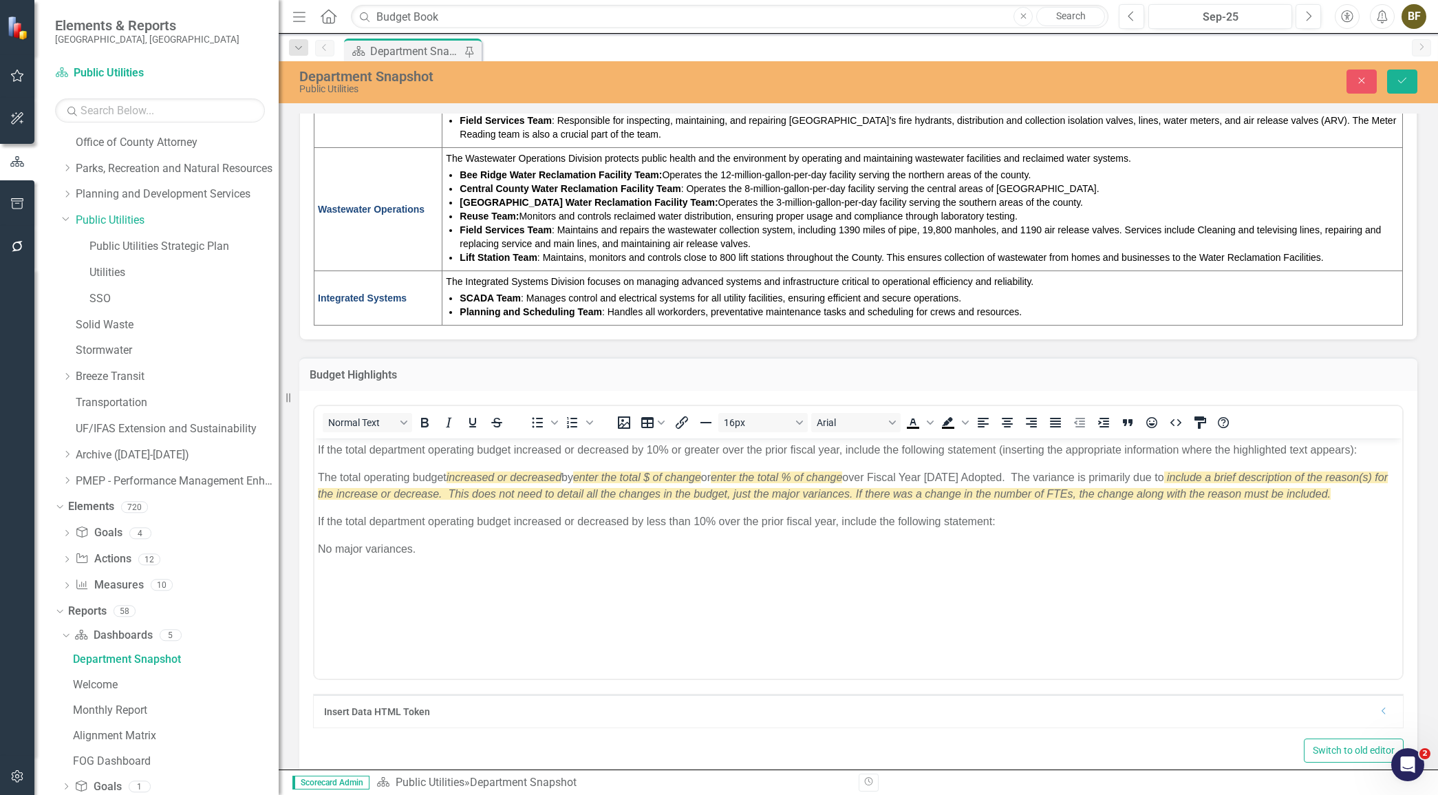
click at [402, 523] on p "If the total department operating budget increased or decreased by less than 10…" at bounding box center [858, 521] width 1081 height 17
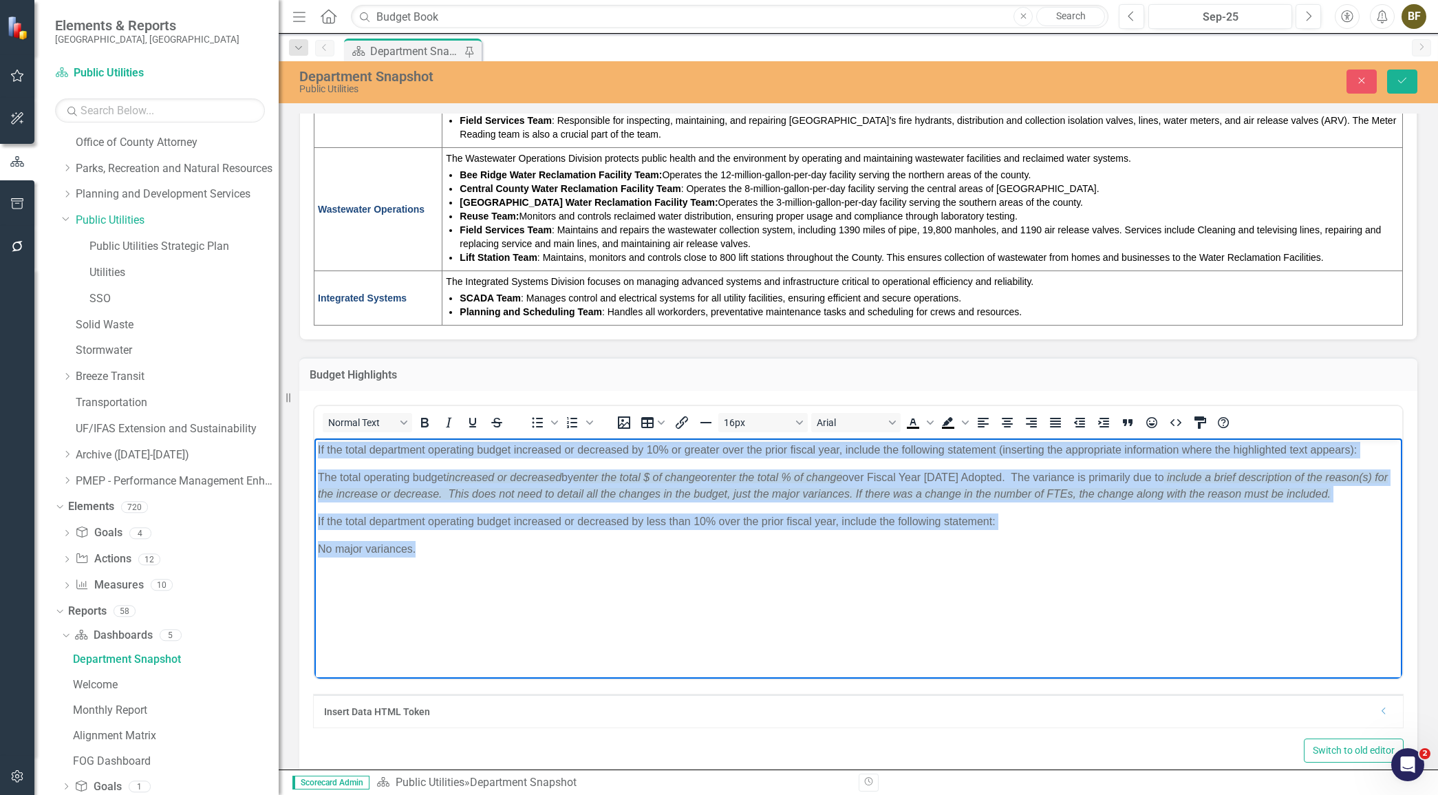
drag, startPoint x: 926, startPoint y: 563, endPoint x: 515, endPoint y: 851, distance: 501.6
click at [315, 438] on html "If the total department operating budget increased or decreased by 10% or great…" at bounding box center [859, 541] width 1088 height 206
copy body "If the total department operating budget increased or decreased by 10% or great…"
click at [1075, 523] on p "If the total department operating budget increased or decreased by less than 10…" at bounding box center [858, 521] width 1081 height 17
click at [1029, 532] on body "If the total department operating budget increased or decreased by 10% or great…" at bounding box center [859, 541] width 1088 height 206
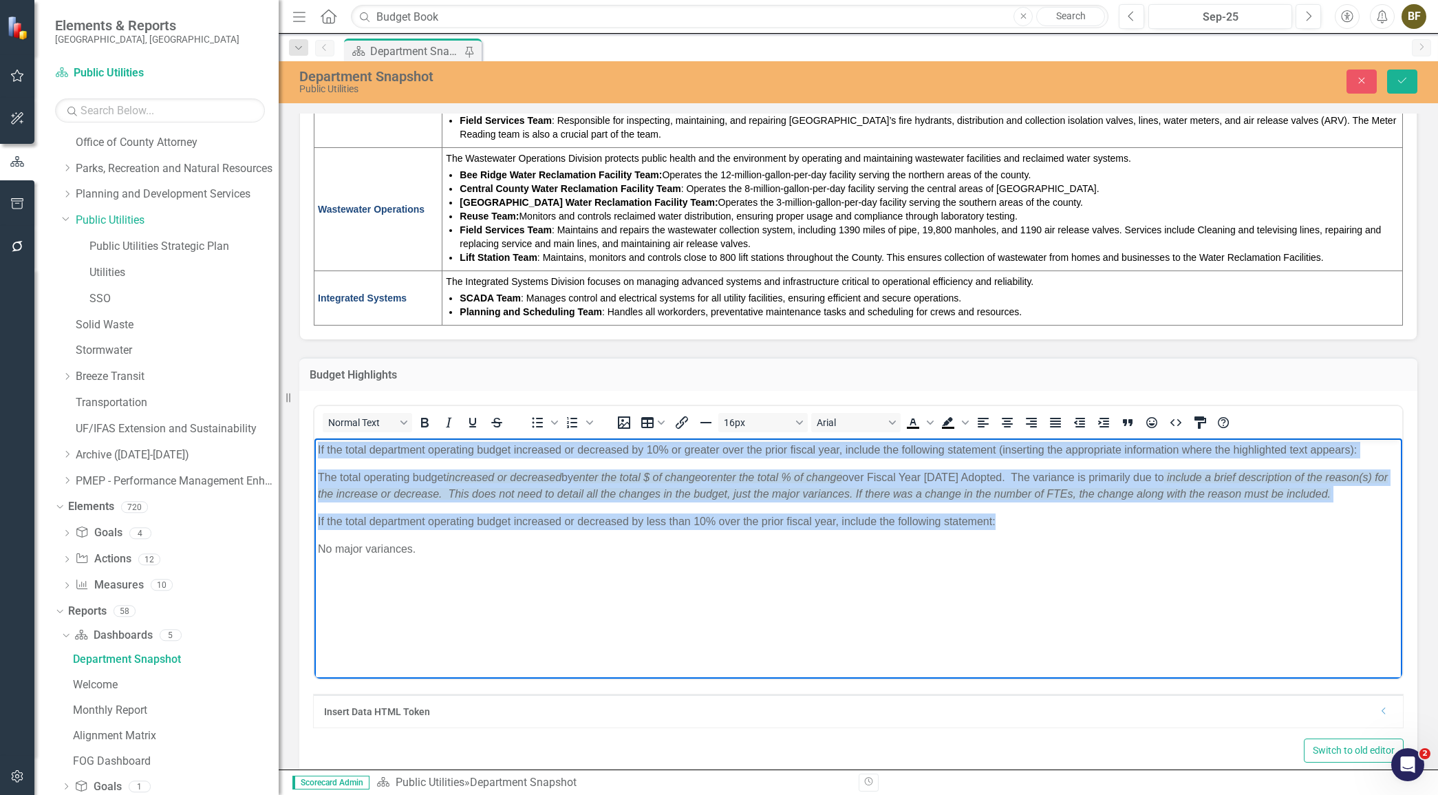
drag, startPoint x: 1005, startPoint y: 524, endPoint x: 295, endPoint y: 443, distance: 714.8
click at [315, 443] on html "If the total department operating budget increased or decreased by 10% or great…" at bounding box center [859, 541] width 1088 height 206
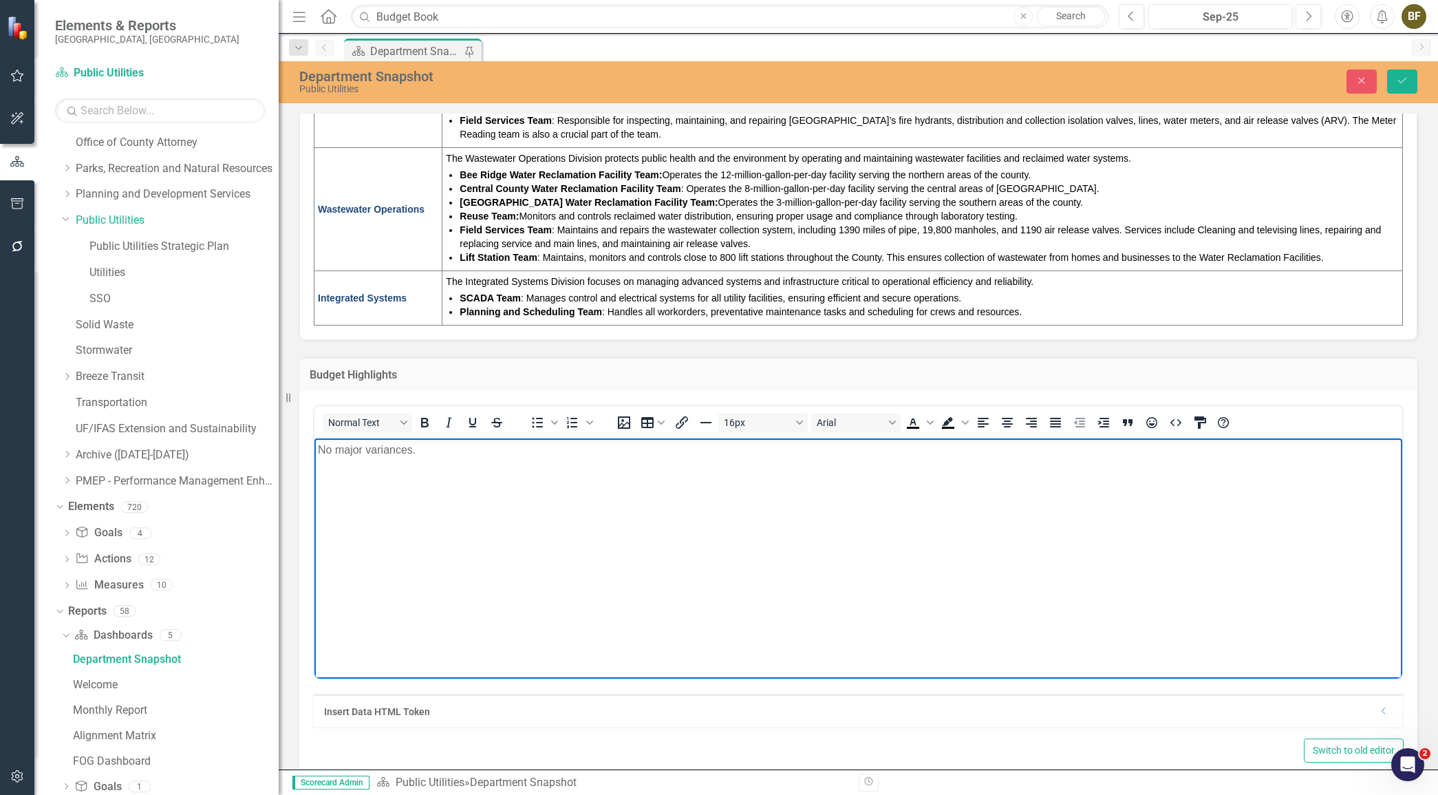
click at [545, 510] on body "No major variances." at bounding box center [859, 541] width 1088 height 206
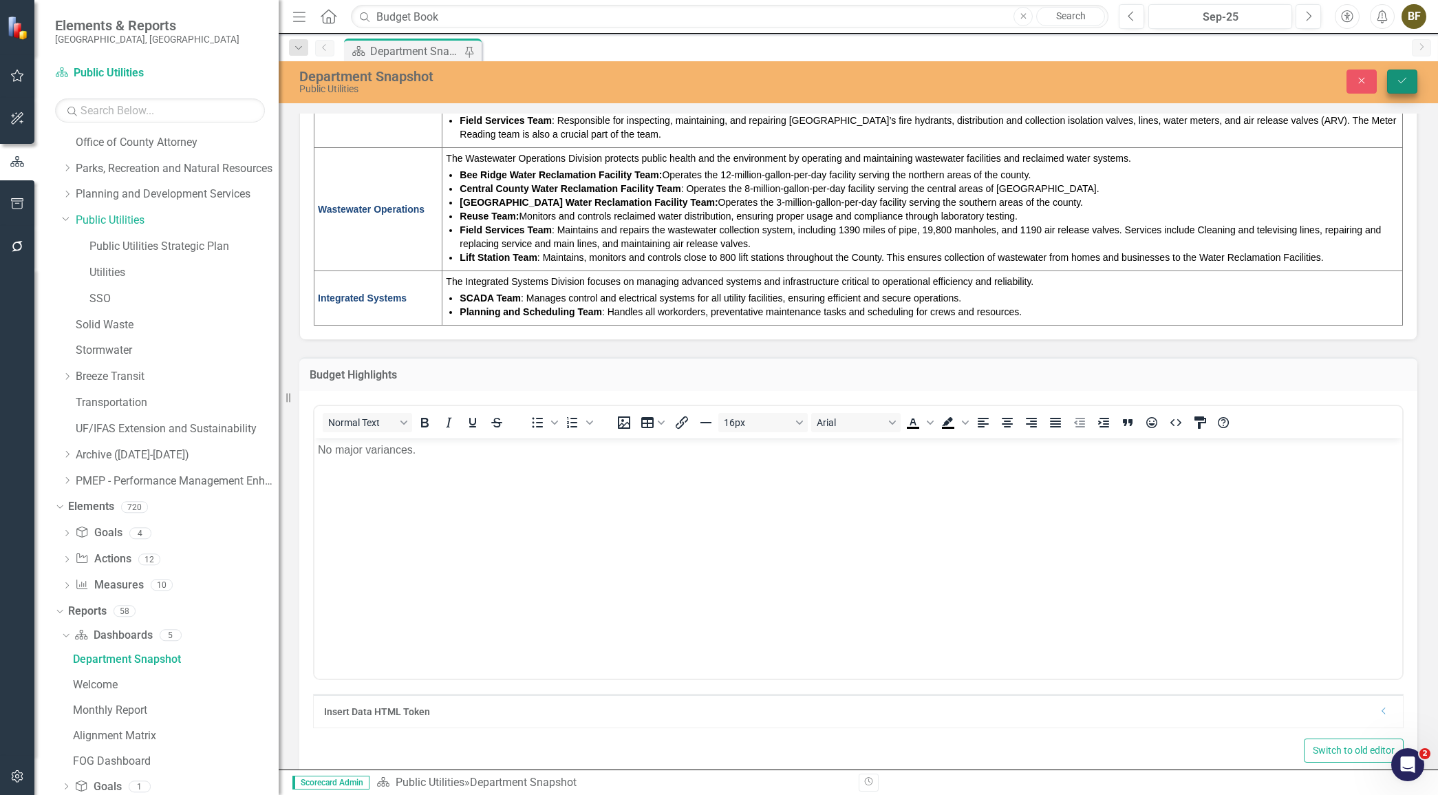
click at [1404, 81] on icon "Save" at bounding box center [1402, 81] width 12 height 10
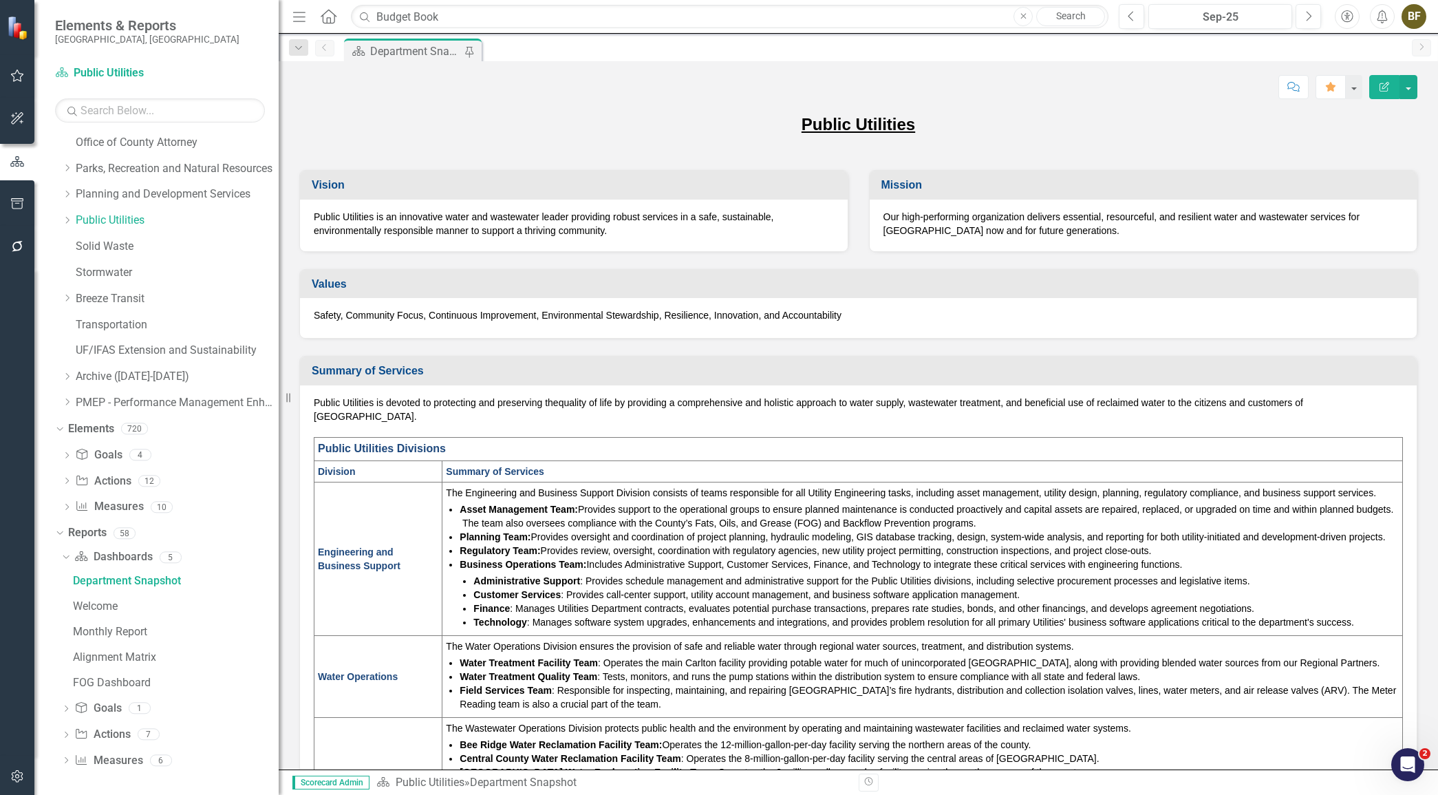
scroll to position [392, 0]
click at [678, 369] on h3 "Summary of Services" at bounding box center [861, 371] width 1098 height 12
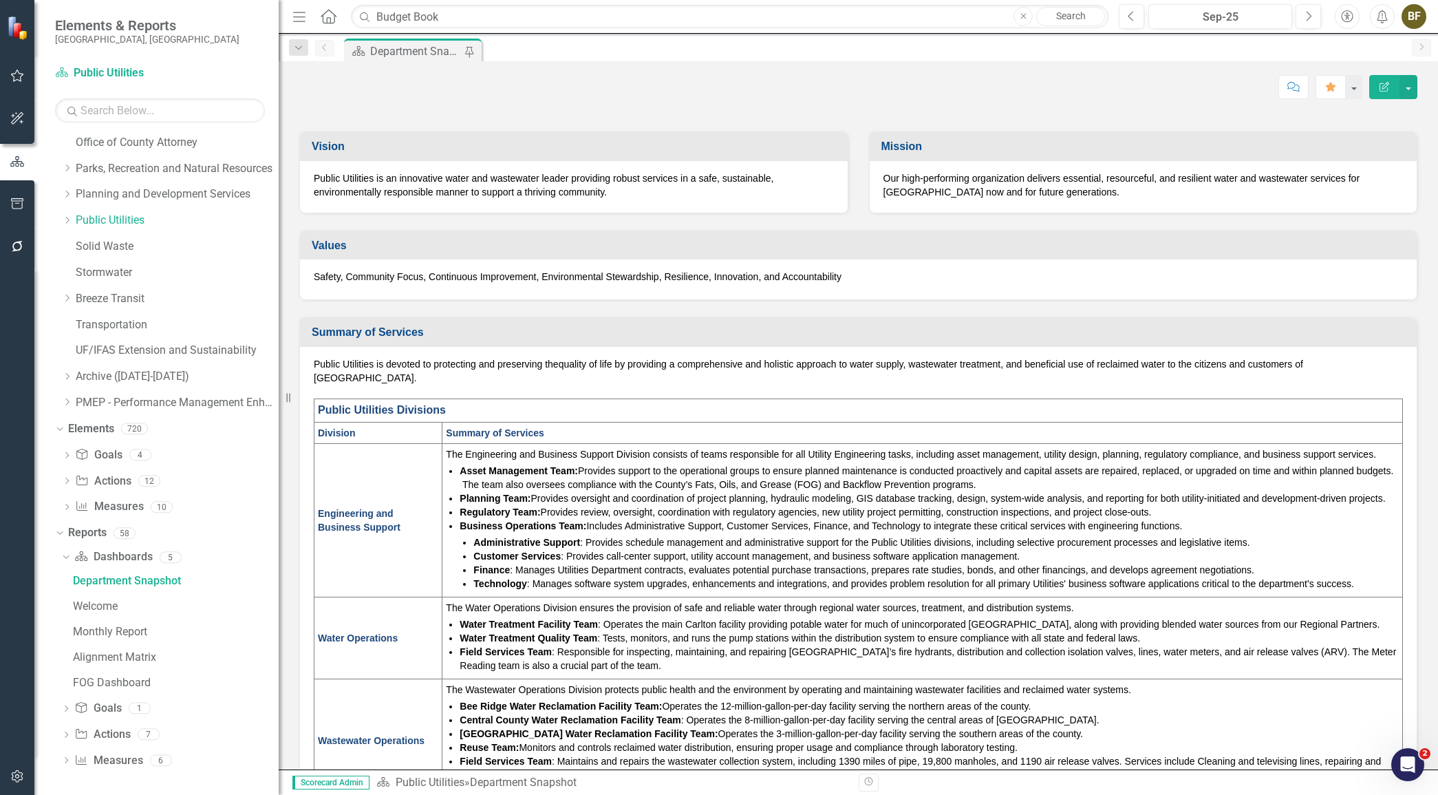
scroll to position [0, 0]
